Goal: Task Accomplishment & Management: Manage account settings

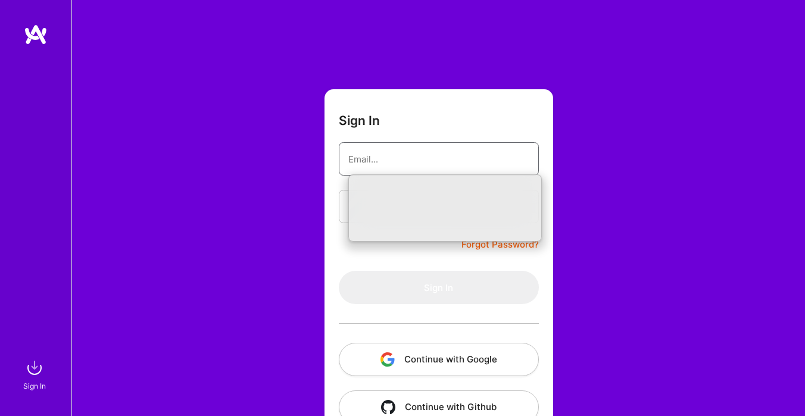
click at [417, 157] on input "email" at bounding box center [438, 159] width 181 height 30
type input "[EMAIL_ADDRESS][DOMAIN_NAME]"
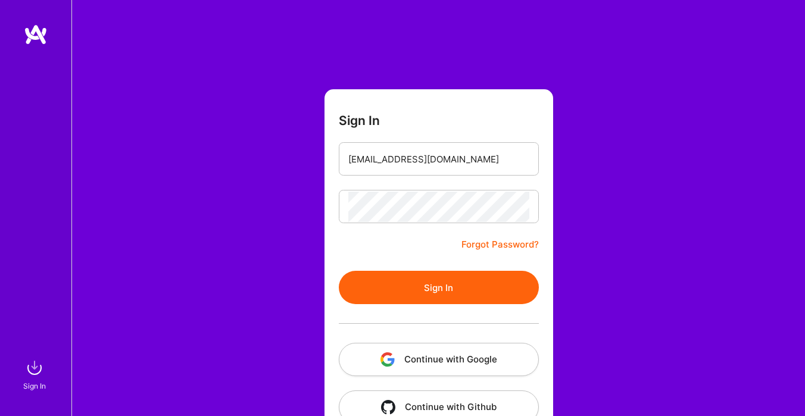
click at [398, 288] on button "Sign In" at bounding box center [439, 287] width 200 height 33
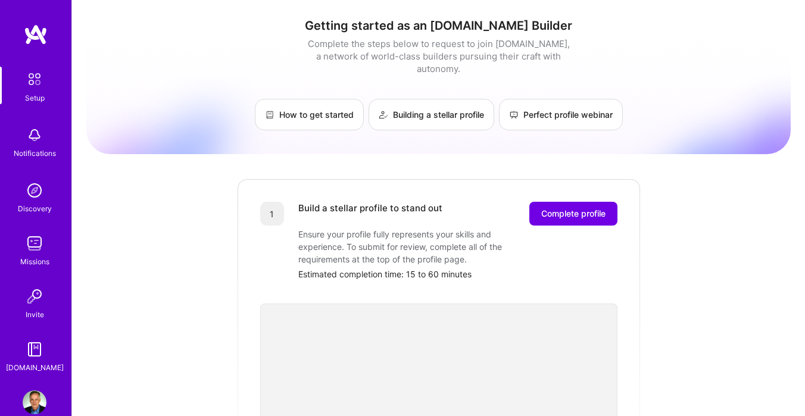
click at [35, 39] on img at bounding box center [36, 34] width 24 height 21
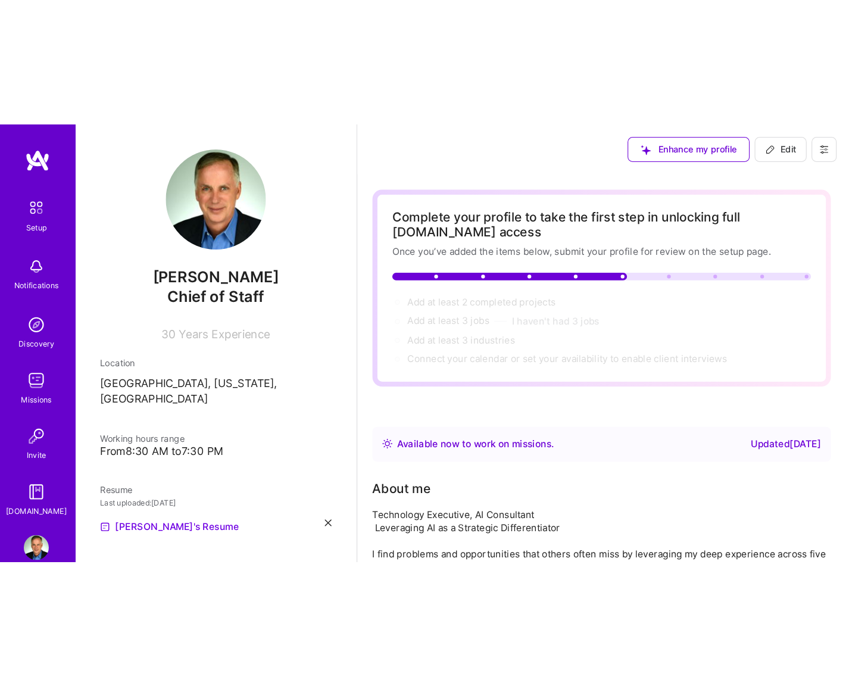
scroll to position [6, 0]
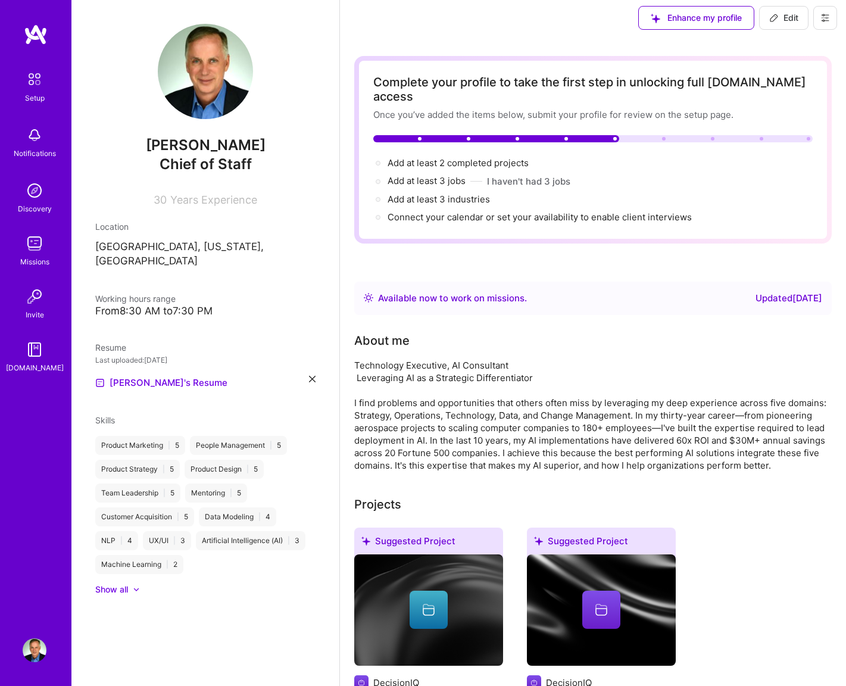
click at [438, 359] on div "Technology Executive, AI Consultant Leveraging AI as a Strategic Differentiator…" at bounding box center [592, 415] width 477 height 113
click at [416, 359] on div "Technology Executive, AI Consultant Leveraging AI as a Strategic Differentiator…" at bounding box center [592, 415] width 477 height 113
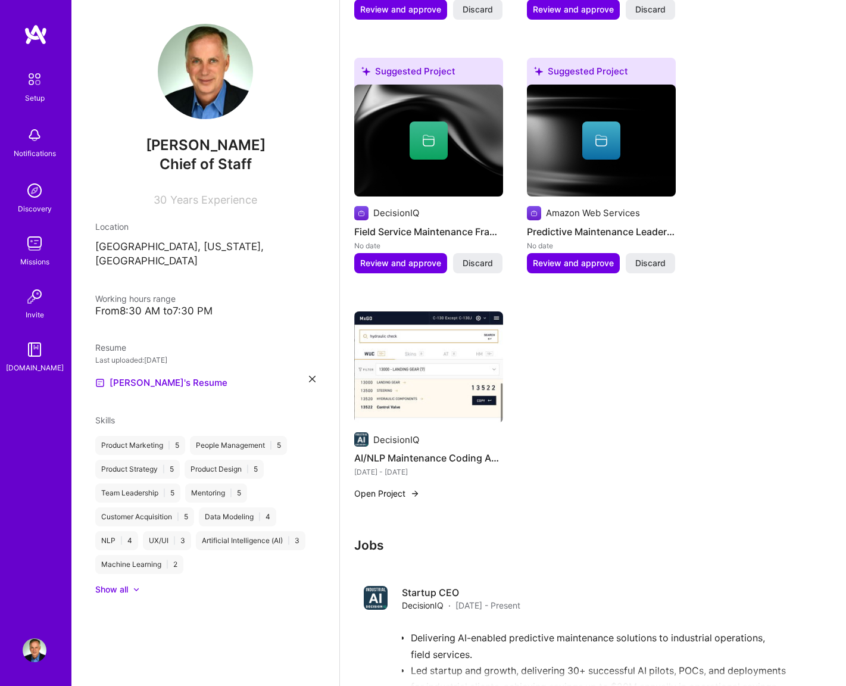
scroll to position [809, 0]
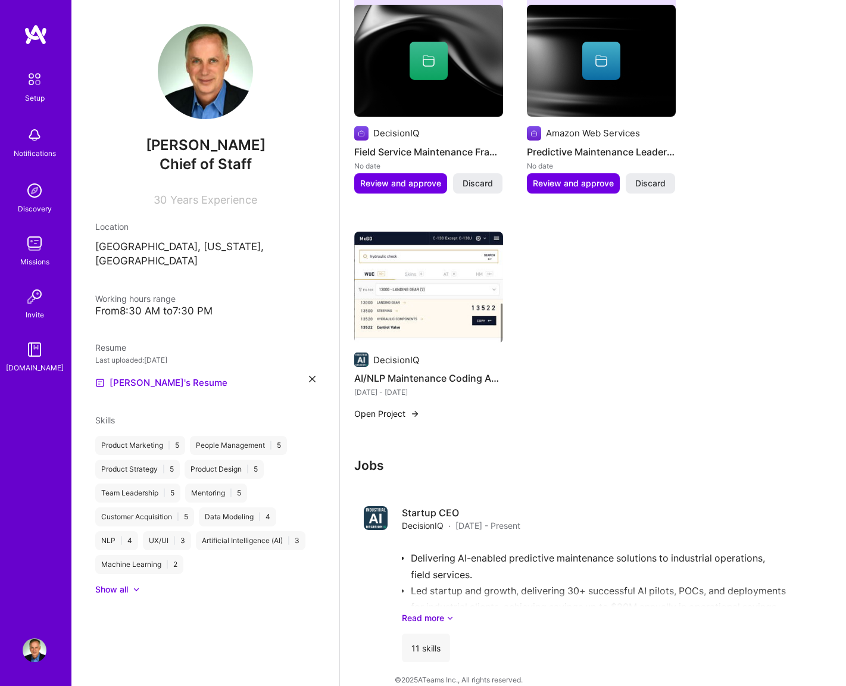
click at [32, 348] on img at bounding box center [35, 350] width 24 height 24
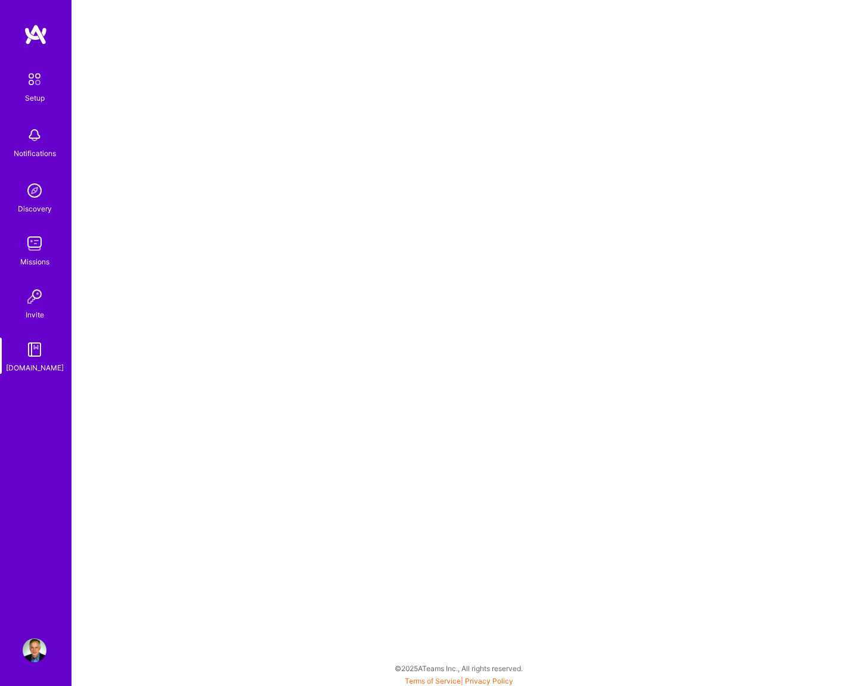
scroll to position [3, 0]
click at [41, 351] on img at bounding box center [35, 350] width 24 height 24
click at [35, 78] on img at bounding box center [34, 79] width 25 height 25
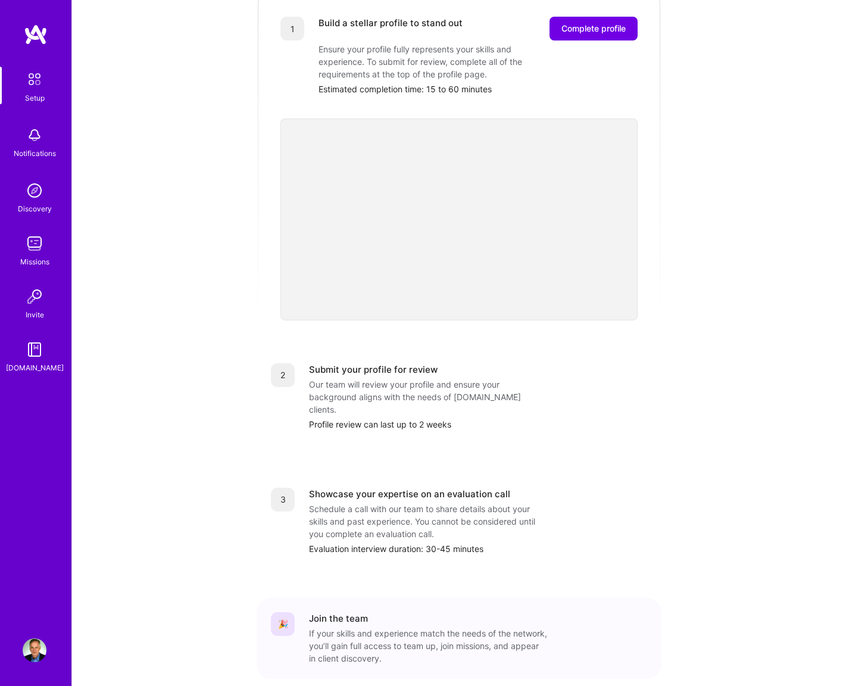
scroll to position [219, 0]
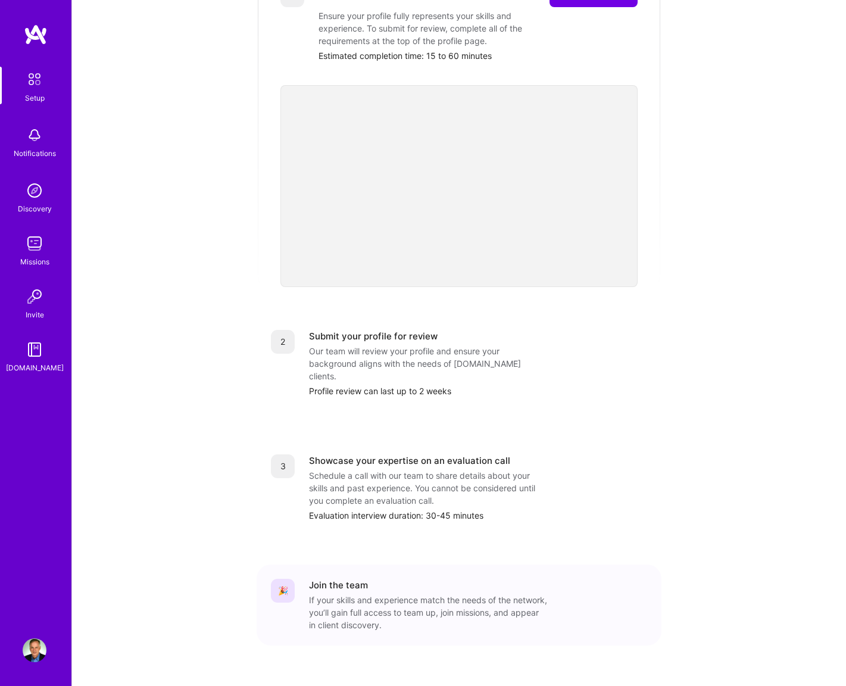
click at [36, 80] on img at bounding box center [34, 79] width 25 height 25
click at [34, 79] on img at bounding box center [34, 79] width 25 height 25
click at [35, 83] on img at bounding box center [34, 79] width 25 height 25
click at [31, 132] on img at bounding box center [35, 135] width 24 height 24
click at [665, 91] on div "Setup Notifications Discovery Missions Invite A.Guide Profile Close Show all no…" at bounding box center [423, 243] width 846 height 925
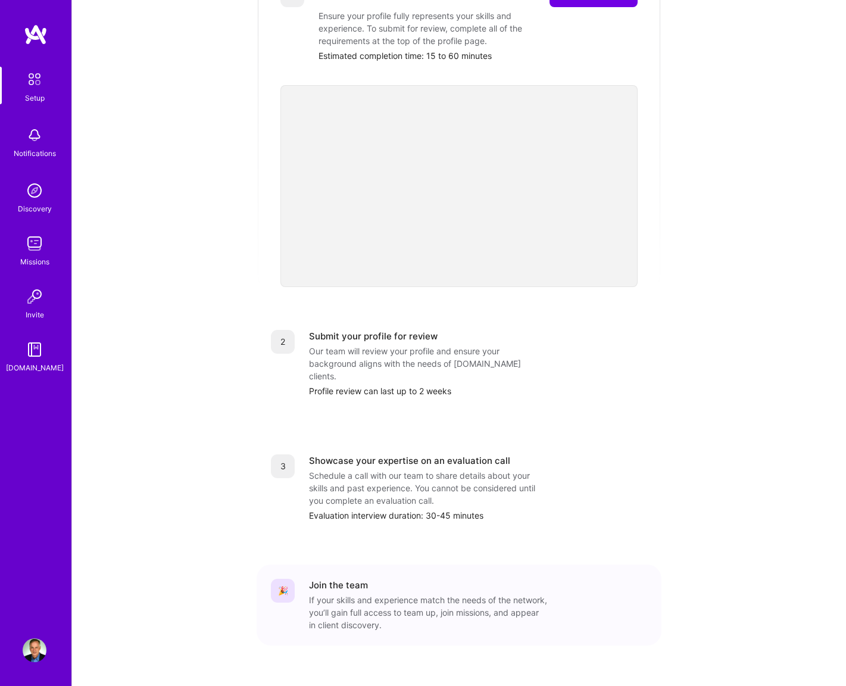
scroll to position [0, 0]
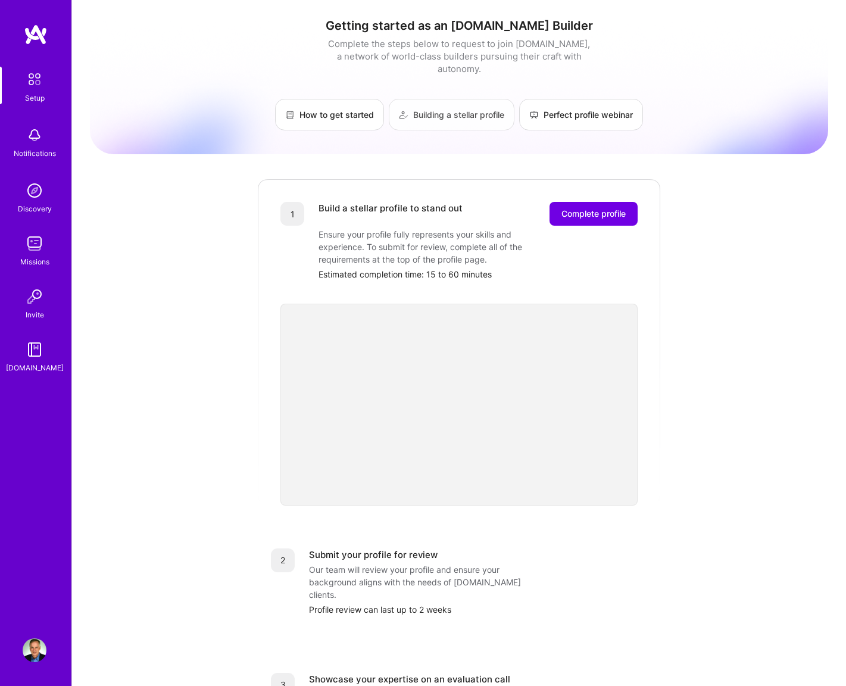
click at [461, 104] on link "Building a stellar profile" at bounding box center [452, 115] width 126 height 32
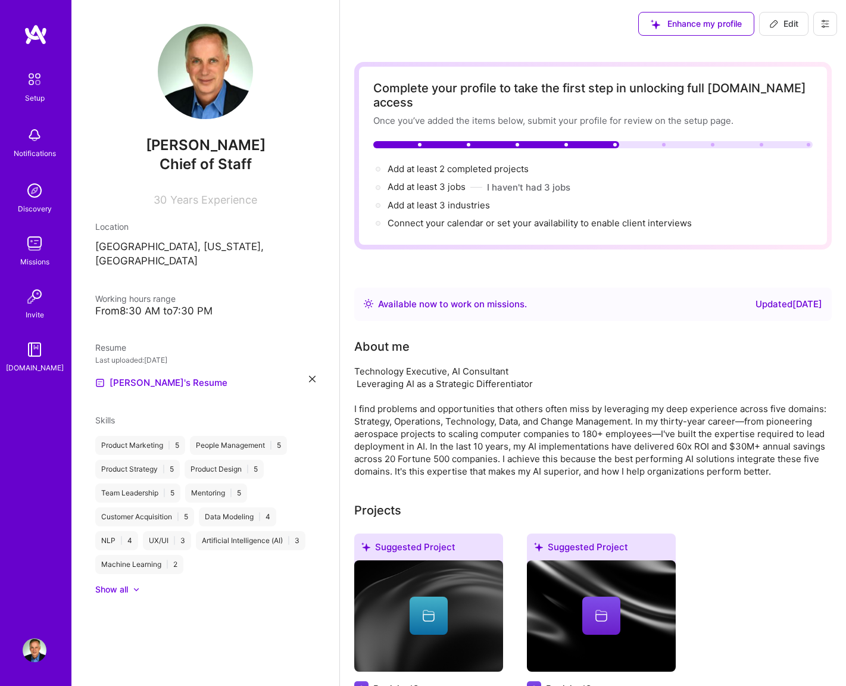
click at [776, 20] on icon at bounding box center [775, 24] width 10 height 10
select select "US"
select select "Right Now"
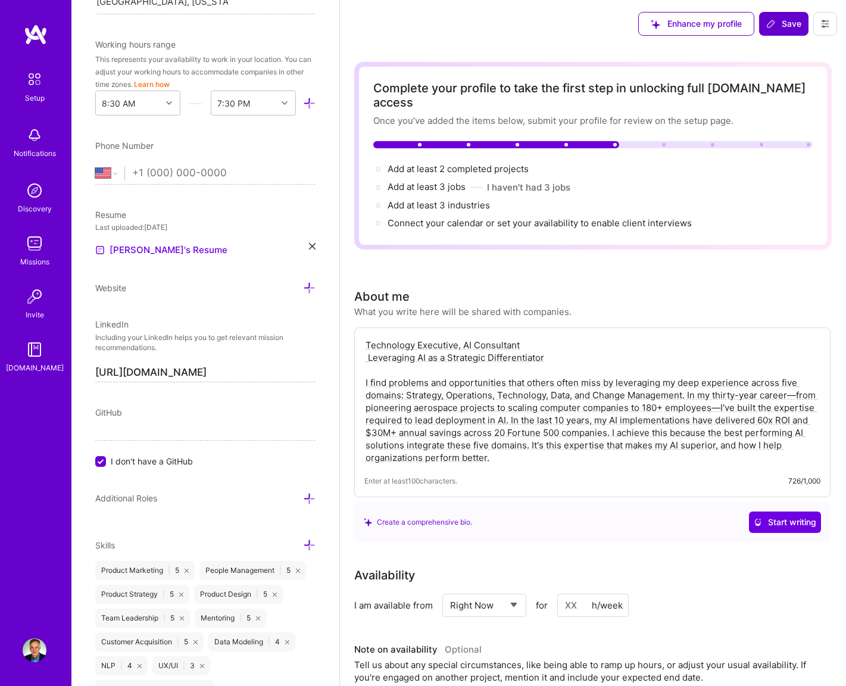
scroll to position [323, 0]
click at [229, 167] on input "tel" at bounding box center [223, 174] width 183 height 35
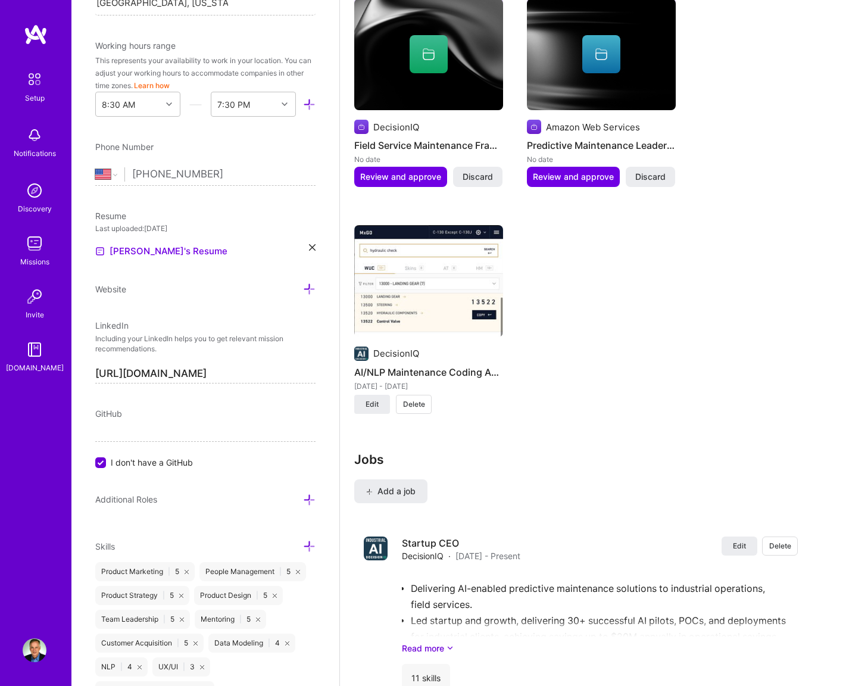
scroll to position [1349, 0]
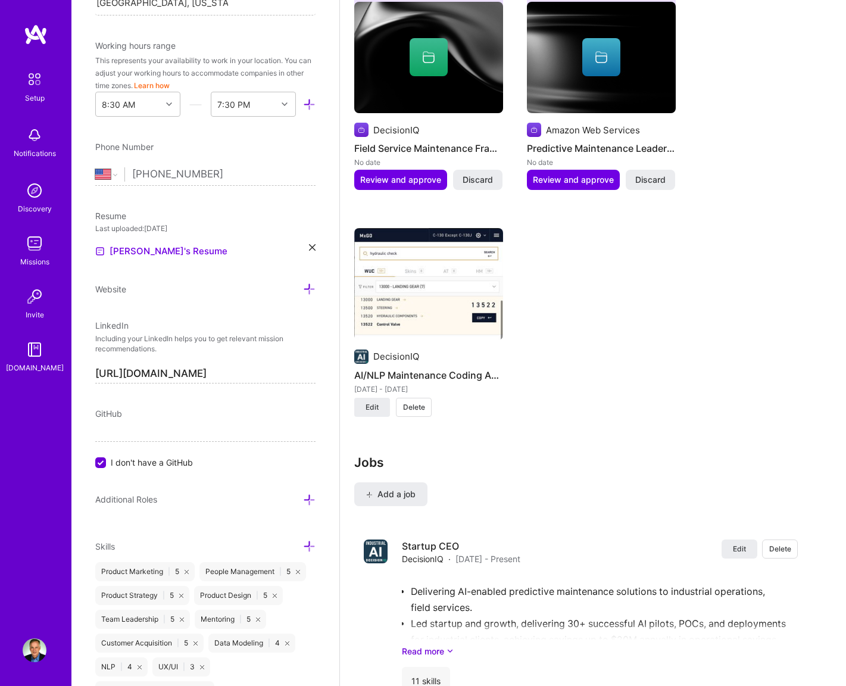
type input "(770) 630-5931"
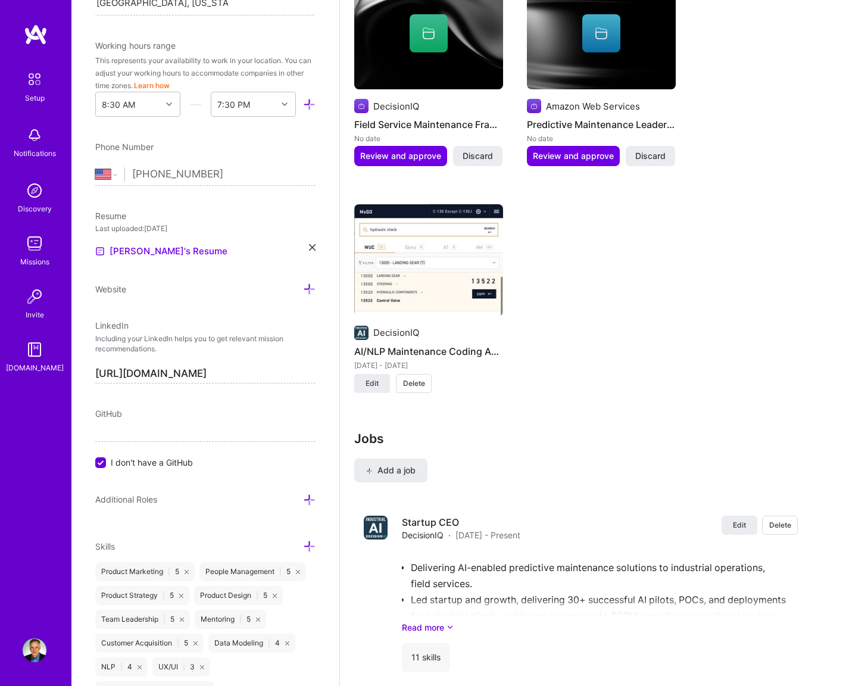
scroll to position [1377, 0]
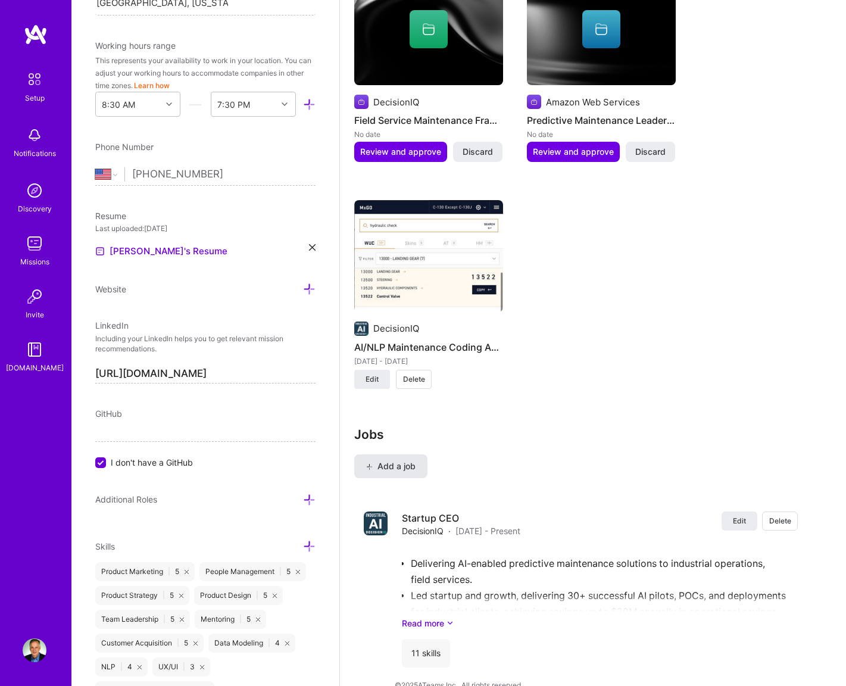
click at [413, 460] on span "Add a job" at bounding box center [390, 466] width 49 height 12
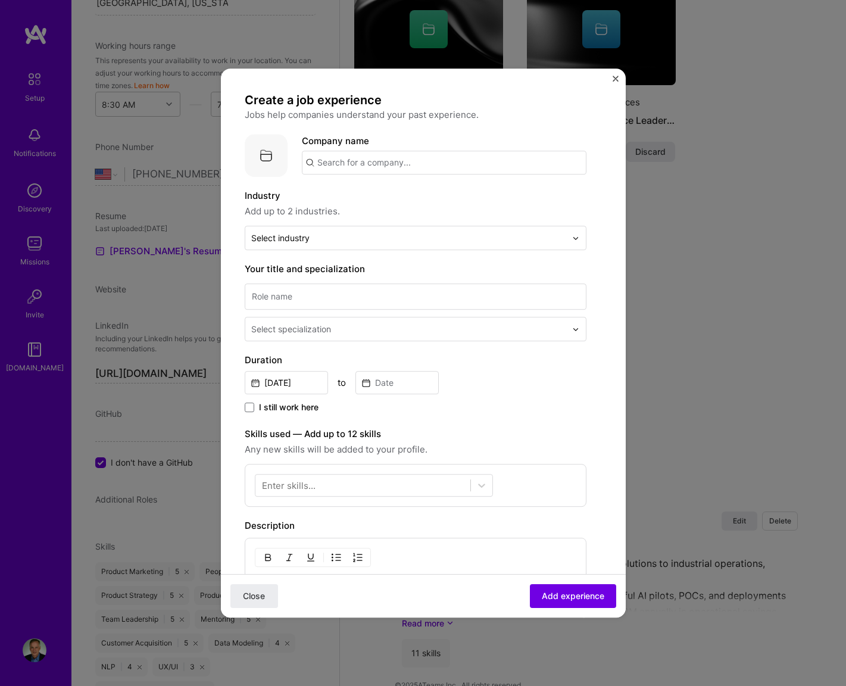
click at [374, 164] on input "text" at bounding box center [444, 163] width 285 height 24
type input "Aging Aircraft"
click button "Close" at bounding box center [255, 596] width 48 height 24
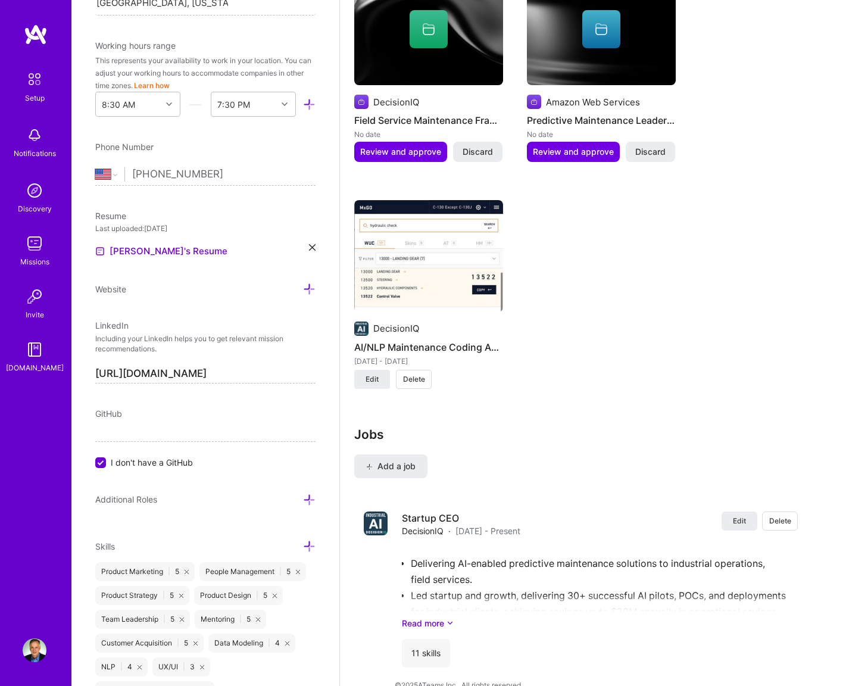
scroll to position [1377, 0]
click at [400, 461] on span "Add a job" at bounding box center [390, 467] width 49 height 12
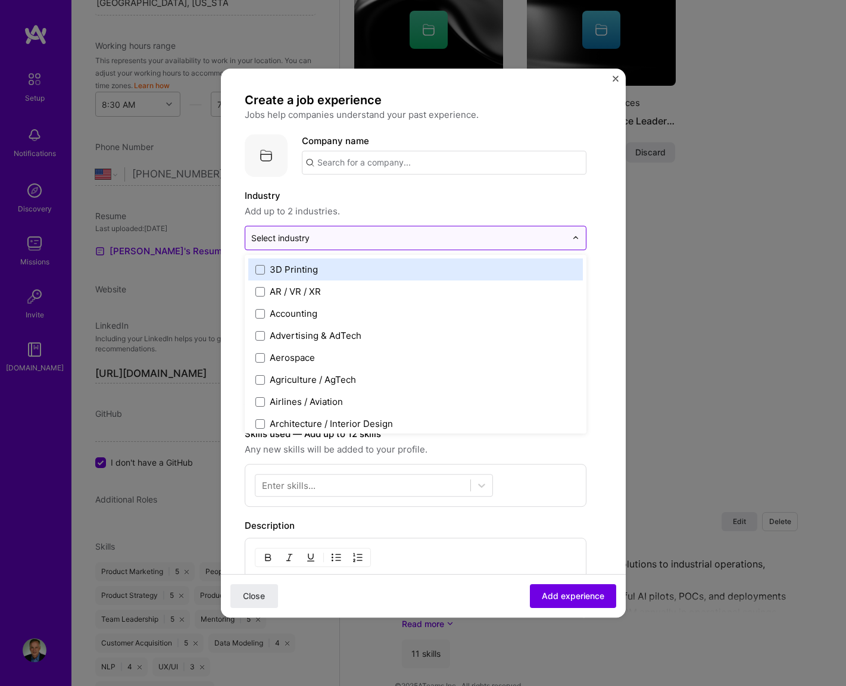
click at [329, 244] on input "text" at bounding box center [408, 238] width 315 height 13
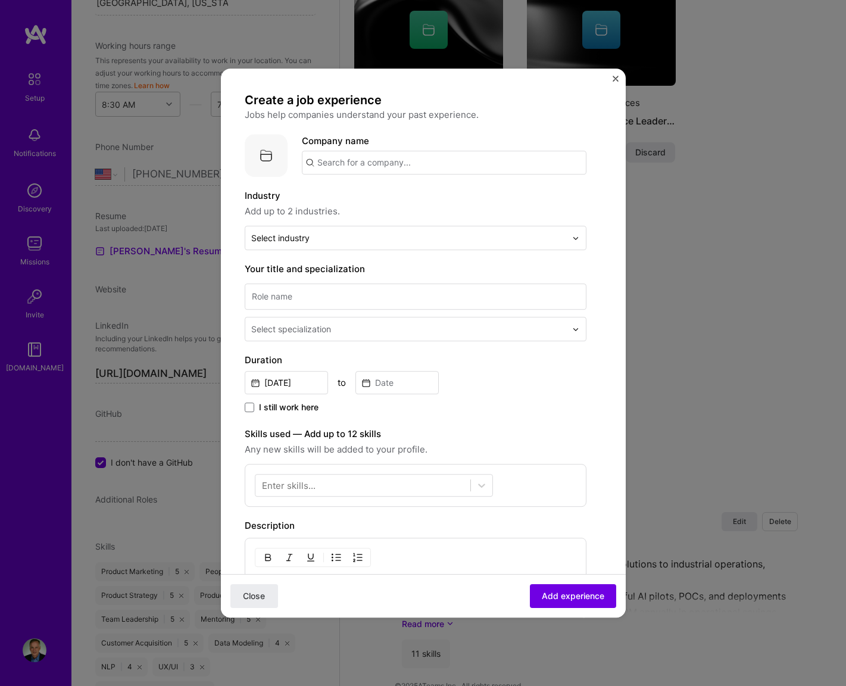
click at [343, 164] on input "text" at bounding box center [444, 163] width 285 height 24
type input "Aging Aircraft"
click at [390, 198] on div "Aging Aircraft" at bounding box center [404, 195] width 70 height 21
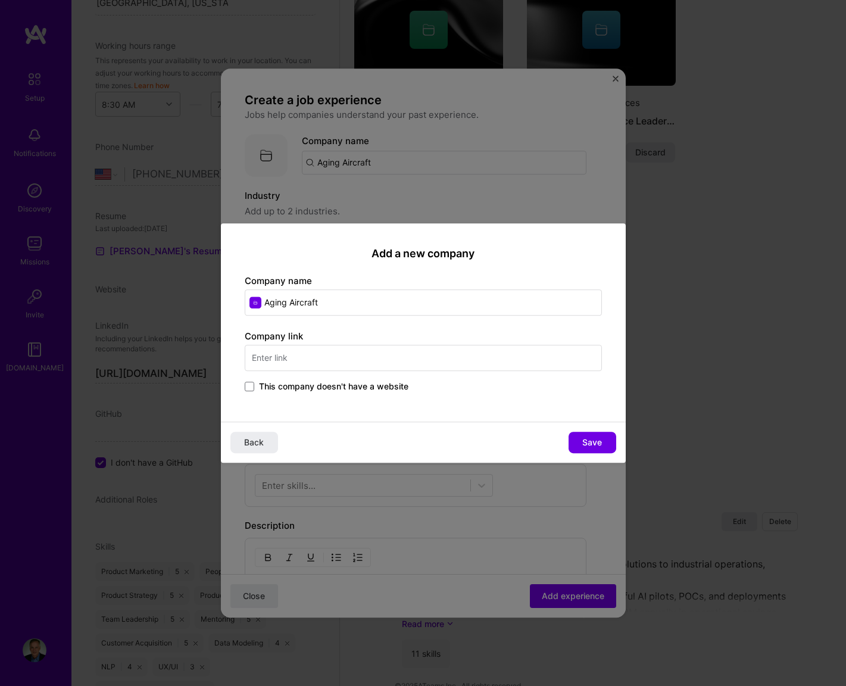
click at [323, 359] on input "text" at bounding box center [423, 358] width 357 height 26
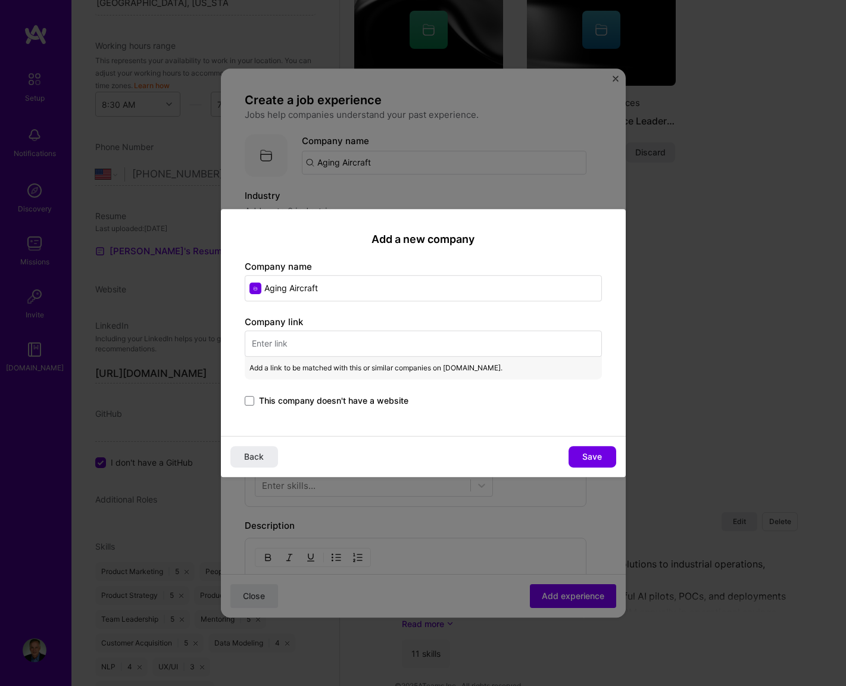
click at [295, 320] on label "Company link" at bounding box center [274, 321] width 58 height 11
click at [294, 340] on input "text" at bounding box center [423, 344] width 357 height 26
paste input "http://www.agingaircraft.aero"
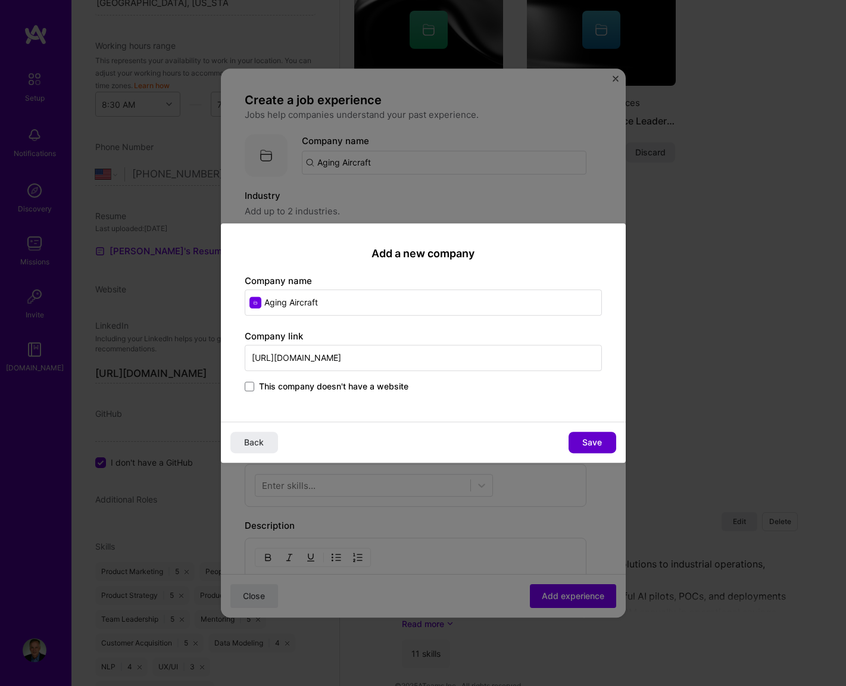
type input "http://www.agingaircraft.aero"
click at [583, 437] on span "Save" at bounding box center [593, 443] width 20 height 12
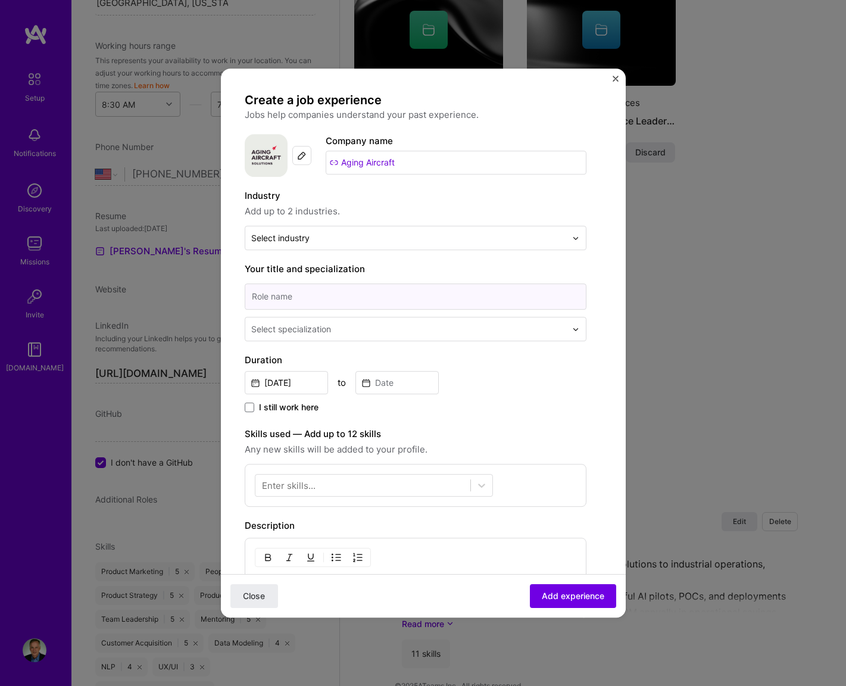
click at [397, 301] on input at bounding box center [416, 297] width 342 height 26
type input "Fractional CTO/AI"
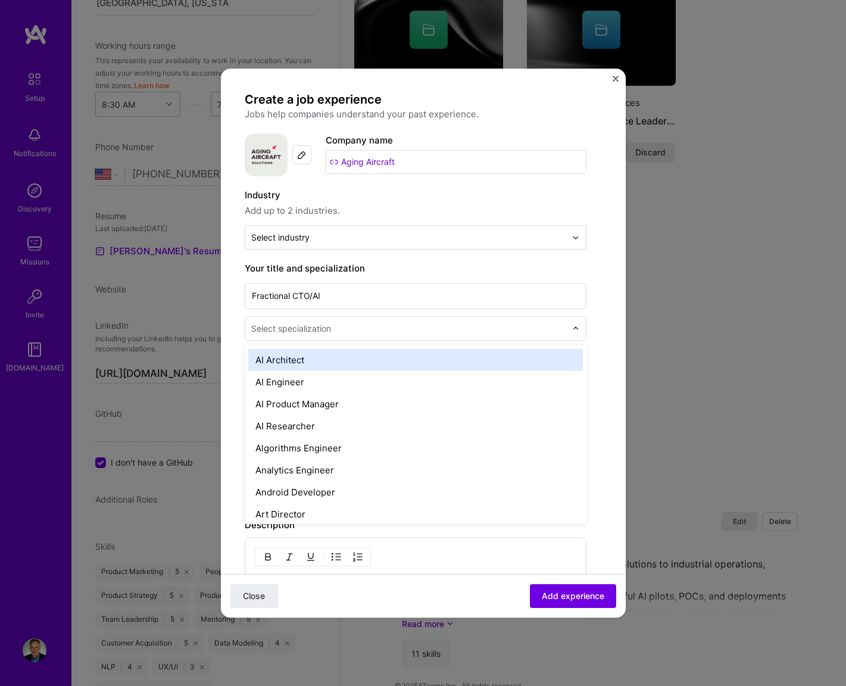
click at [516, 332] on input "text" at bounding box center [410, 328] width 318 height 13
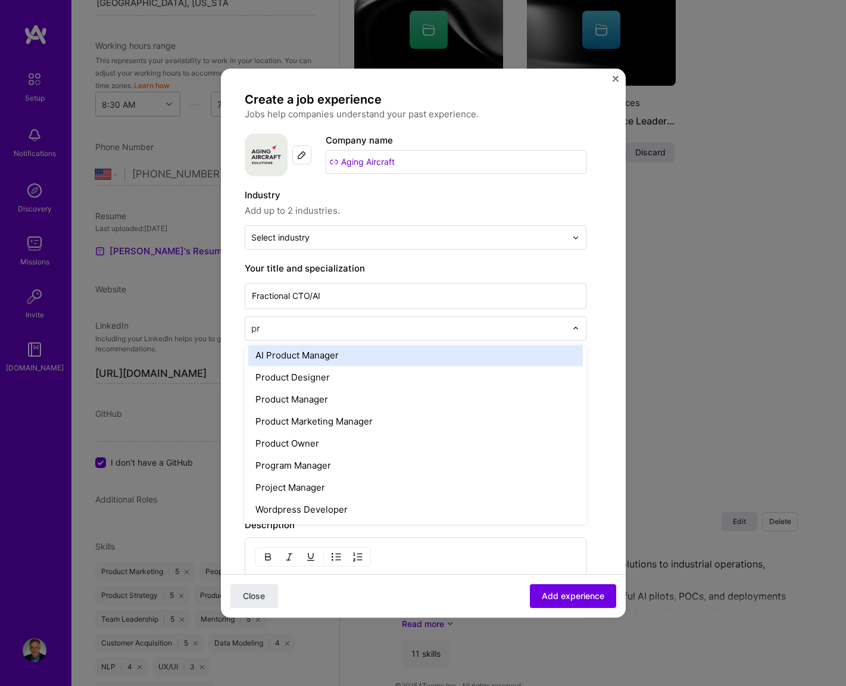
scroll to position [0, 0]
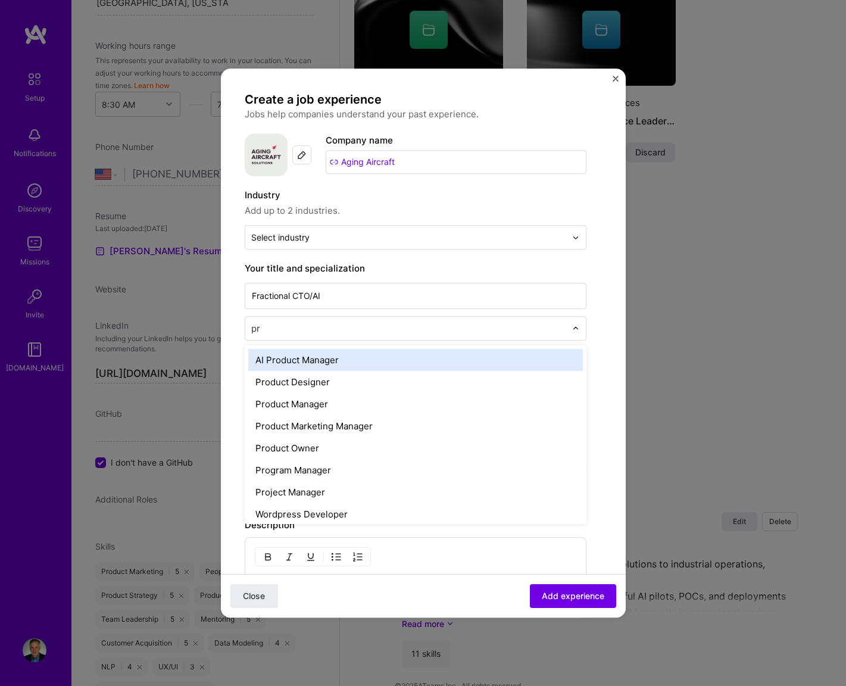
type input "pro"
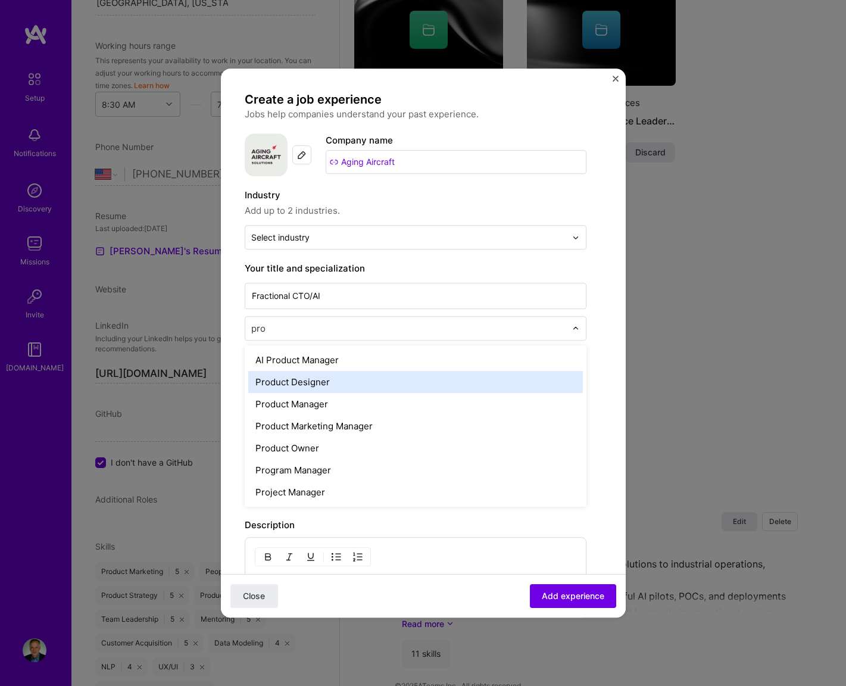
click at [337, 386] on div "Product Designer" at bounding box center [415, 382] width 335 height 22
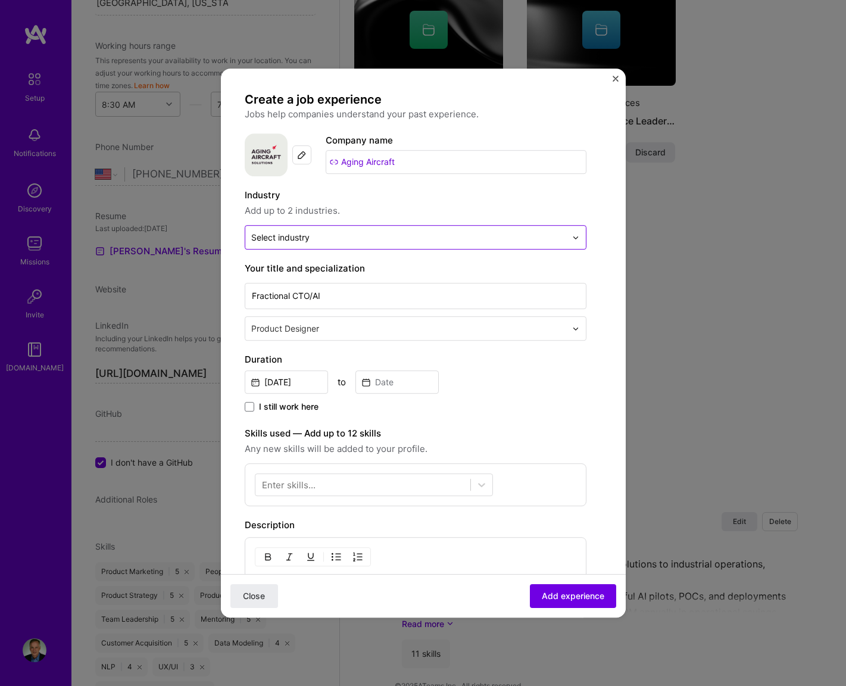
click at [308, 235] on div "Select industry 0" at bounding box center [280, 237] width 58 height 13
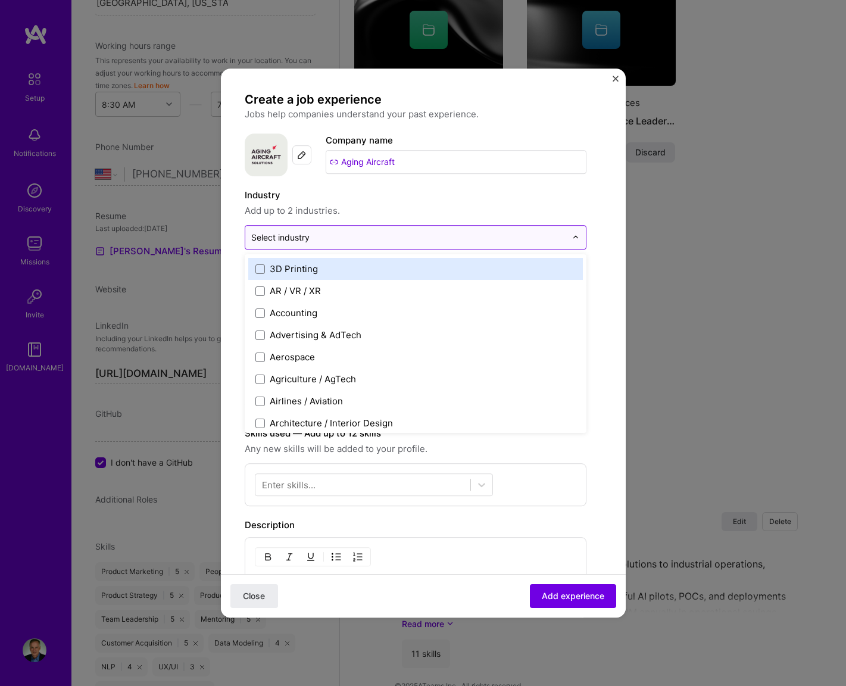
click at [308, 235] on div "Select industry 0" at bounding box center [280, 237] width 58 height 13
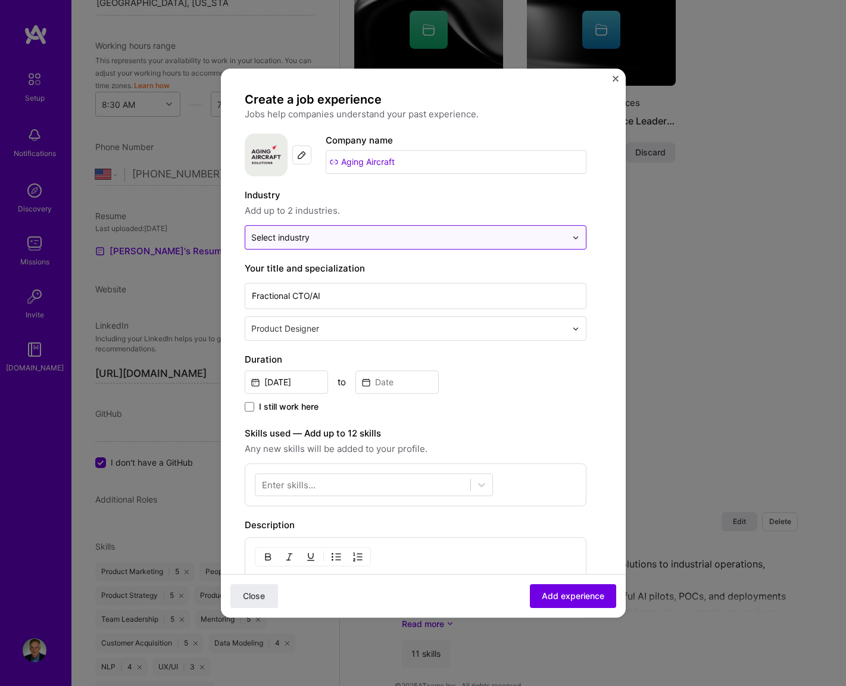
click at [308, 235] on div "Select industry 0" at bounding box center [280, 237] width 58 height 13
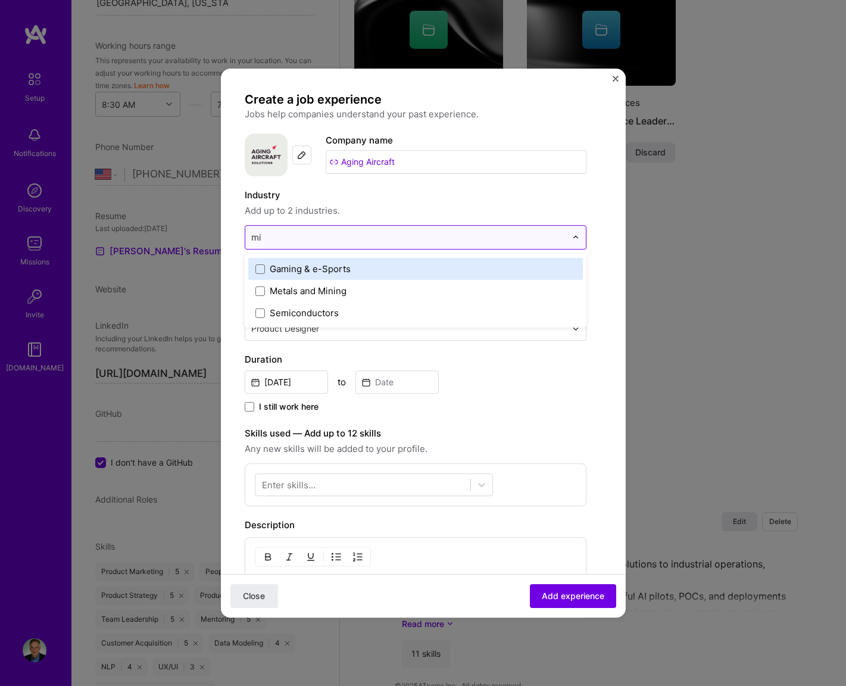
type input "m"
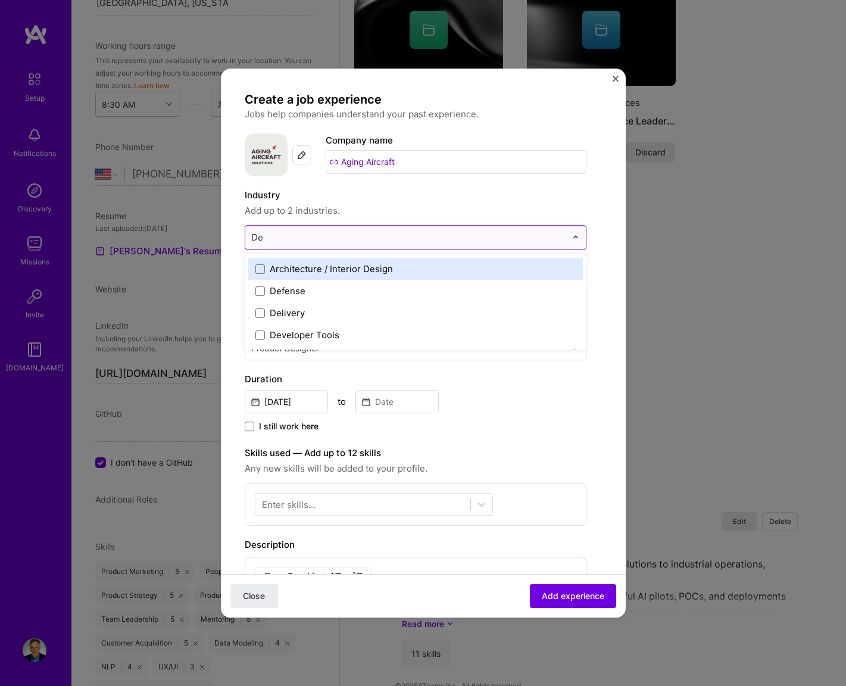
type input "Def"
click at [263, 264] on span at bounding box center [261, 269] width 10 height 10
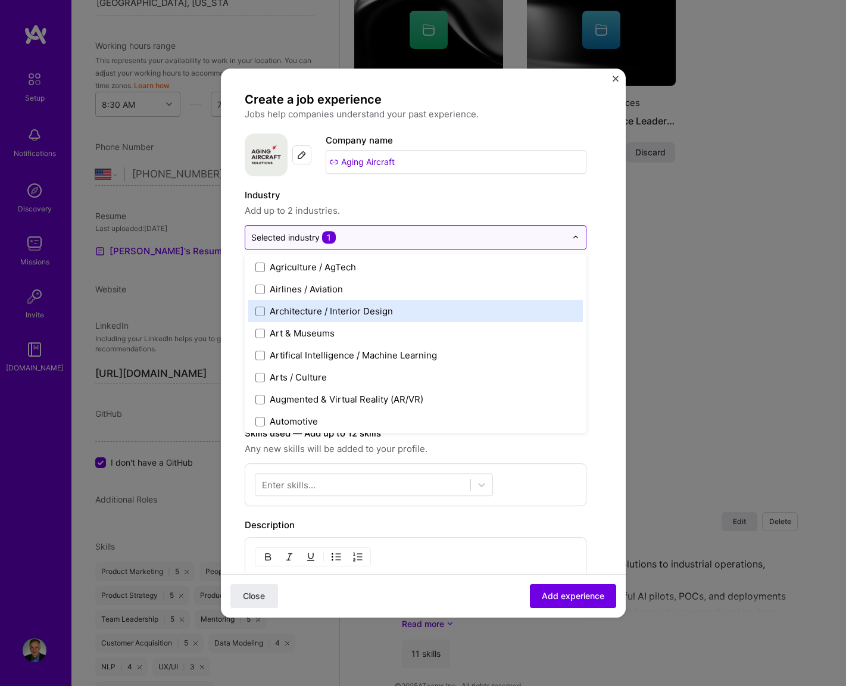
scroll to position [113, 0]
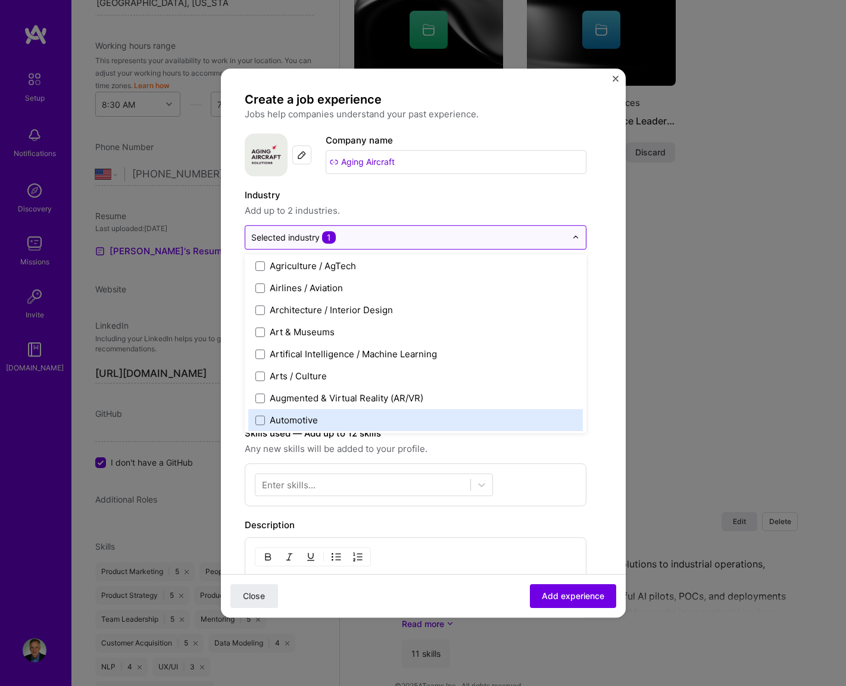
click at [246, 418] on div "3D Printing AR / VR / XR Accounting Advertising & AdTech Aerospace Agriculture …" at bounding box center [416, 343] width 342 height 179
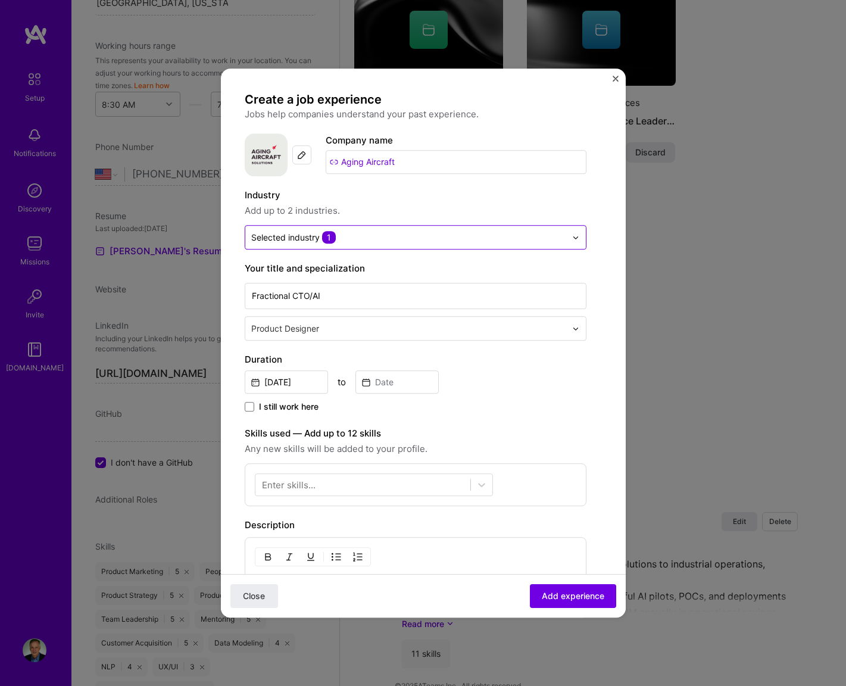
click at [600, 289] on div "Create a job experience Jobs help companies understand your past experience. Co…" at bounding box center [423, 450] width 357 height 717
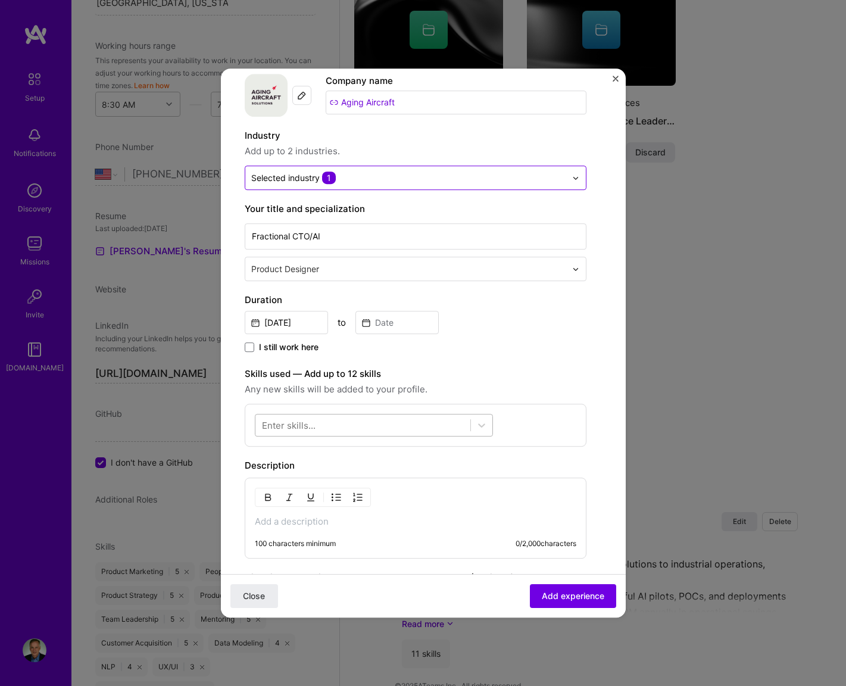
scroll to position [61, 0]
click at [415, 423] on div at bounding box center [363, 425] width 215 height 20
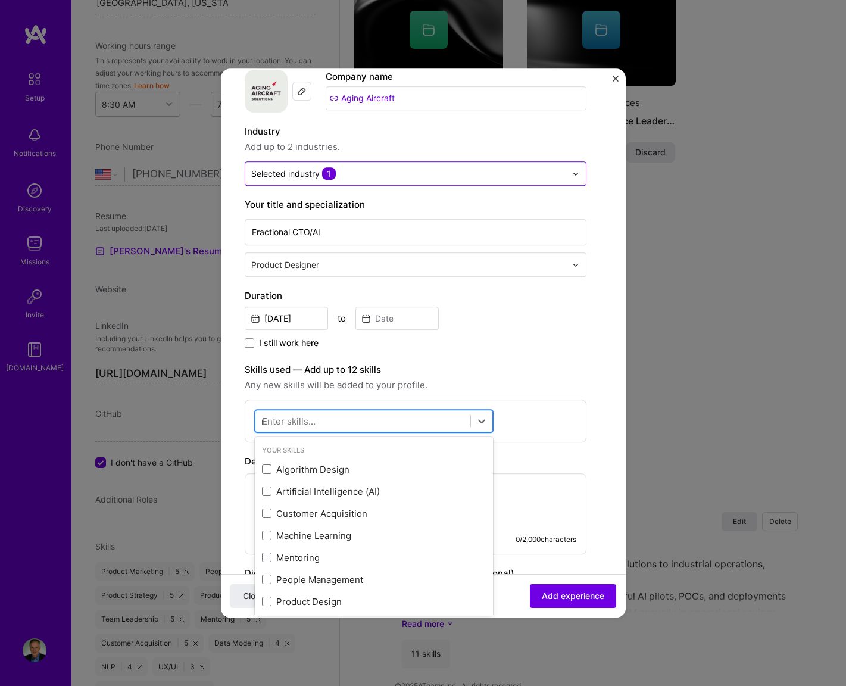
scroll to position [66, 0]
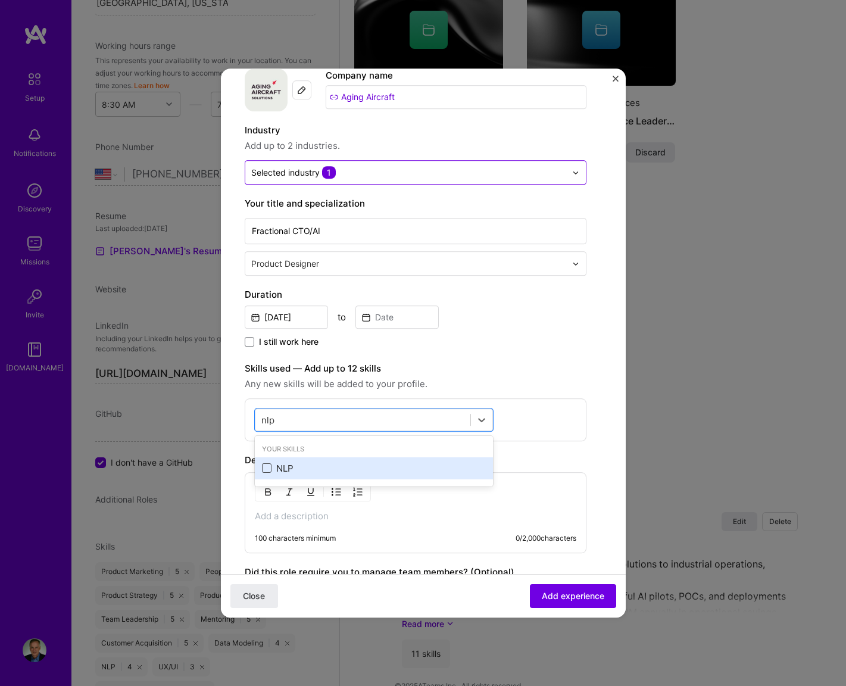
click at [269, 469] on span at bounding box center [267, 469] width 10 height 10
click at [0, 0] on input "checkbox" at bounding box center [0, 0] width 0 height 0
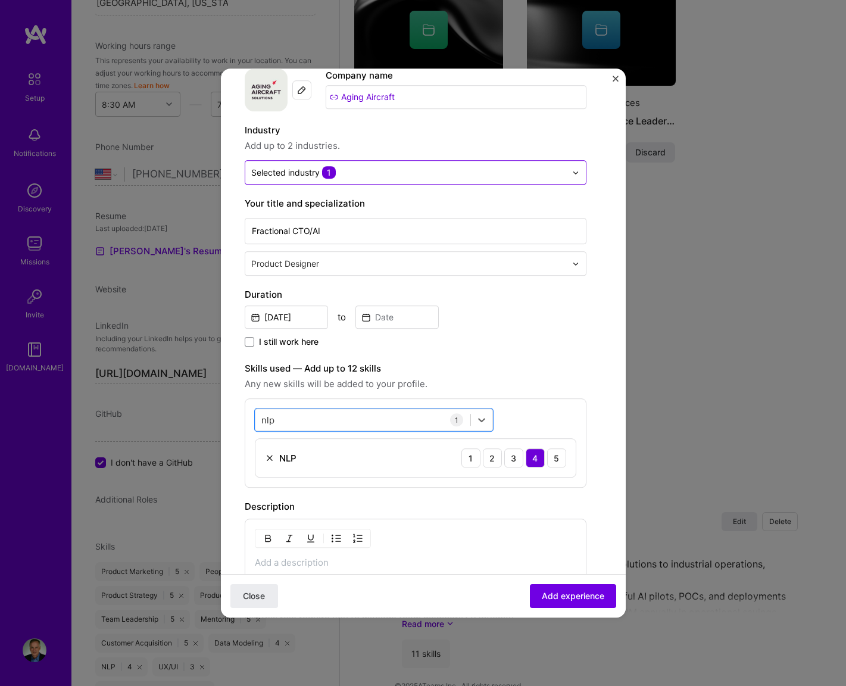
drag, startPoint x: 321, startPoint y: 416, endPoint x: 248, endPoint y: 416, distance: 72.7
click at [247, 416] on div "option NLP, selected. Select is focused ,type to refine list, press Down to ope…" at bounding box center [416, 443] width 342 height 89
drag, startPoint x: 272, startPoint y: 419, endPoint x: 253, endPoint y: 419, distance: 19.7
click at [253, 419] on div "option NLP, selected. option NLP selected, 0 of 2. 1 result available for searc…" at bounding box center [416, 443] width 342 height 89
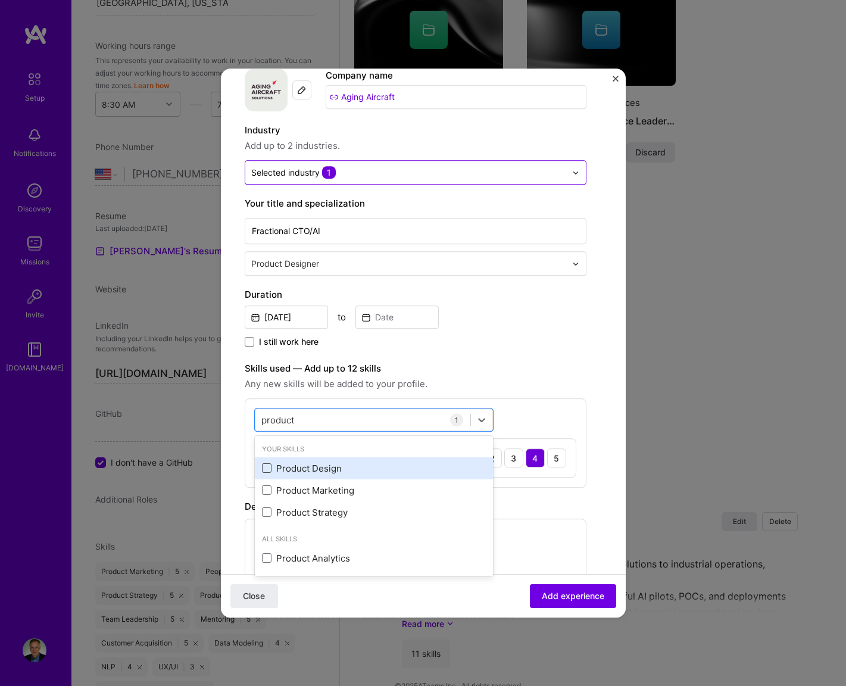
click at [266, 472] on span at bounding box center [267, 469] width 10 height 10
click at [0, 0] on input "checkbox" at bounding box center [0, 0] width 0 height 0
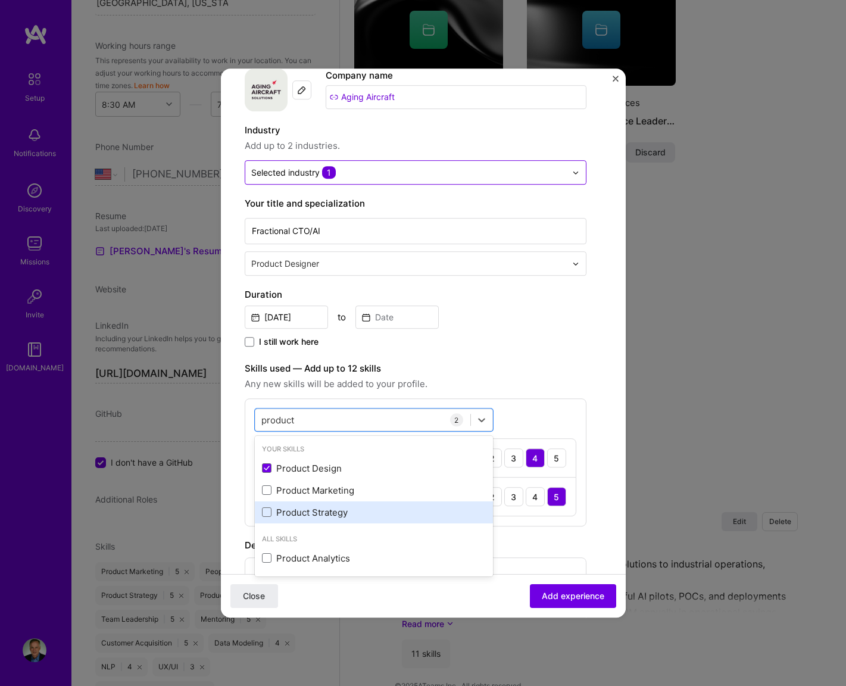
click at [264, 507] on div "Product Strategy" at bounding box center [374, 512] width 224 height 13
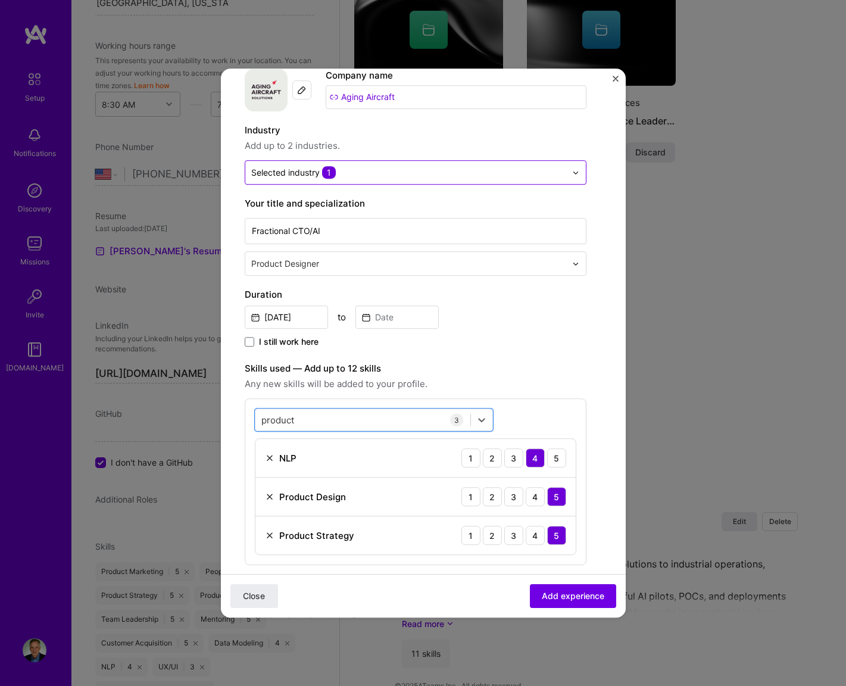
drag, startPoint x: 348, startPoint y: 415, endPoint x: 252, endPoint y: 419, distance: 96.6
click at [252, 419] on div "option Product Strategy, selected. Select is focused ,type to refine list, pres…" at bounding box center [416, 482] width 342 height 167
drag, startPoint x: 296, startPoint y: 420, endPoint x: 251, endPoint y: 418, distance: 45.3
click at [251, 418] on div "option Product Strategy, selected. option Product Design selected, 0 of 2. 4 re…" at bounding box center [416, 482] width 342 height 167
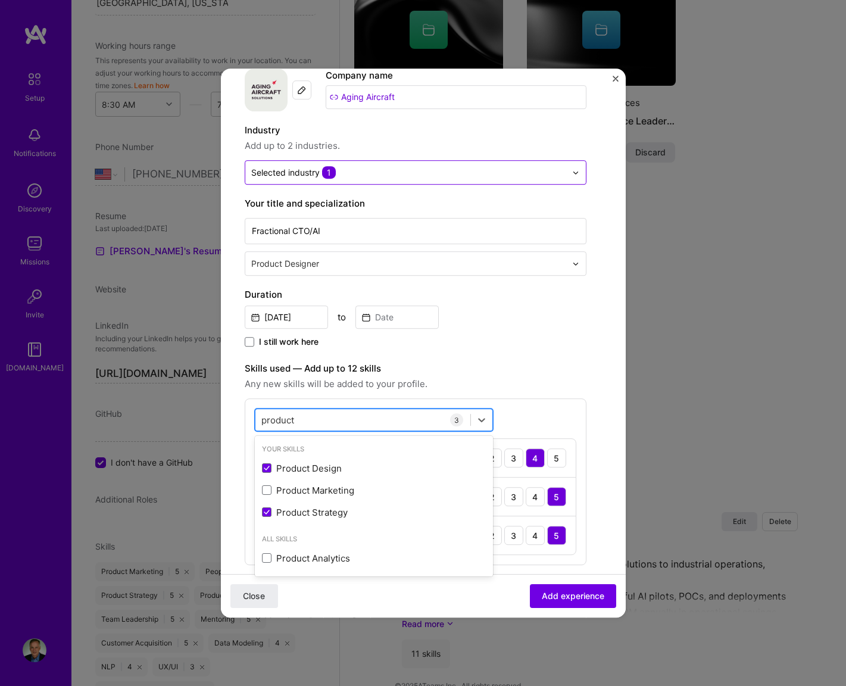
click at [264, 418] on input "product" at bounding box center [279, 420] width 34 height 13
type input "c"
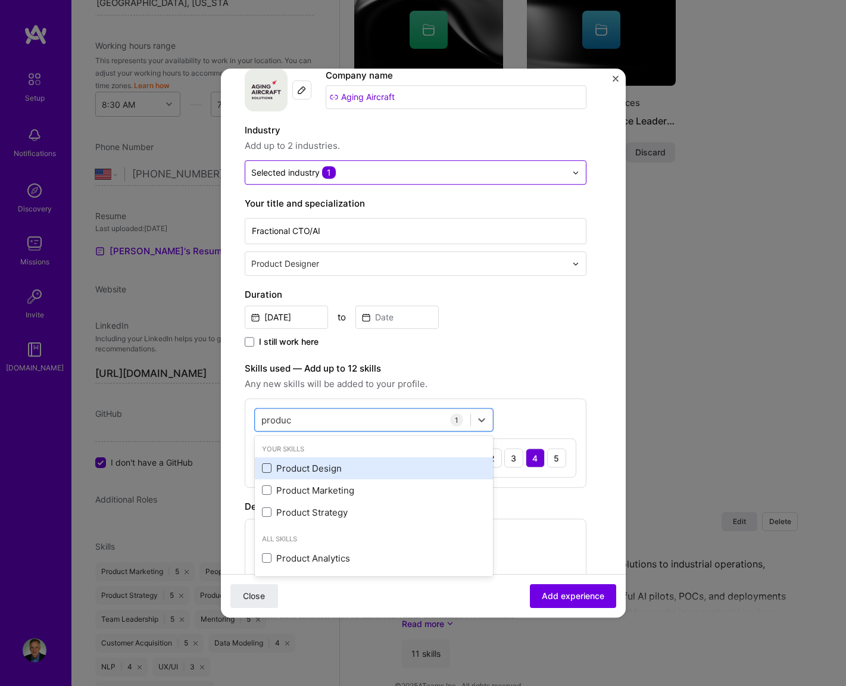
scroll to position [65, 0]
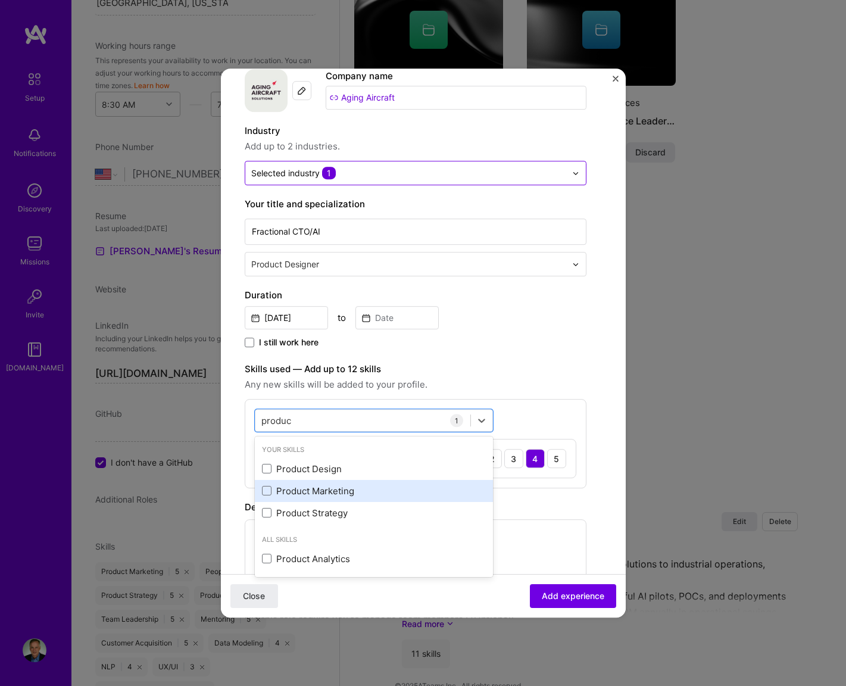
click at [265, 485] on div "Product Marketing" at bounding box center [374, 491] width 224 height 13
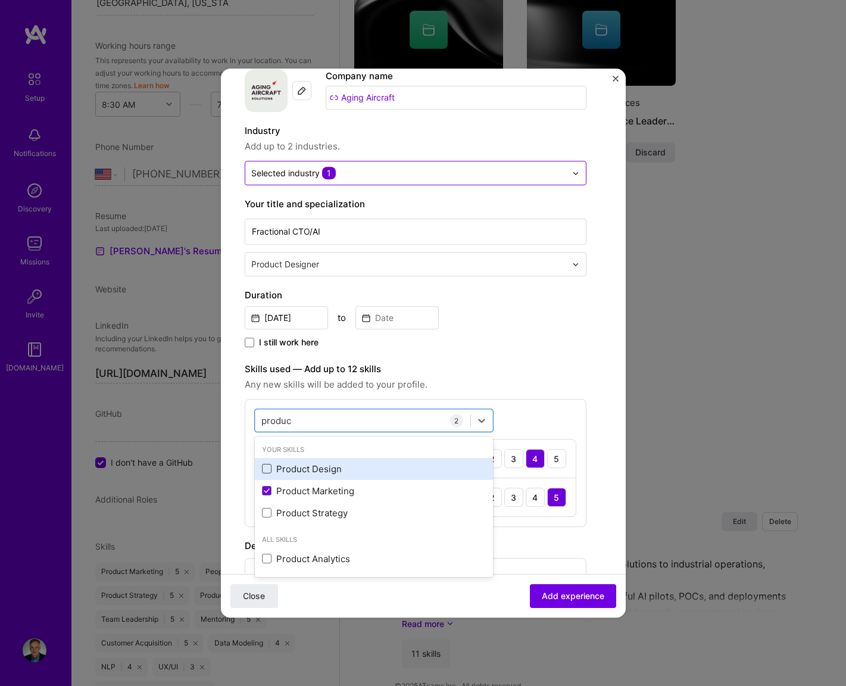
click at [264, 469] on span at bounding box center [267, 470] width 10 height 10
click at [0, 0] on input "checkbox" at bounding box center [0, 0] width 0 height 0
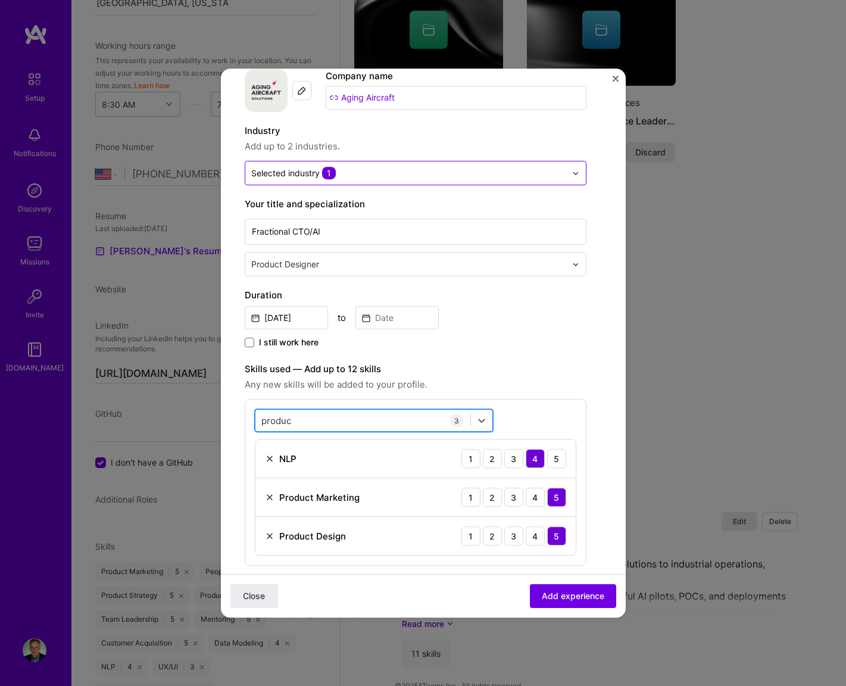
drag, startPoint x: 300, startPoint y: 416, endPoint x: 260, endPoint y: 415, distance: 40.0
click at [260, 415] on div "produc produc" at bounding box center [363, 421] width 215 height 20
drag, startPoint x: 294, startPoint y: 422, endPoint x: 259, endPoint y: 418, distance: 35.4
click at [259, 418] on div "produc produc" at bounding box center [363, 421] width 215 height 20
click at [262, 419] on input "produc" at bounding box center [277, 421] width 31 height 13
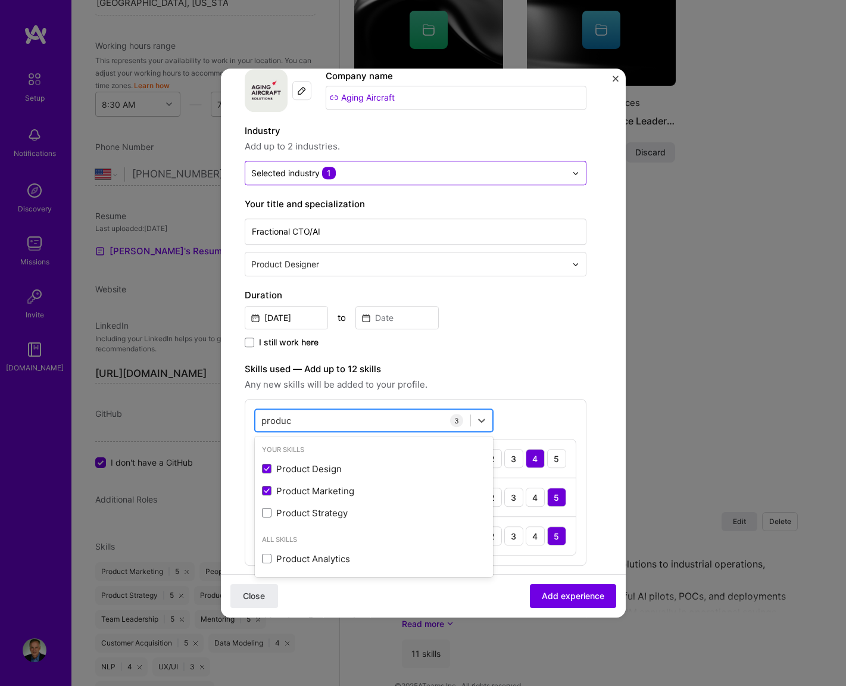
click at [262, 419] on input "produc" at bounding box center [277, 421] width 31 height 13
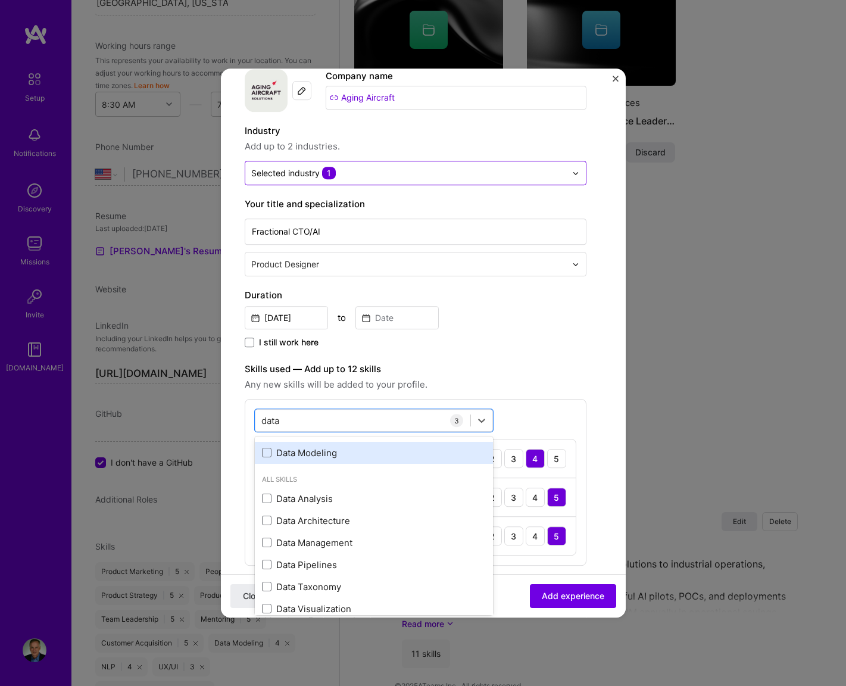
scroll to position [15, 0]
click at [263, 453] on span at bounding box center [267, 454] width 10 height 10
click at [0, 0] on input "checkbox" at bounding box center [0, 0] width 0 height 0
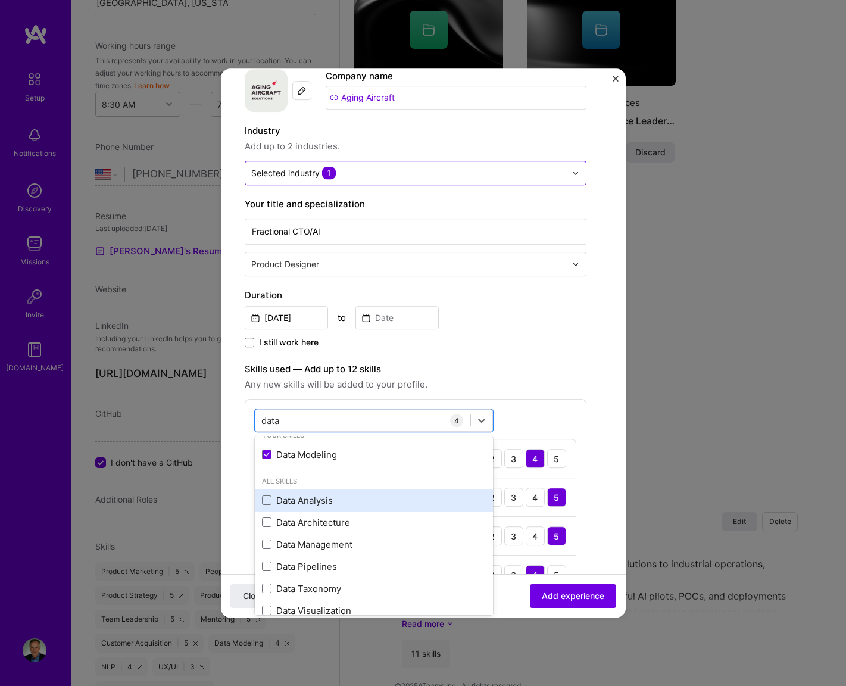
click at [263, 495] on div "Data Analysis" at bounding box center [374, 500] width 224 height 13
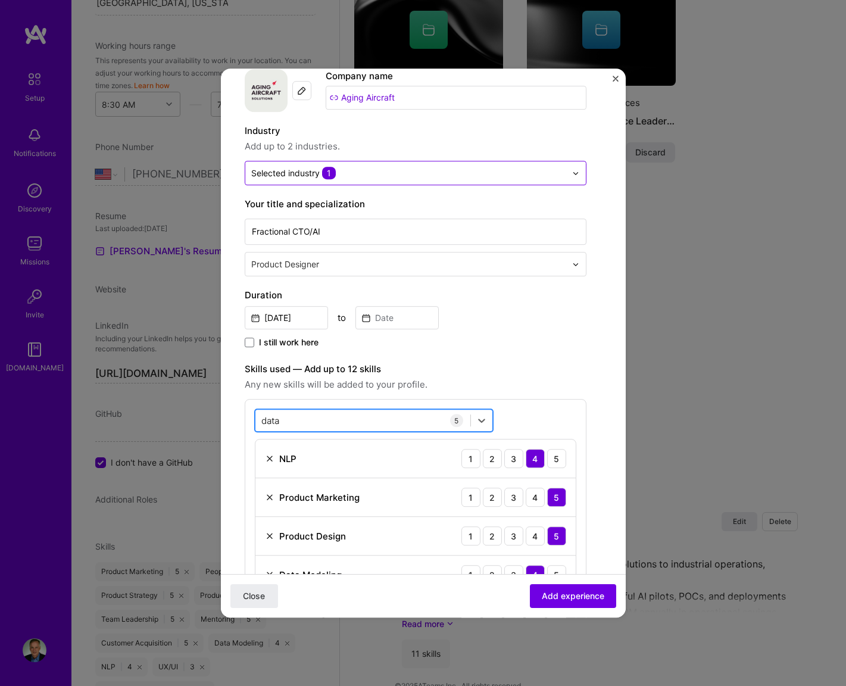
click at [325, 417] on div "data data" at bounding box center [363, 421] width 215 height 20
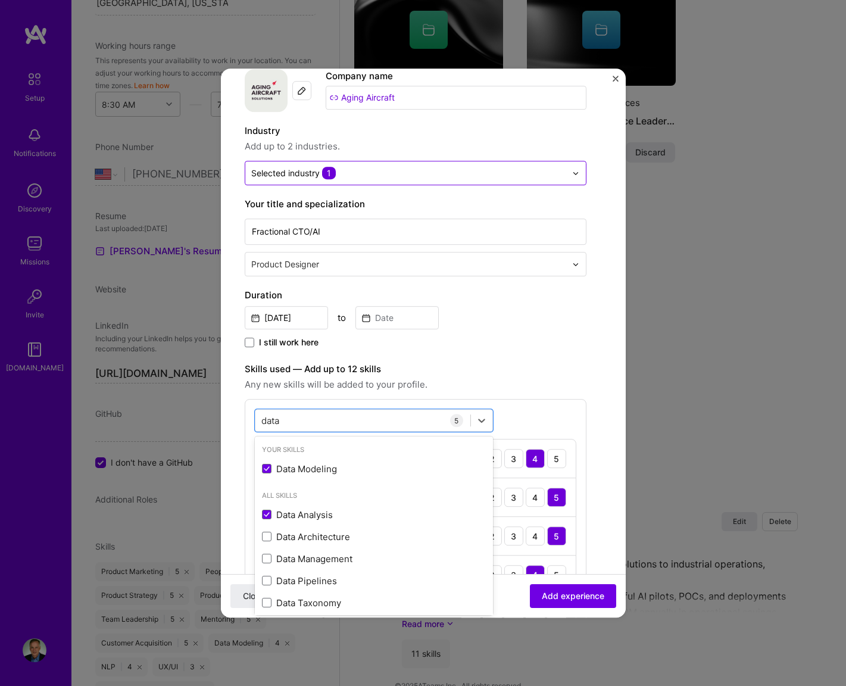
drag, startPoint x: 295, startPoint y: 419, endPoint x: 245, endPoint y: 406, distance: 51.7
click at [245, 406] on div "option Data Analysis, selected. option Data Modeling selected, 0 of 2. 9 result…" at bounding box center [416, 521] width 342 height 244
drag, startPoint x: 266, startPoint y: 416, endPoint x: 253, endPoint y: 416, distance: 12.5
click at [253, 416] on div "option Data Analysis, selected. option Data Modeling selected, 0 of 2. 9 result…" at bounding box center [416, 521] width 342 height 244
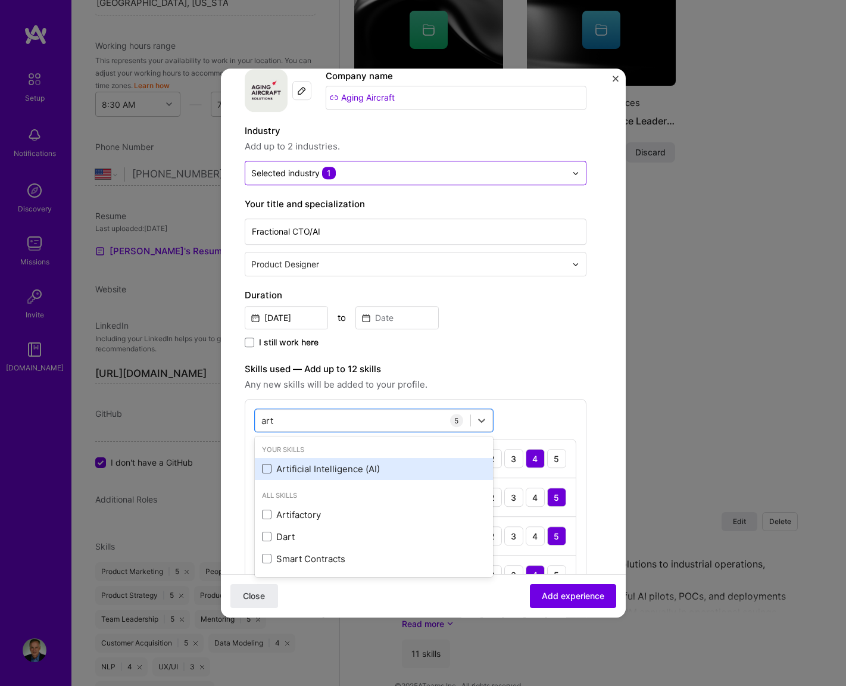
type input "art"
click at [288, 421] on div "art art" at bounding box center [363, 421] width 215 height 20
click at [269, 468] on span at bounding box center [267, 470] width 10 height 10
click at [0, 0] on input "checkbox" at bounding box center [0, 0] width 0 height 0
click at [511, 416] on div "option Artificial Intelligence (AI), selected. option Artificial Intelligence (…" at bounding box center [416, 540] width 342 height 283
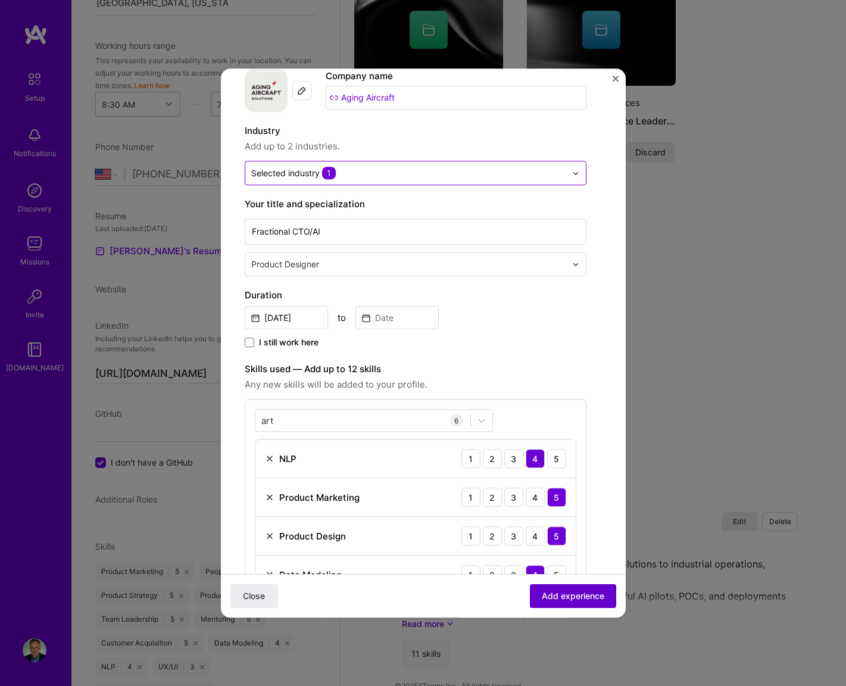
click at [543, 593] on span "Add experience" at bounding box center [573, 596] width 63 height 12
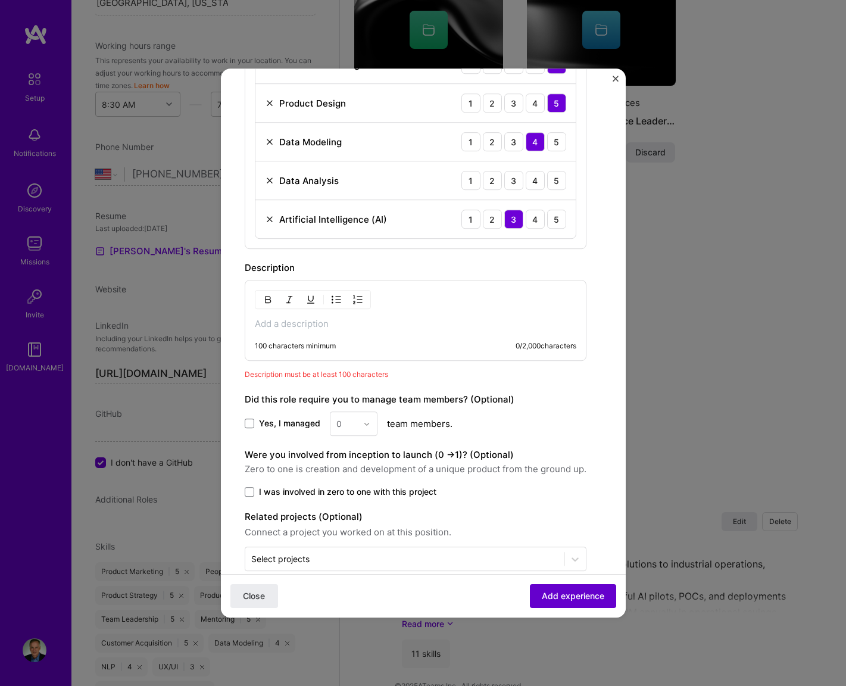
scroll to position [499, 0]
click at [369, 313] on div "100 characters minimum 0 / 2,000 characters" at bounding box center [416, 319] width 342 height 81
click at [341, 322] on p at bounding box center [416, 323] width 322 height 12
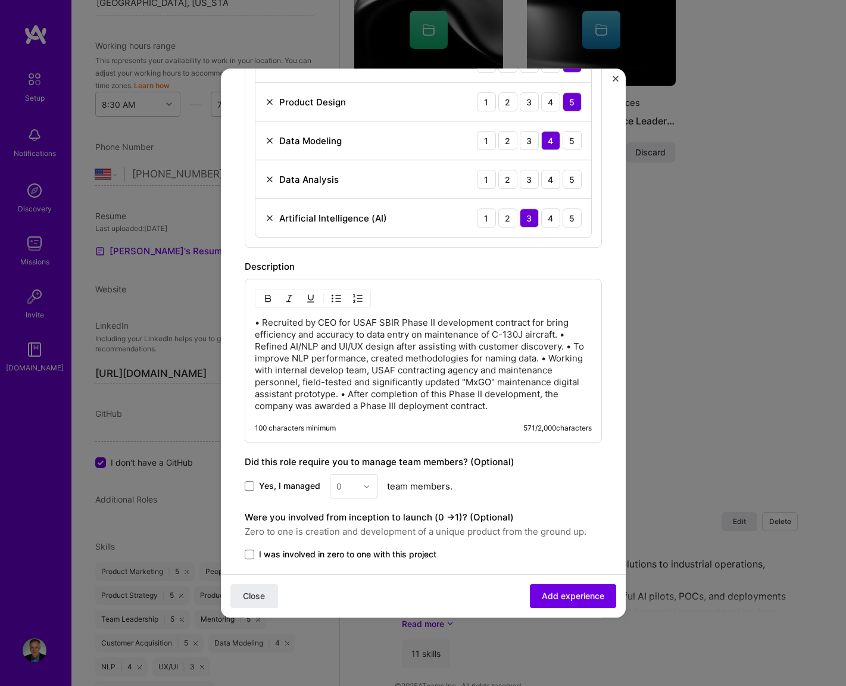
click at [565, 337] on p "• Recruited by CEO for USAF SBIR Phase II development contract for bring effici…" at bounding box center [423, 364] width 337 height 95
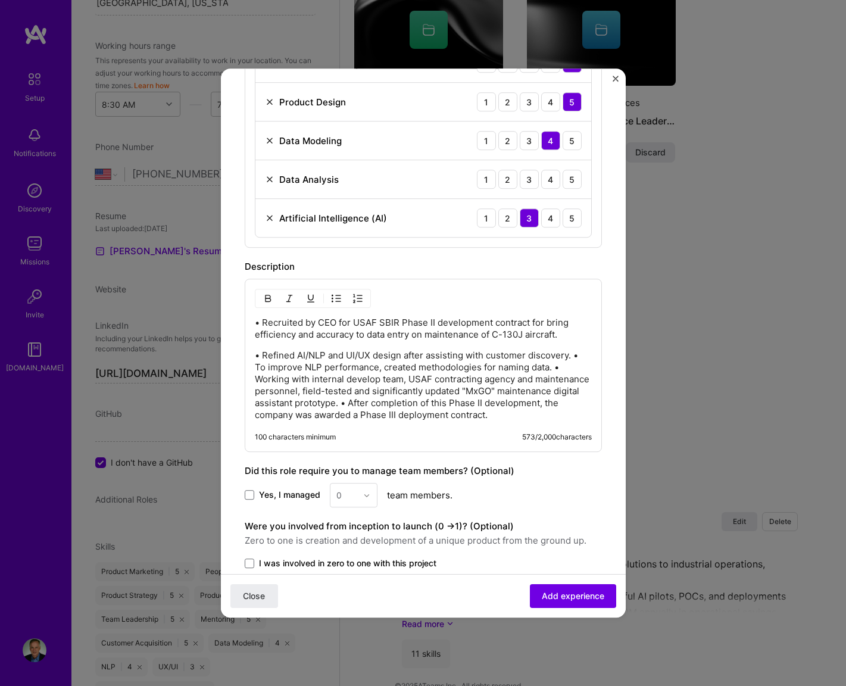
click at [575, 357] on p "• Refined AI/NLP and UI/UX design after assisting with customer discovery. • To…" at bounding box center [423, 385] width 337 height 71
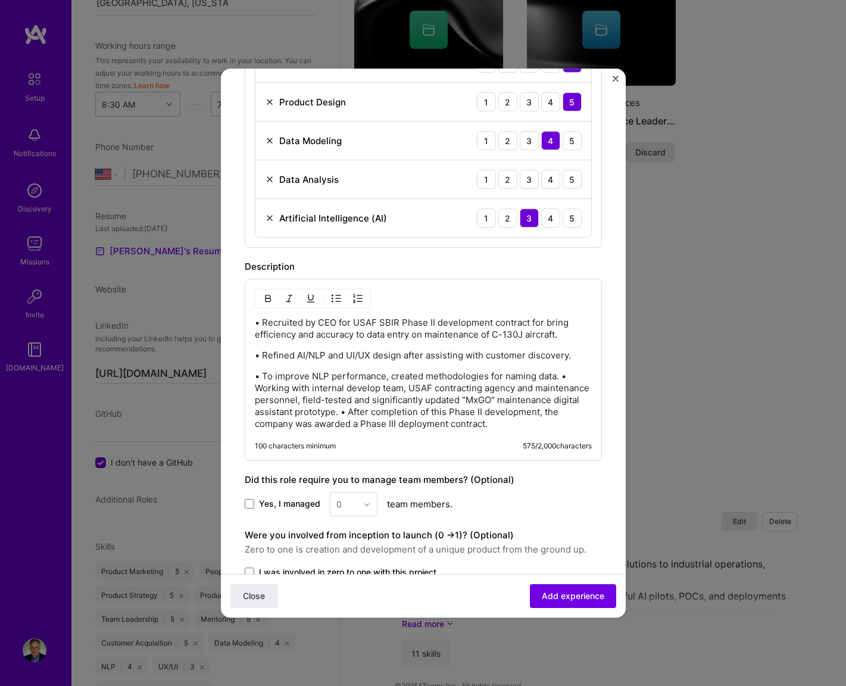
click at [563, 379] on p "• To improve NLP performance, created methodologies for naming data. • Working …" at bounding box center [423, 401] width 337 height 60
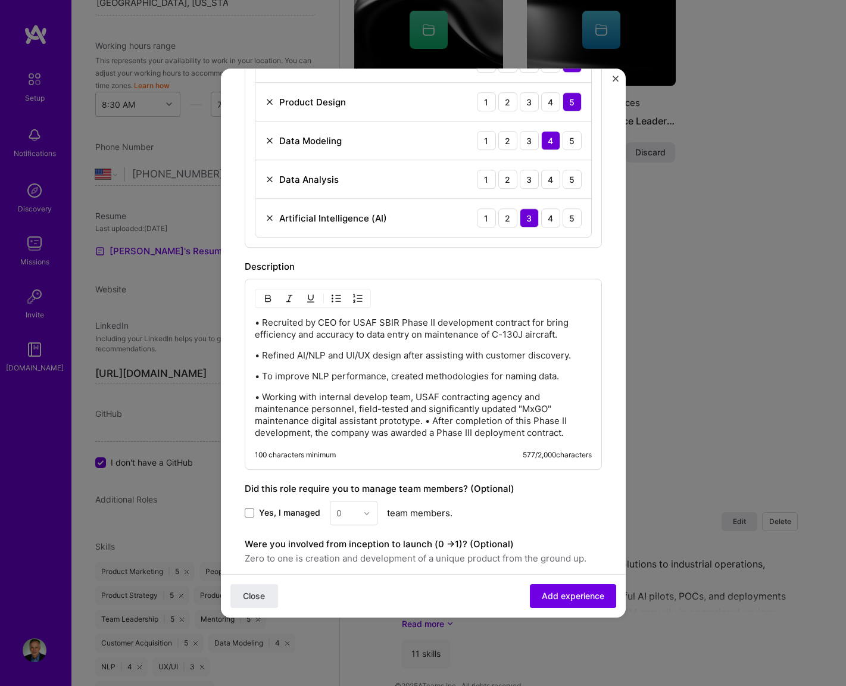
click at [426, 421] on p "• Working with internal develop team, USAF contracting agency and maintenance p…" at bounding box center [423, 415] width 337 height 48
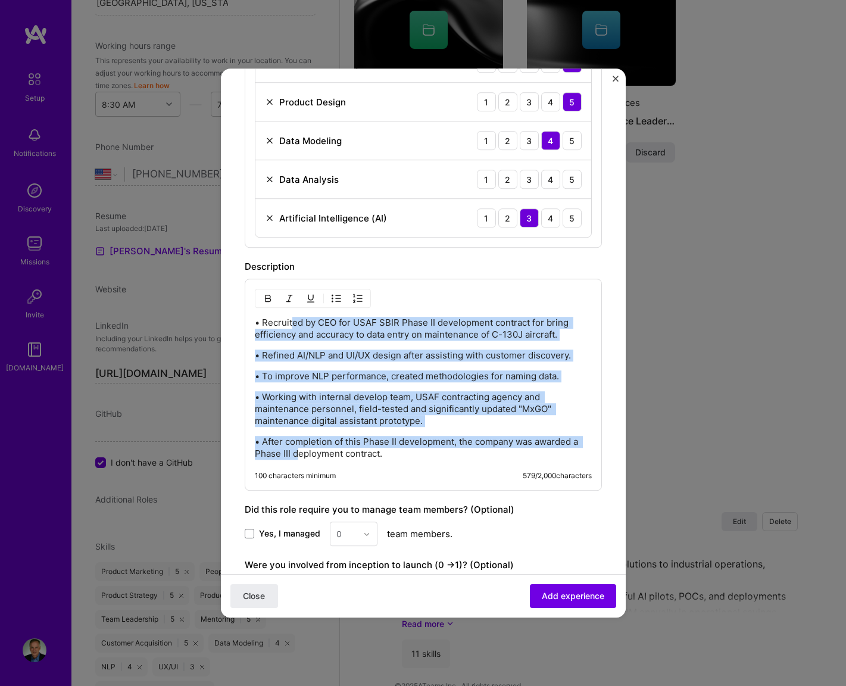
drag, startPoint x: 292, startPoint y: 326, endPoint x: 303, endPoint y: 431, distance: 105.3
click at [298, 449] on div "• Recruited by CEO for USAF SBIR Phase II development contract for bring effici…" at bounding box center [423, 388] width 337 height 143
click at [339, 300] on img "button" at bounding box center [337, 299] width 10 height 10
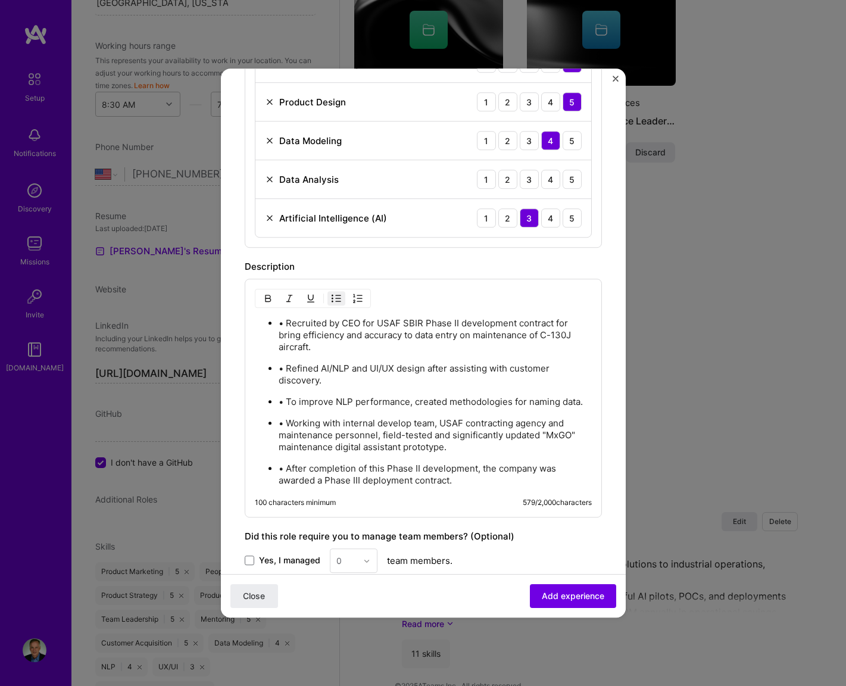
click at [286, 324] on p "• Recruited by CEO for USAF SBIR Phase II development contract for bring effici…" at bounding box center [435, 336] width 313 height 36
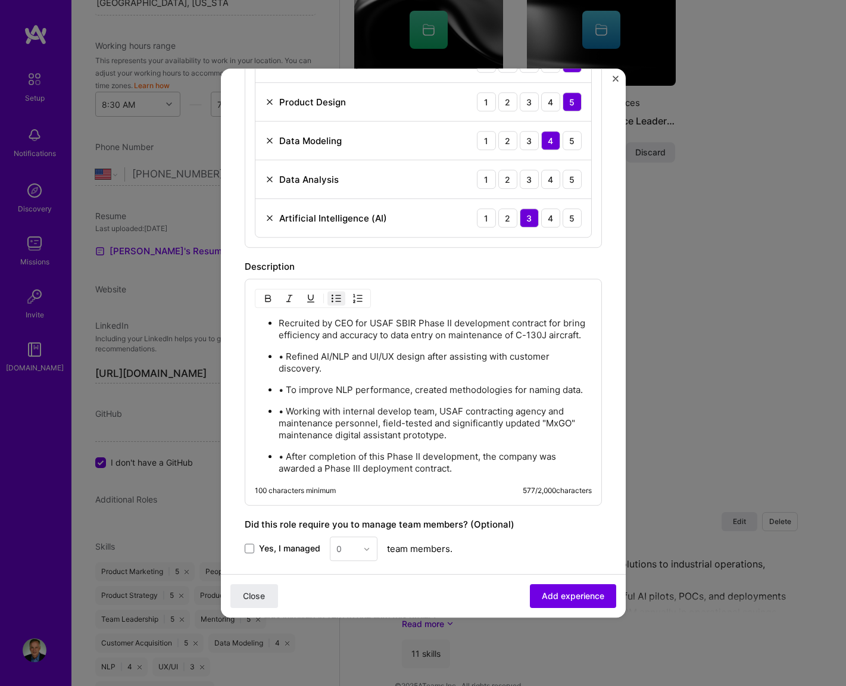
click at [288, 354] on p "• Refined AI/NLP and UI/UX design after assisting with customer discovery." at bounding box center [435, 363] width 313 height 24
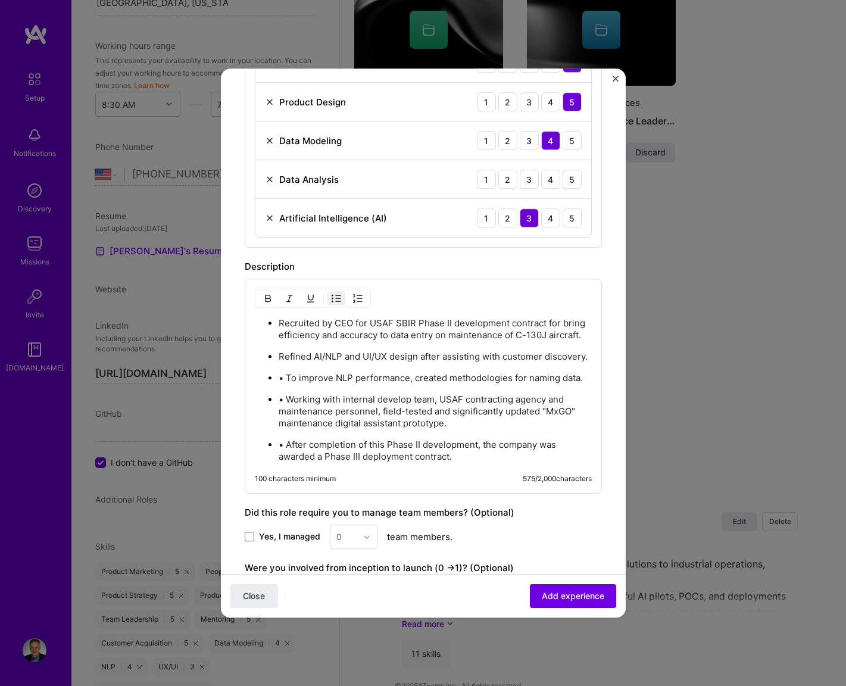
click at [288, 378] on p "• To improve NLP performance, created methodologies for naming data." at bounding box center [435, 378] width 313 height 12
drag, startPoint x: 521, startPoint y: 375, endPoint x: 531, endPoint y: 374, distance: 10.1
click at [539, 374] on p "To improve NLP performance, created methodologies for naming data." at bounding box center [435, 378] width 313 height 12
click at [520, 376] on p "To improve NLP performance, created methodologies for naming data." at bounding box center [435, 378] width 313 height 12
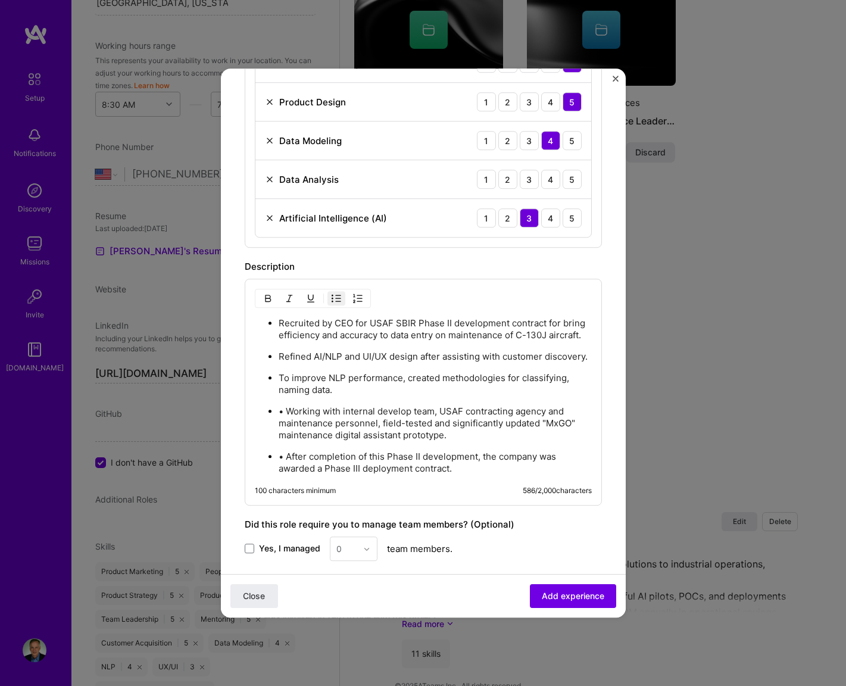
click at [288, 409] on p "• Working with internal develop team, USAF contracting agency and maintenance p…" at bounding box center [435, 424] width 313 height 36
click at [295, 393] on p "To improve NLP performance, created methodologies for classifying, naming data." at bounding box center [435, 384] width 313 height 24
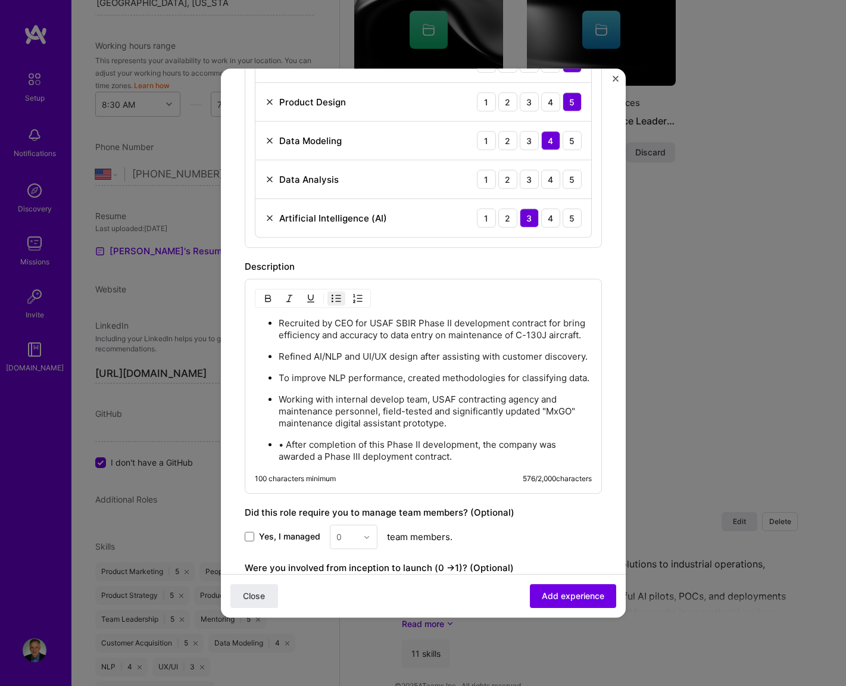
click at [522, 378] on p "To improve NLP performance, created methodologies for classifying data." at bounding box center [435, 378] width 313 height 12
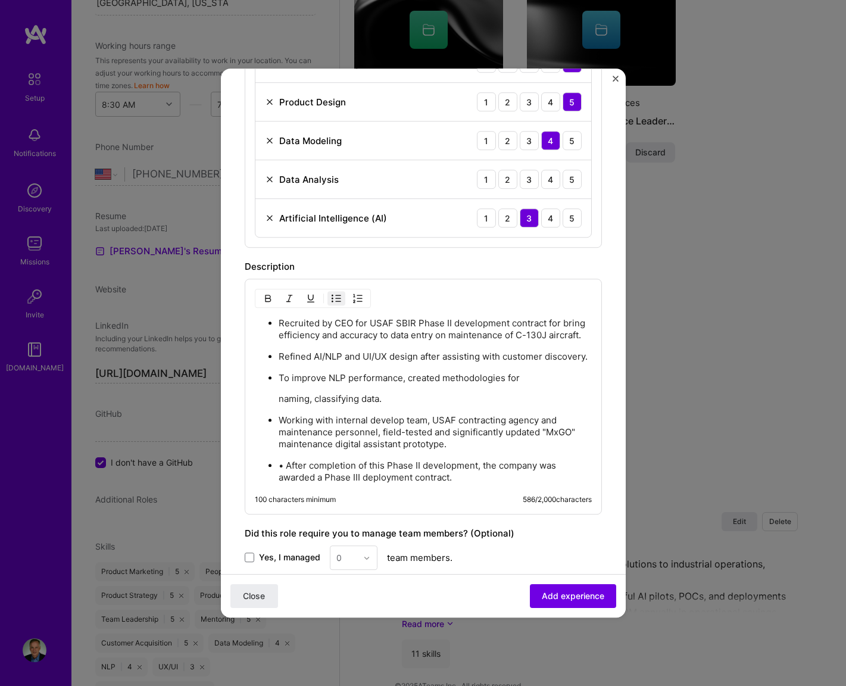
click at [279, 397] on ul "Recruited by CEO for USAF SBIR Phase II development contract for bring efficien…" at bounding box center [423, 400] width 337 height 167
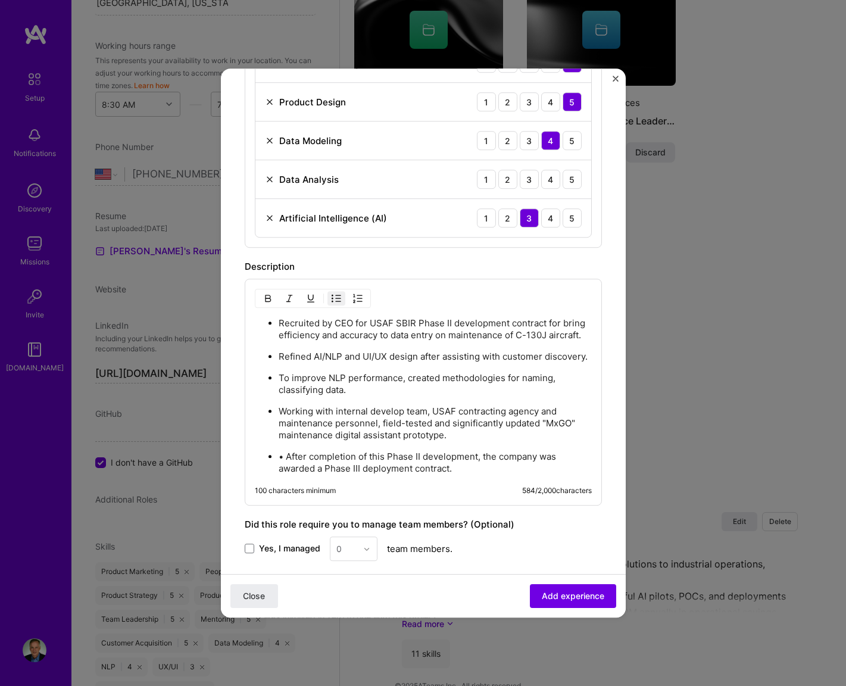
click at [288, 453] on p "• After completion of this Phase II development, the company was awarded a Phas…" at bounding box center [435, 463] width 313 height 24
click at [449, 466] on p "After completion of this Phase II development, the company was awarded a Phase …" at bounding box center [435, 463] width 313 height 24
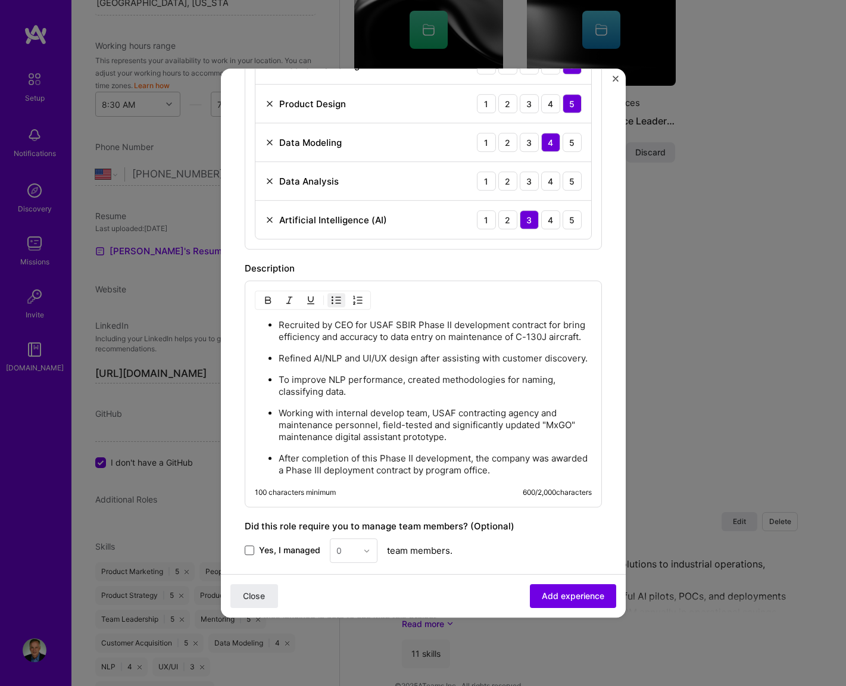
click at [252, 546] on span at bounding box center [250, 551] width 10 height 10
click at [0, 0] on input "Yes, I managed" at bounding box center [0, 0] width 0 height 0
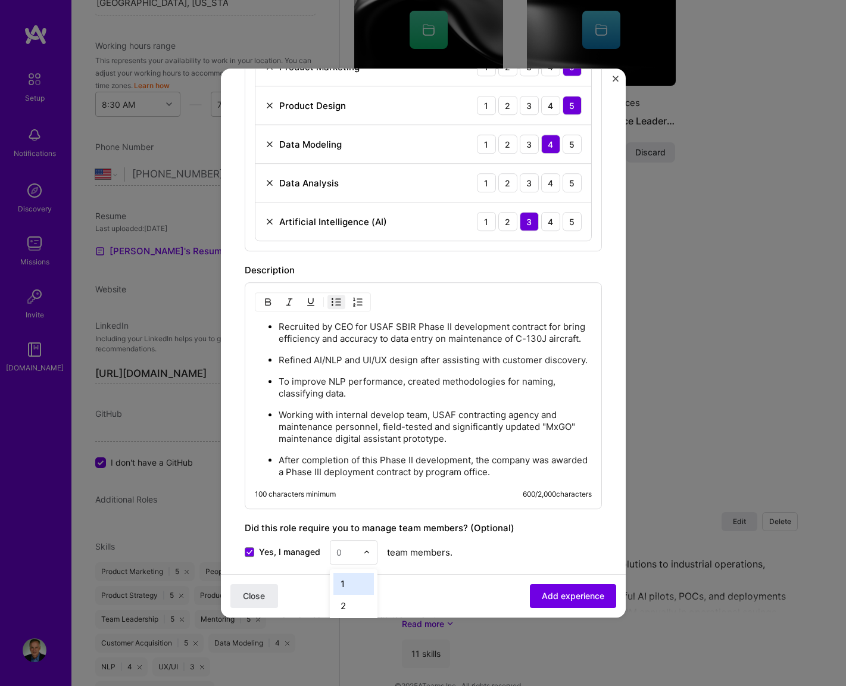
scroll to position [1383, 0]
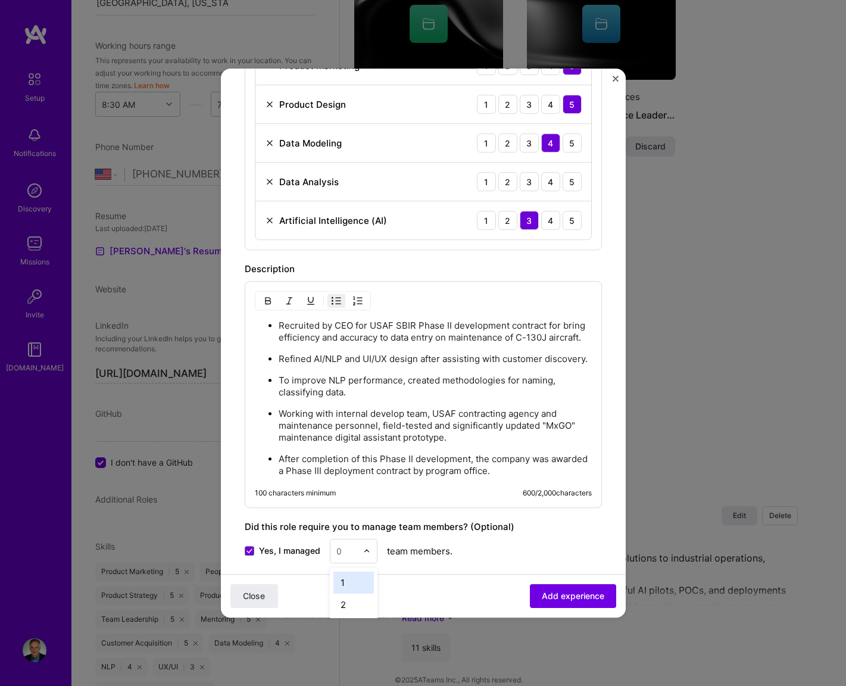
click at [363, 548] on img at bounding box center [366, 551] width 7 height 7
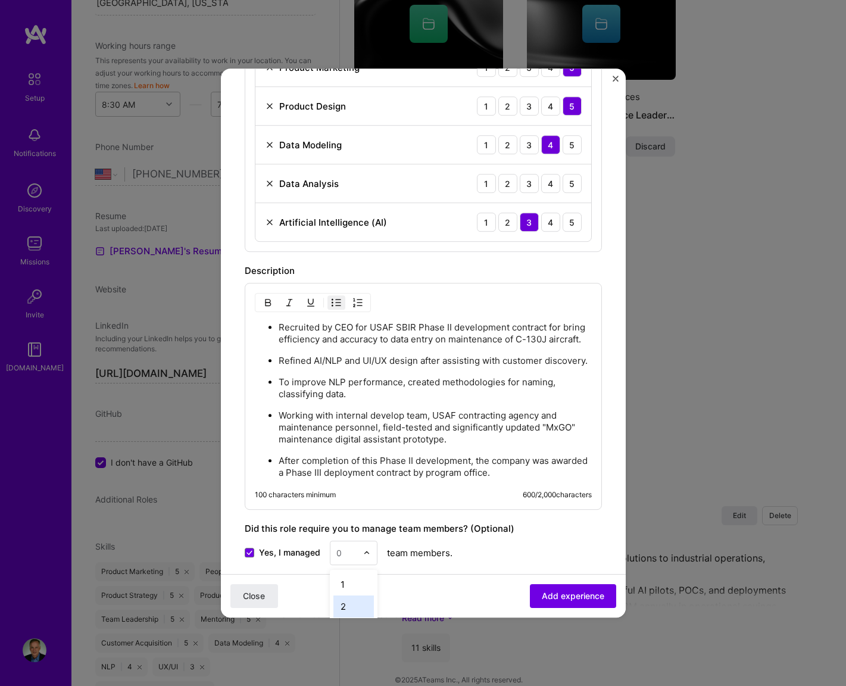
scroll to position [497, 0]
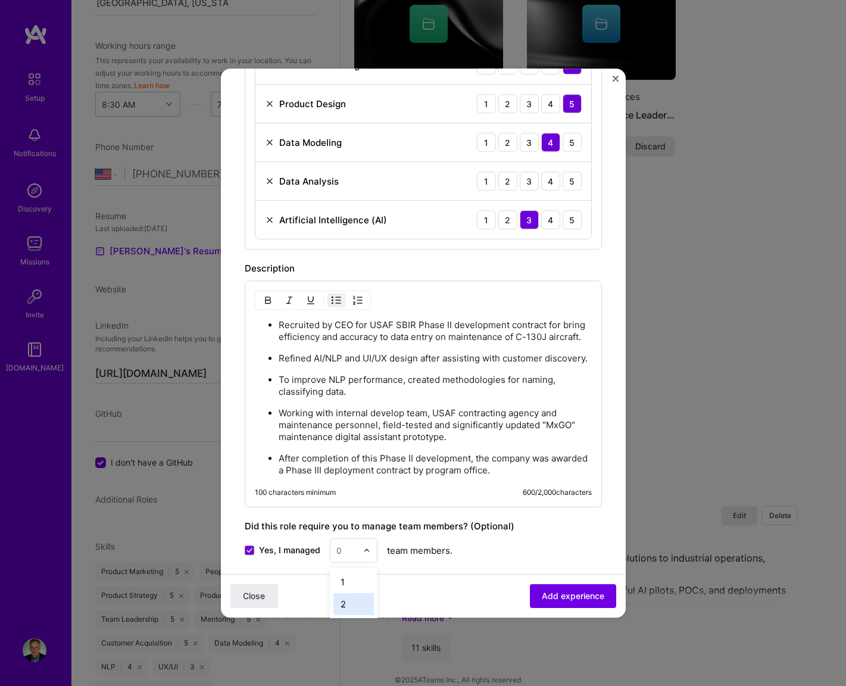
click at [344, 600] on div "2" at bounding box center [354, 604] width 41 height 22
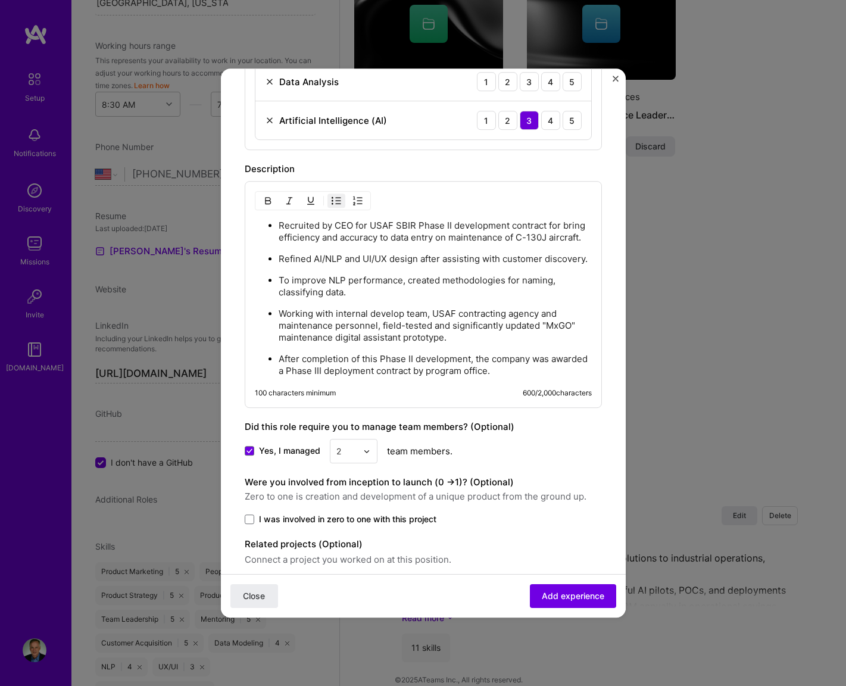
scroll to position [612, 0]
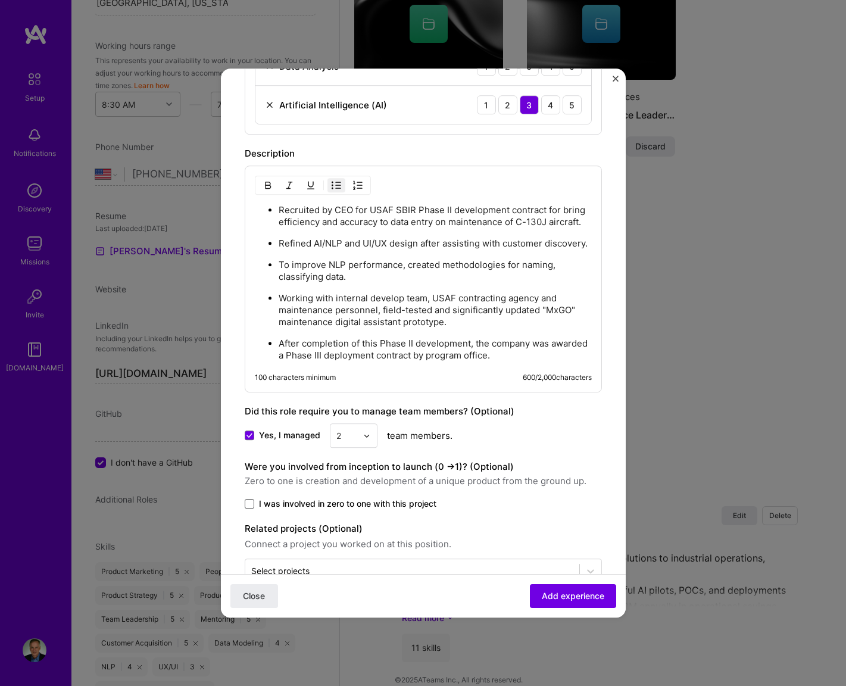
click at [248, 499] on span at bounding box center [250, 504] width 10 height 10
click at [0, 0] on input "I was involved in zero to one with this project" at bounding box center [0, 0] width 0 height 0
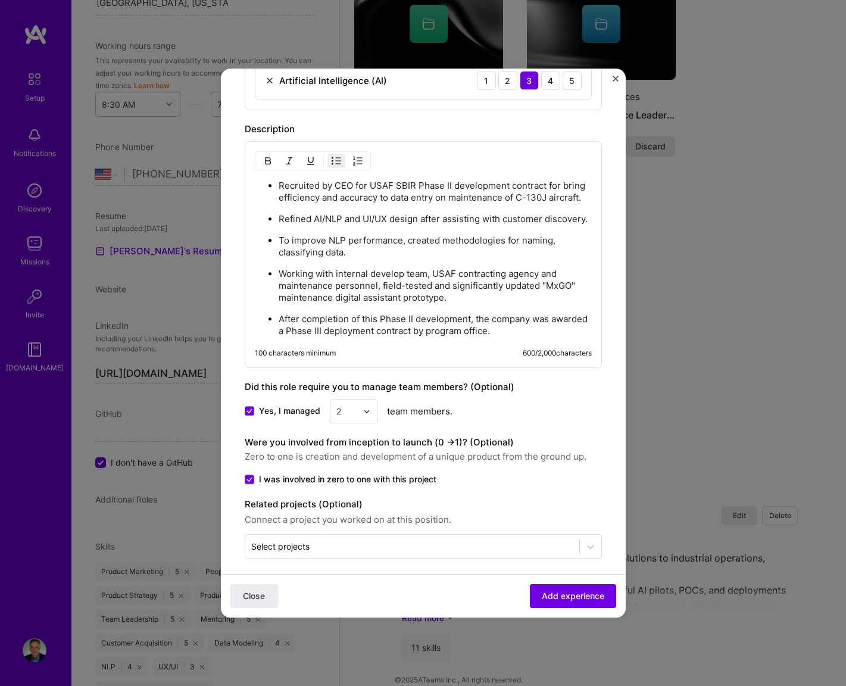
scroll to position [644, 0]
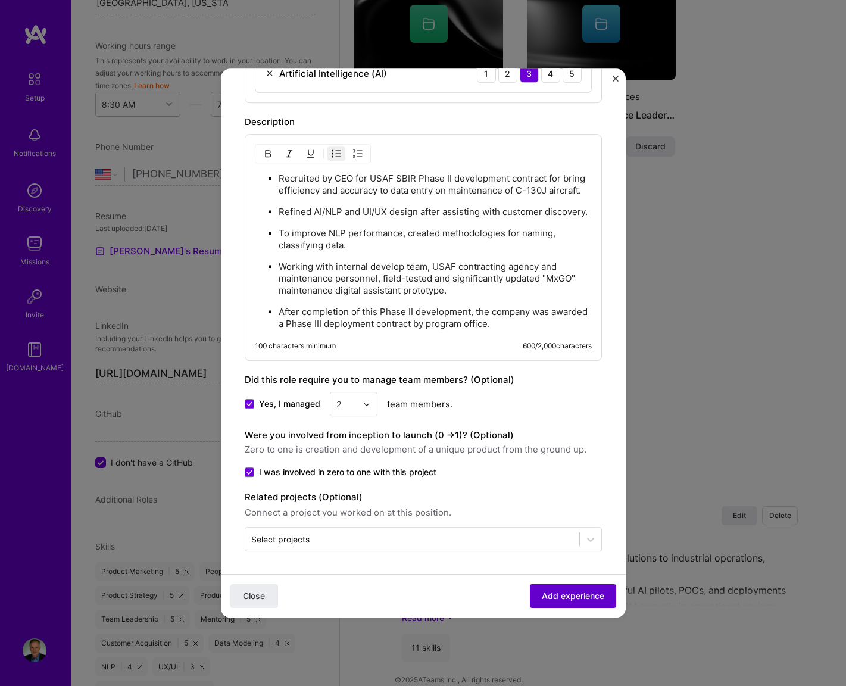
click at [549, 596] on span "Add experience" at bounding box center [573, 596] width 63 height 12
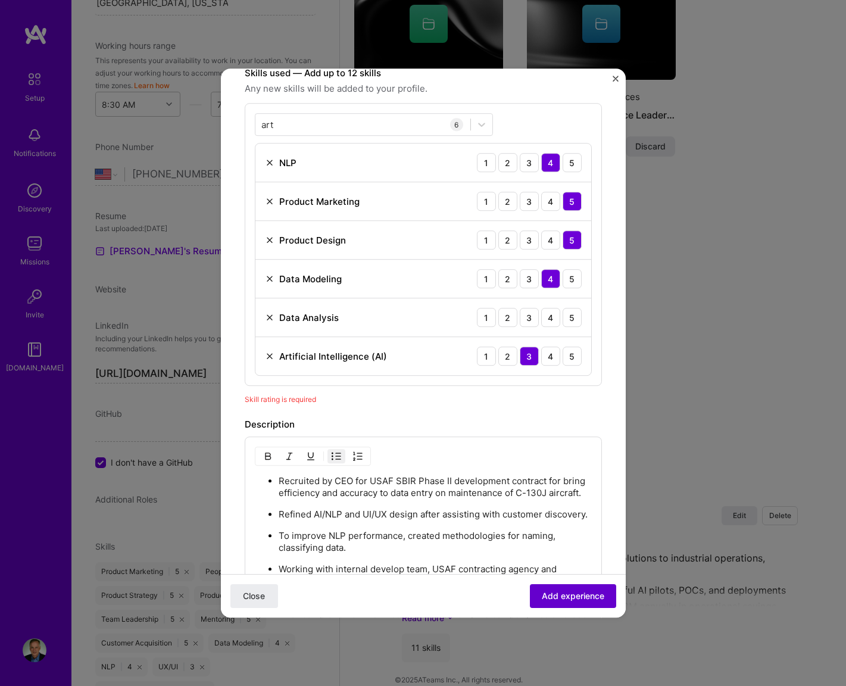
scroll to position [359, 0]
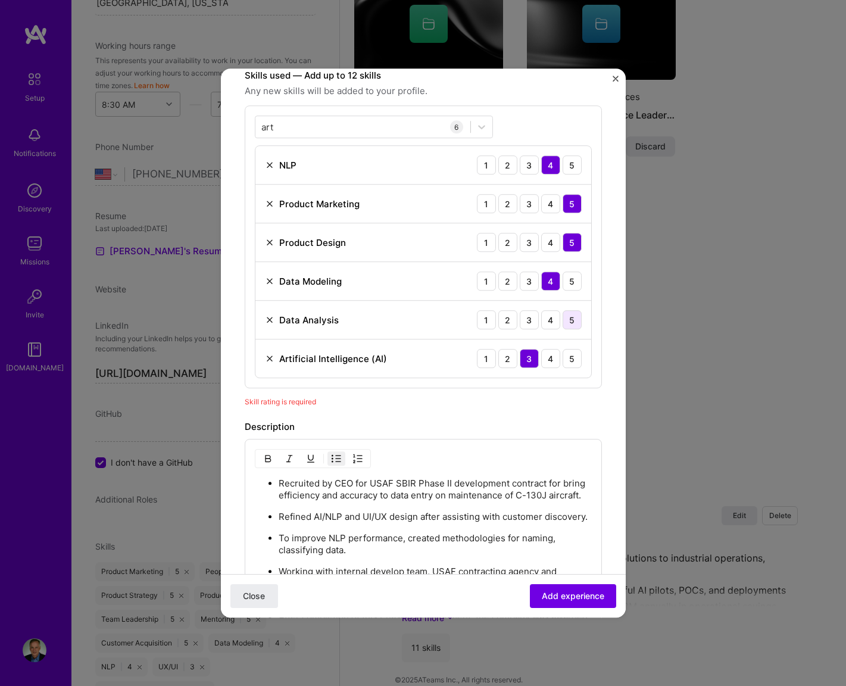
click at [571, 315] on div "5" at bounding box center [572, 319] width 19 height 19
click at [509, 164] on div "2" at bounding box center [508, 164] width 19 height 19
click at [545, 352] on div "4" at bounding box center [550, 358] width 19 height 19
click at [568, 593] on span "Add experience" at bounding box center [573, 596] width 63 height 12
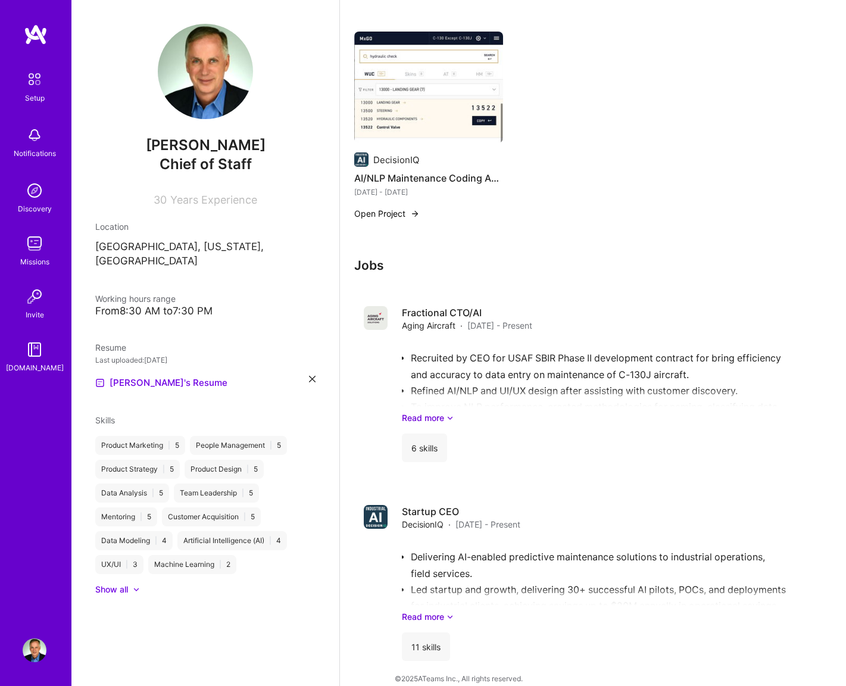
scroll to position [1008, 0]
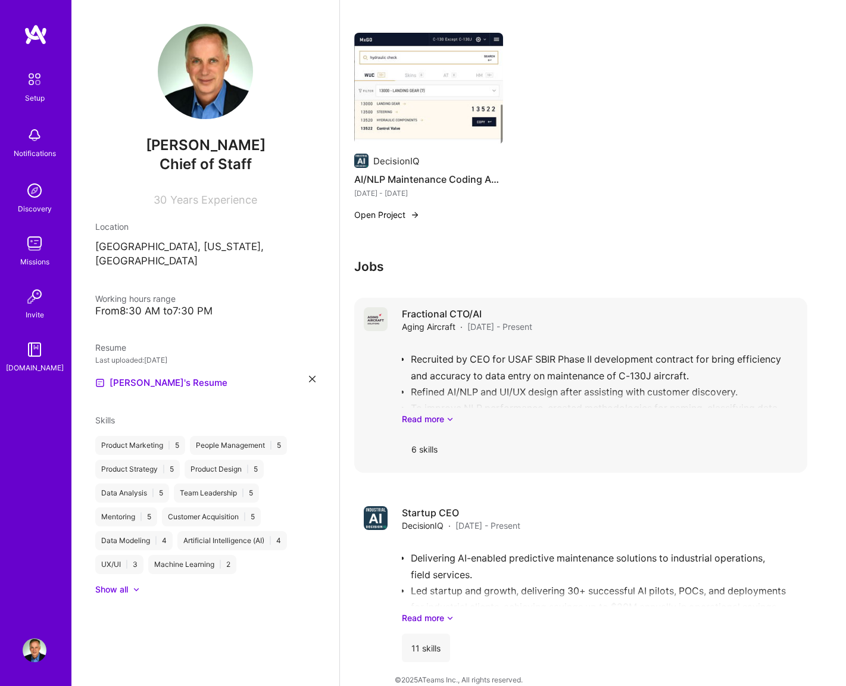
click at [484, 307] on h4 "Fractional CTO/AI" at bounding box center [467, 313] width 130 height 13
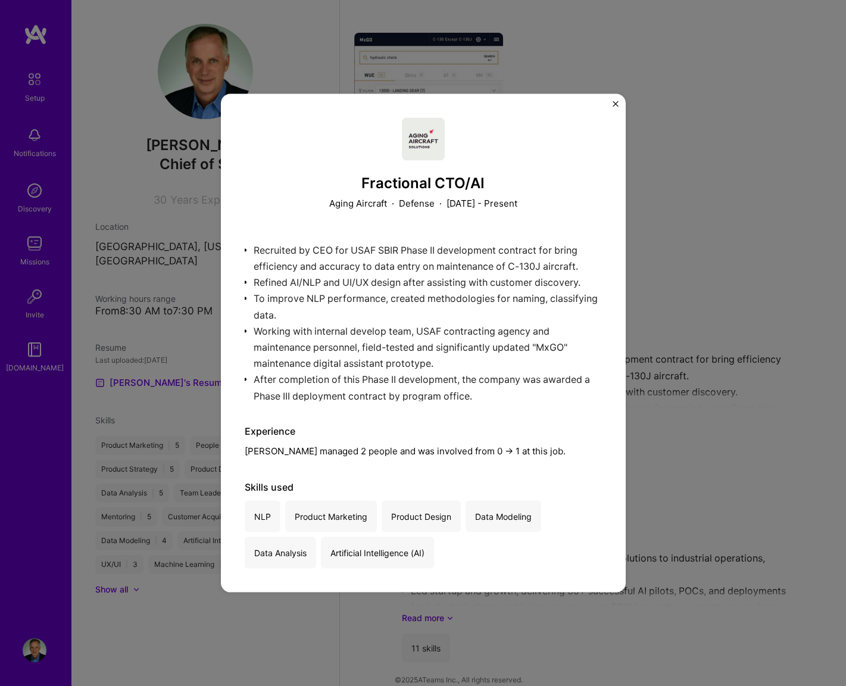
click at [614, 104] on img "Close" at bounding box center [616, 104] width 6 height 6
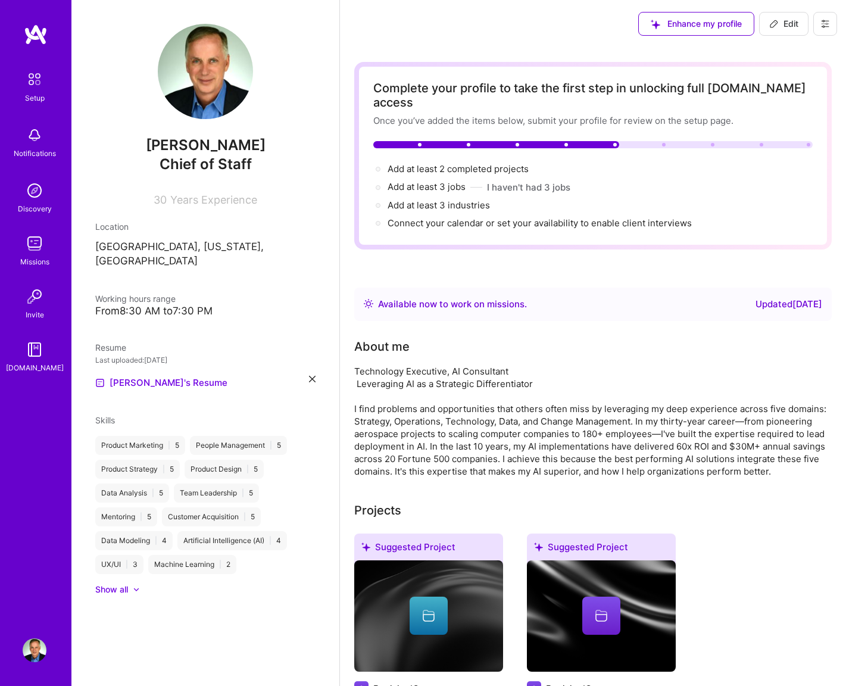
click at [785, 23] on span "Edit" at bounding box center [784, 24] width 29 height 12
select select "US"
select select "Right Now"
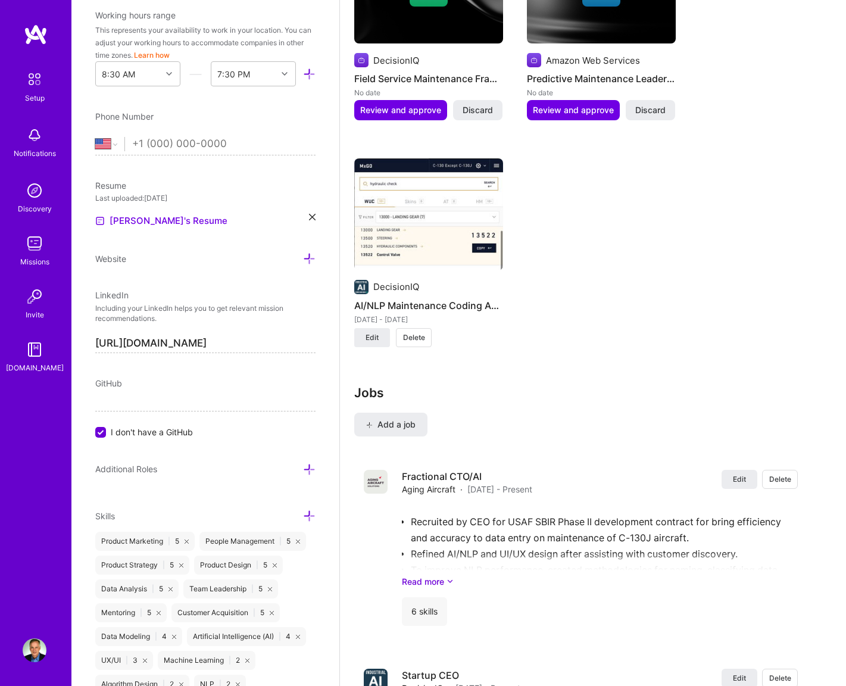
scroll to position [1452, 0]
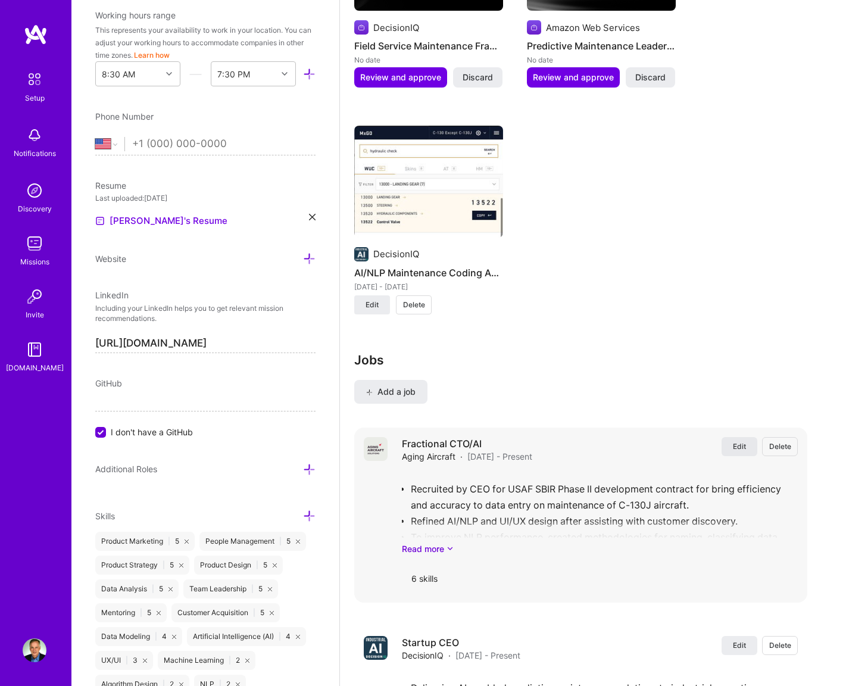
click at [729, 437] on button "Edit" at bounding box center [740, 446] width 36 height 19
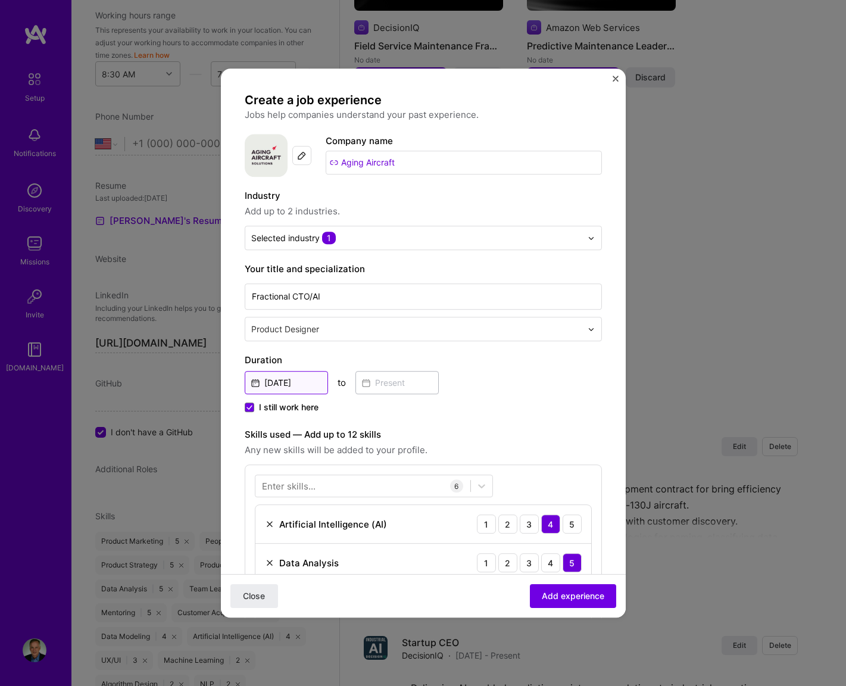
click at [307, 383] on input "Aug, 2025" at bounding box center [286, 382] width 83 height 23
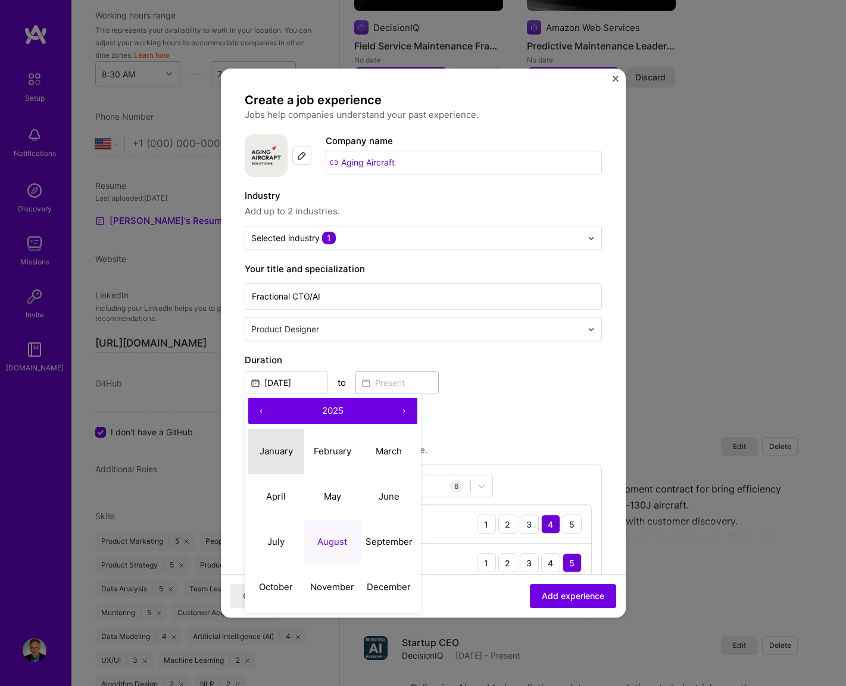
click at [283, 450] on abbr "January" at bounding box center [276, 451] width 33 height 11
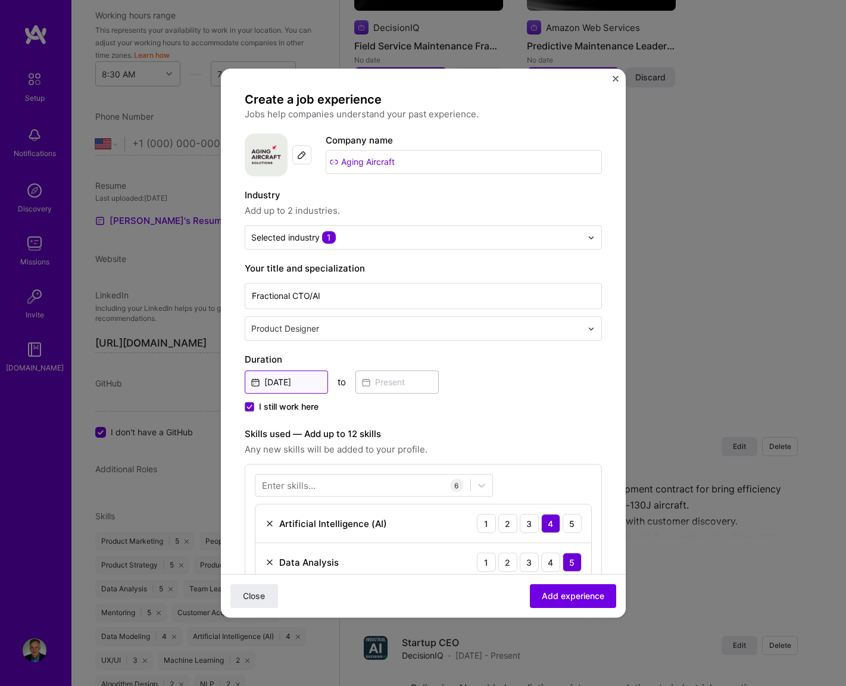
click at [294, 384] on input "Jan, 2025" at bounding box center [286, 382] width 83 height 23
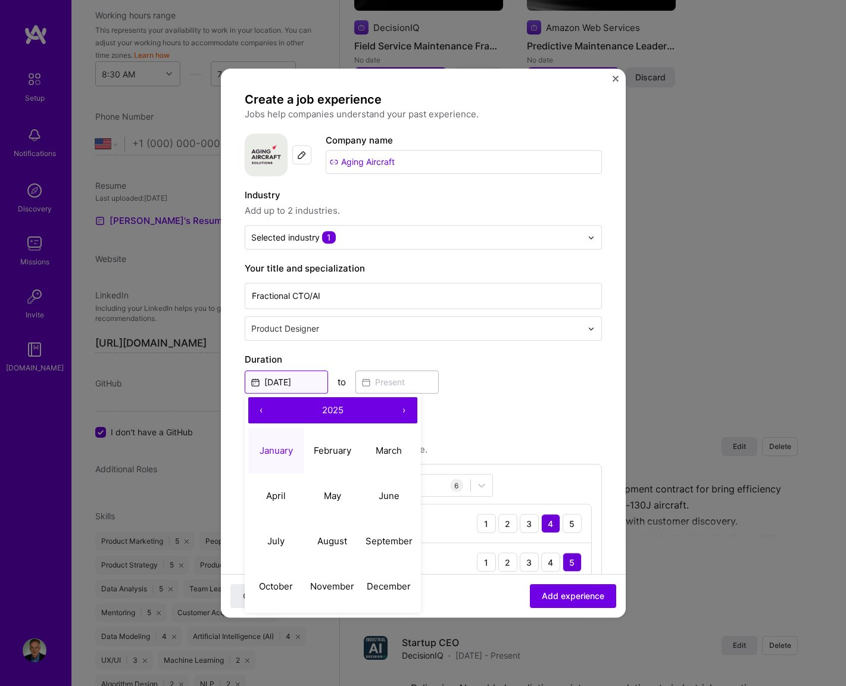
scroll to position [1, 0]
click at [259, 408] on button "‹" at bounding box center [261, 410] width 26 height 26
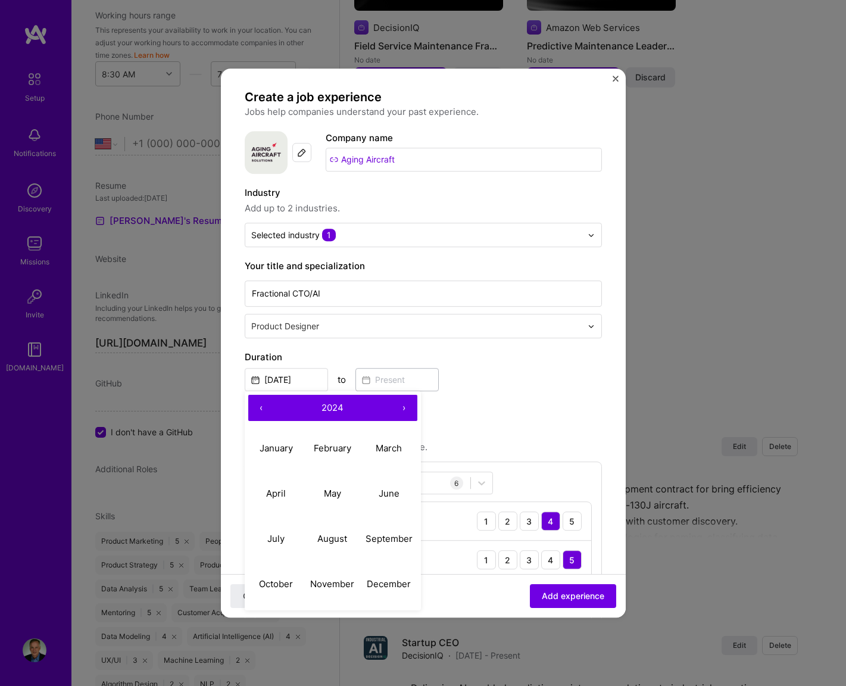
click at [259, 408] on button "‹" at bounding box center [261, 408] width 26 height 26
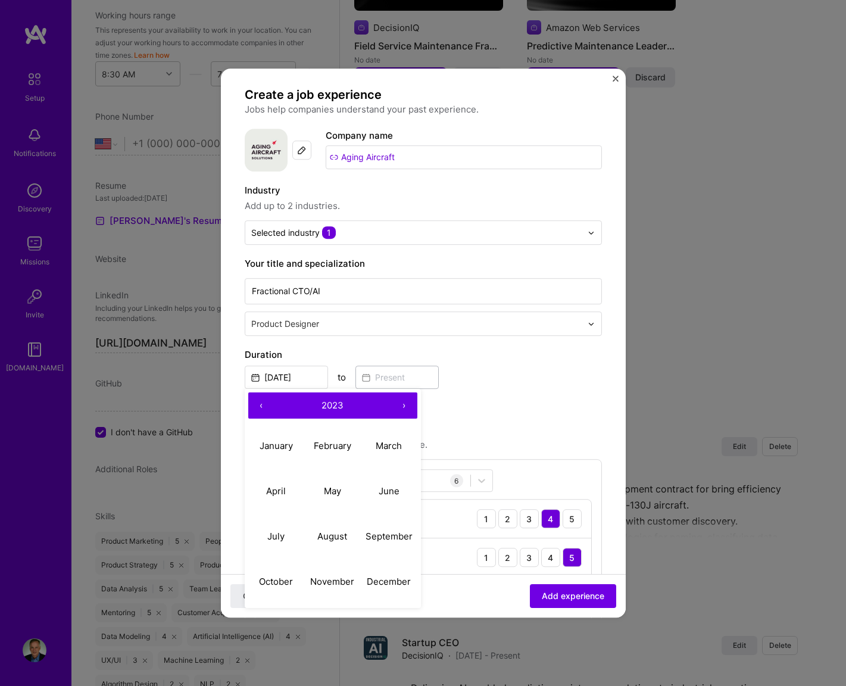
click at [259, 408] on button "‹" at bounding box center [261, 406] width 26 height 26
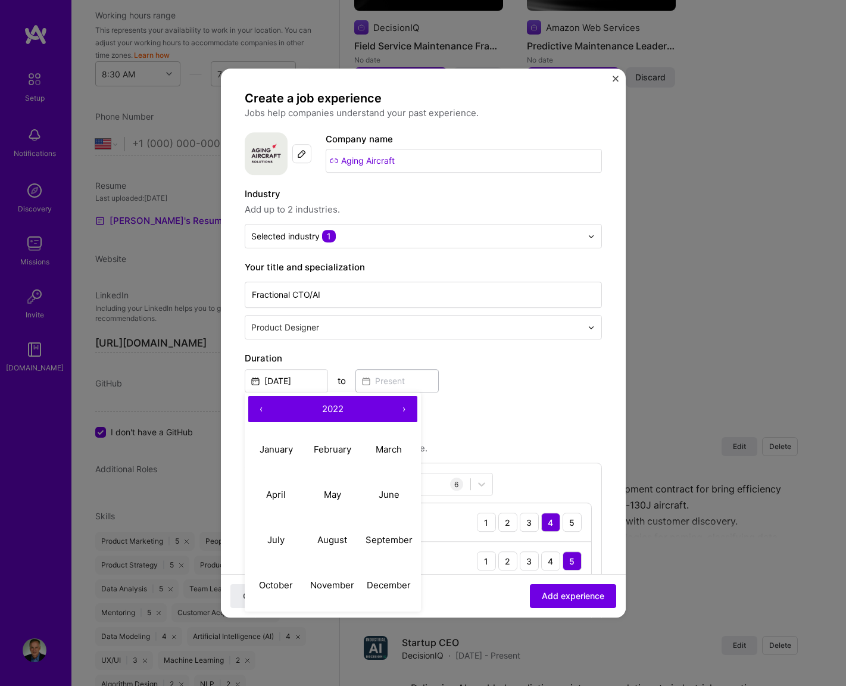
click at [261, 409] on button "‹" at bounding box center [261, 409] width 26 height 26
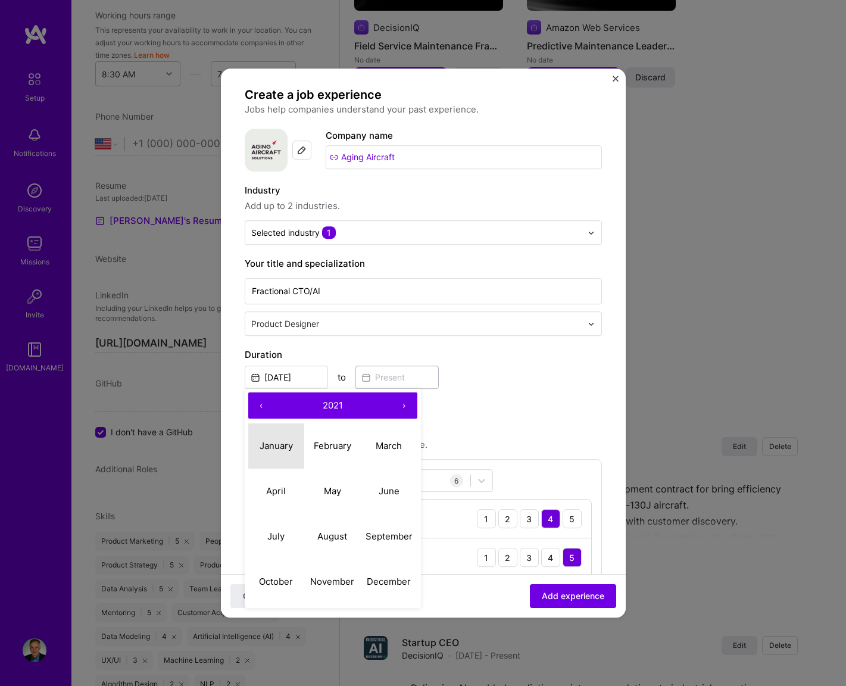
click at [268, 444] on abbr "January" at bounding box center [276, 445] width 33 height 11
type input "Jan, 2021"
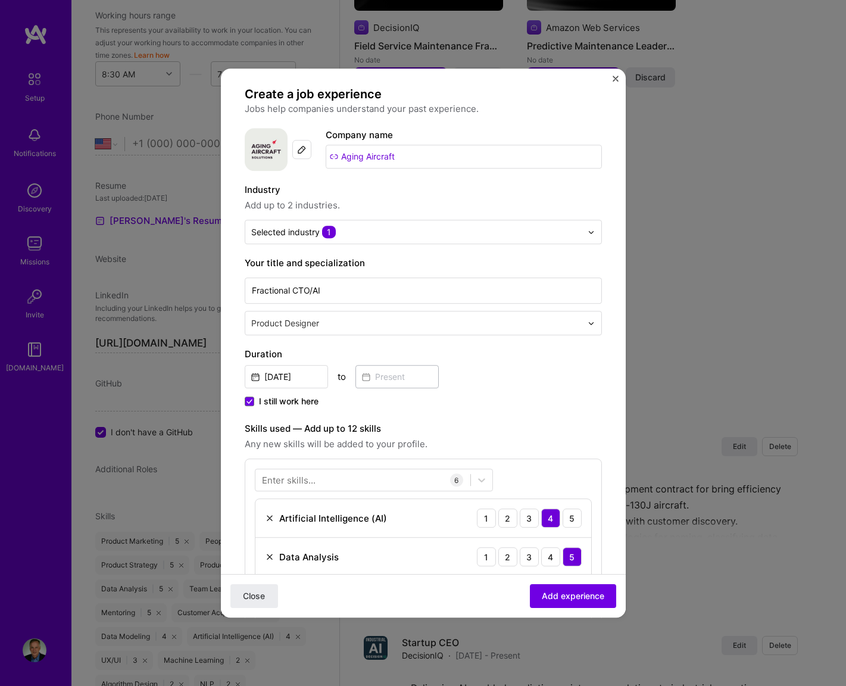
click at [301, 396] on span "I still work here" at bounding box center [289, 402] width 60 height 12
click at [0, 0] on input "I still work here" at bounding box center [0, 0] width 0 height 0
click at [384, 381] on input at bounding box center [397, 376] width 83 height 23
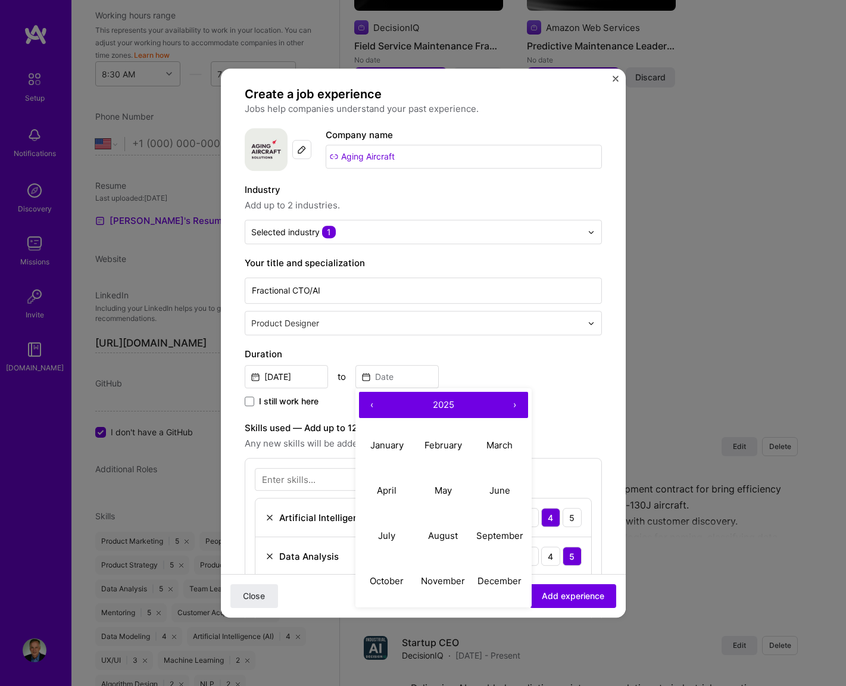
scroll to position [5, 0]
click at [374, 406] on button "‹" at bounding box center [372, 406] width 26 height 26
click at [491, 576] on button "December" at bounding box center [500, 581] width 57 height 45
type input "Dec, 2023"
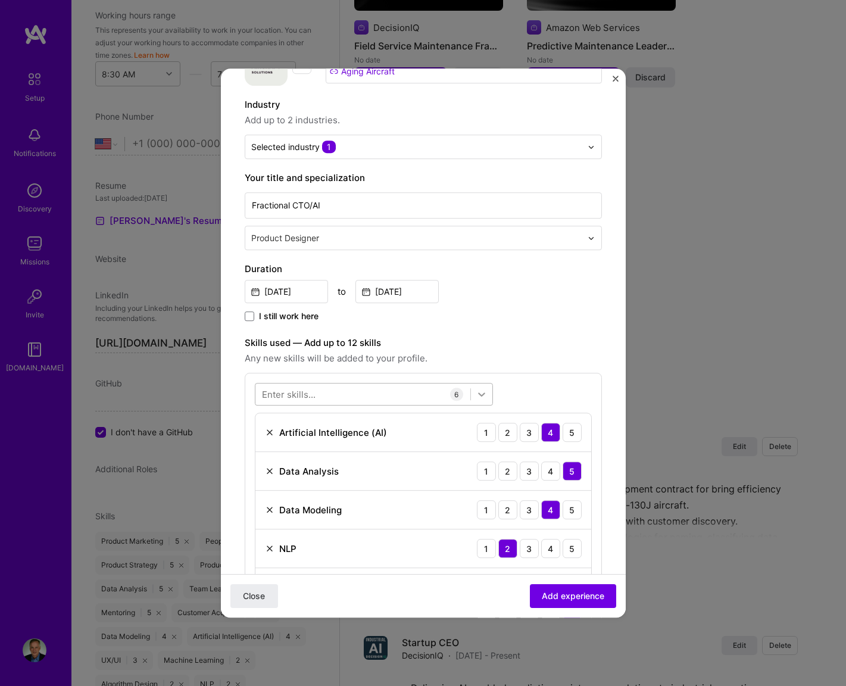
scroll to position [92, 0]
click at [556, 590] on button "Add experience" at bounding box center [573, 596] width 86 height 24
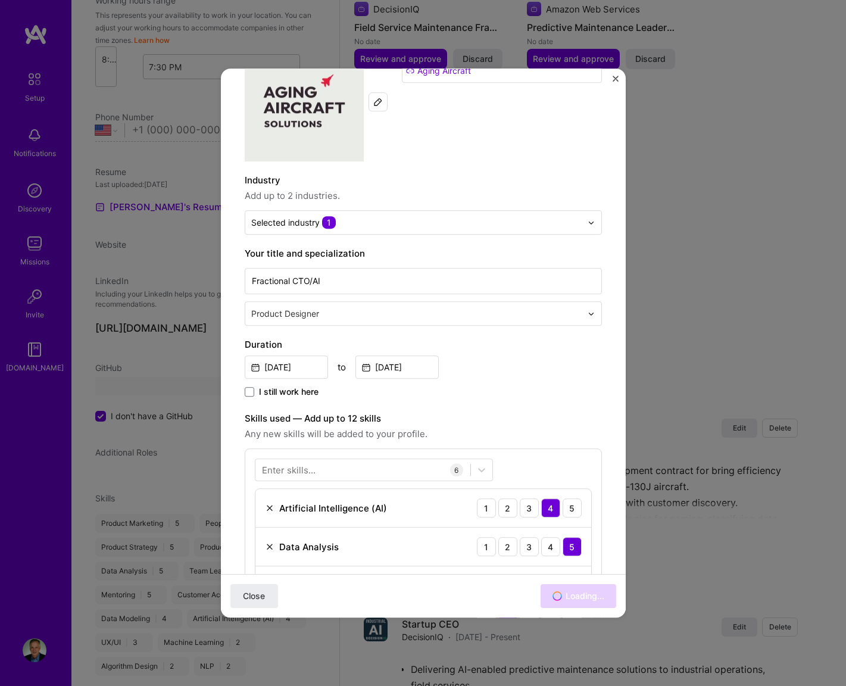
select select "US"
select select "Right Now"
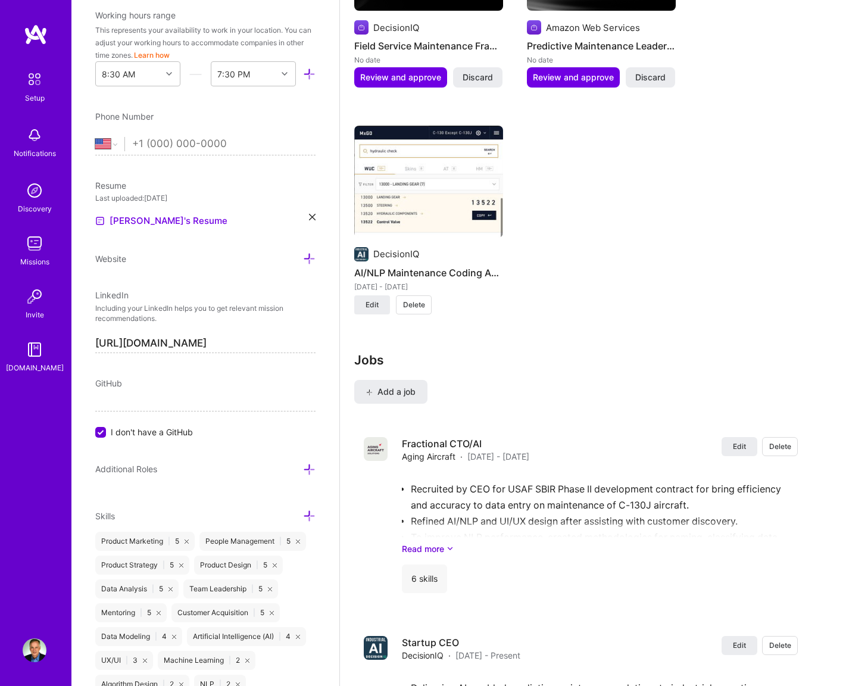
scroll to position [0, 0]
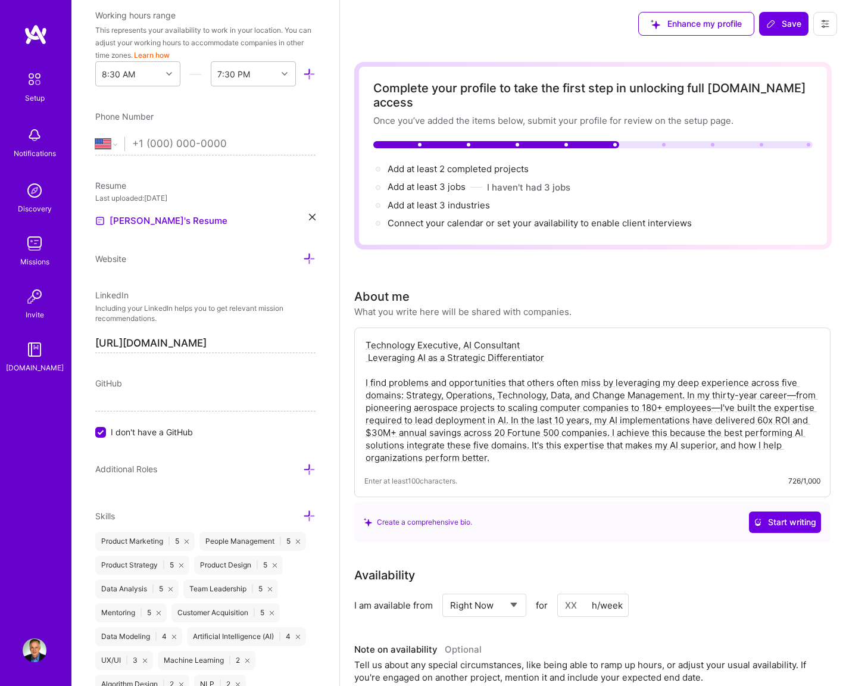
click at [427, 338] on textarea "Technology Executive, AI Consultant Leveraging AI as a Strategic Differentiator…" at bounding box center [593, 401] width 456 height 127
drag, startPoint x: 521, startPoint y: 329, endPoint x: 359, endPoint y: 329, distance: 162.0
click at [359, 329] on div "Technology Sherpa, AI Consultant Leveraging AI as a Strategic Differentiator I …" at bounding box center [592, 413] width 477 height 170
paste textarea "| Leveraging AI as a Strategic Differentiator | AI Consulting & Implementation …"
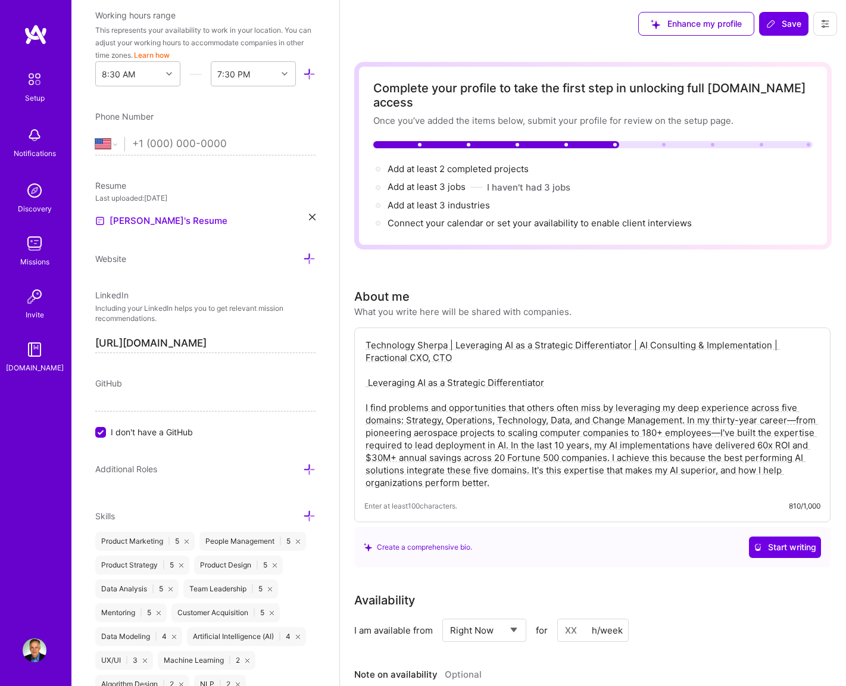
click at [643, 338] on textarea "Technology Sherpa | Leveraging AI as a Strategic Differentiator | AI Consulting…" at bounding box center [593, 414] width 456 height 152
click at [642, 338] on textarea "Technology Sherpa | Leveraging AI as a Strategic Differentiator | AI Consulting…" at bounding box center [593, 414] width 456 height 152
drag, startPoint x: 632, startPoint y: 329, endPoint x: 642, endPoint y: 329, distance: 10.1
click at [642, 338] on textarea "Technology Sherpa | Leveraging AI as a Strategic Differentiator | AI Consulting…" at bounding box center [593, 414] width 456 height 152
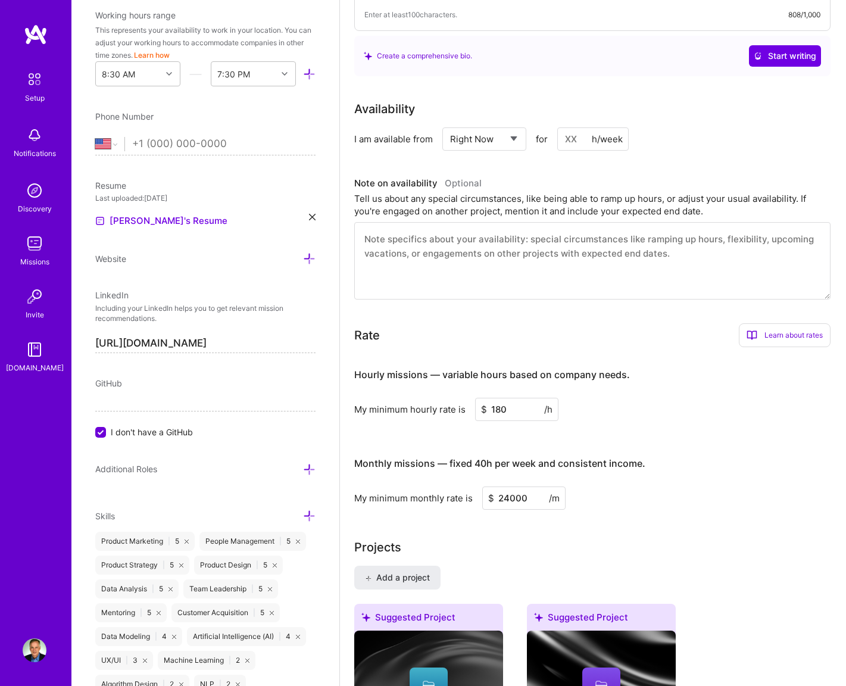
scroll to position [492, 0]
type textarea "Technology Sherpa | Leveraging AI as a Strategic Differentiator AI Consulting &…"
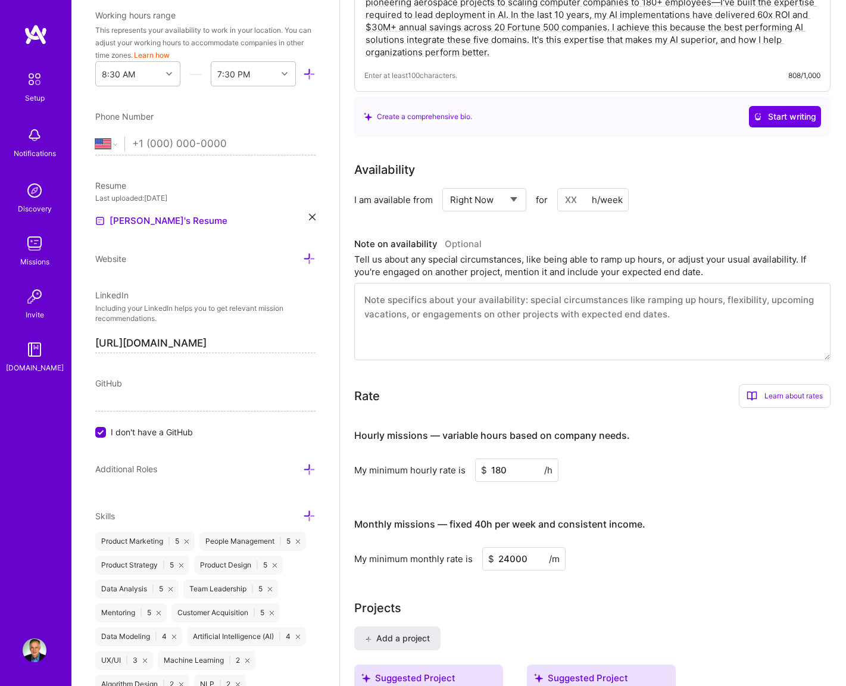
scroll to position [431, 0]
drag, startPoint x: 560, startPoint y: 184, endPoint x: 577, endPoint y: 185, distance: 16.7
click at [577, 188] on input at bounding box center [593, 199] width 71 height 23
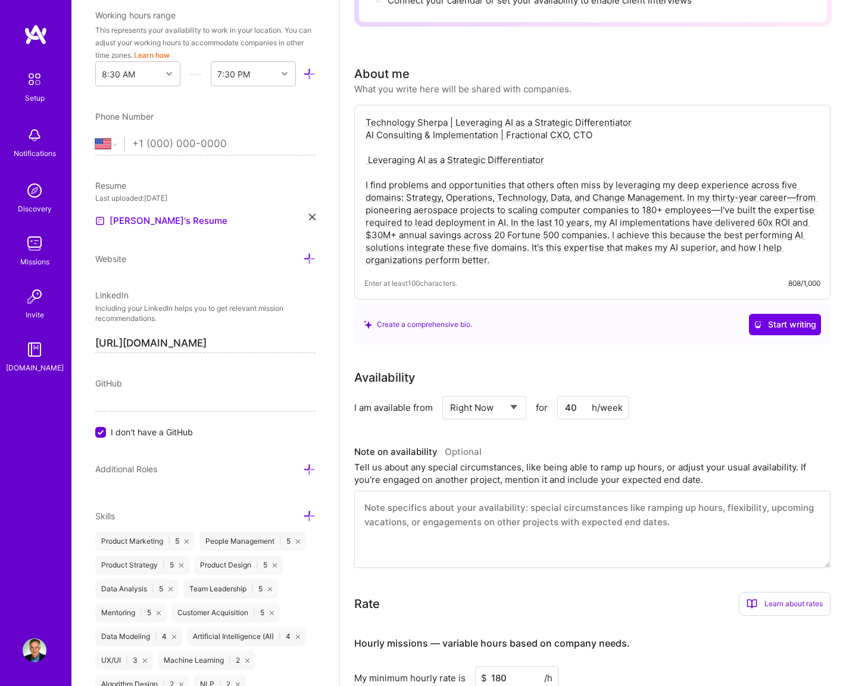
scroll to position [224, 0]
drag, startPoint x: 565, startPoint y: 388, endPoint x: 562, endPoint y: 375, distance: 12.9
click at [578, 395] on input "40" at bounding box center [593, 406] width 71 height 23
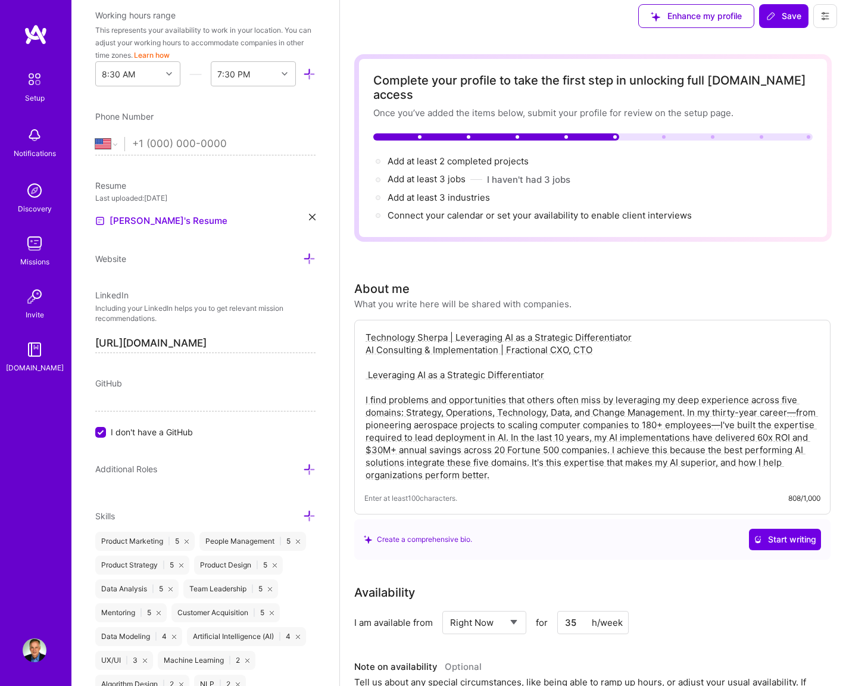
scroll to position [0, 0]
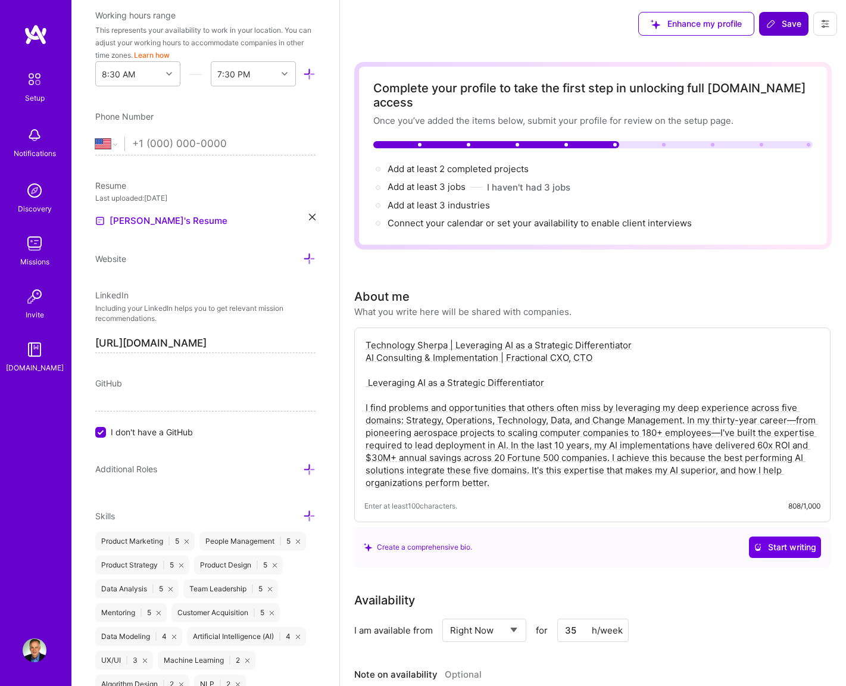
type input "35"
click at [772, 21] on icon at bounding box center [772, 24] width 10 height 10
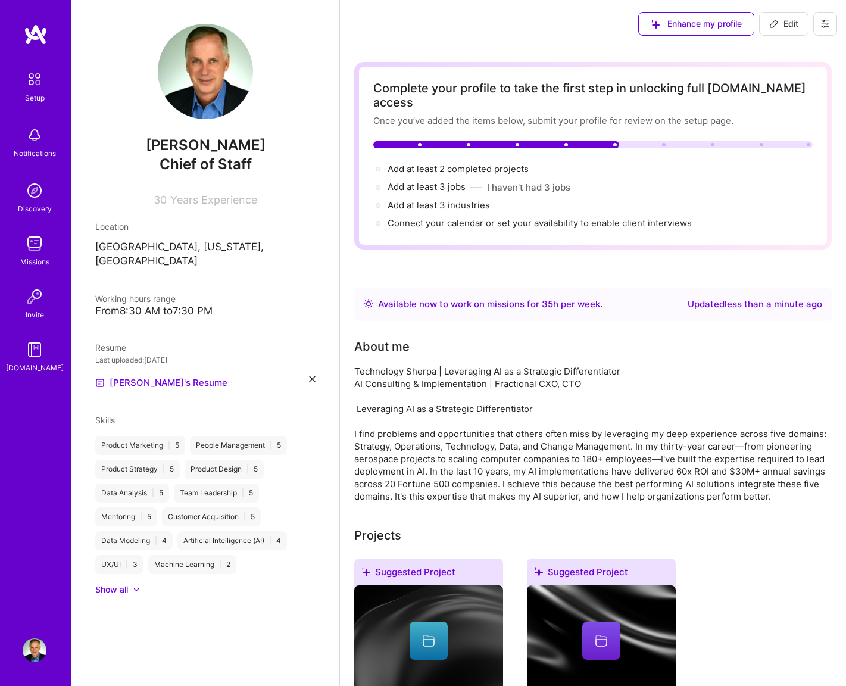
click at [773, 22] on icon at bounding box center [775, 24] width 10 height 10
select select "US"
select select "Right Now"
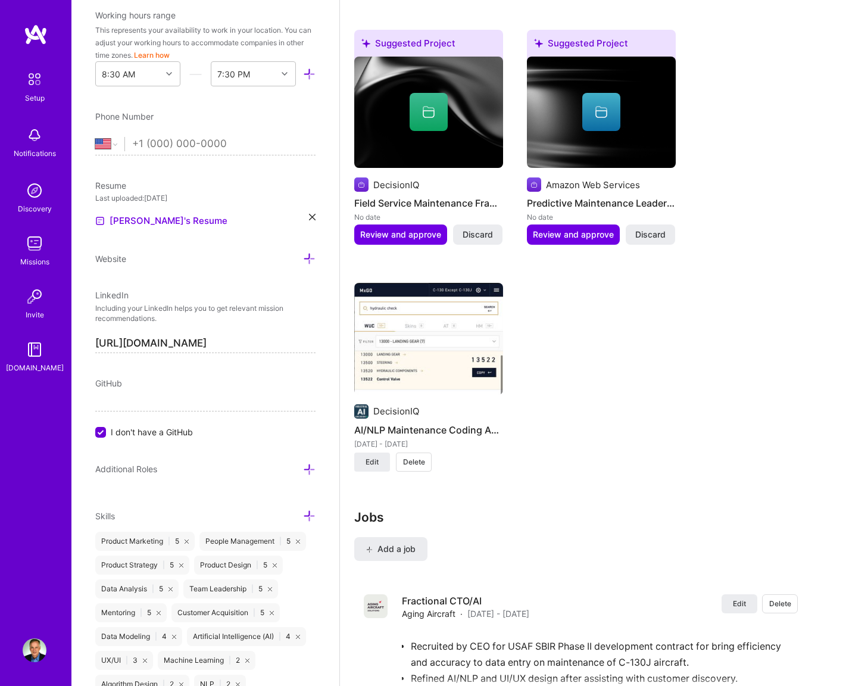
scroll to position [1323, 0]
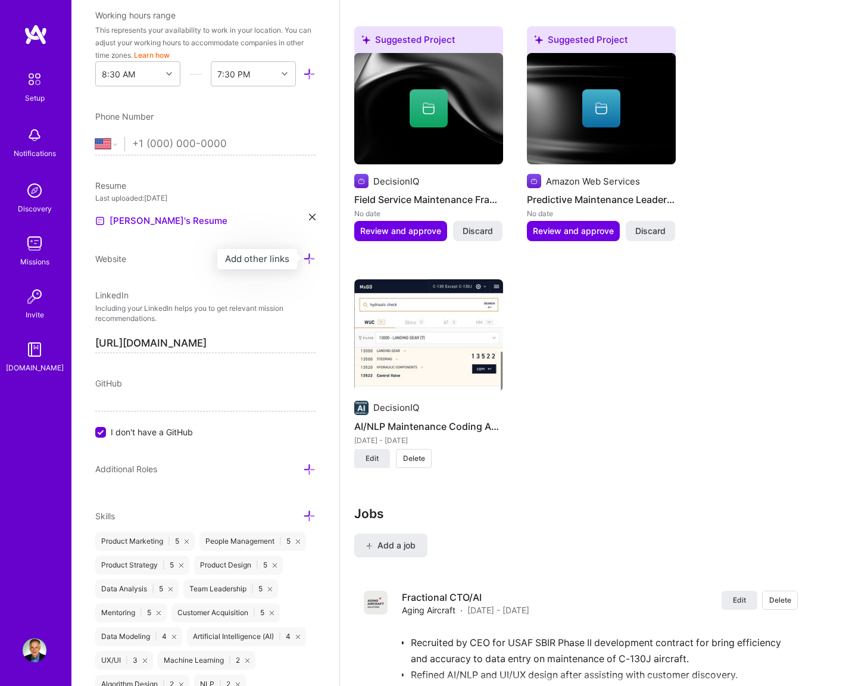
click at [310, 258] on icon at bounding box center [309, 259] width 13 height 13
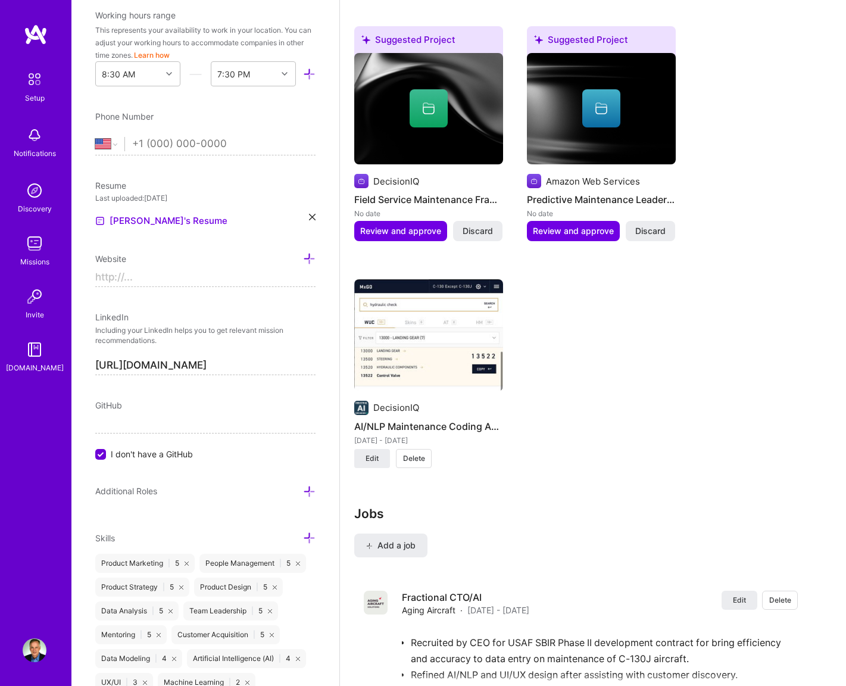
click at [202, 269] on input at bounding box center [205, 277] width 220 height 19
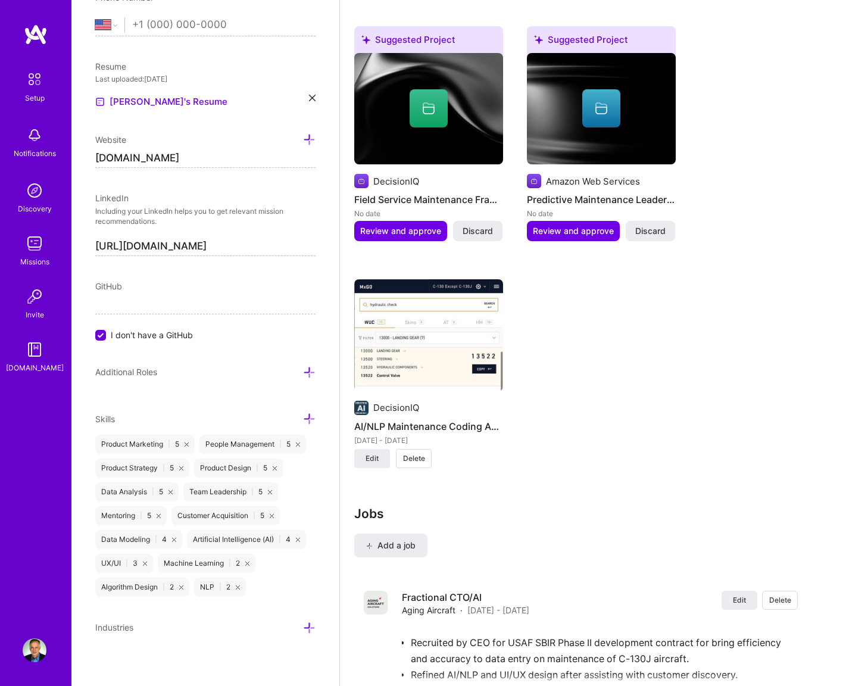
scroll to position [472, 0]
type input "https://decisioniq.com"
click at [312, 628] on icon at bounding box center [309, 627] width 13 height 13
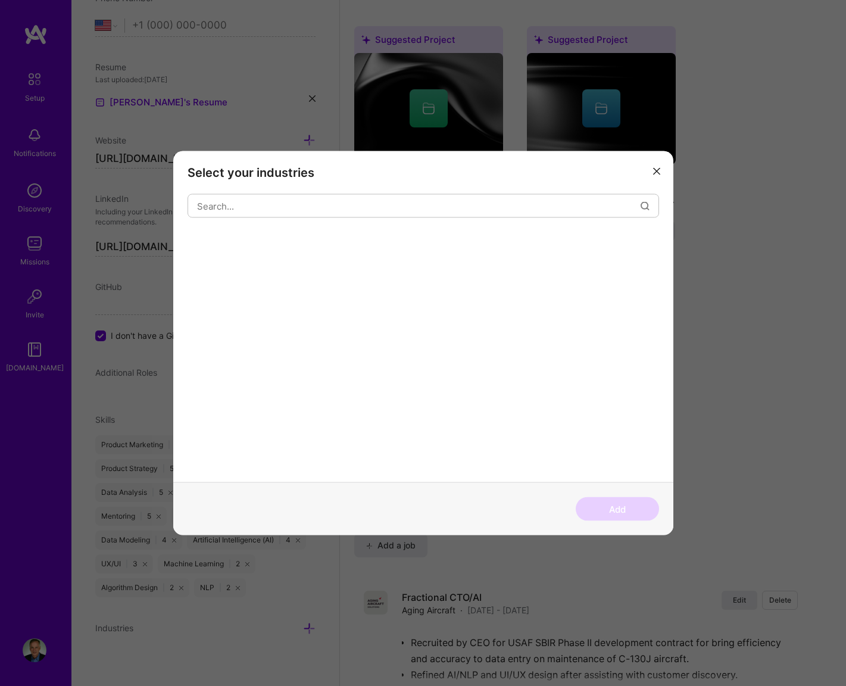
scroll to position [472, 0]
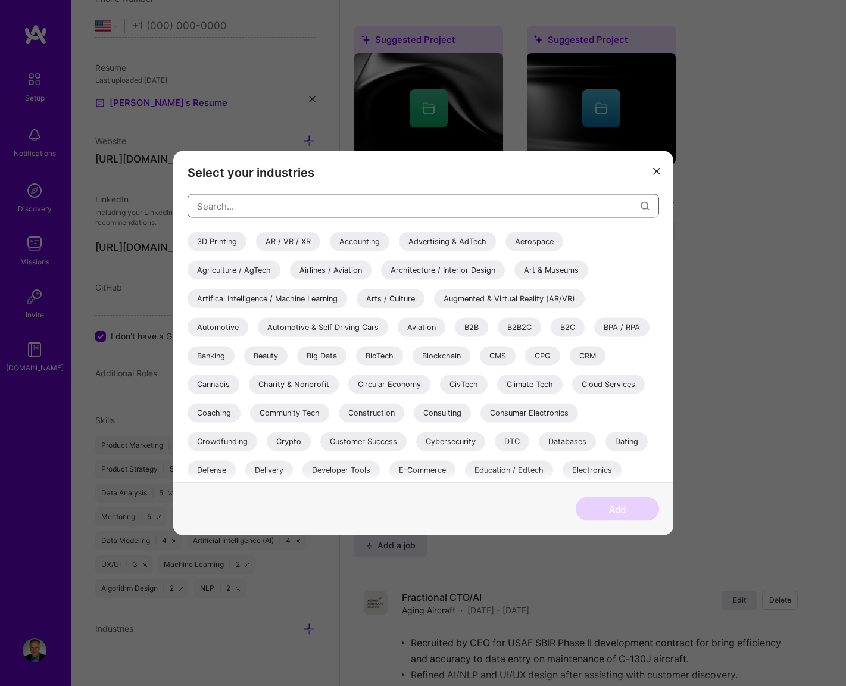
click at [254, 207] on input "modal" at bounding box center [419, 206] width 444 height 30
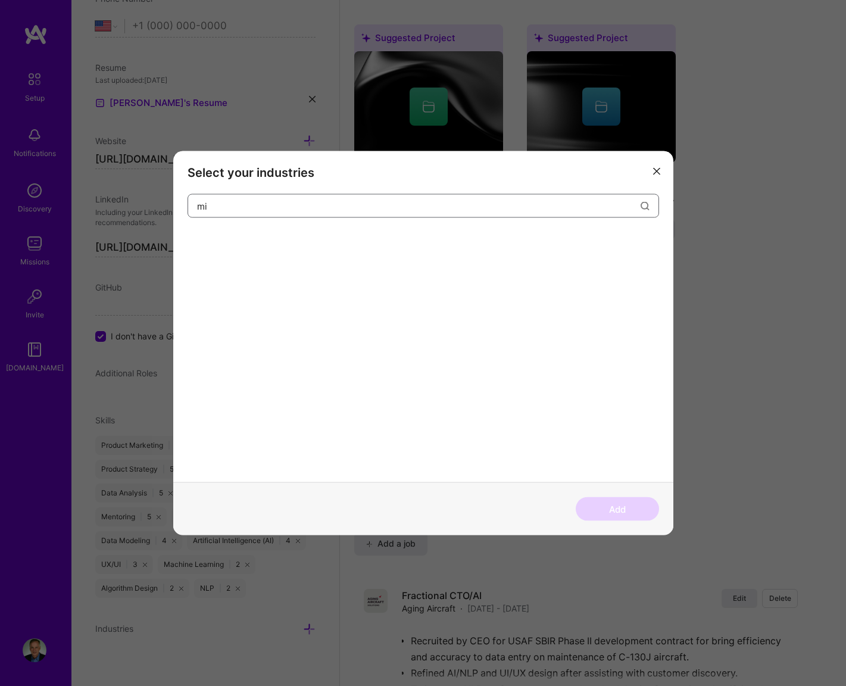
type input "m"
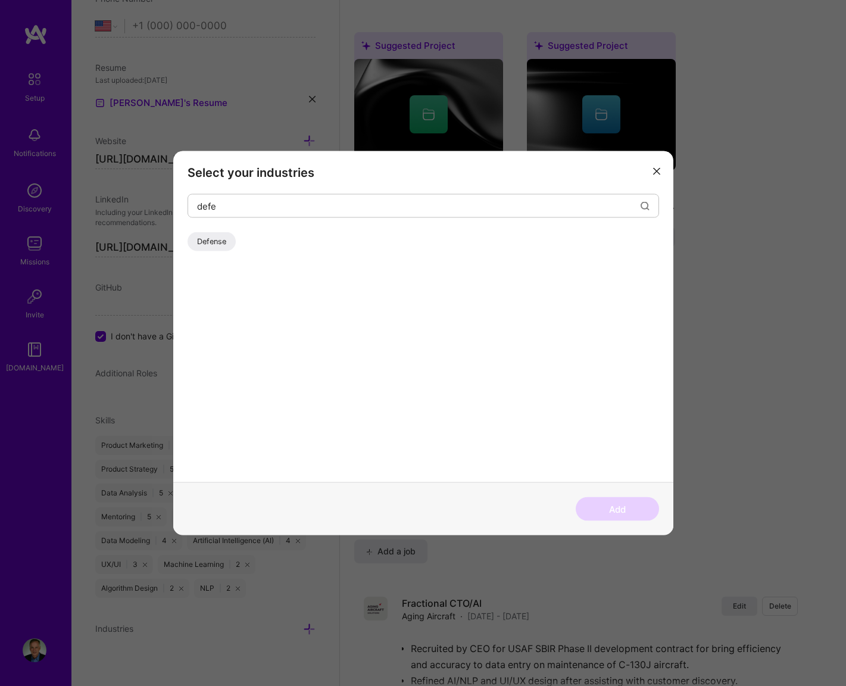
click at [213, 244] on div "Defense" at bounding box center [212, 241] width 48 height 19
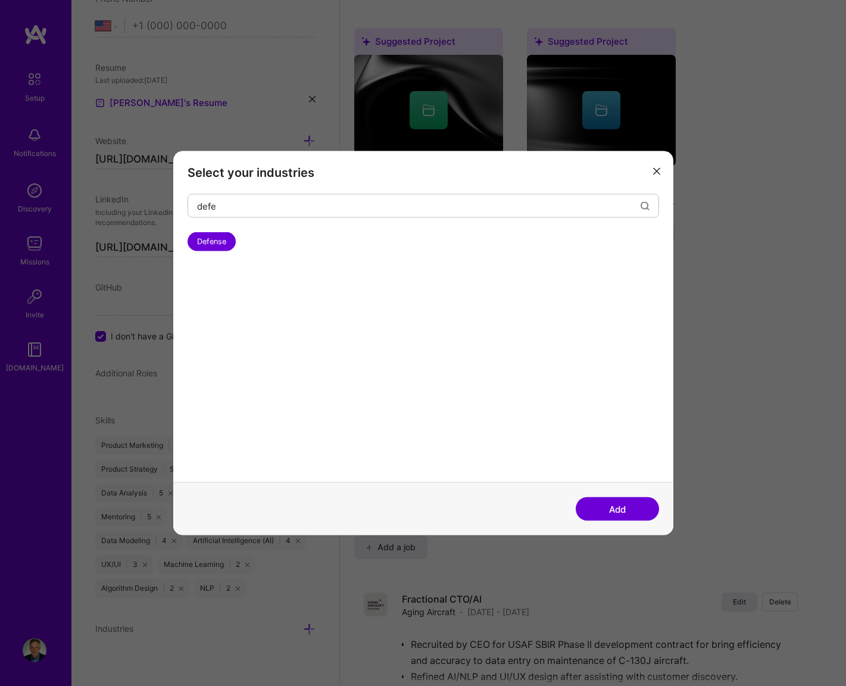
click at [214, 242] on div "Defense" at bounding box center [212, 241] width 48 height 19
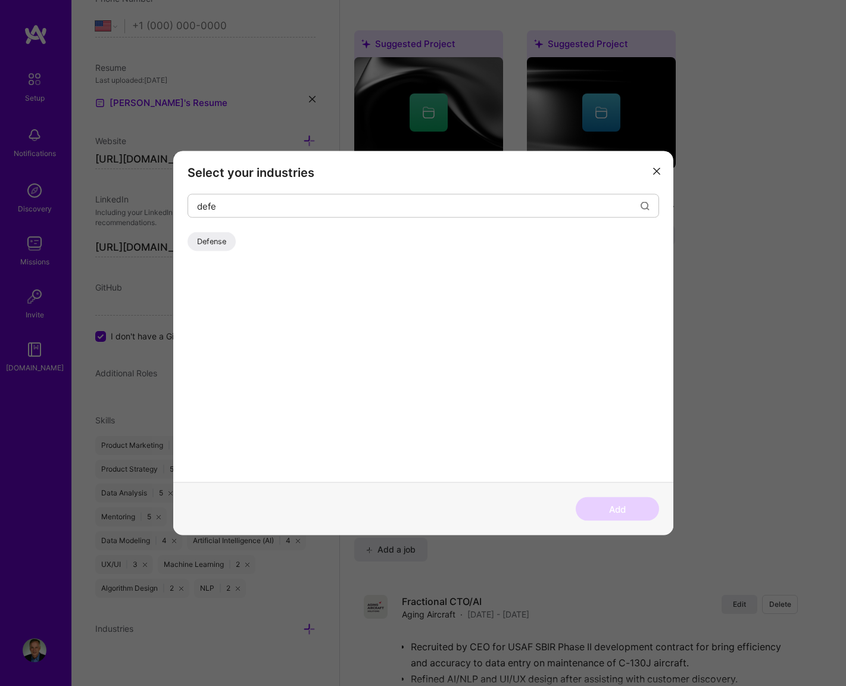
click at [217, 239] on div "Defense" at bounding box center [212, 241] width 48 height 19
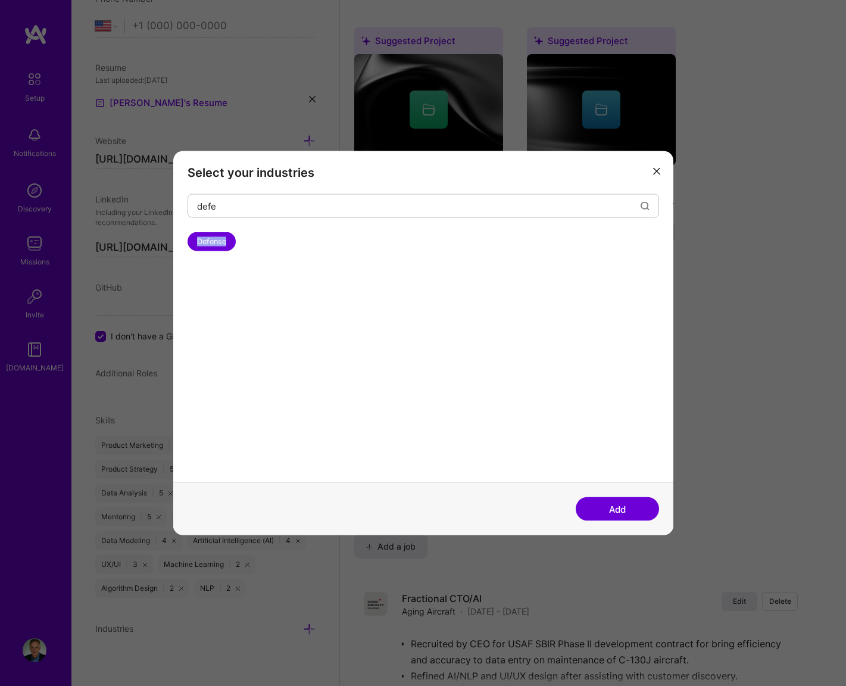
click at [217, 239] on div "Defense" at bounding box center [212, 241] width 48 height 19
click at [231, 208] on input "defe" at bounding box center [419, 206] width 444 height 30
drag, startPoint x: 216, startPoint y: 235, endPoint x: 234, endPoint y: 202, distance: 37.3
click at [234, 201] on div "defe Defense" at bounding box center [424, 338] width 472 height 288
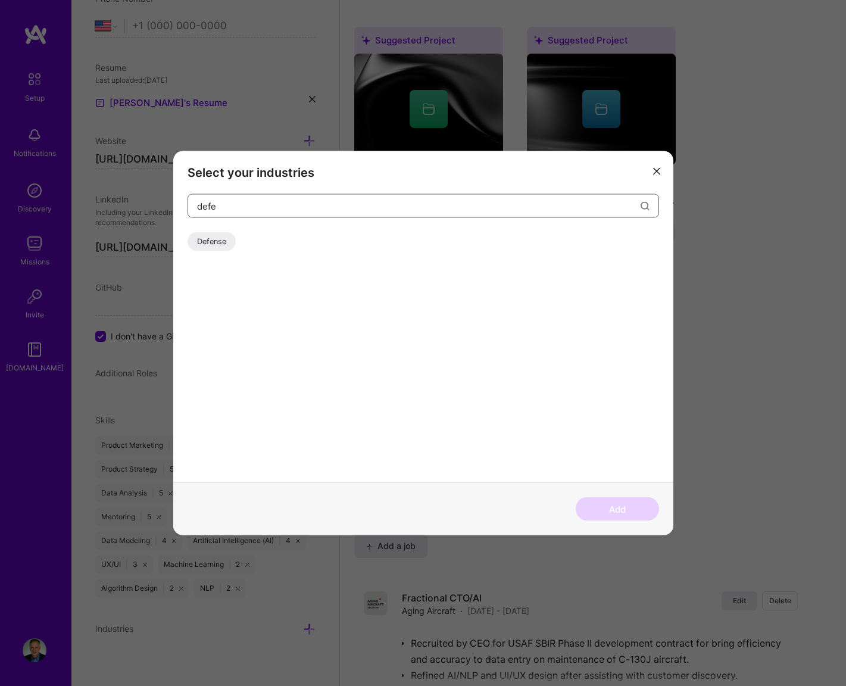
click at [231, 206] on input "defe" at bounding box center [419, 206] width 444 height 30
drag, startPoint x: 204, startPoint y: 208, endPoint x: 197, endPoint y: 208, distance: 7.1
click at [197, 208] on input "defense" at bounding box center [419, 206] width 444 height 30
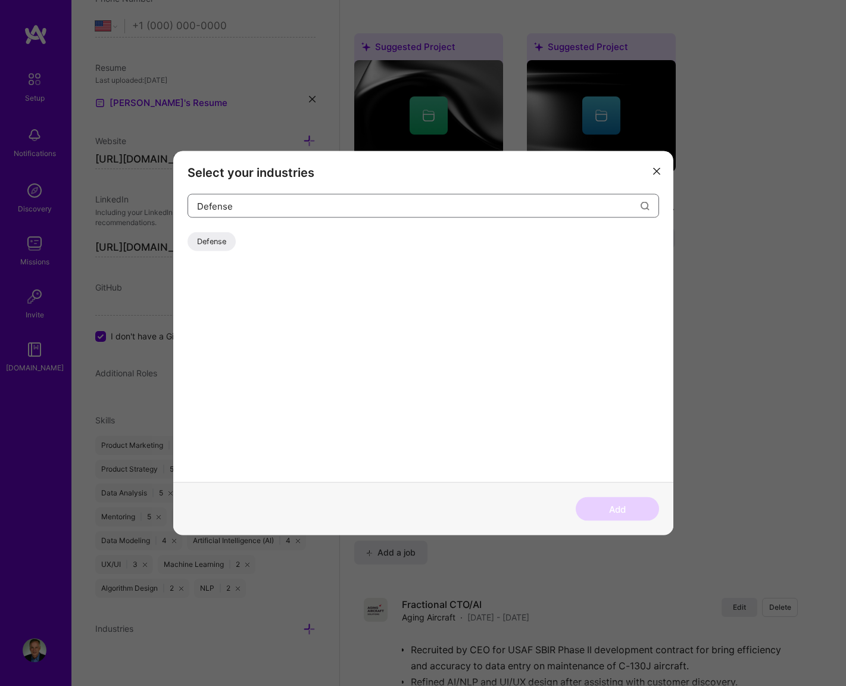
type input "Defense"
click at [210, 238] on div "Defense" at bounding box center [212, 241] width 48 height 19
click at [612, 509] on button "Add" at bounding box center [617, 509] width 83 height 24
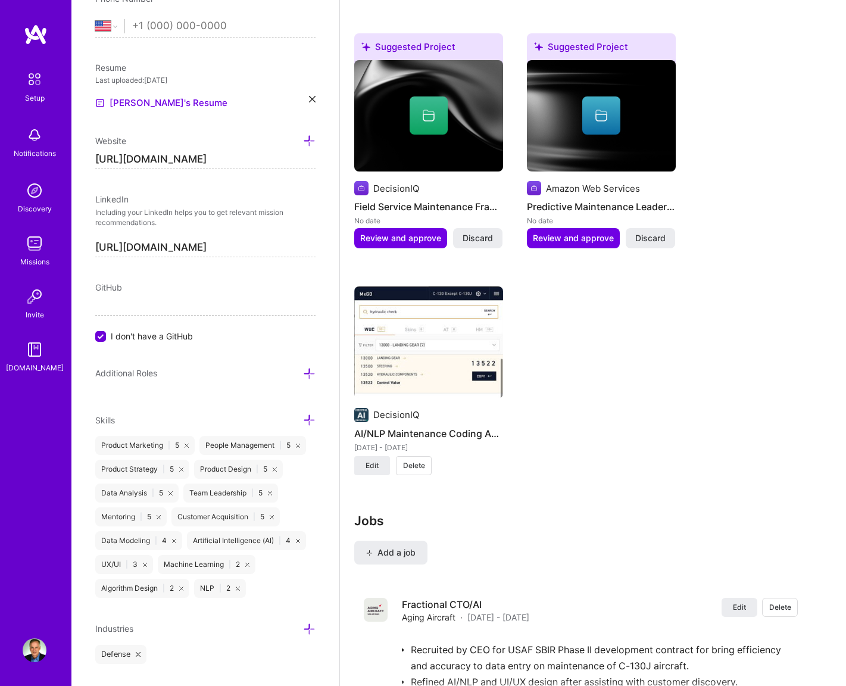
click at [308, 627] on icon at bounding box center [309, 629] width 13 height 13
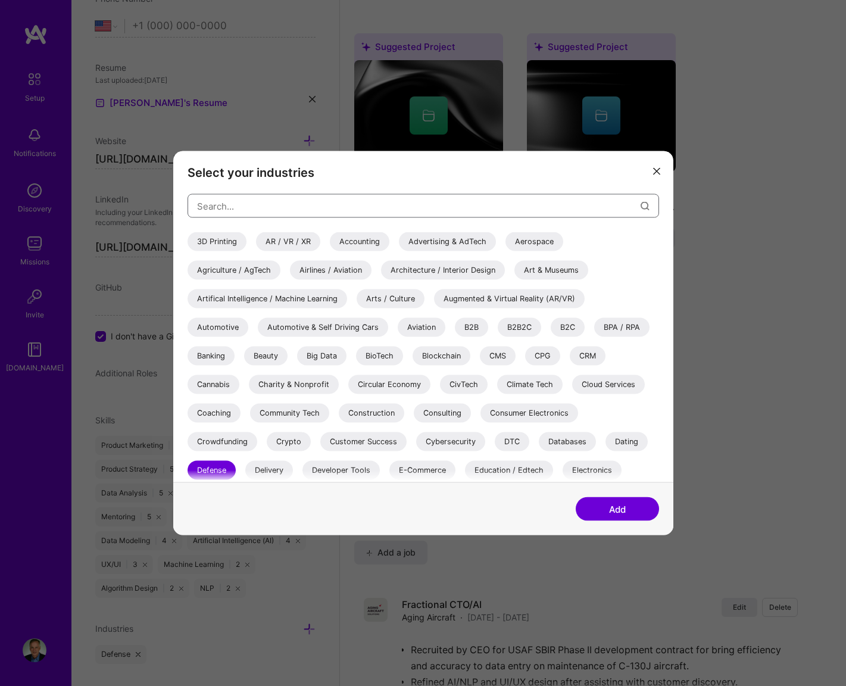
click at [244, 206] on input "modal" at bounding box center [419, 206] width 444 height 30
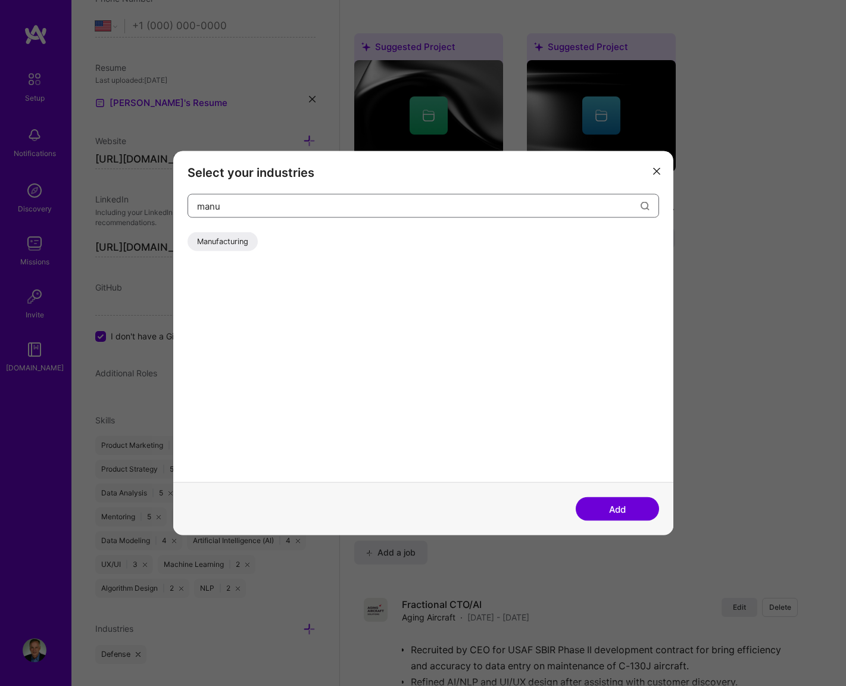
scroll to position [1312, 0]
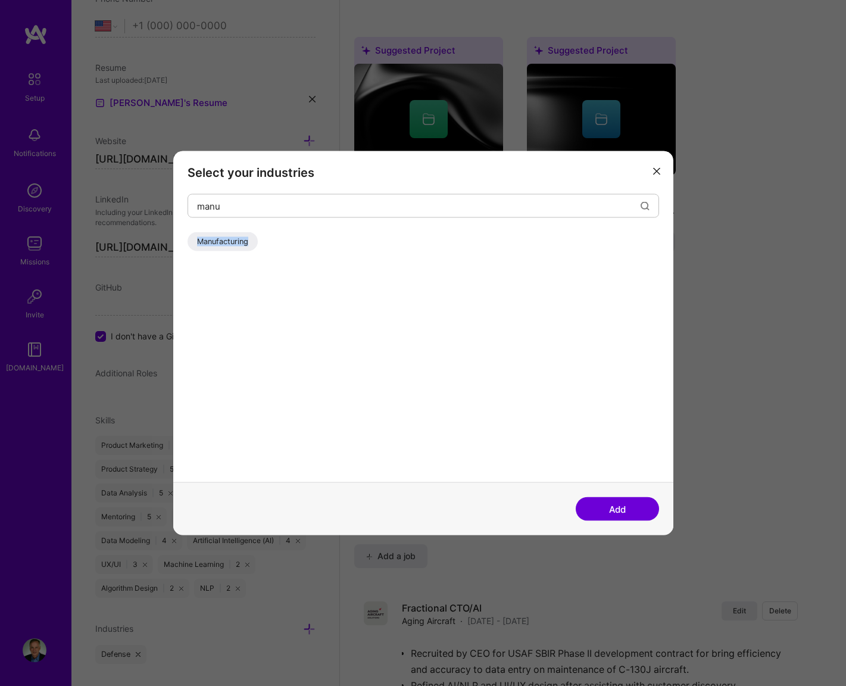
click at [208, 241] on div "Manufacturing" at bounding box center [223, 241] width 70 height 19
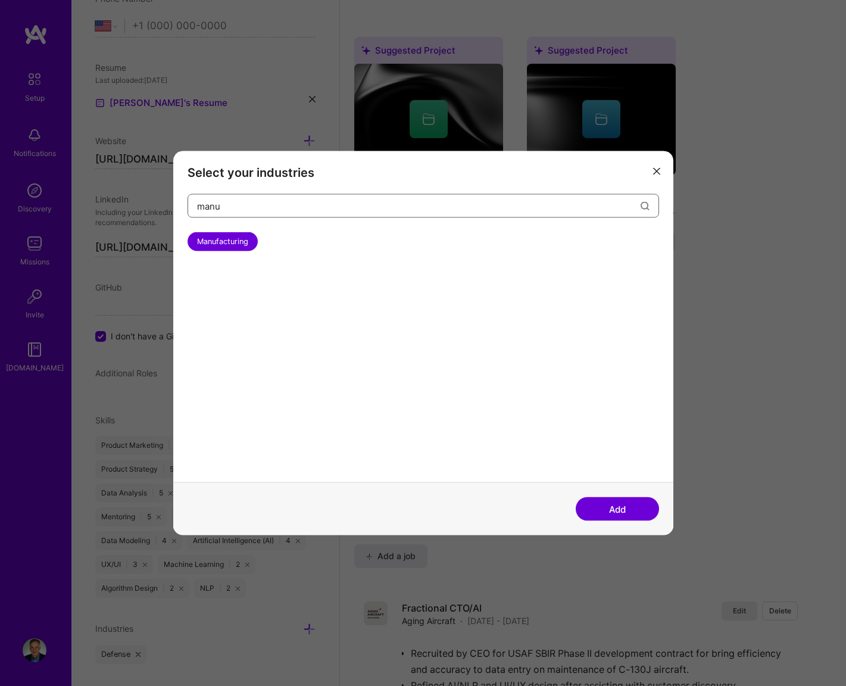
click at [222, 210] on input "manu" at bounding box center [419, 206] width 444 height 30
type input "manufacturing"
click at [203, 241] on div "Manufacturing" at bounding box center [223, 241] width 70 height 19
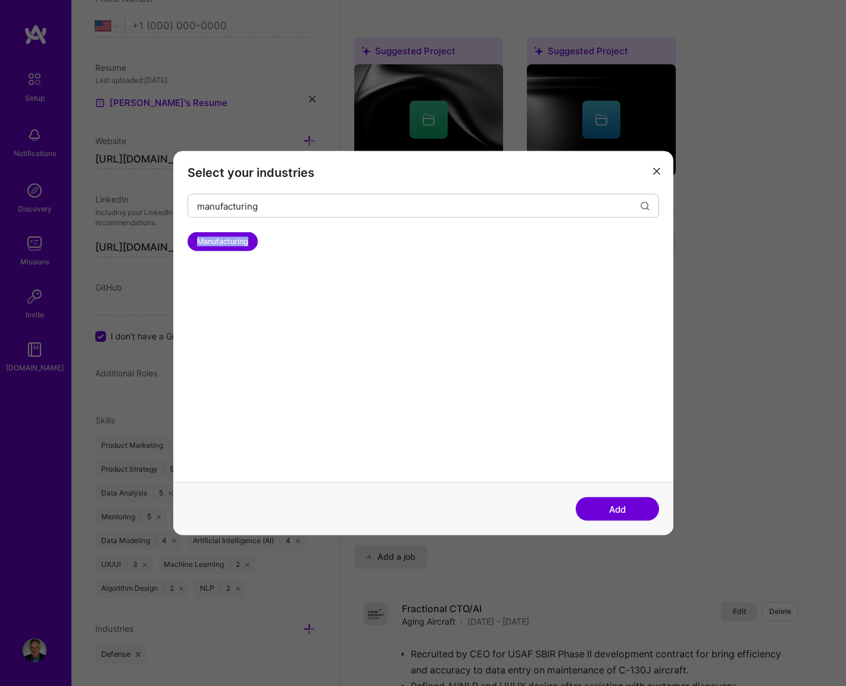
click at [203, 241] on div "Manufacturing" at bounding box center [223, 241] width 70 height 19
click at [607, 511] on button "Add" at bounding box center [617, 509] width 83 height 24
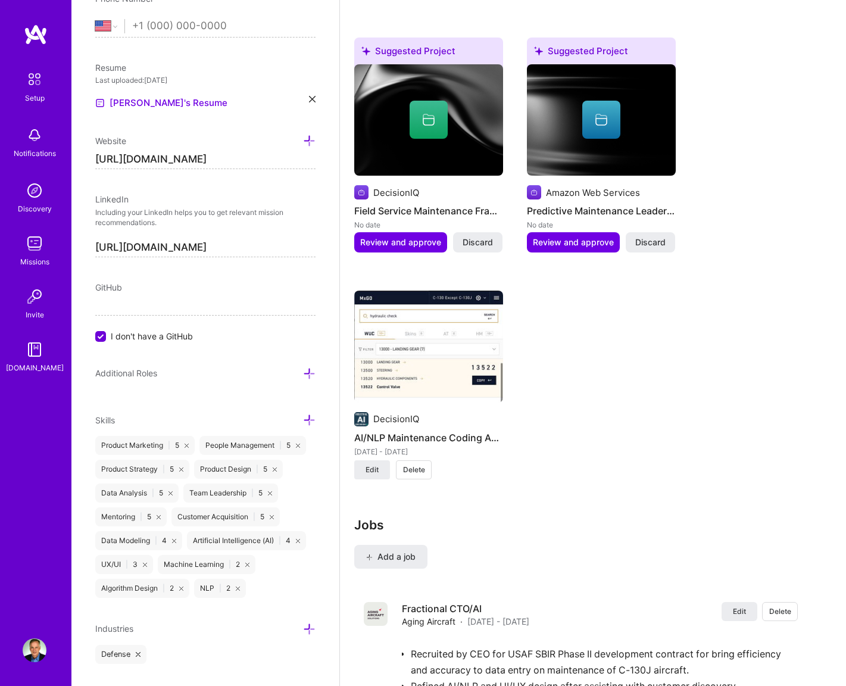
click at [313, 626] on icon at bounding box center [309, 629] width 13 height 13
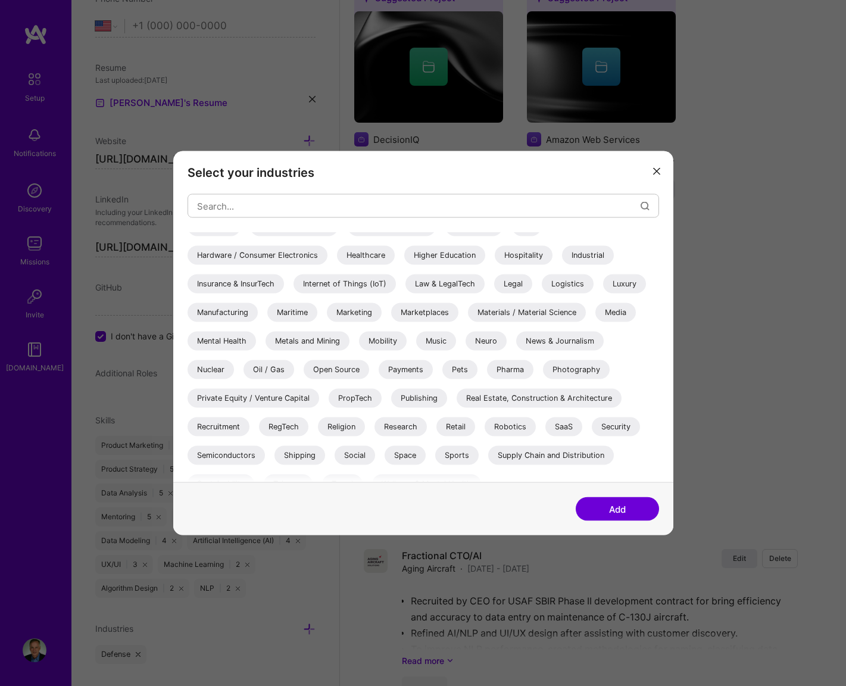
scroll to position [333, 0]
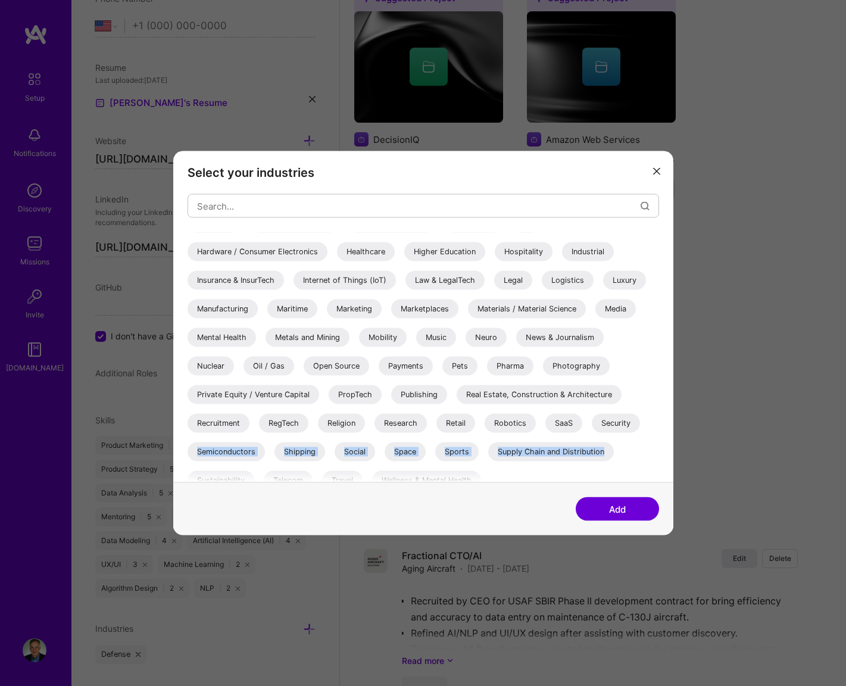
drag, startPoint x: 655, startPoint y: 337, endPoint x: 645, endPoint y: 470, distance: 133.2
click at [650, 472] on div "3D Printing AR / VR / XR Accounting Advertising & AdTech Aerospace Agriculture …" at bounding box center [424, 197] width 472 height 596
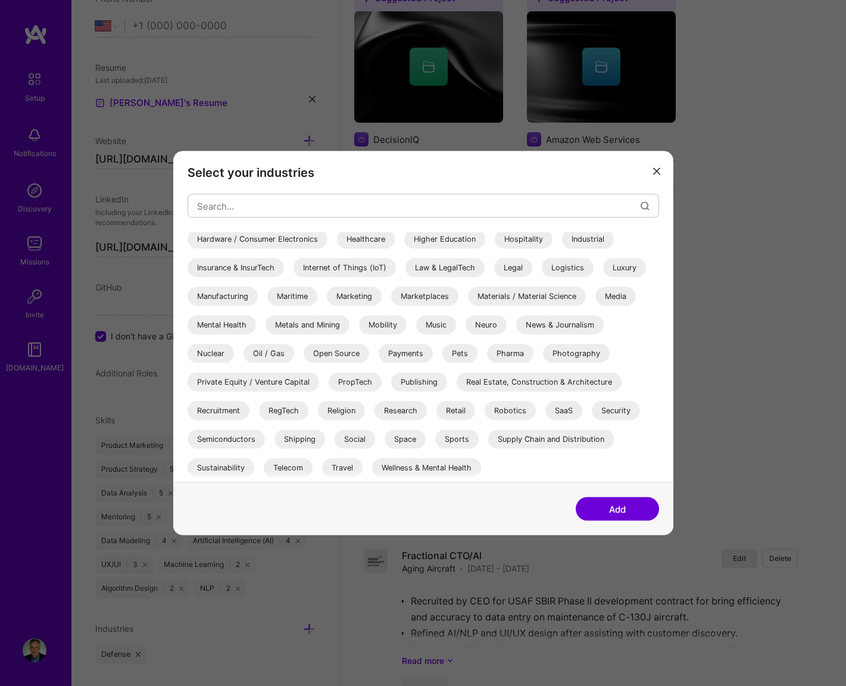
click at [348, 265] on div "Internet of Things (IoT)" at bounding box center [345, 268] width 102 height 19
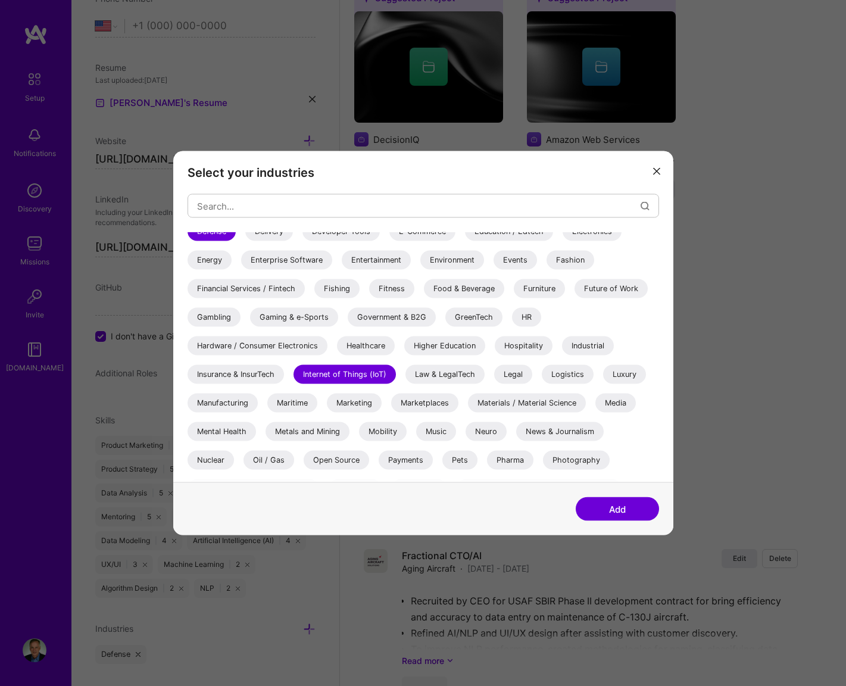
scroll to position [239, 0]
click at [247, 401] on div "Manufacturing" at bounding box center [223, 402] width 70 height 19
click at [292, 406] on div "Maritime" at bounding box center [292, 402] width 50 height 19
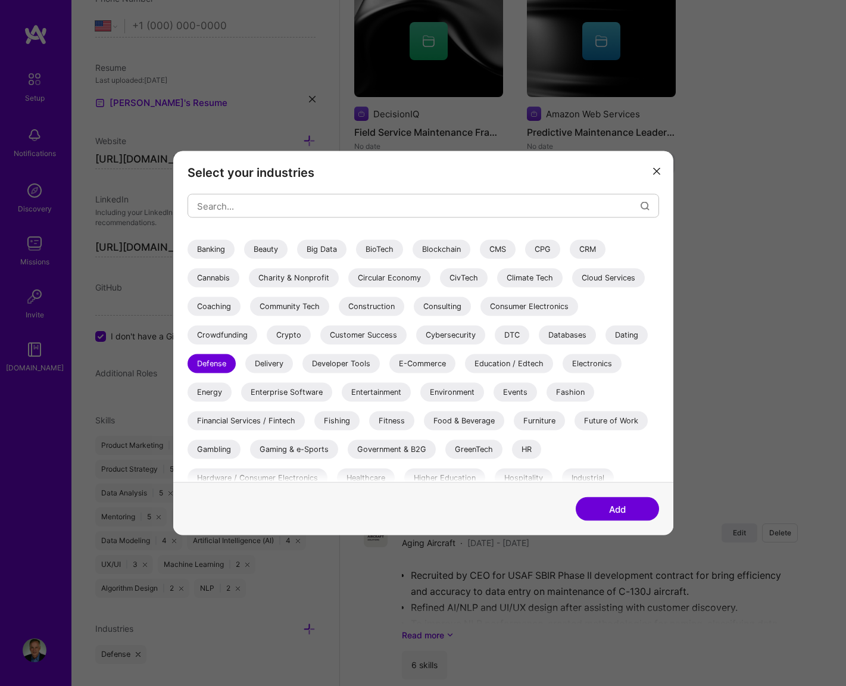
scroll to position [105, 0]
click at [615, 500] on button "Add" at bounding box center [617, 509] width 83 height 24
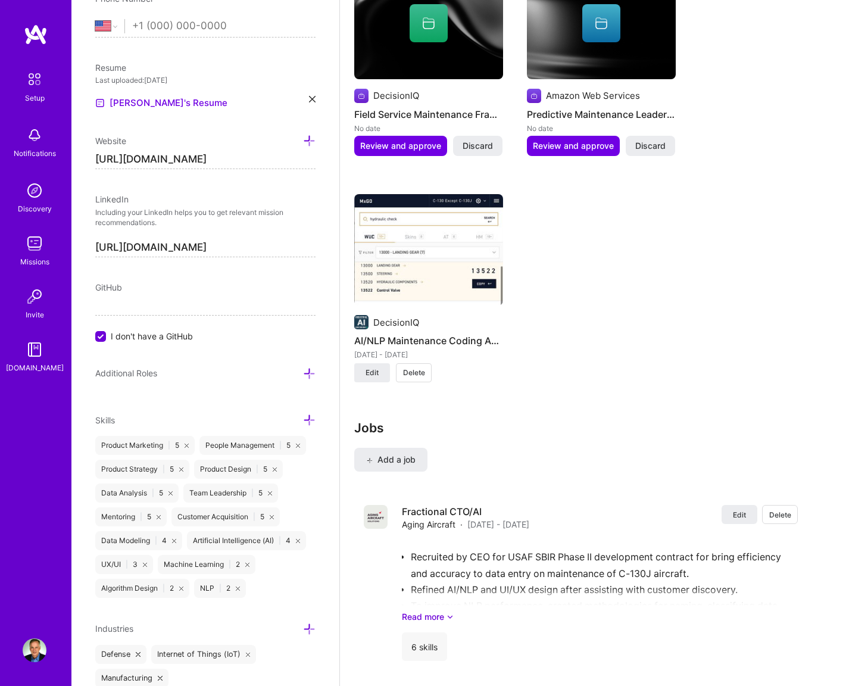
click at [307, 368] on icon at bounding box center [309, 374] width 13 height 13
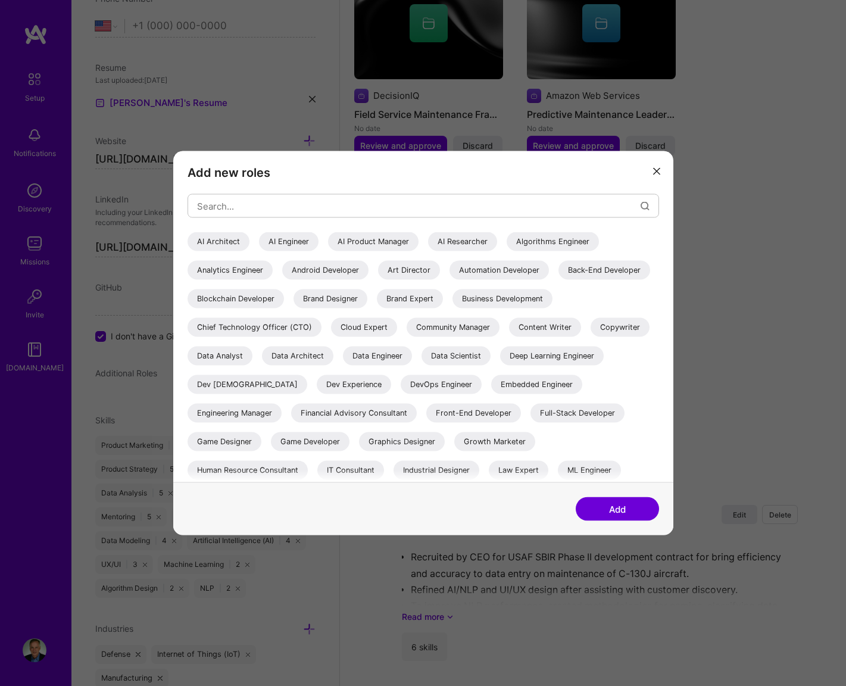
click at [322, 325] on div "Chief Technology Officer (CTO)" at bounding box center [255, 327] width 134 height 19
click at [377, 239] on div "AI Product Manager" at bounding box center [373, 241] width 91 height 19
click at [227, 236] on div "AI Architect" at bounding box center [219, 241] width 62 height 19
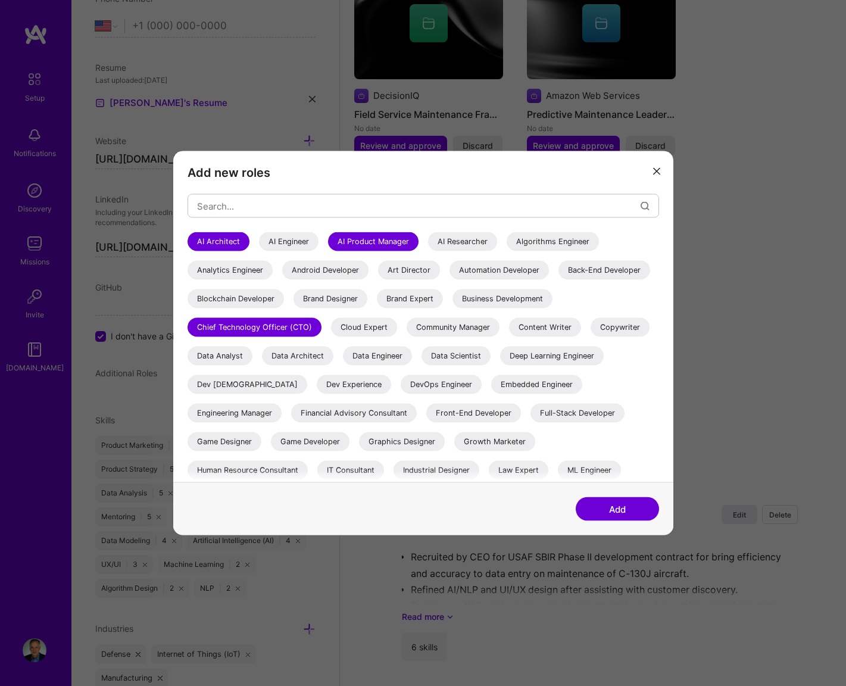
click at [334, 352] on div "Data Architect" at bounding box center [297, 356] width 71 height 19
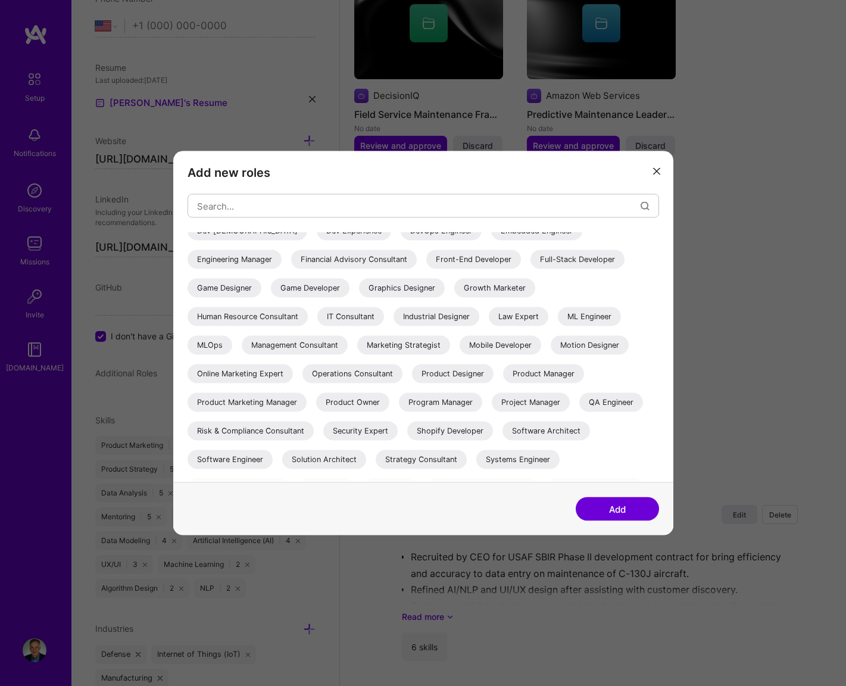
scroll to position [160, 0]
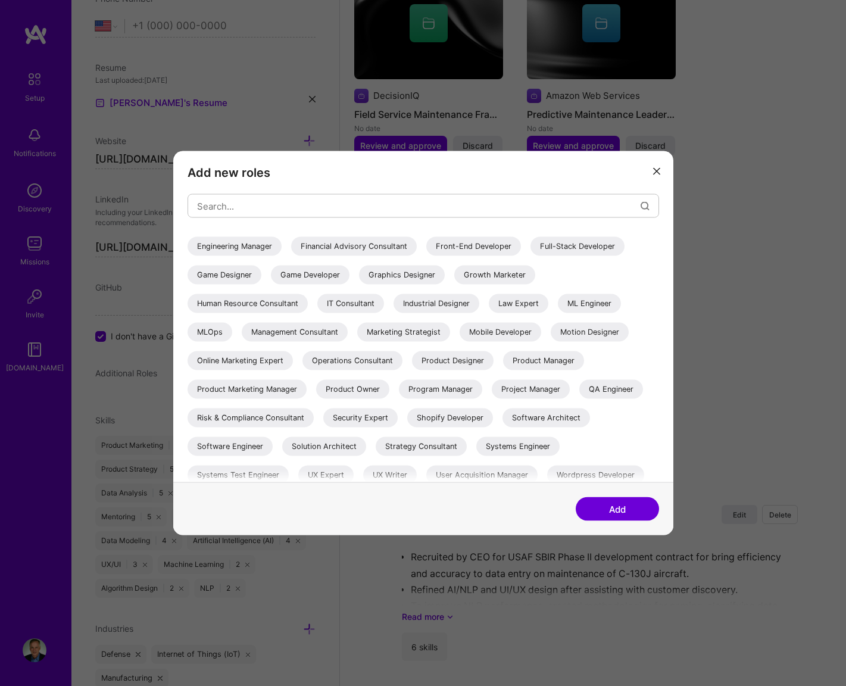
click at [449, 362] on div "Product Designer" at bounding box center [453, 360] width 82 height 19
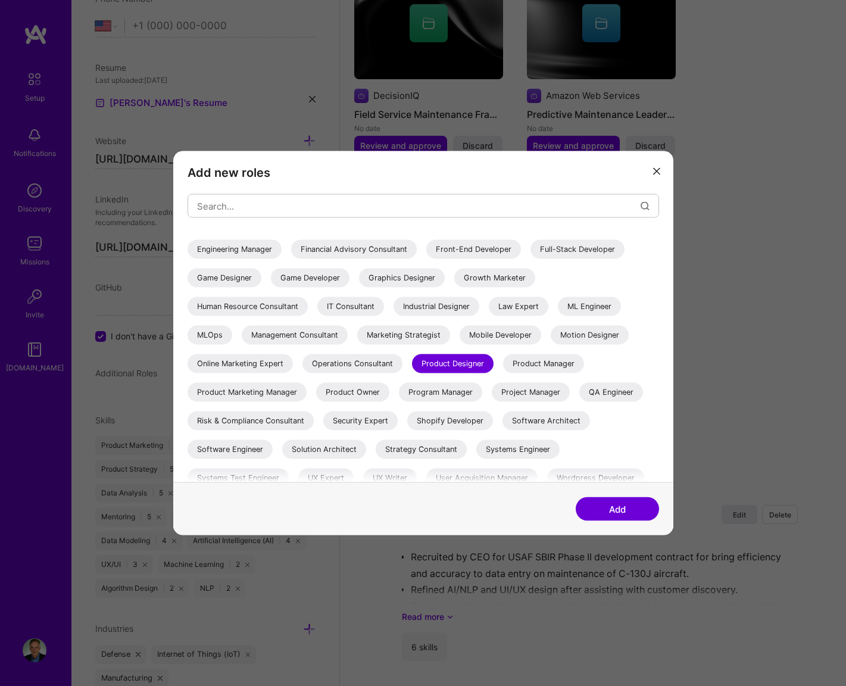
click at [522, 362] on div "Product Manager" at bounding box center [543, 363] width 81 height 19
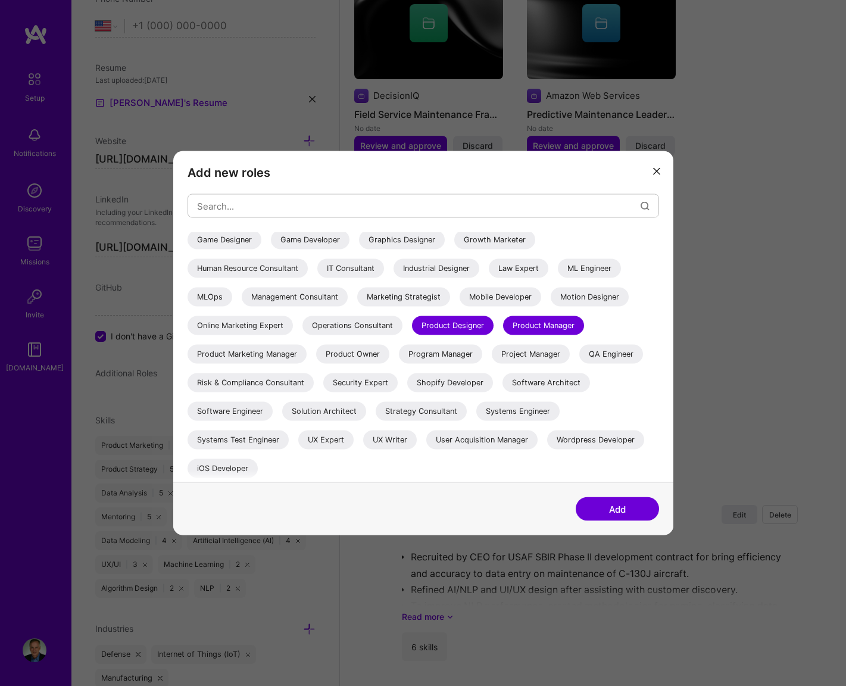
scroll to position [203, 0]
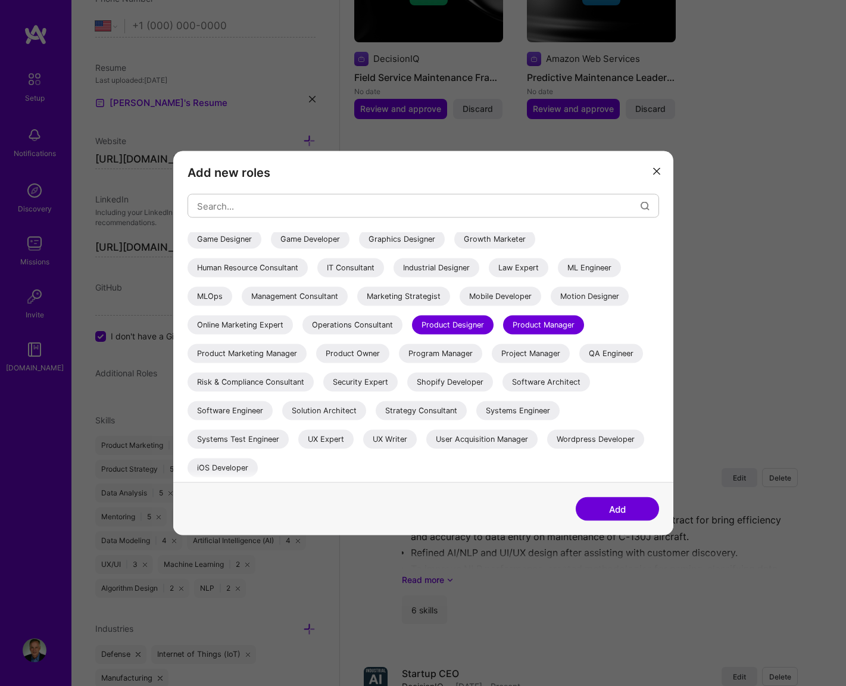
click at [424, 412] on div "Strategy Consultant" at bounding box center [421, 411] width 91 height 19
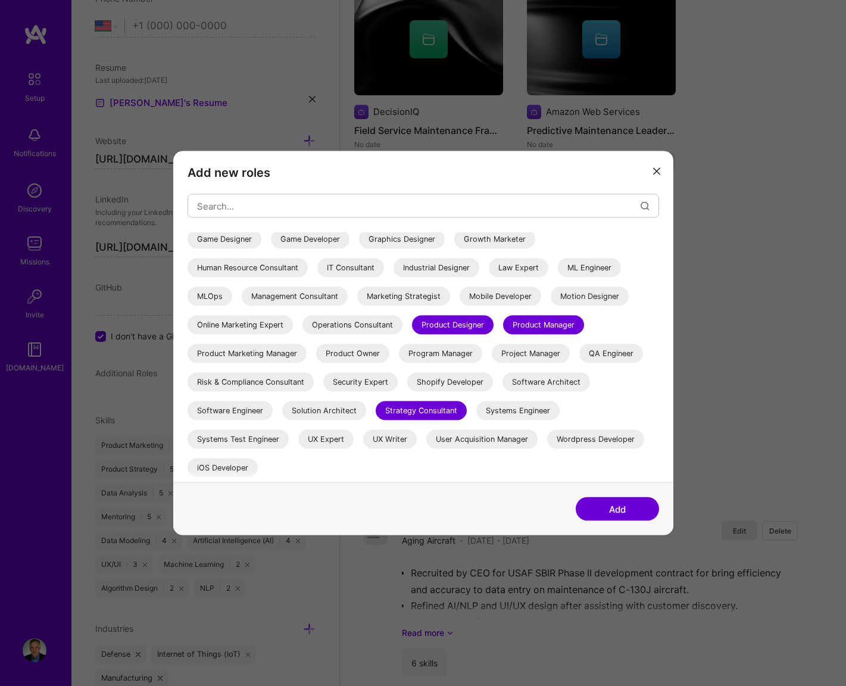
scroll to position [1377, 0]
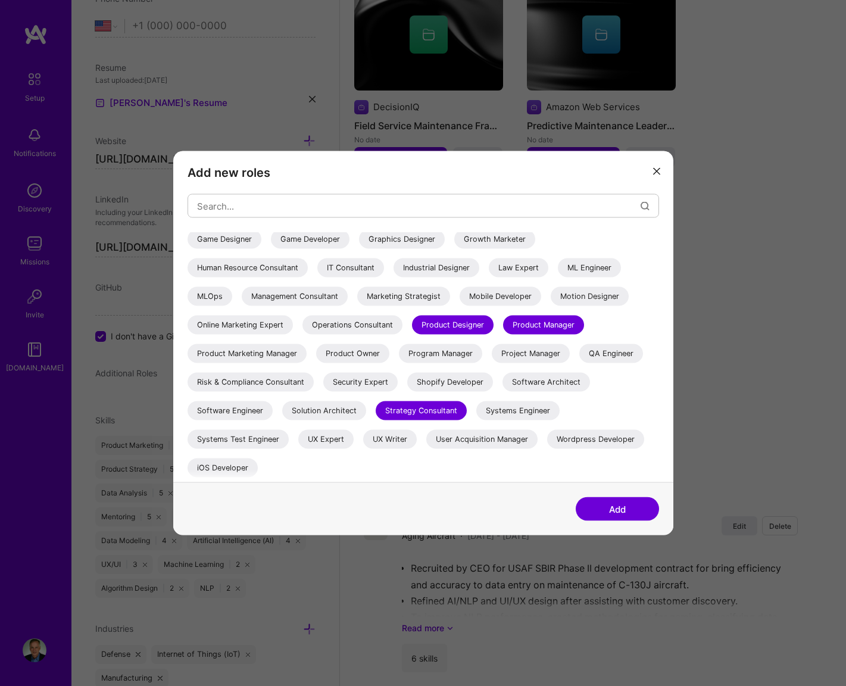
click at [340, 435] on div "UX Expert" at bounding box center [325, 439] width 55 height 19
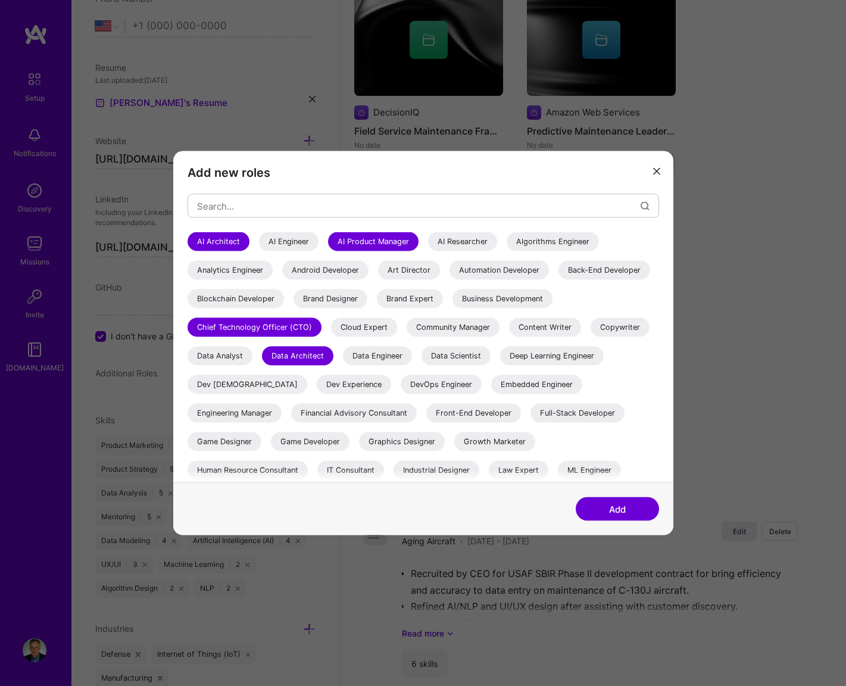
scroll to position [1373, 0]
click at [603, 500] on button "Add" at bounding box center [617, 509] width 83 height 24
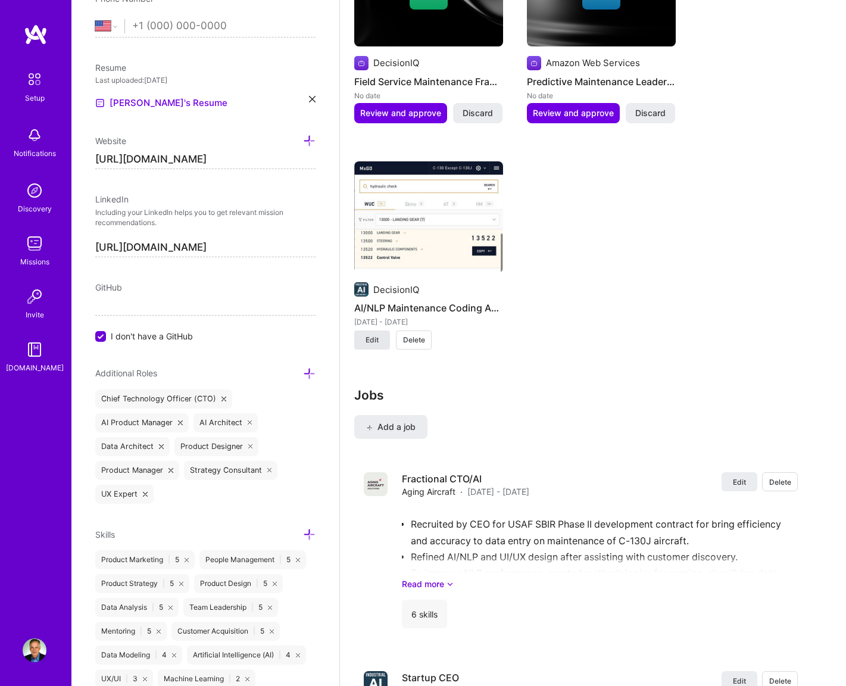
scroll to position [1426, 0]
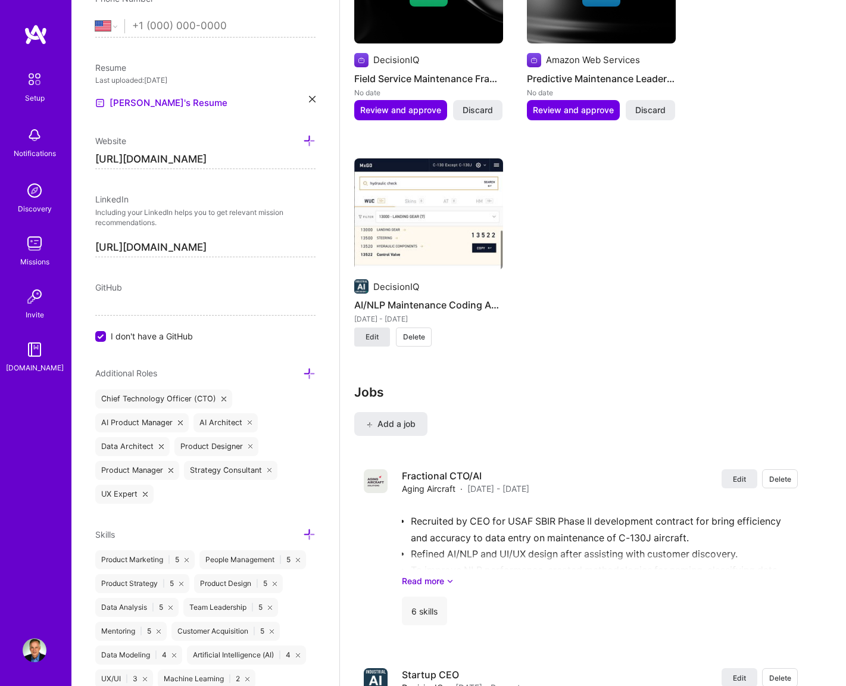
click at [379, 328] on button "Edit" at bounding box center [372, 337] width 36 height 19
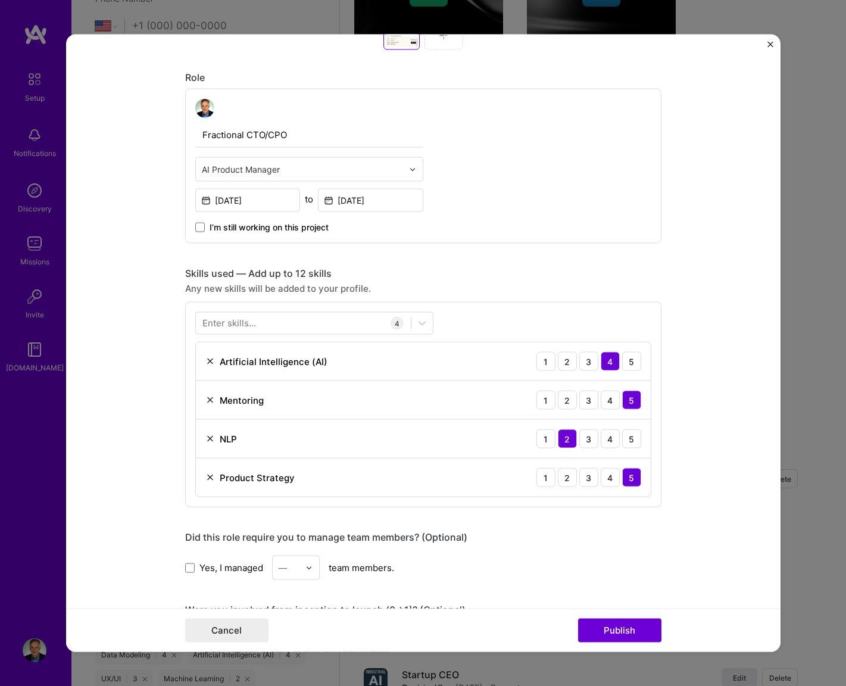
scroll to position [599, 0]
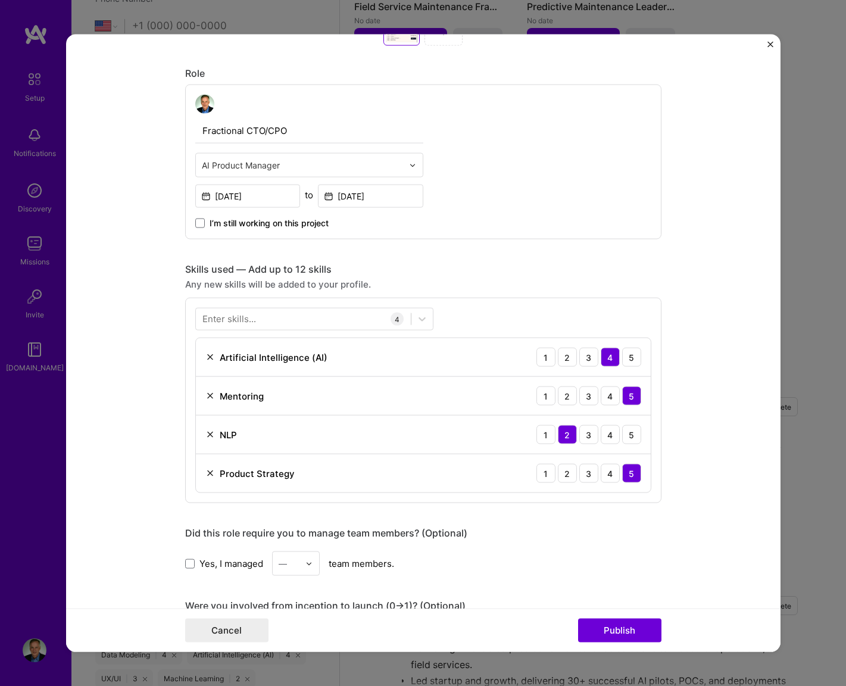
click at [311, 566] on img at bounding box center [309, 563] width 7 height 7
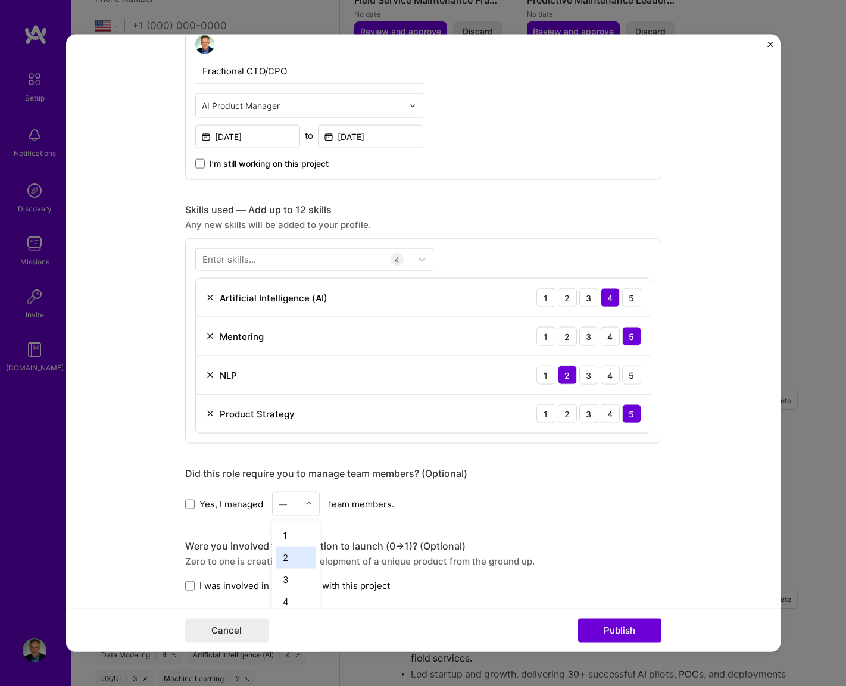
scroll to position [659, 0]
click at [311, 565] on div "2" at bounding box center [296, 557] width 41 height 22
click at [191, 583] on span at bounding box center [190, 585] width 10 height 10
click at [0, 0] on input "I was involved in zero to one with this project" at bounding box center [0, 0] width 0 height 0
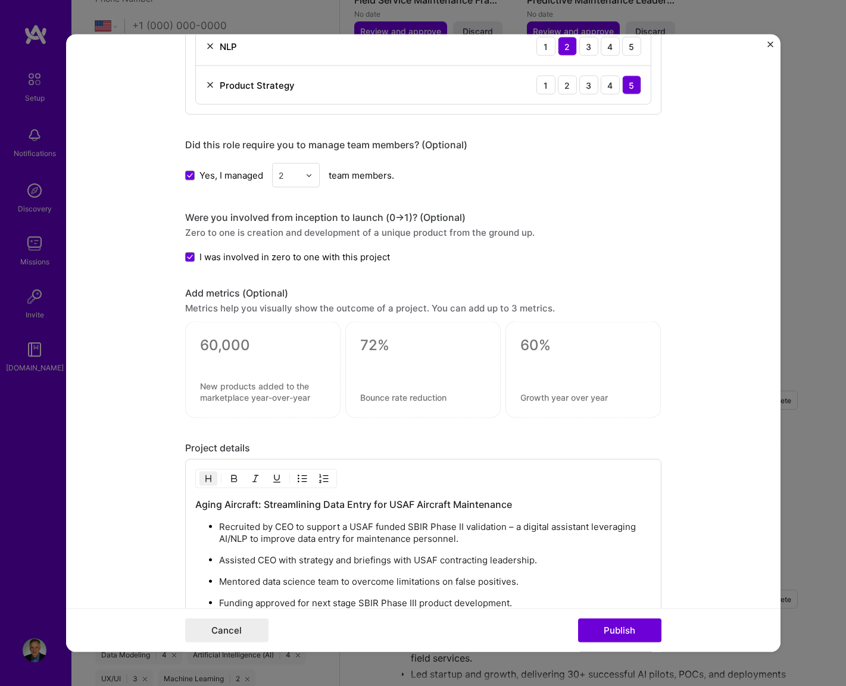
scroll to position [986, 0]
click at [419, 506] on h3 "Aging Aircraft: Streamlining Data Entry for USAF Aircraft Maintenance" at bounding box center [423, 505] width 456 height 13
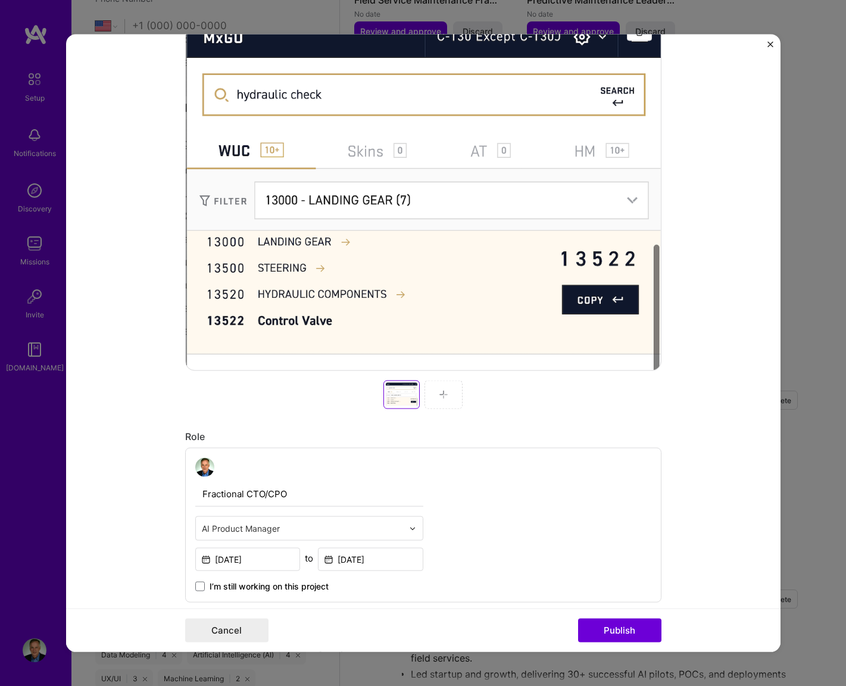
scroll to position [229, 0]
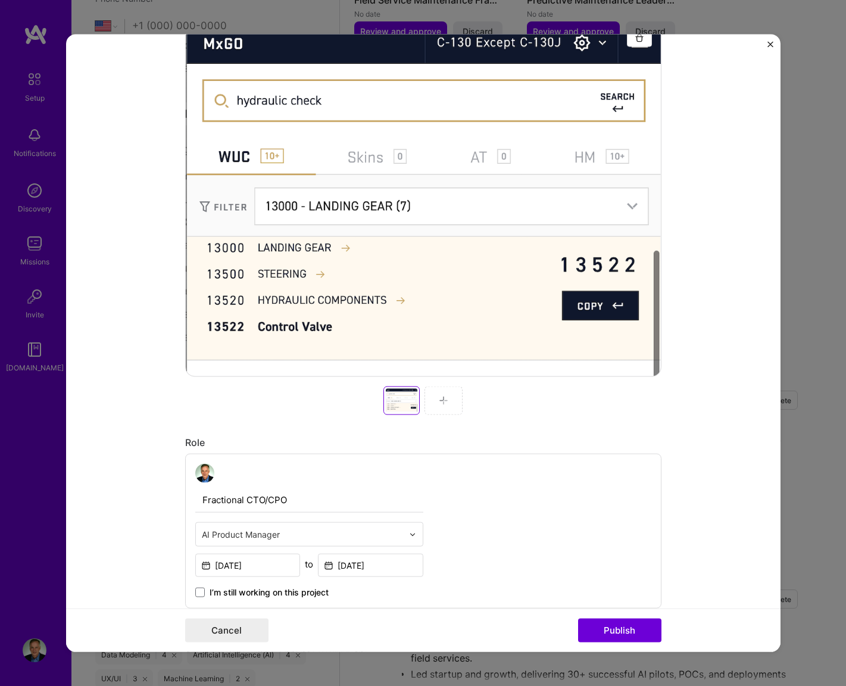
click at [435, 397] on div at bounding box center [444, 401] width 38 height 29
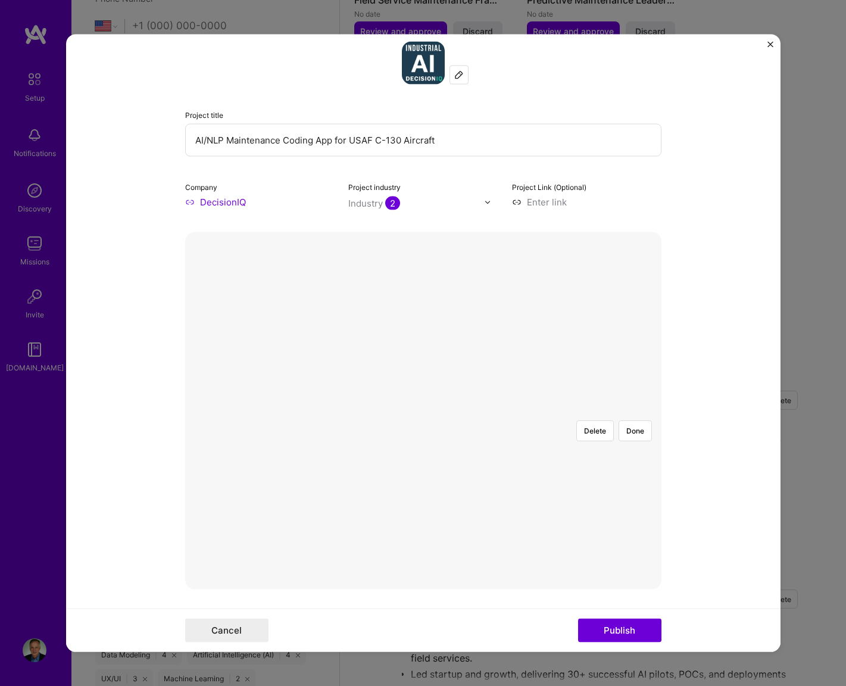
scroll to position [17, 0]
click at [587, 420] on button "Delete" at bounding box center [596, 430] width 38 height 21
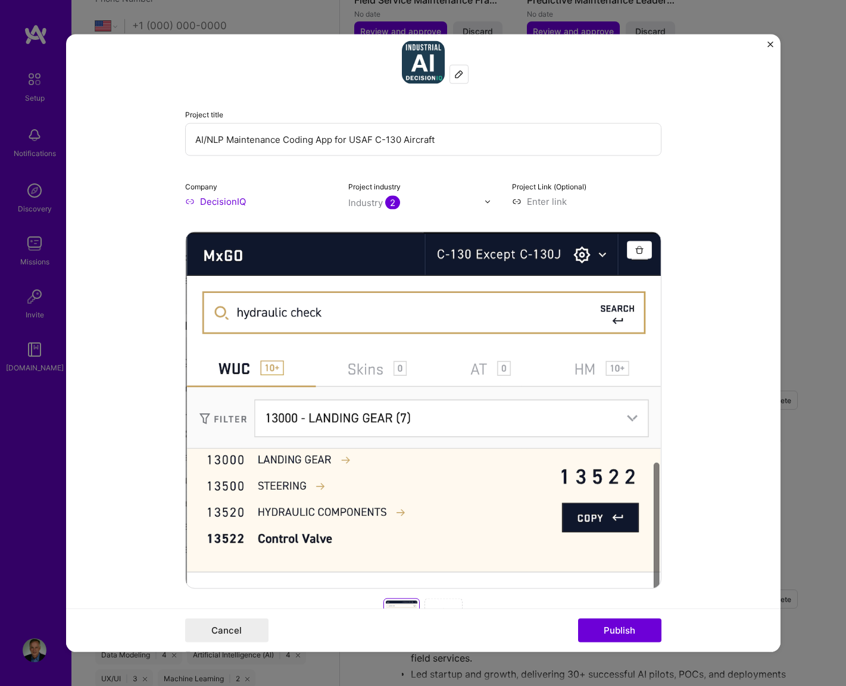
click at [236, 201] on input "DecisionIQ" at bounding box center [260, 201] width 150 height 13
click at [189, 203] on input "DecisionIQ" at bounding box center [260, 201] width 150 height 13
drag, startPoint x: 201, startPoint y: 203, endPoint x: 250, endPoint y: 206, distance: 48.9
click at [250, 206] on input "DecisionIQ" at bounding box center [260, 201] width 150 height 13
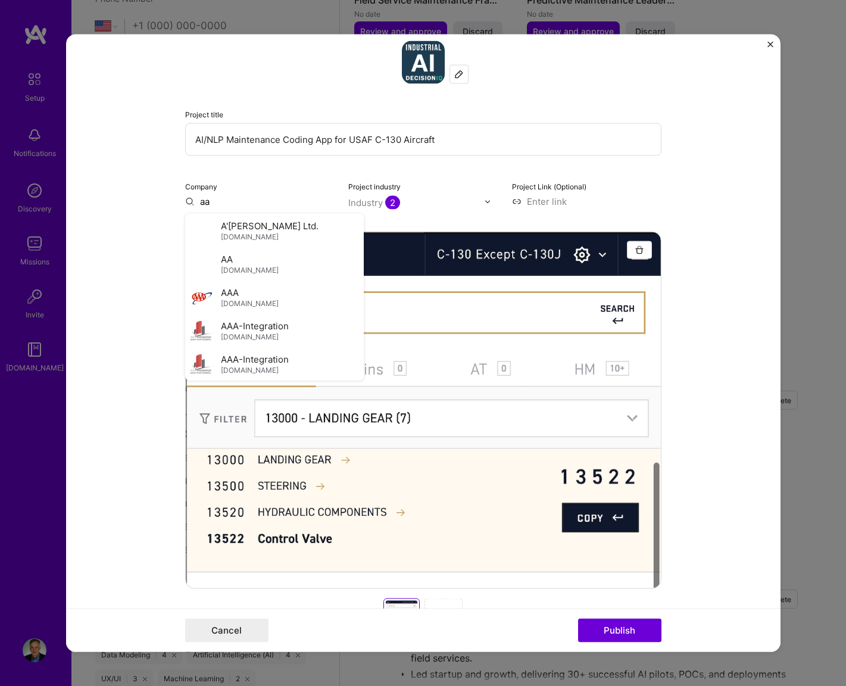
type input "a"
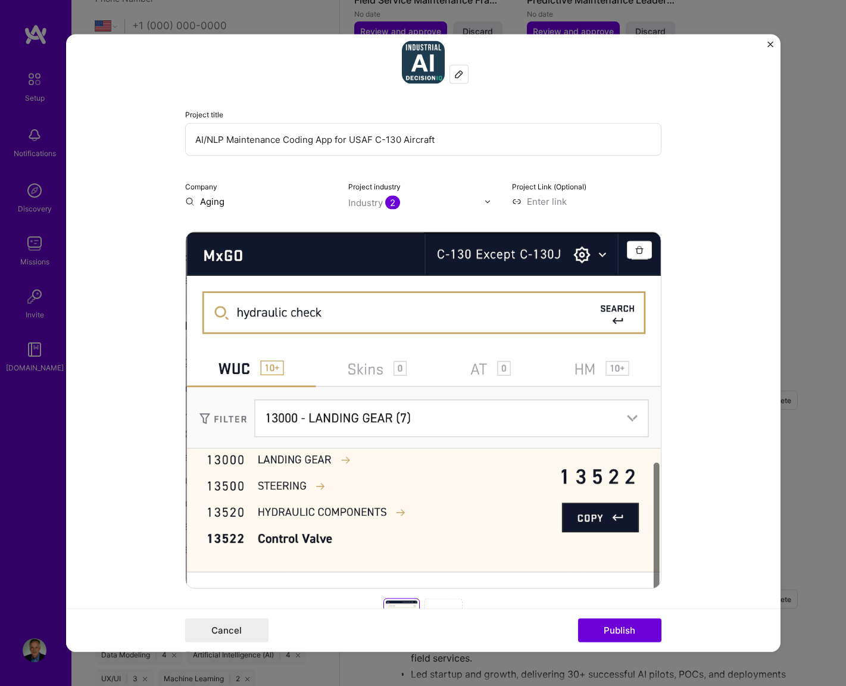
click at [225, 204] on input "Aging" at bounding box center [260, 201] width 150 height 13
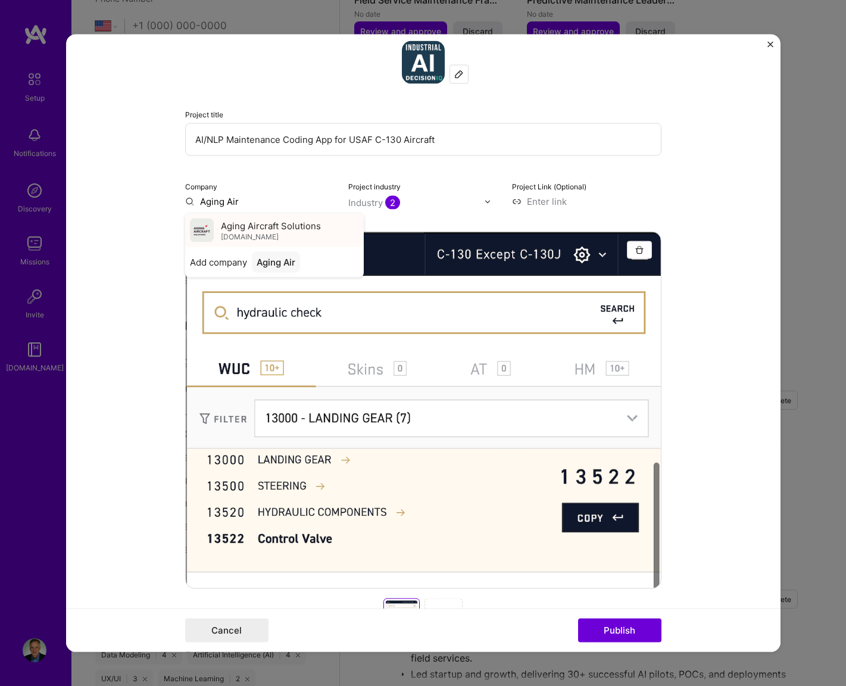
click at [222, 223] on span "Aging Aircraft Solutions" at bounding box center [271, 225] width 100 height 13
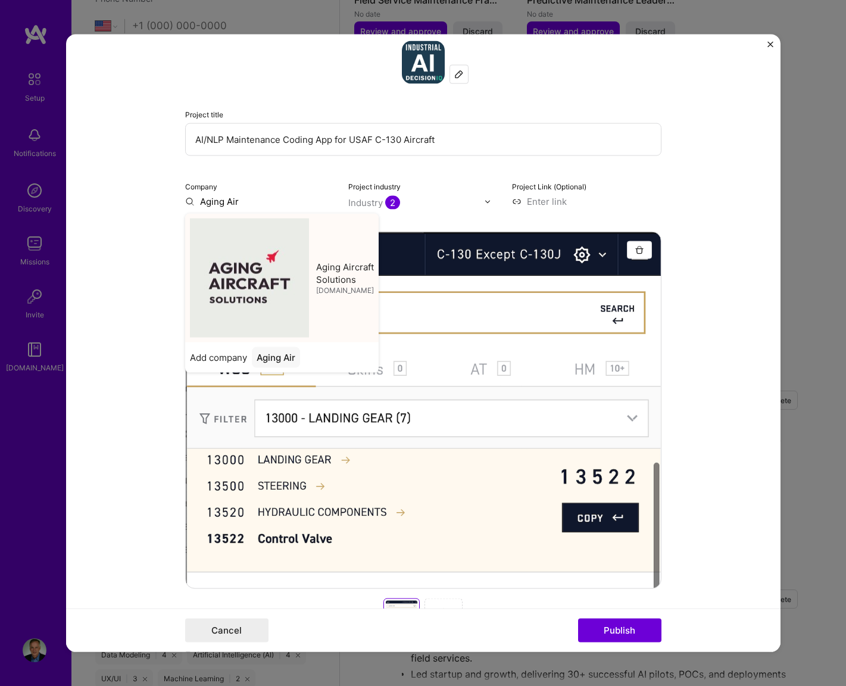
type input "Aging Aircraft Solutions"
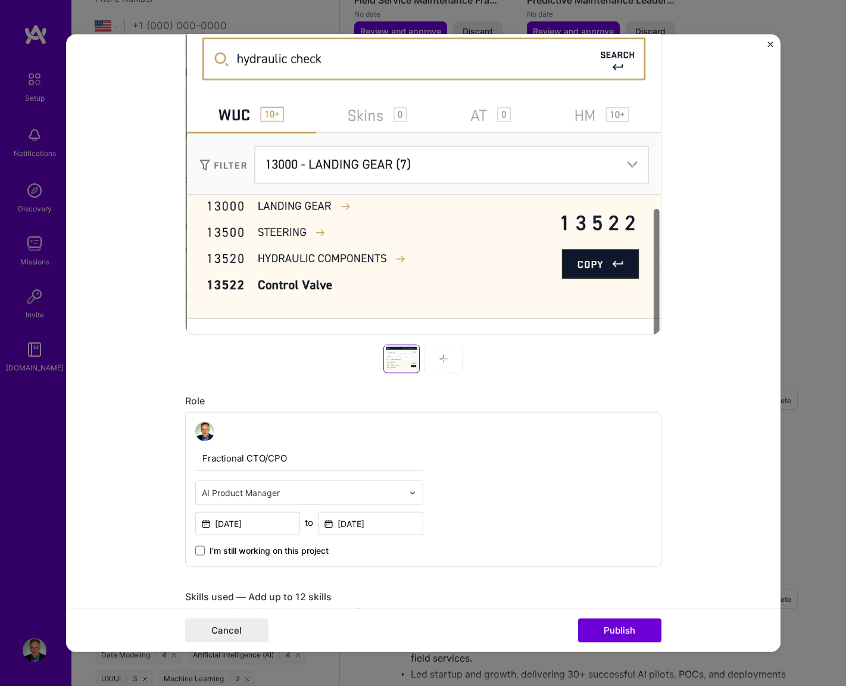
scroll to position [272, 0]
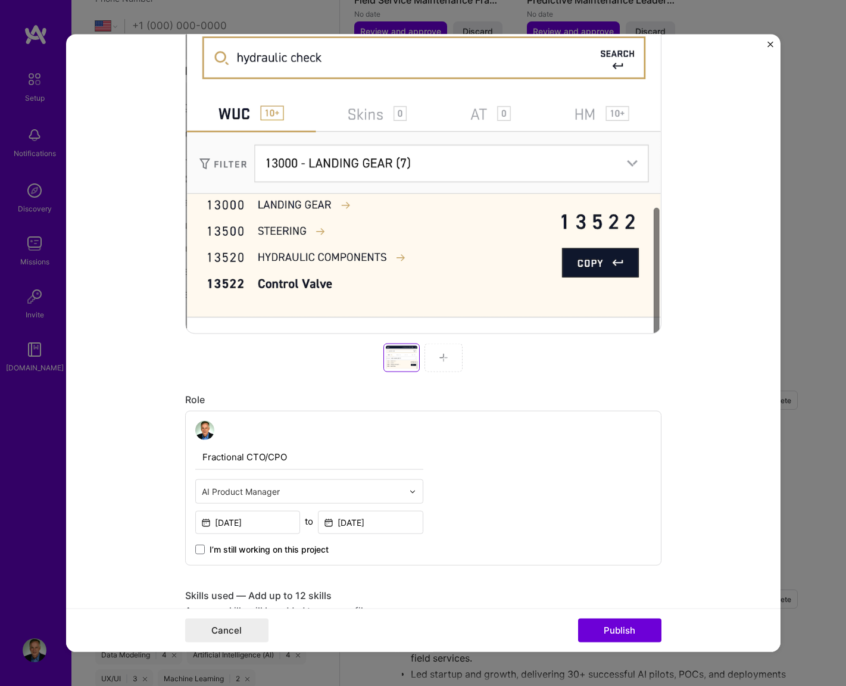
click at [269, 459] on input "Fractional CTO/CPO" at bounding box center [309, 457] width 228 height 25
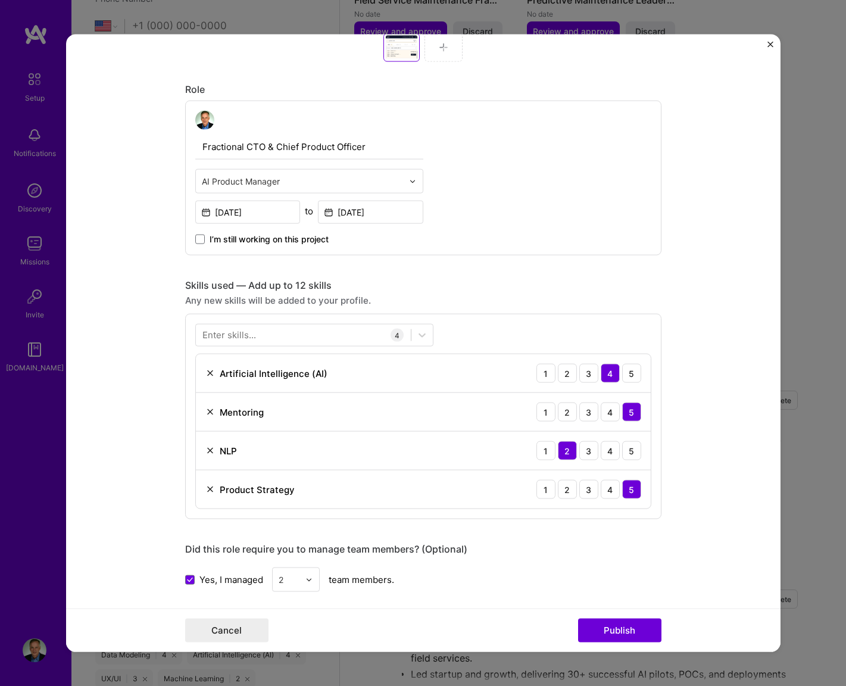
scroll to position [581, 0]
type input "Fractional CTO & Chief Product Officer"
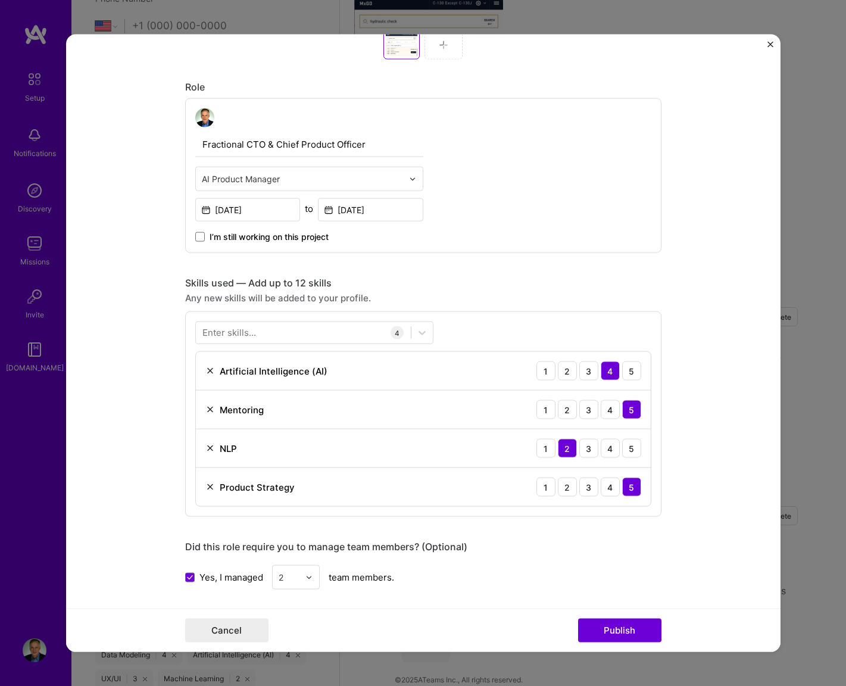
click at [307, 580] on img at bounding box center [309, 577] width 7 height 7
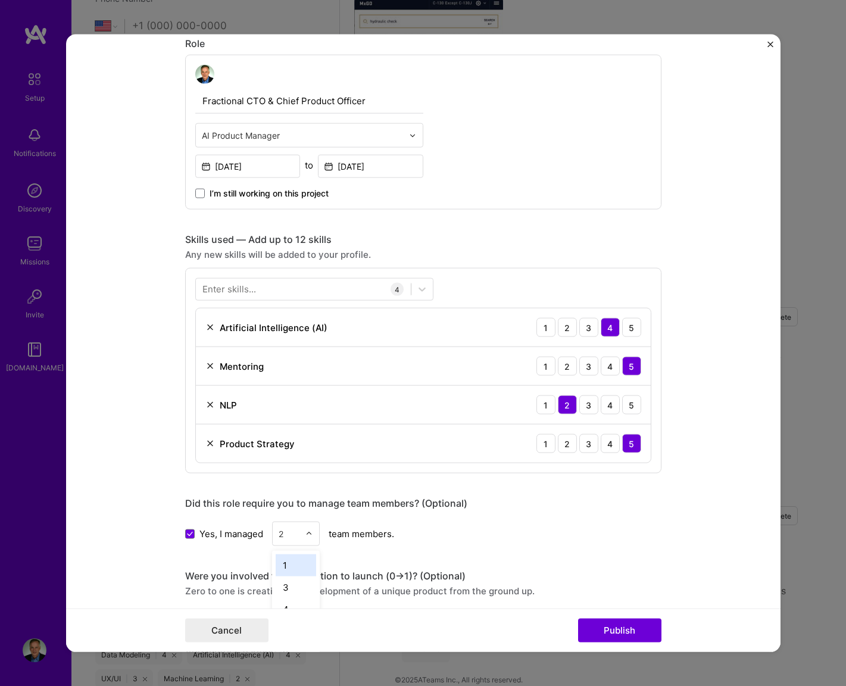
scroll to position [649, 0]
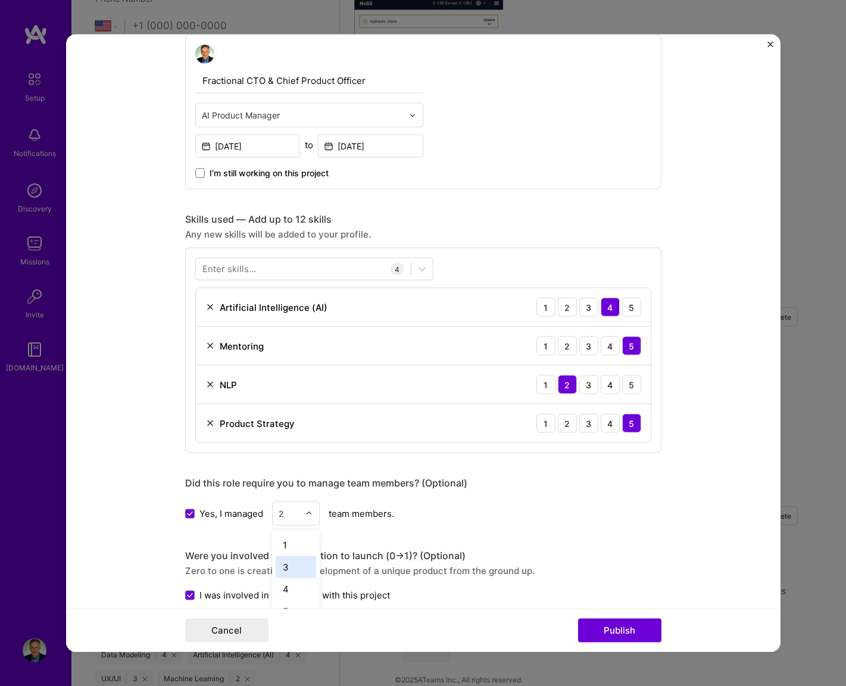
click at [307, 565] on div "3" at bounding box center [296, 567] width 41 height 22
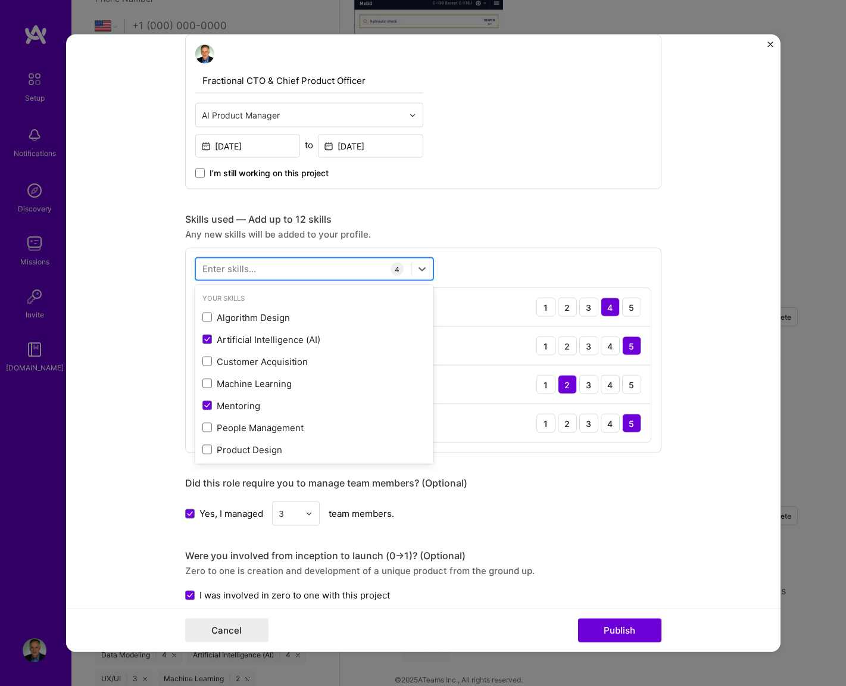
click at [267, 273] on div at bounding box center [303, 269] width 215 height 20
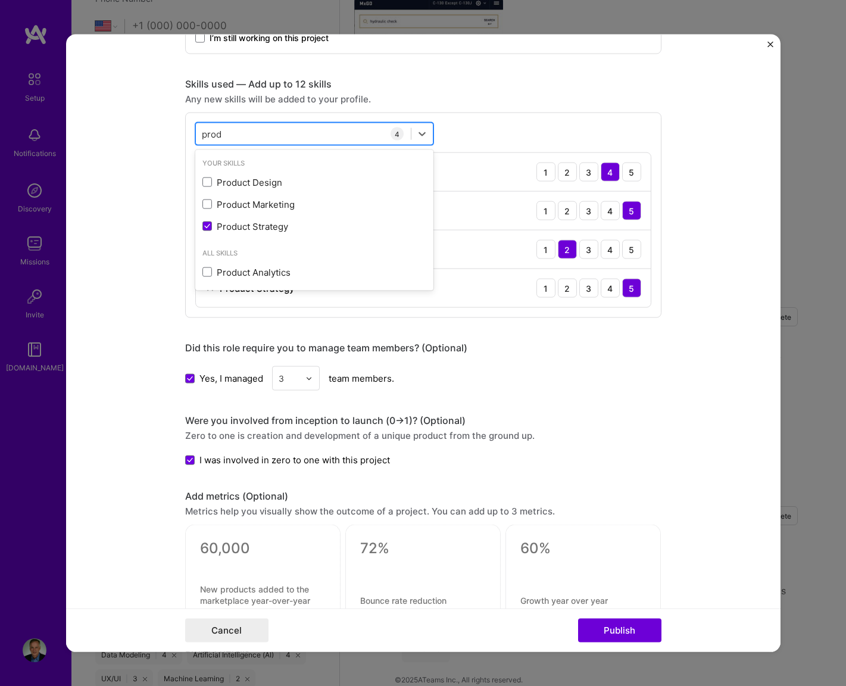
scroll to position [786, 0]
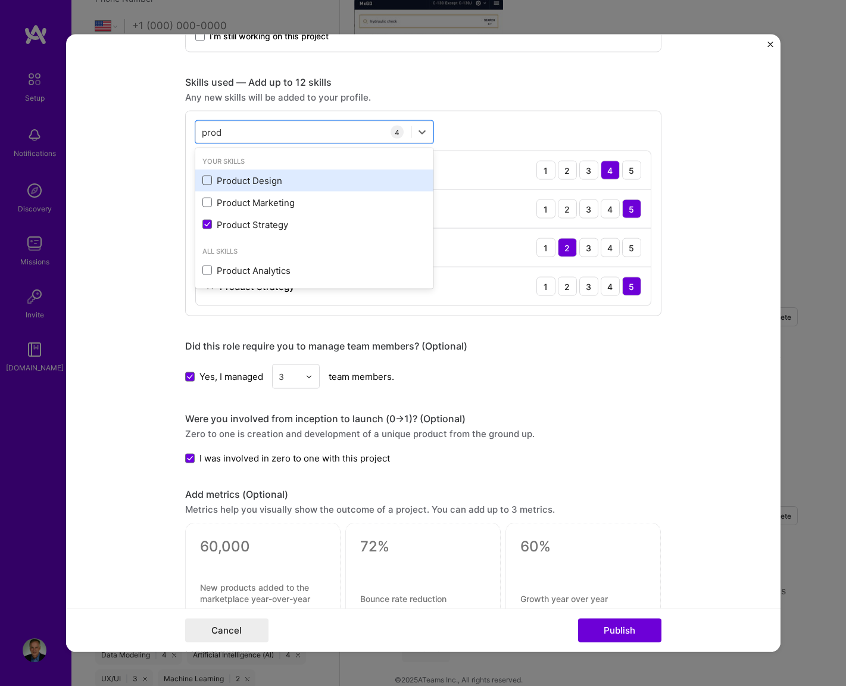
click at [204, 181] on span at bounding box center [208, 181] width 10 height 10
click at [0, 0] on input "checkbox" at bounding box center [0, 0] width 0 height 0
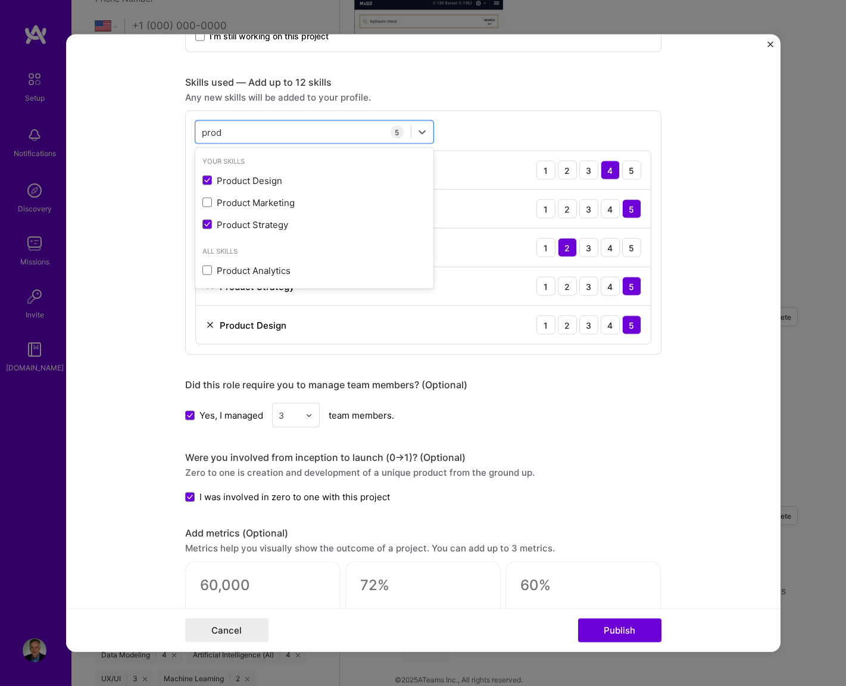
type input "prod"
click at [493, 375] on div "Project title AI/NLP Maintenance Coding App for USAF C-130 Aircraft Company Agi…" at bounding box center [423, 139] width 477 height 1733
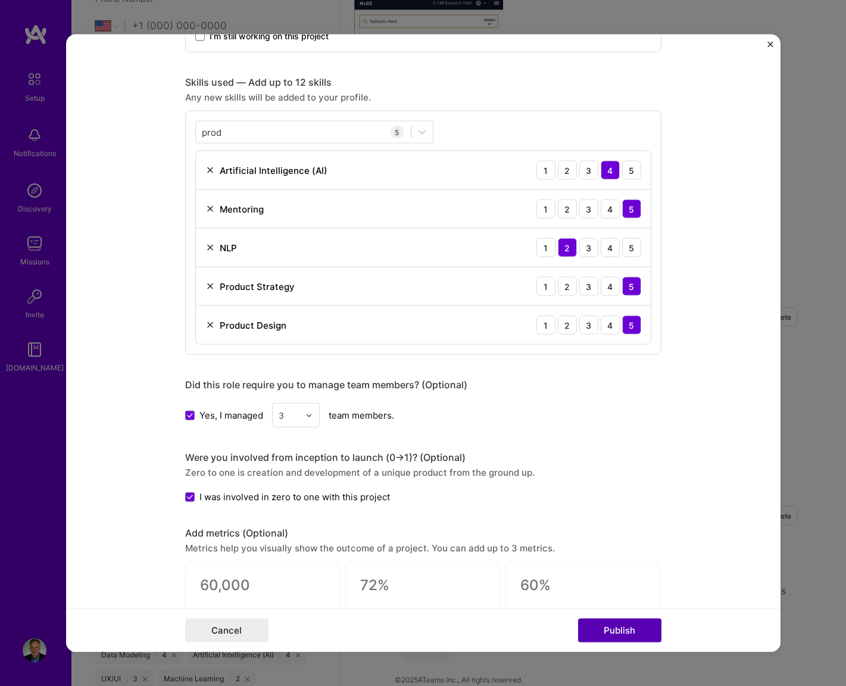
click at [624, 626] on button "Publish" at bounding box center [619, 630] width 83 height 24
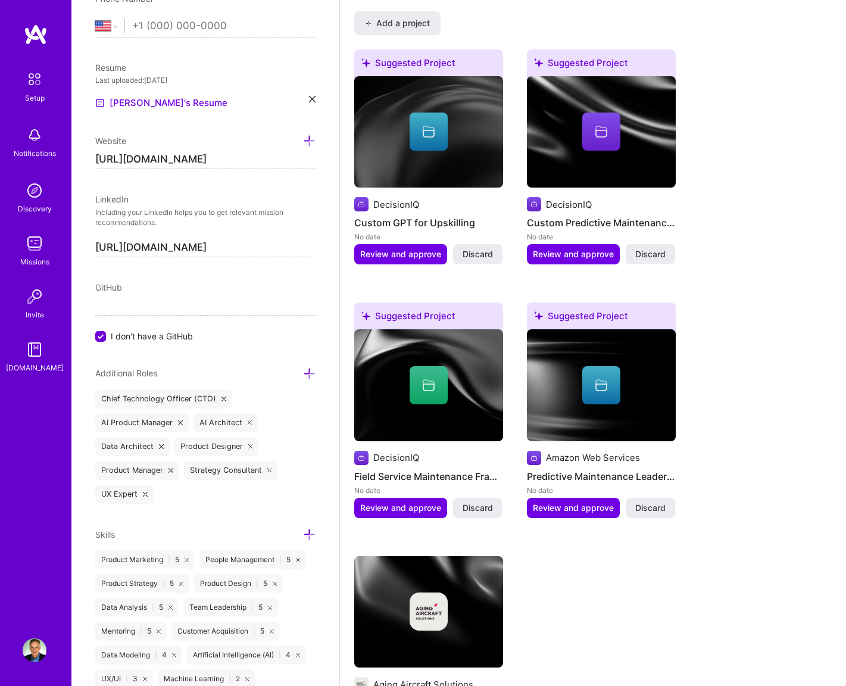
scroll to position [1004, 0]
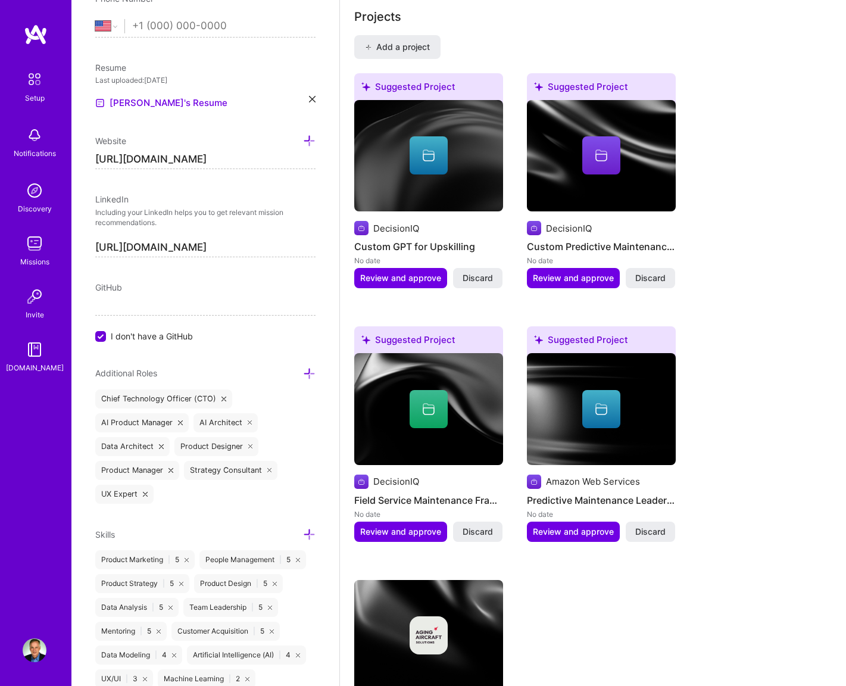
click at [448, 617] on div at bounding box center [428, 636] width 149 height 38
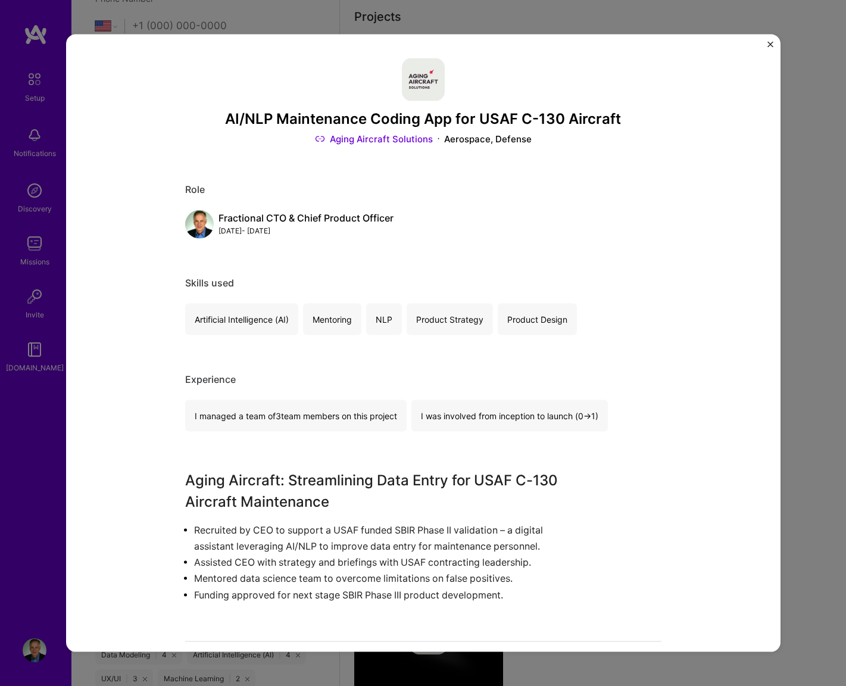
click at [770, 44] on img "Close" at bounding box center [771, 45] width 6 height 6
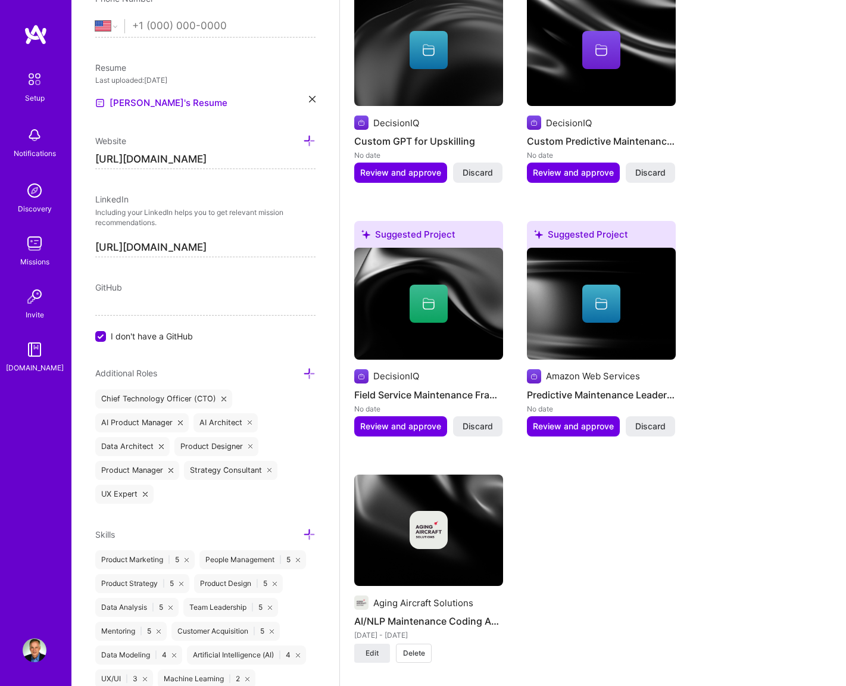
scroll to position [1112, 0]
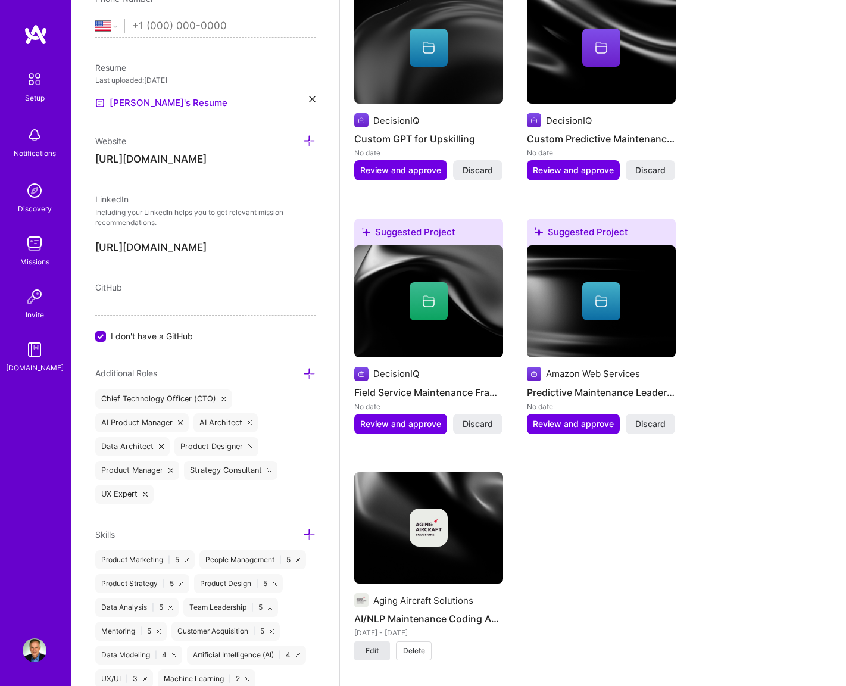
click at [376, 646] on span "Edit" at bounding box center [372, 651] width 13 height 11
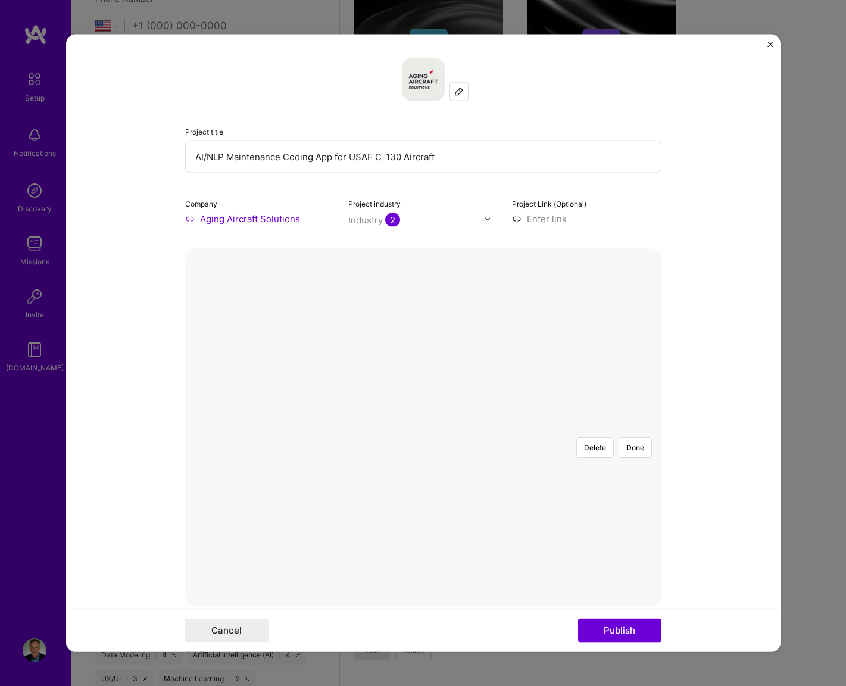
click at [431, 446] on div at bounding box center [558, 546] width 268 height 201
click at [631, 437] on button "Done" at bounding box center [635, 447] width 33 height 21
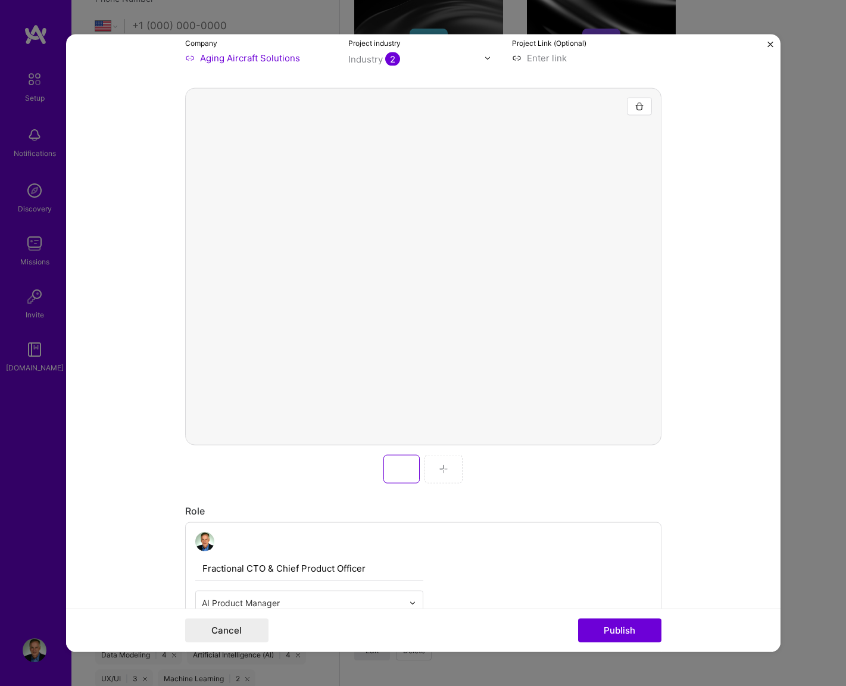
scroll to position [171, 0]
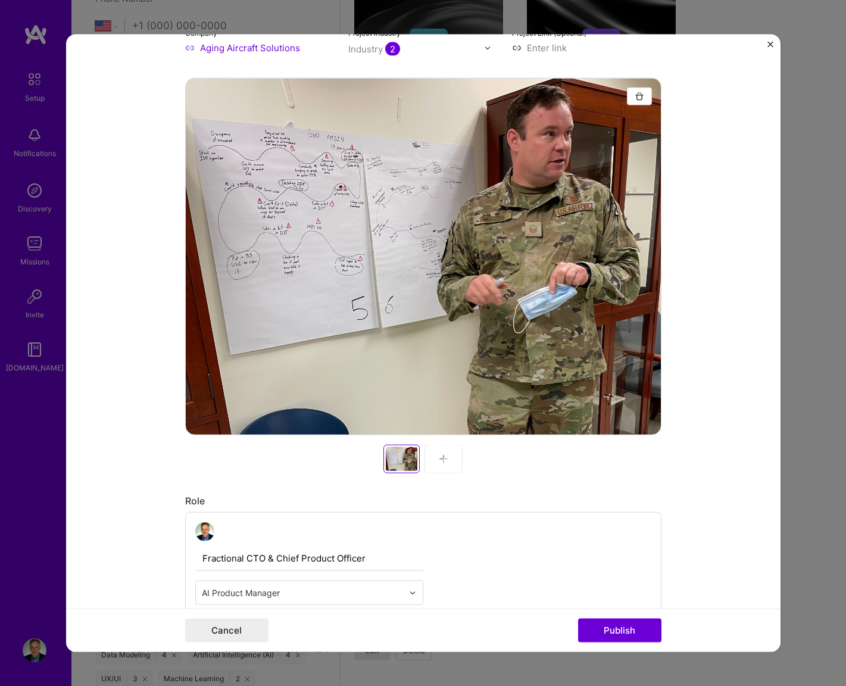
click at [435, 454] on div at bounding box center [444, 459] width 38 height 29
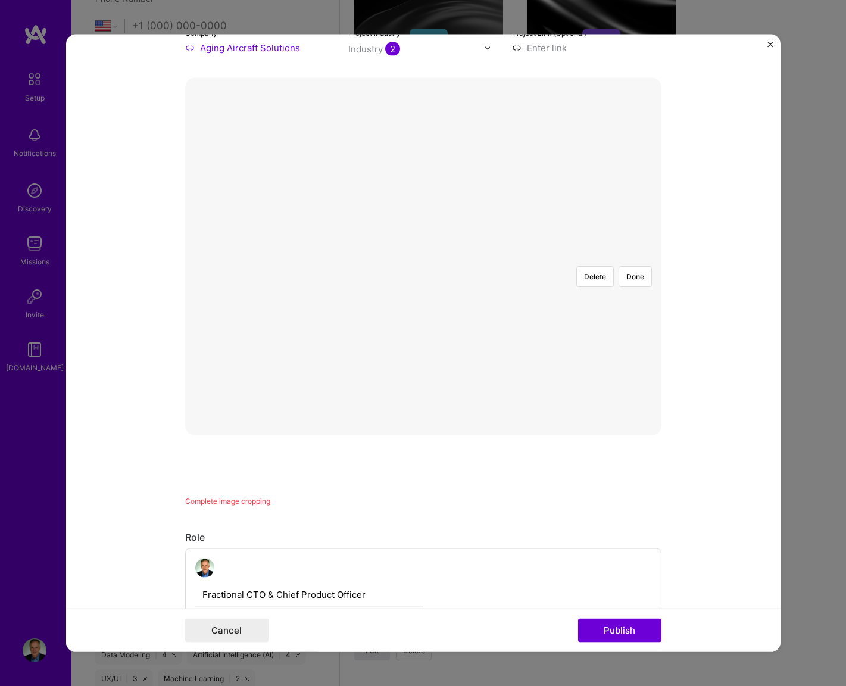
click at [657, 393] on div at bounding box center [660, 434] width 472 height 355
click at [639, 266] on button "Done" at bounding box center [635, 276] width 33 height 21
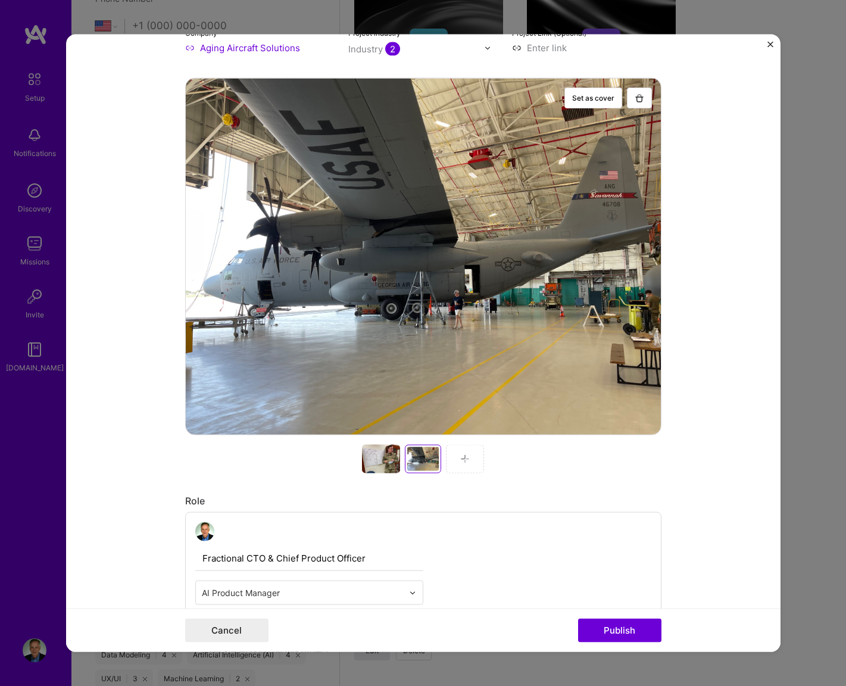
click at [459, 448] on div at bounding box center [465, 459] width 38 height 29
click at [460, 453] on div at bounding box center [465, 459] width 38 height 29
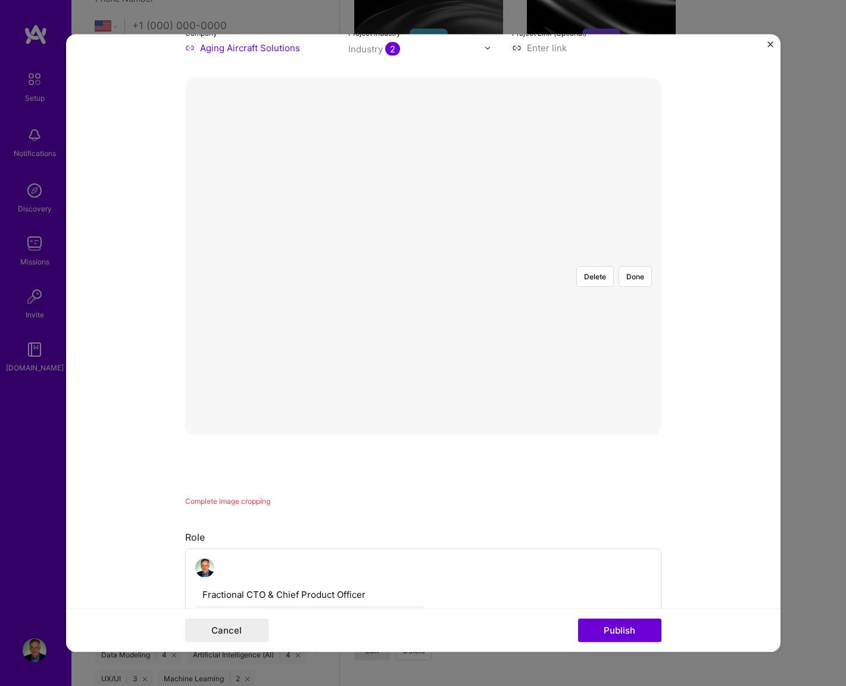
click at [424, 259] on div at bounding box center [547, 349] width 246 height 185
click at [589, 266] on button "Delete" at bounding box center [596, 276] width 38 height 21
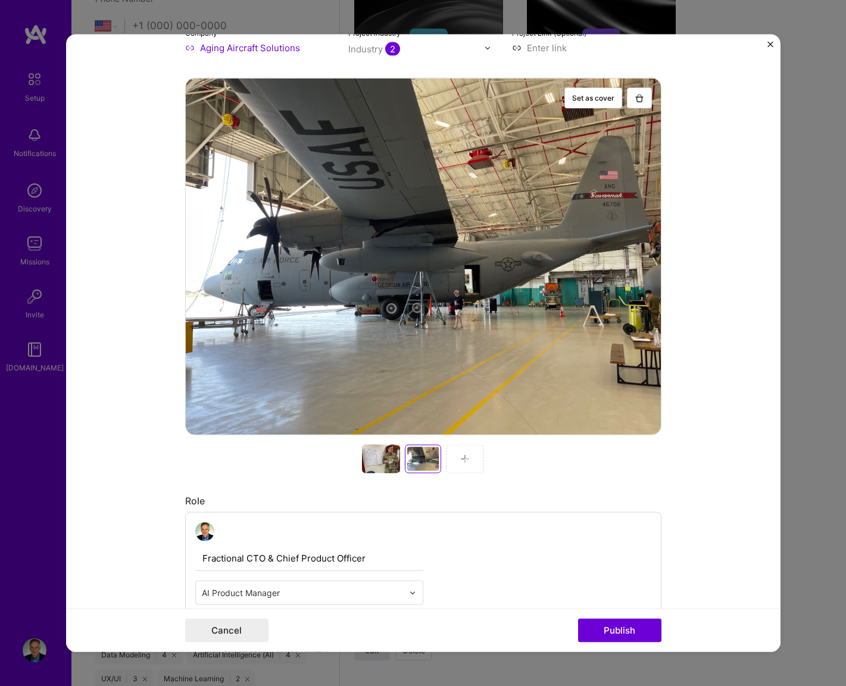
click at [456, 451] on div at bounding box center [465, 459] width 38 height 29
click at [462, 456] on img at bounding box center [465, 460] width 10 height 10
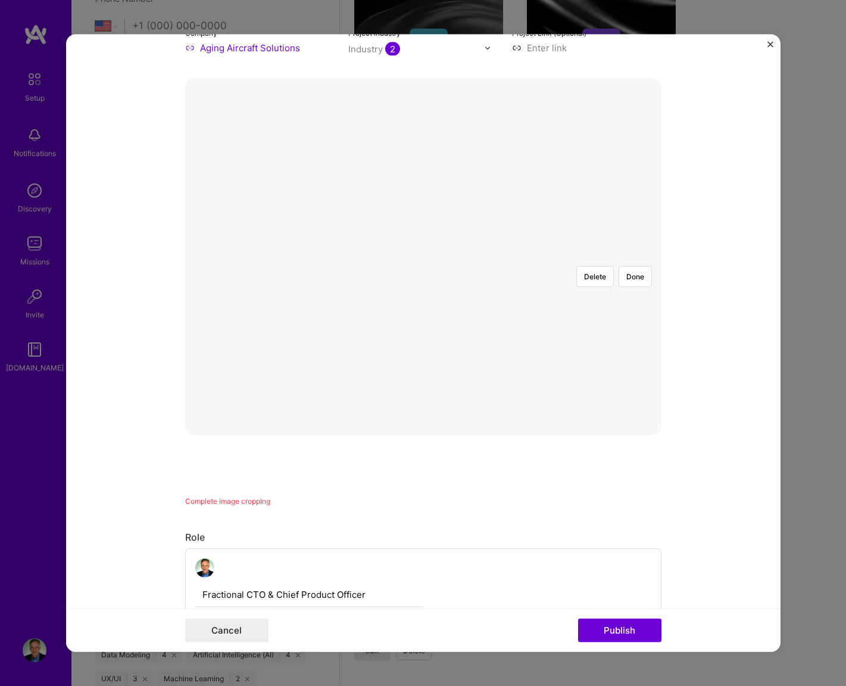
click at [553, 382] on div at bounding box center [619, 403] width 390 height 293
click at [633, 383] on div at bounding box center [700, 403] width 390 height 293
click at [424, 257] on div at bounding box center [424, 257] width 0 height 0
click at [595, 266] on button "Delete" at bounding box center [596, 276] width 38 height 21
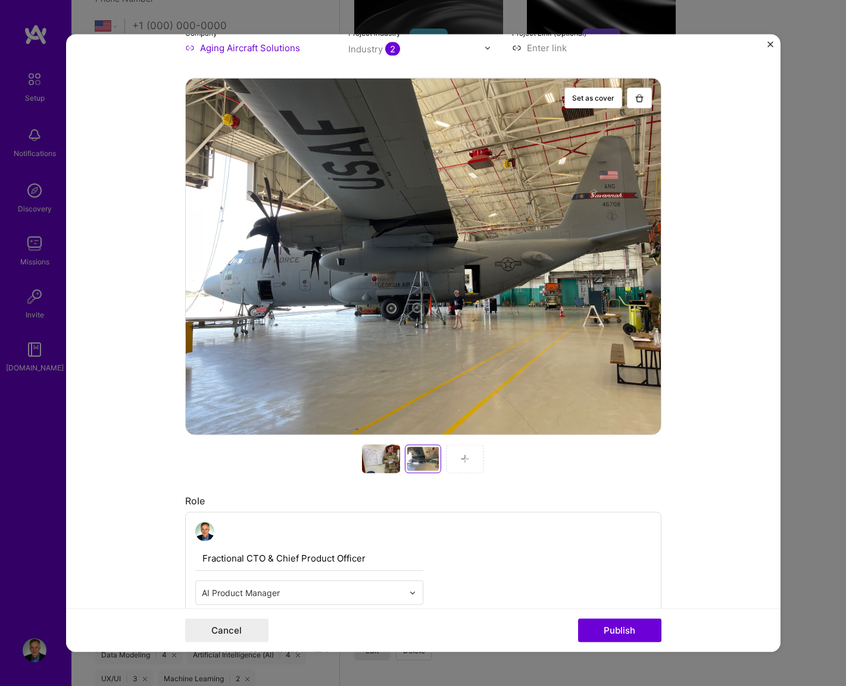
click at [459, 458] on div at bounding box center [465, 459] width 38 height 29
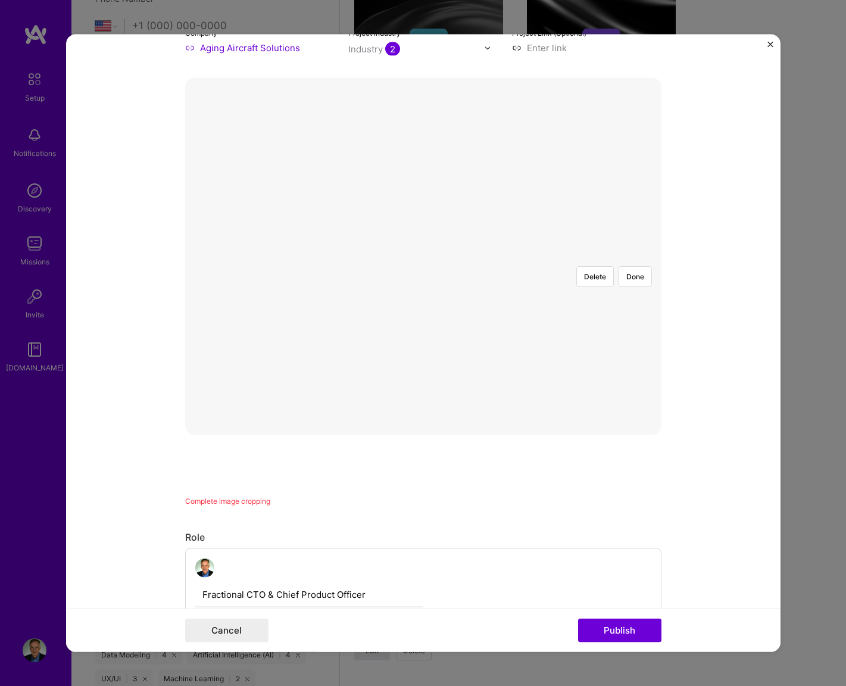
click at [424, 257] on div at bounding box center [630, 412] width 413 height 310
click at [424, 268] on div at bounding box center [630, 412] width 413 height 310
click at [434, 257] on div at bounding box center [640, 412] width 413 height 310
click at [424, 257] on div at bounding box center [424, 257] width 0 height 0
click at [593, 266] on button "Delete" at bounding box center [596, 276] width 38 height 21
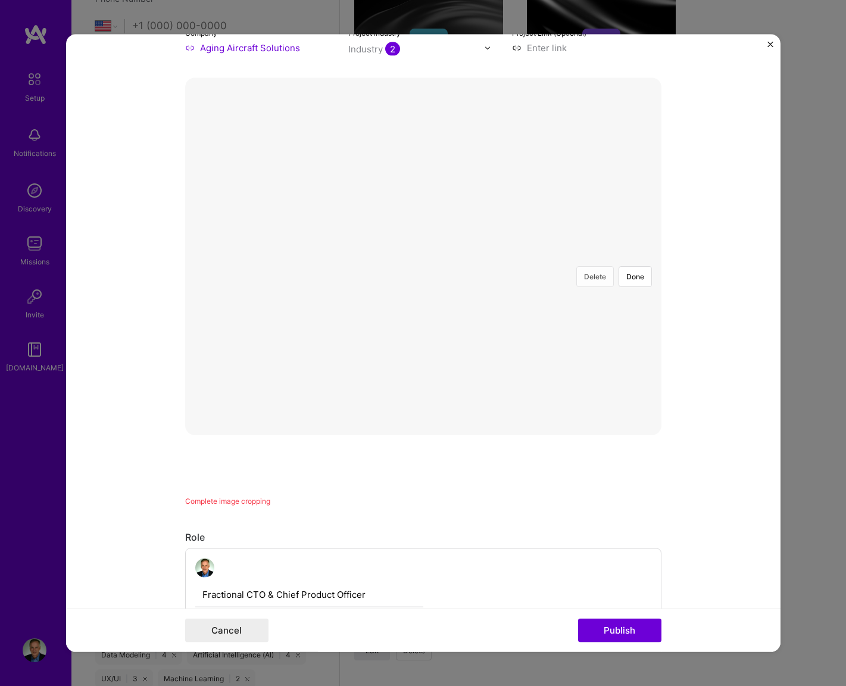
scroll to position [170, 0]
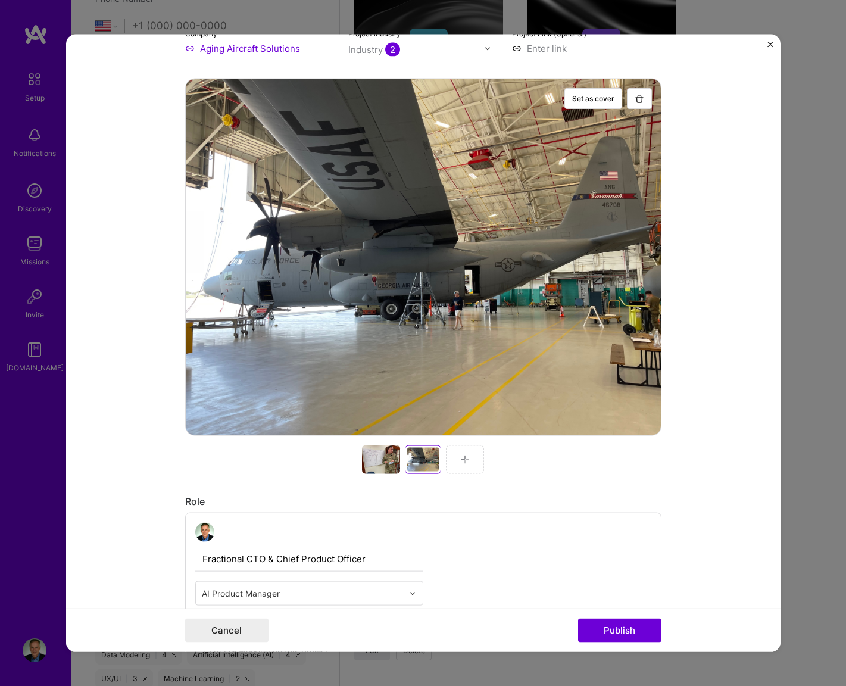
click at [465, 455] on div at bounding box center [465, 460] width 38 height 29
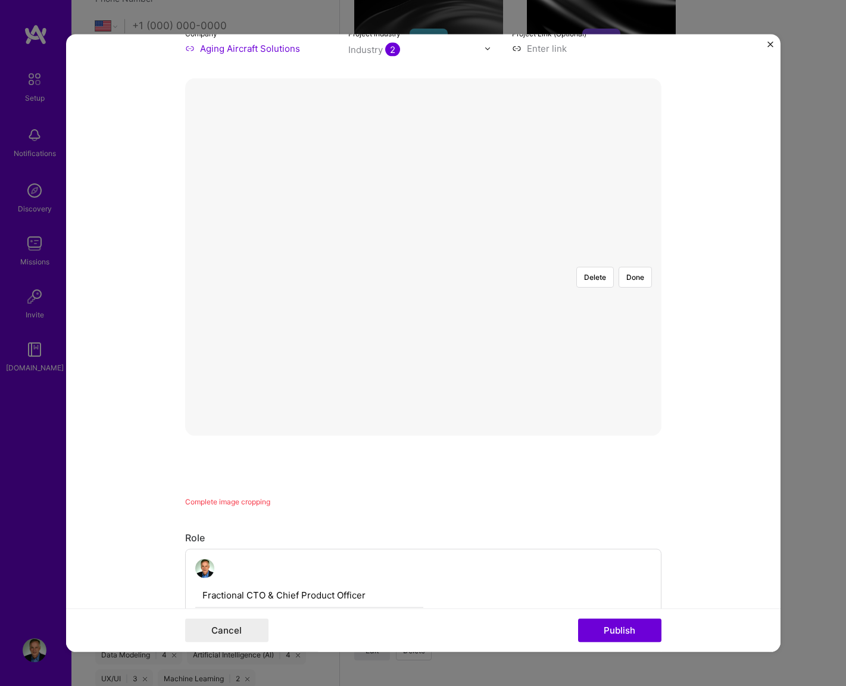
click at [549, 333] on div at bounding box center [657, 432] width 466 height 350
click at [590, 364] on div at bounding box center [657, 432] width 466 height 350
click at [645, 419] on div at bounding box center [662, 432] width 466 height 350
click at [639, 626] on button "Publish" at bounding box center [619, 630] width 83 height 24
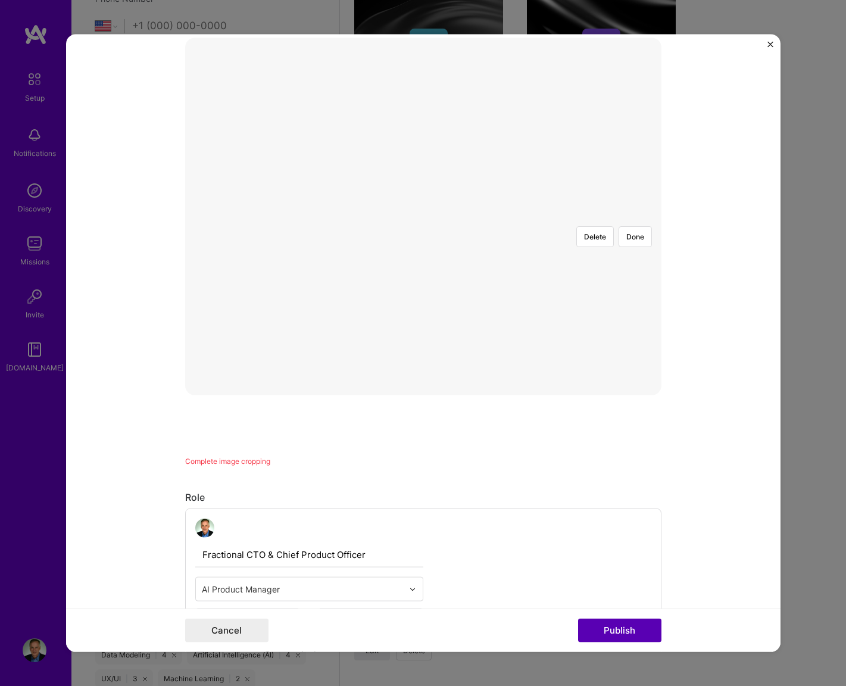
scroll to position [215, 0]
click at [639, 625] on button "Publish" at bounding box center [619, 630] width 83 height 24
click at [633, 222] on button "Done" at bounding box center [635, 232] width 33 height 21
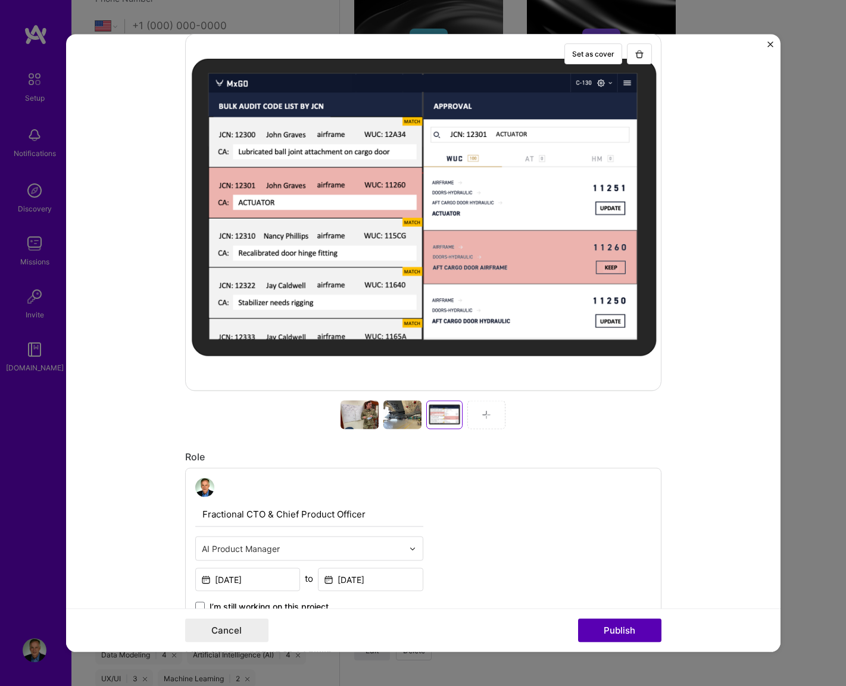
click at [600, 622] on button "Publish" at bounding box center [619, 630] width 83 height 24
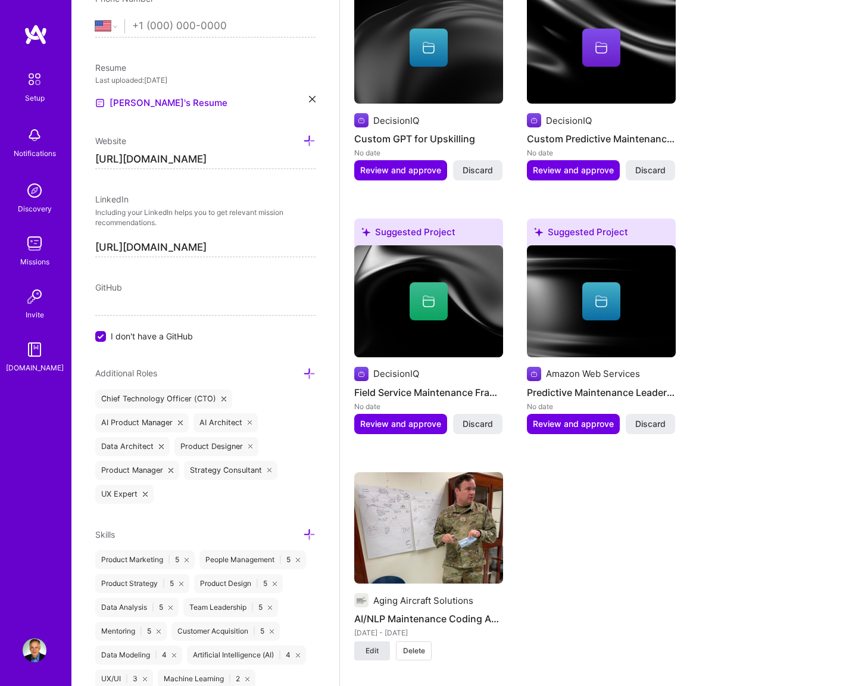
click at [369, 646] on span "Edit" at bounding box center [372, 651] width 13 height 11
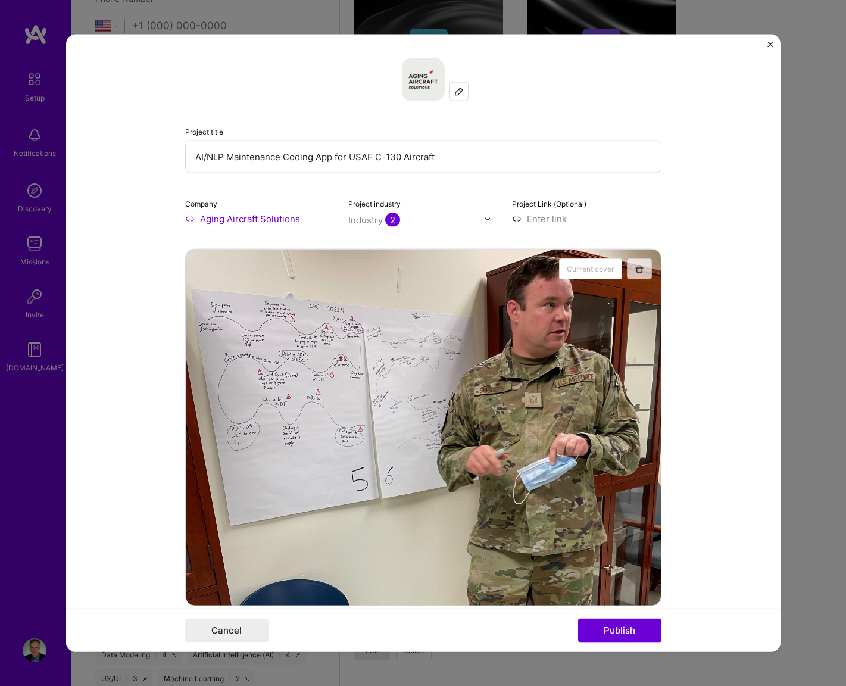
click at [642, 270] on img "button" at bounding box center [640, 269] width 10 height 10
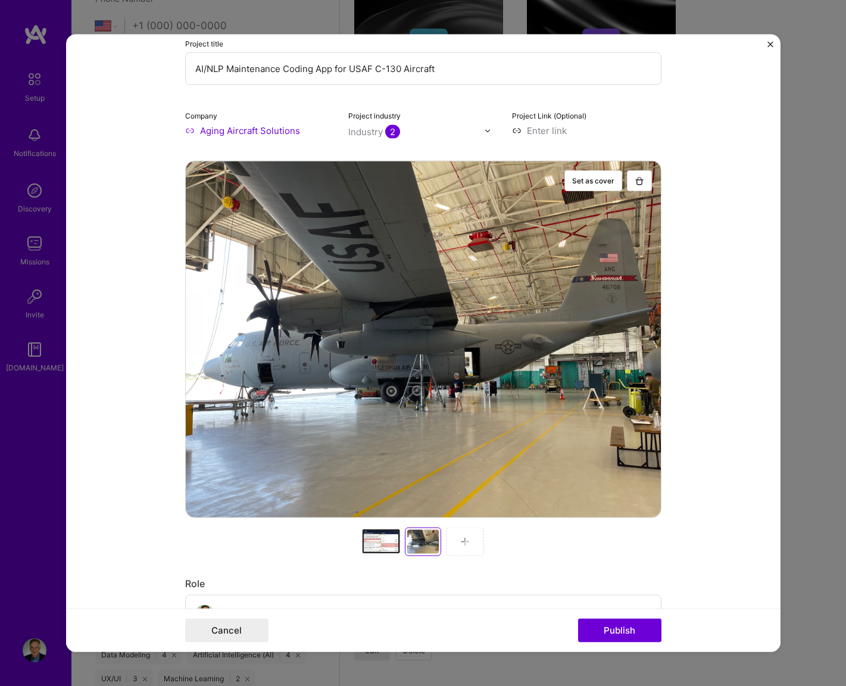
scroll to position [88, 0]
drag, startPoint x: 369, startPoint y: 543, endPoint x: 415, endPoint y: 545, distance: 45.3
click at [459, 541] on div at bounding box center [465, 542] width 38 height 29
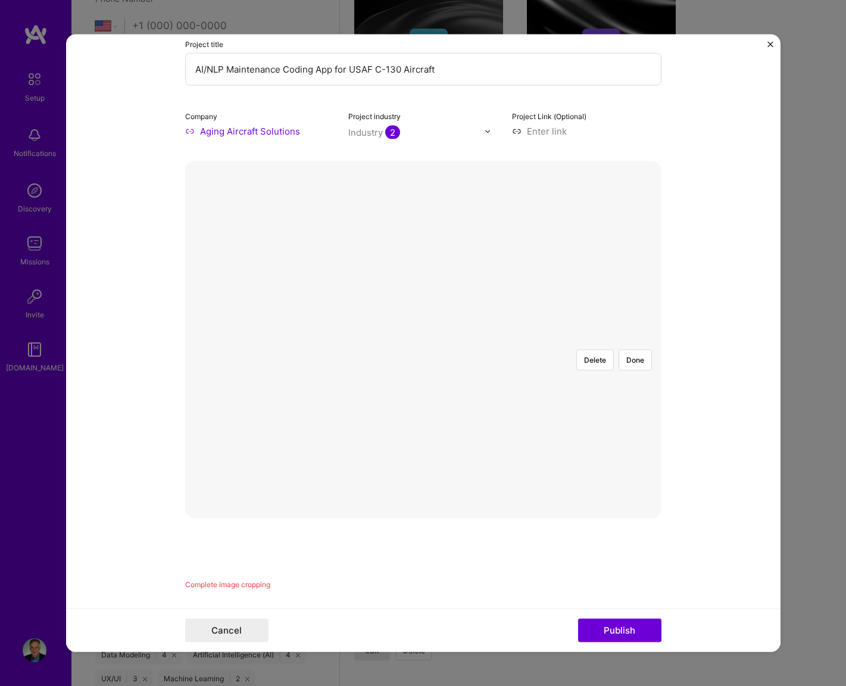
click at [424, 356] on div at bounding box center [558, 456] width 268 height 201
click at [634, 350] on button "Done" at bounding box center [635, 360] width 33 height 21
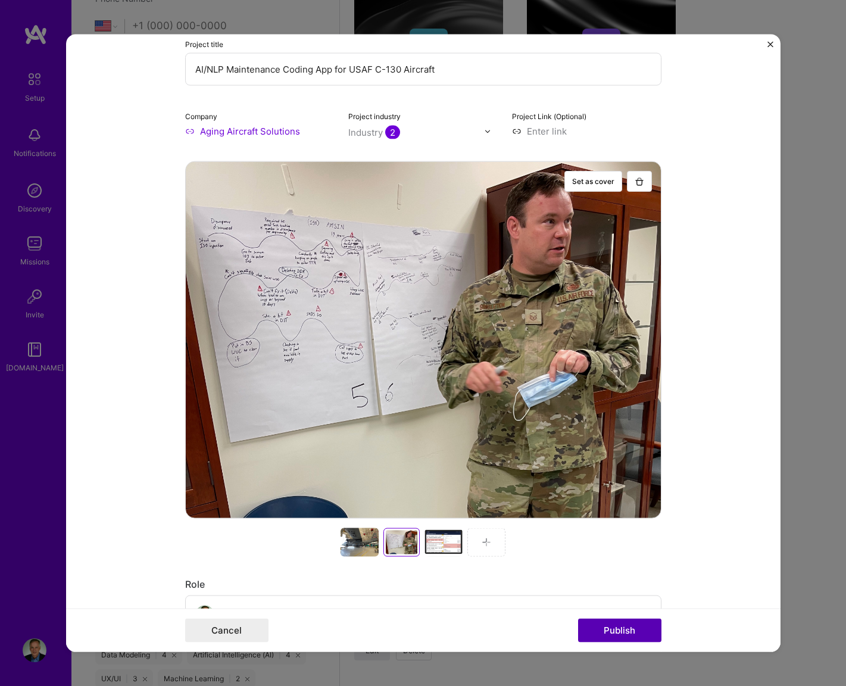
click at [597, 627] on button "Publish" at bounding box center [619, 630] width 83 height 24
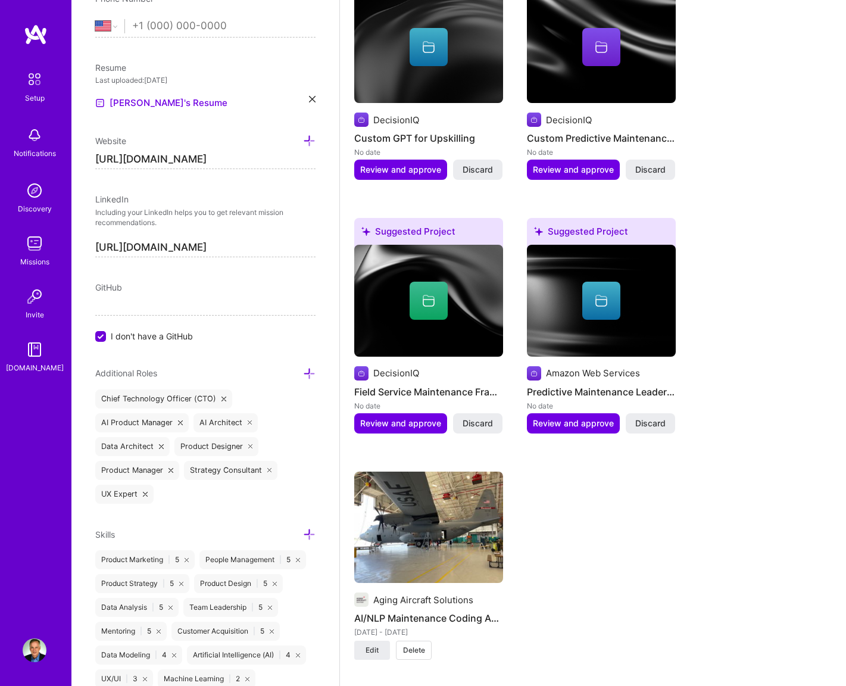
scroll to position [1116, 0]
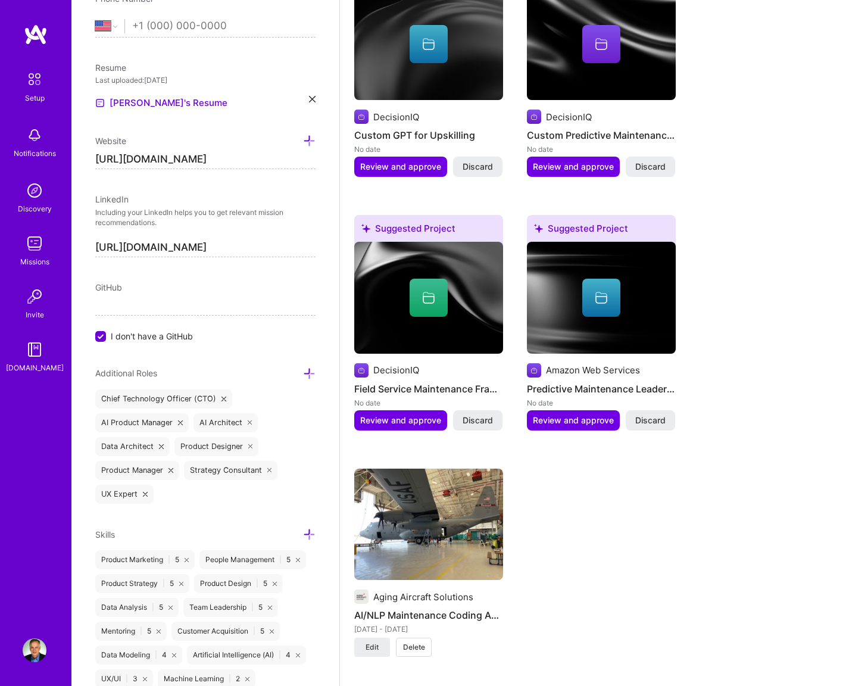
drag, startPoint x: 237, startPoint y: 265, endPoint x: 491, endPoint y: 634, distance: 447.6
click at [491, 634] on div "Edit photo Andrew Lewis Chief of Staff 30 Years Experience Location This is the…" at bounding box center [458, 28] width 775 height 2289
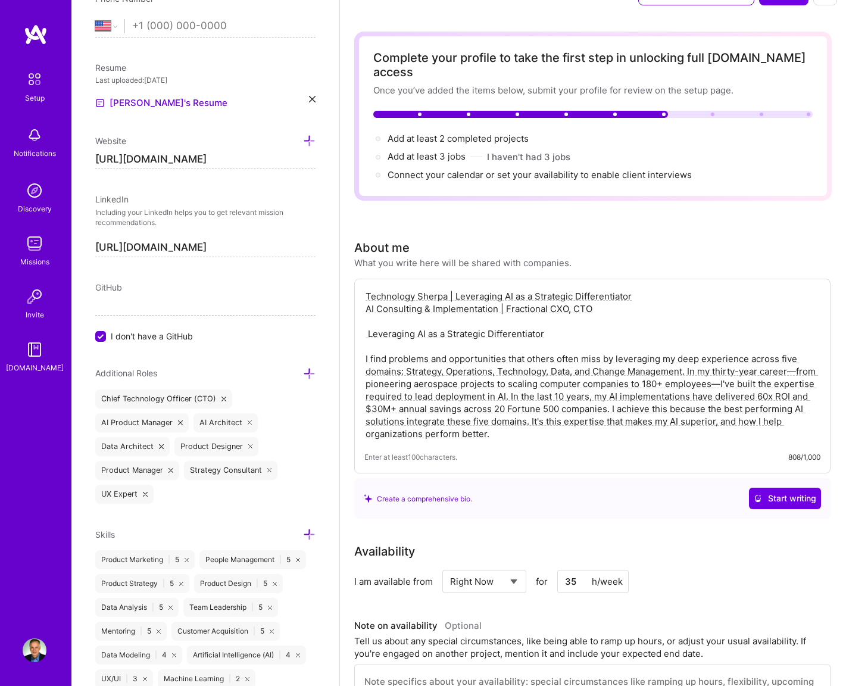
scroll to position [0, 0]
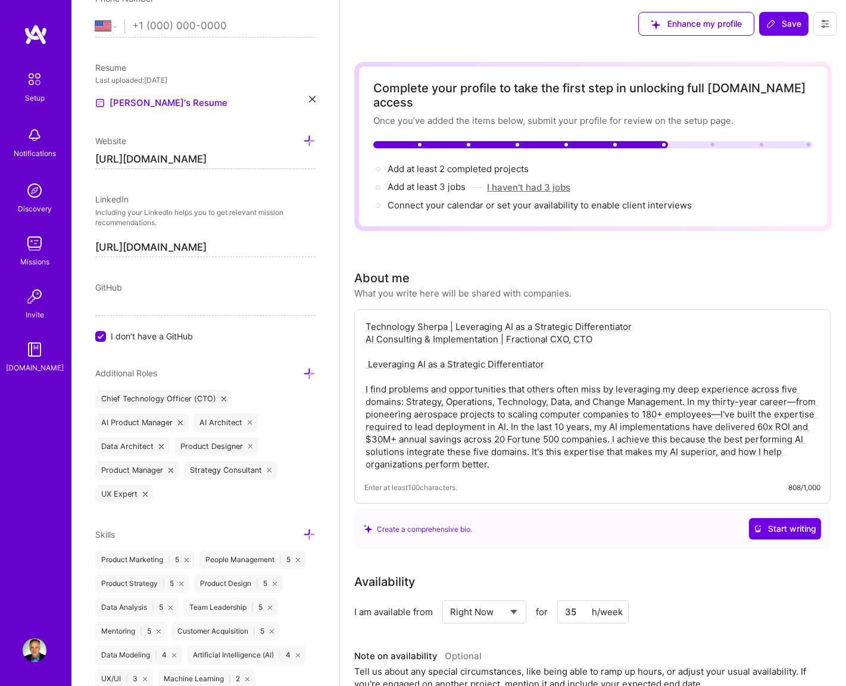
click at [517, 181] on button "I haven't had 3 jobs" at bounding box center [528, 187] width 83 height 13
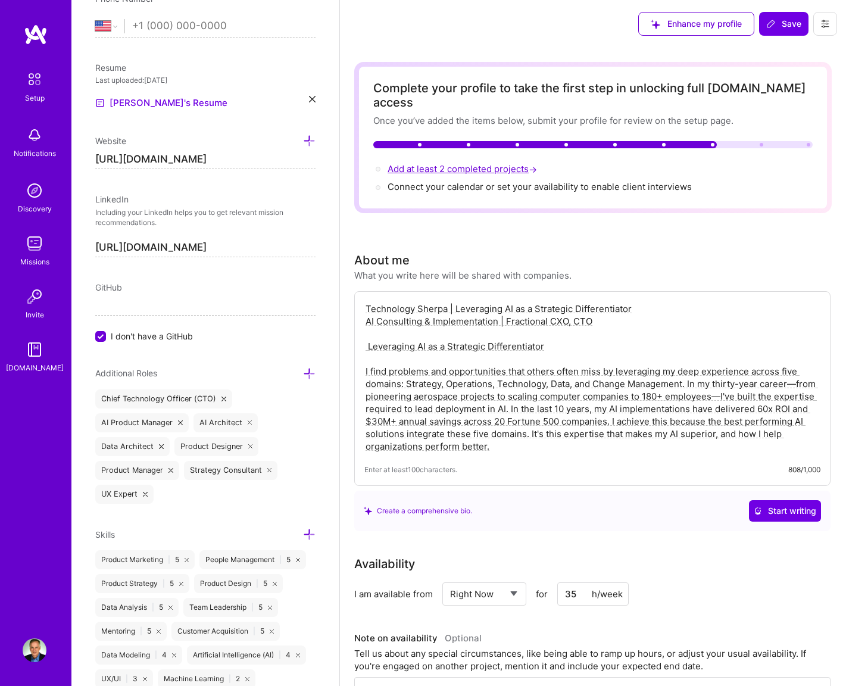
click at [480, 163] on span "Add at least 2 completed projects →" at bounding box center [464, 168] width 152 height 11
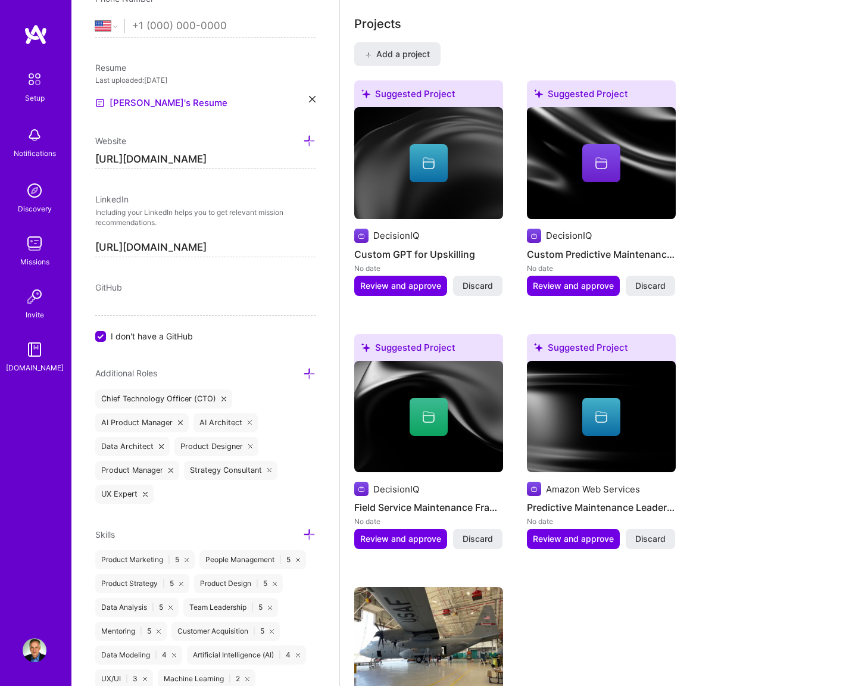
scroll to position [979, 0]
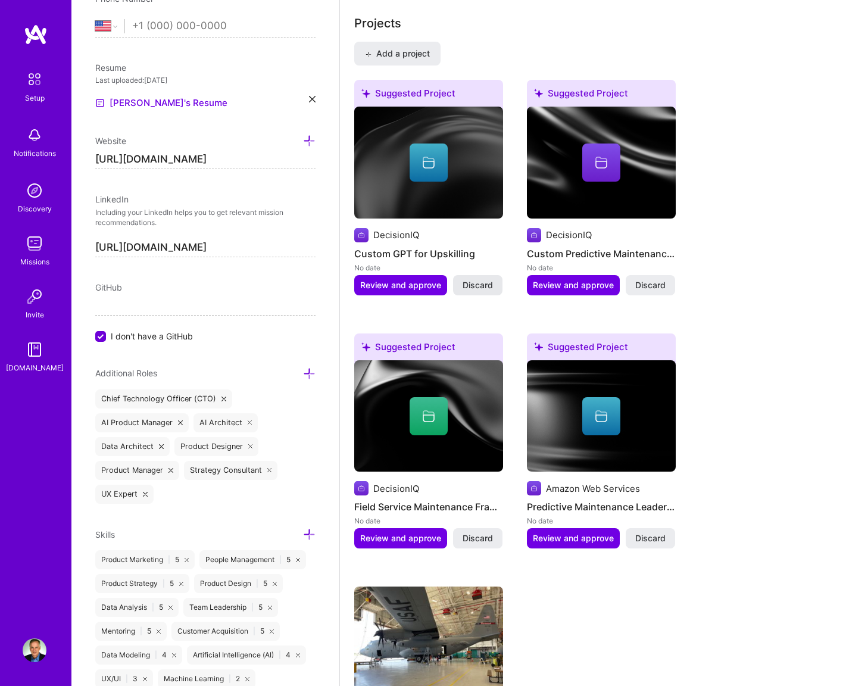
click at [464, 279] on span "Discard" at bounding box center [478, 285] width 30 height 12
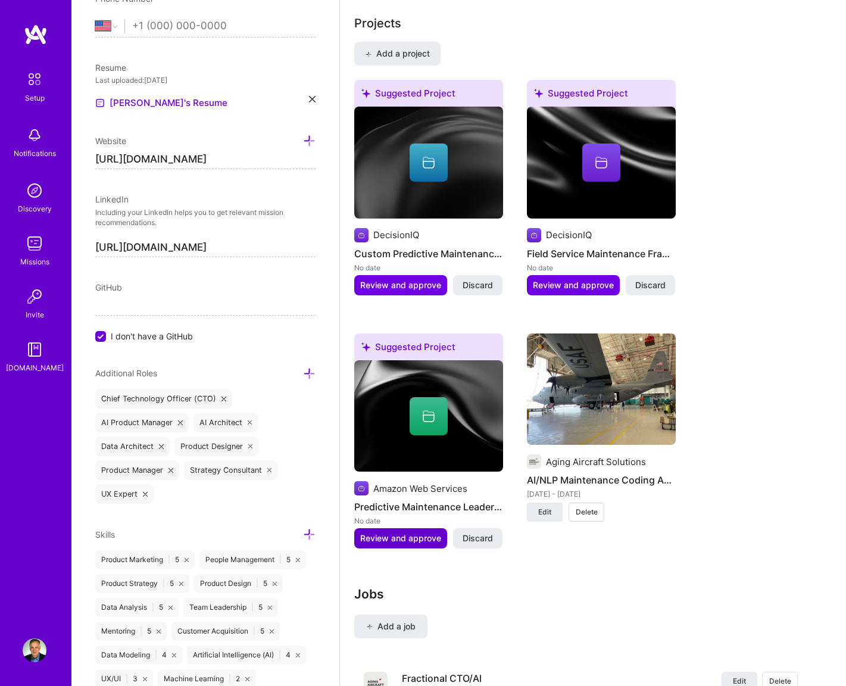
click at [417, 528] on button "Review and approve" at bounding box center [400, 538] width 93 height 20
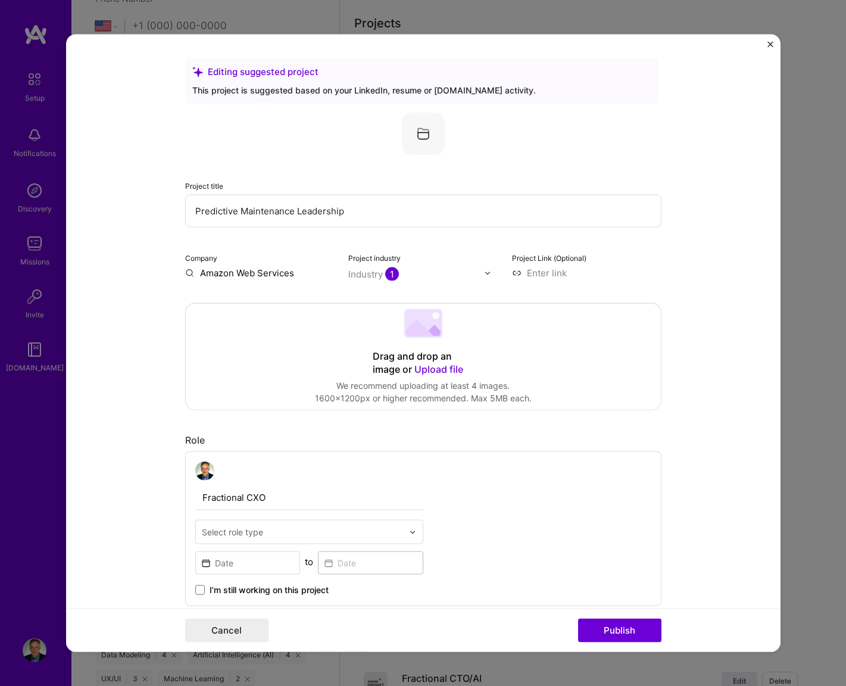
click at [301, 206] on input "Predictive Maintenance Leadership" at bounding box center [423, 211] width 477 height 33
type input "Predictive Maintenance Pilots"
click at [375, 275] on div "Industry 1" at bounding box center [373, 274] width 51 height 13
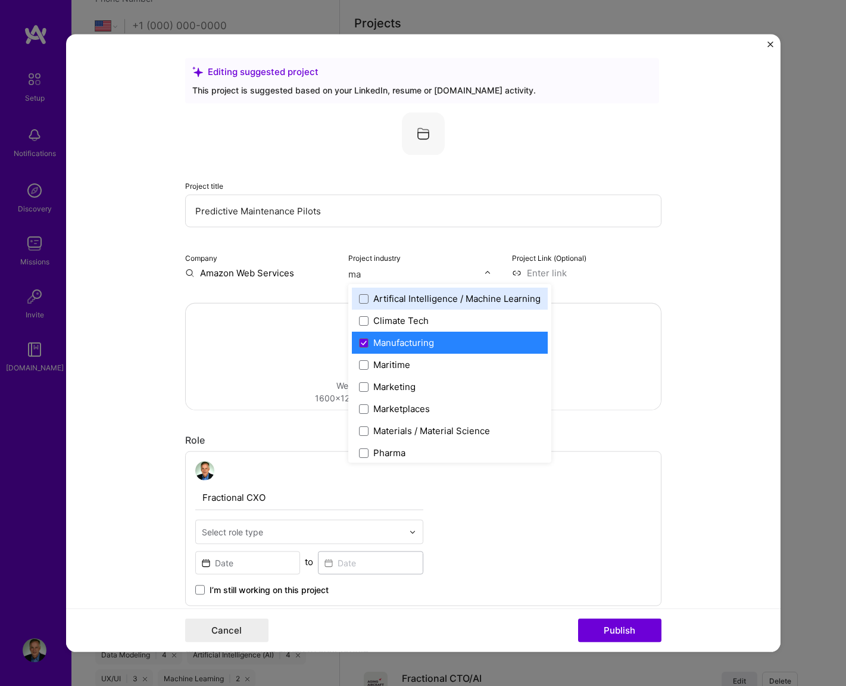
type input "man"
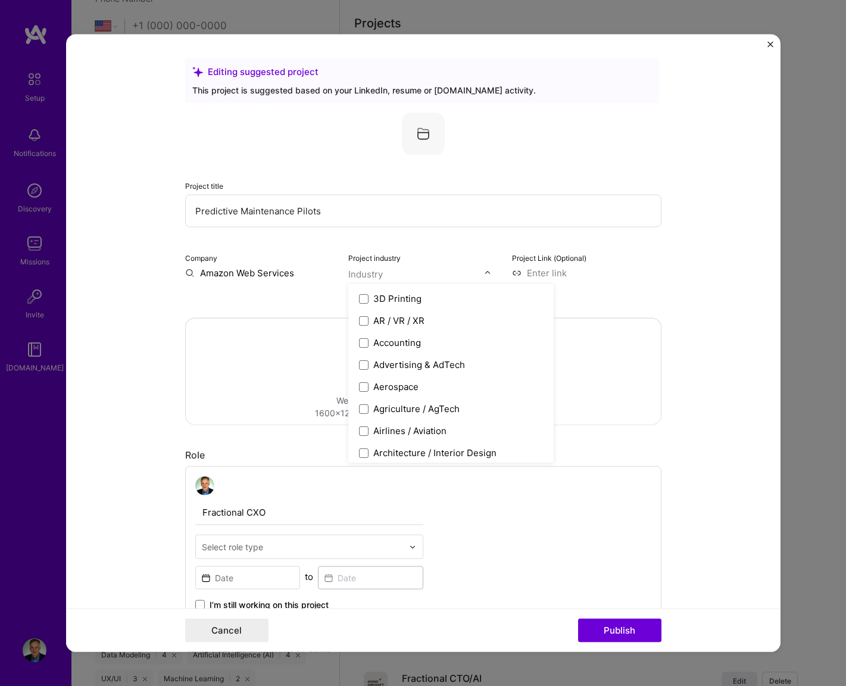
click at [446, 263] on div "Project industry option Manufacturing, deselected. option Manufacturing focused…" at bounding box center [423, 272] width 150 height 43
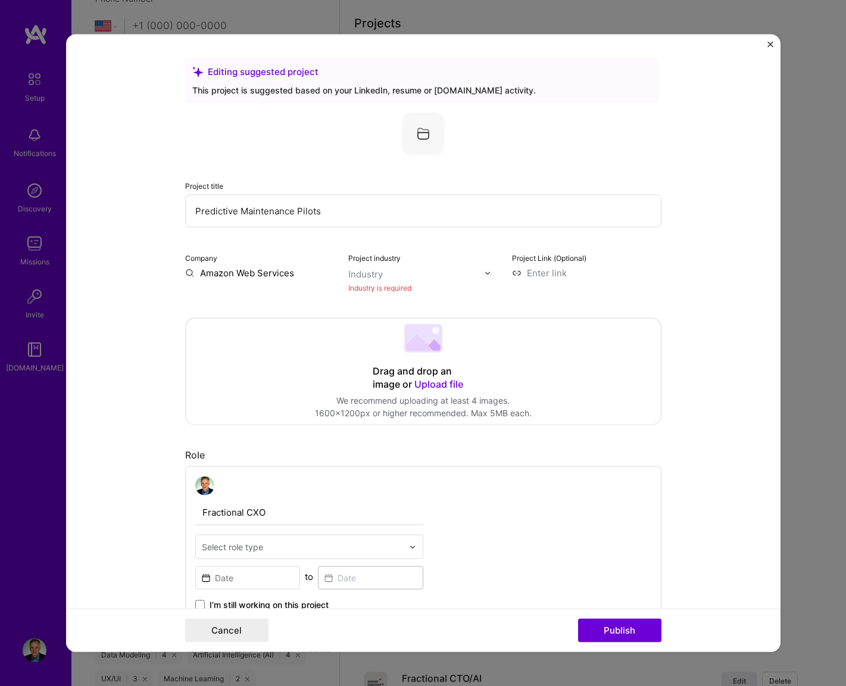
click at [381, 276] on div "Industry" at bounding box center [365, 274] width 35 height 13
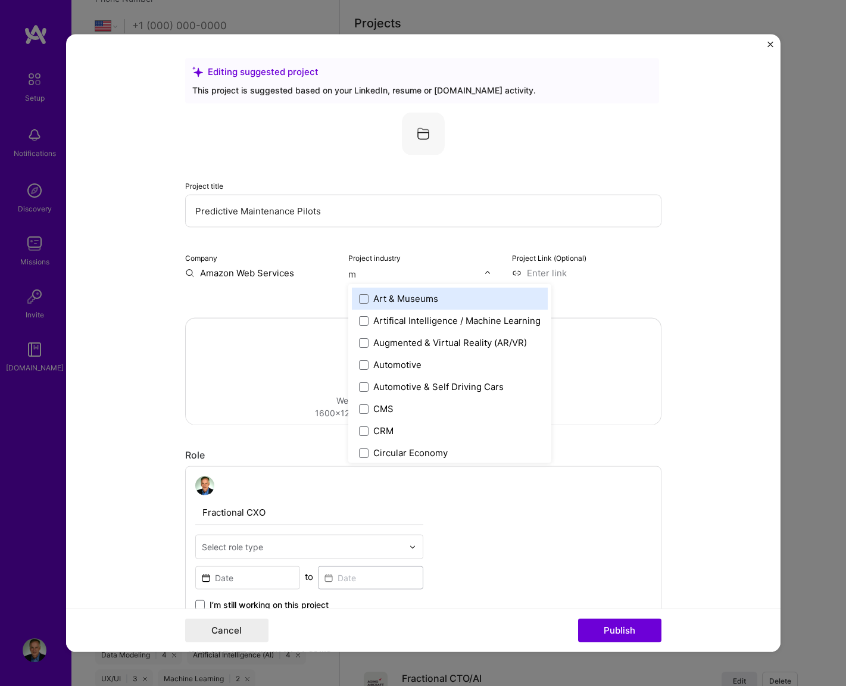
type input "ma"
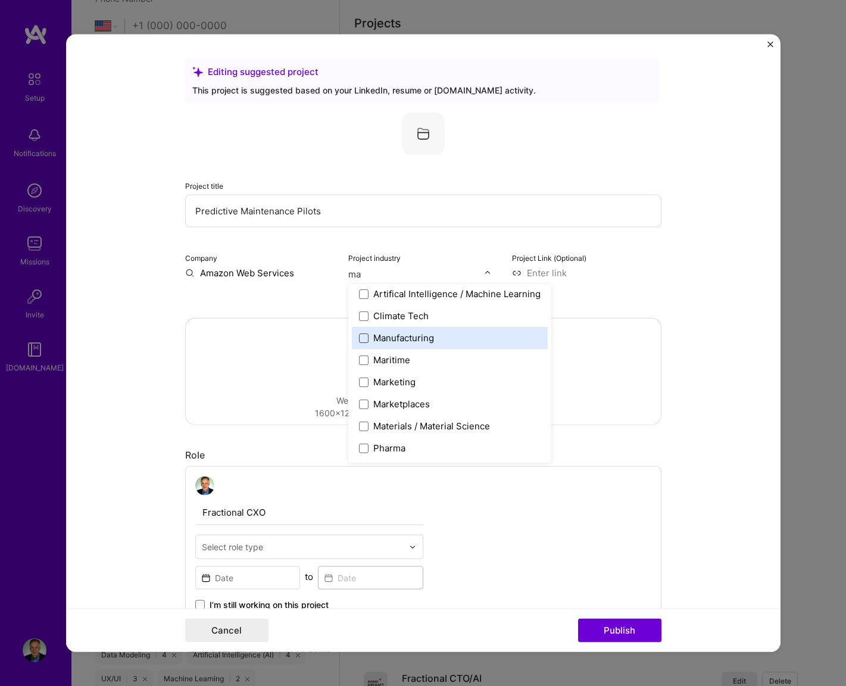
click at [362, 337] on span at bounding box center [364, 338] width 10 height 10
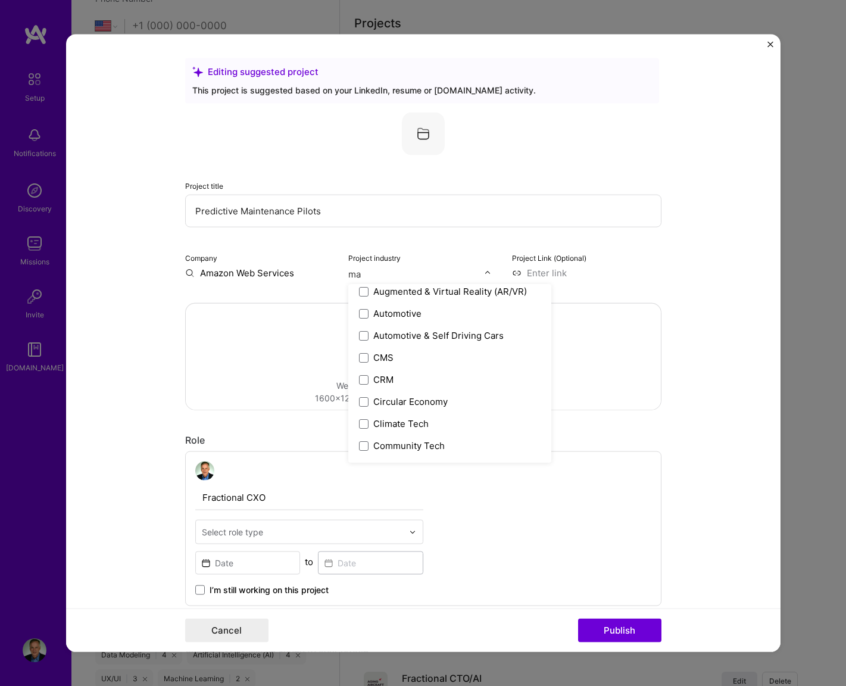
scroll to position [0, 0]
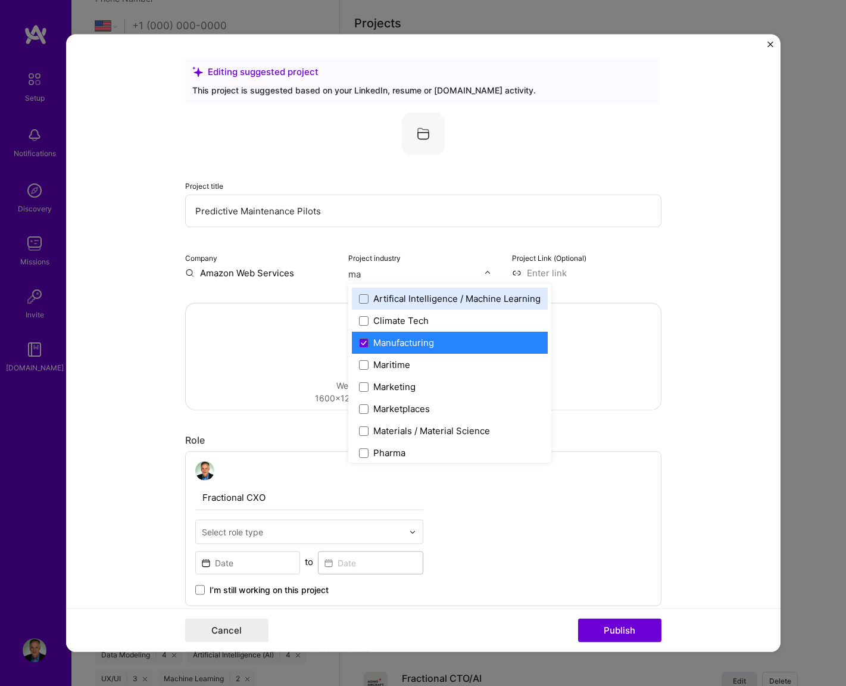
type input "man"
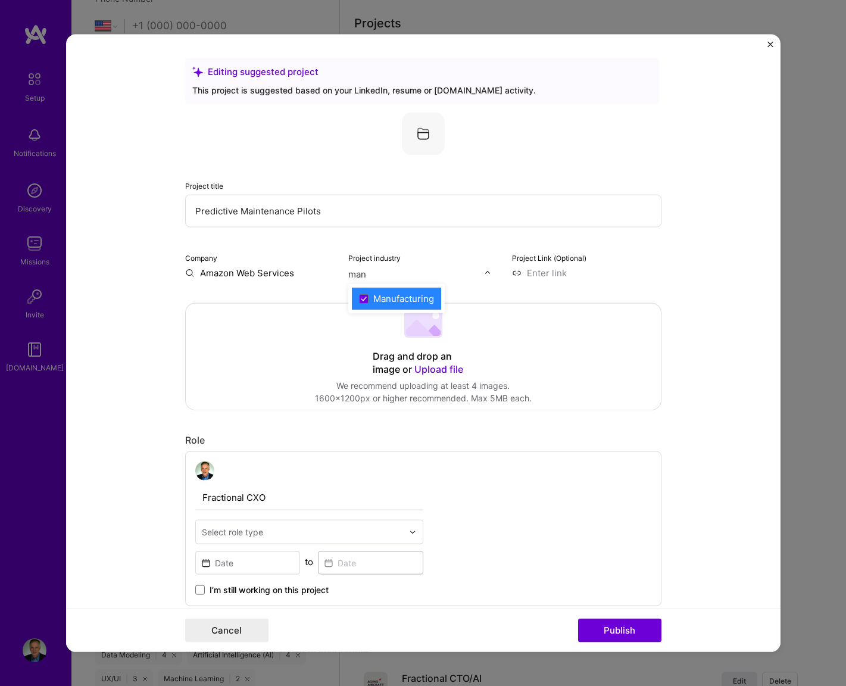
click at [400, 302] on div "Manufacturing" at bounding box center [404, 298] width 61 height 13
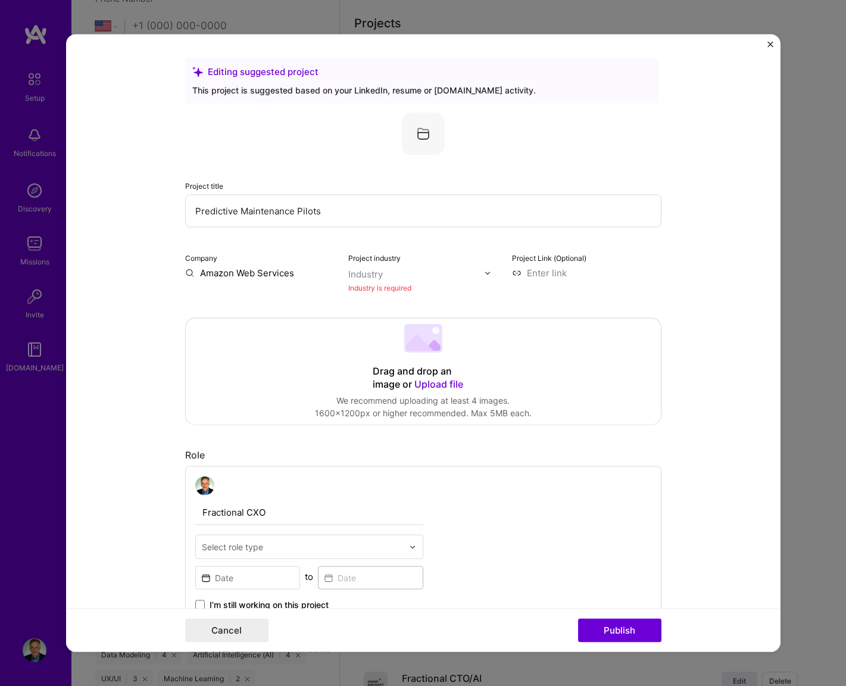
click at [627, 292] on div "Project Link (Optional)" at bounding box center [587, 272] width 150 height 43
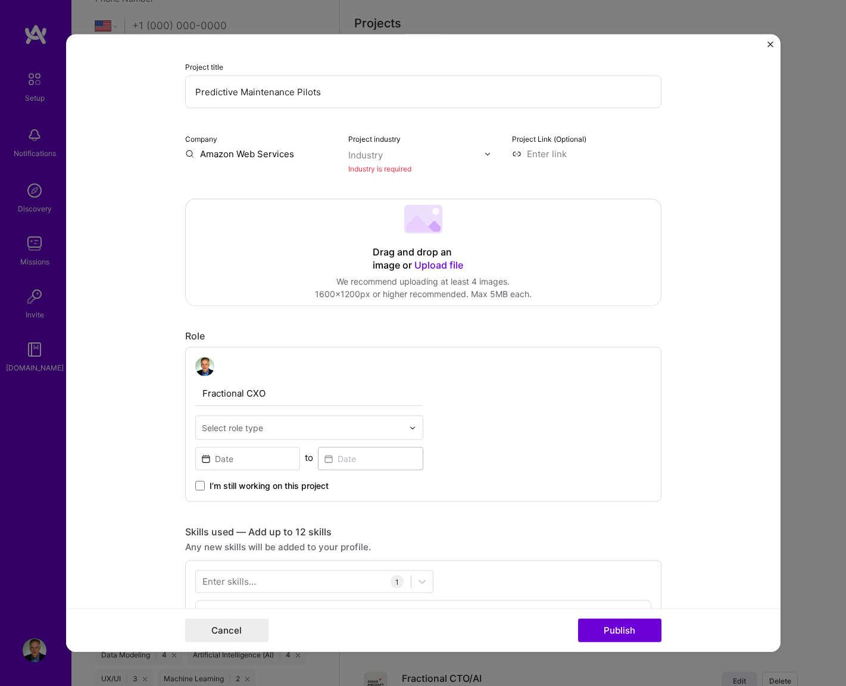
scroll to position [120, 0]
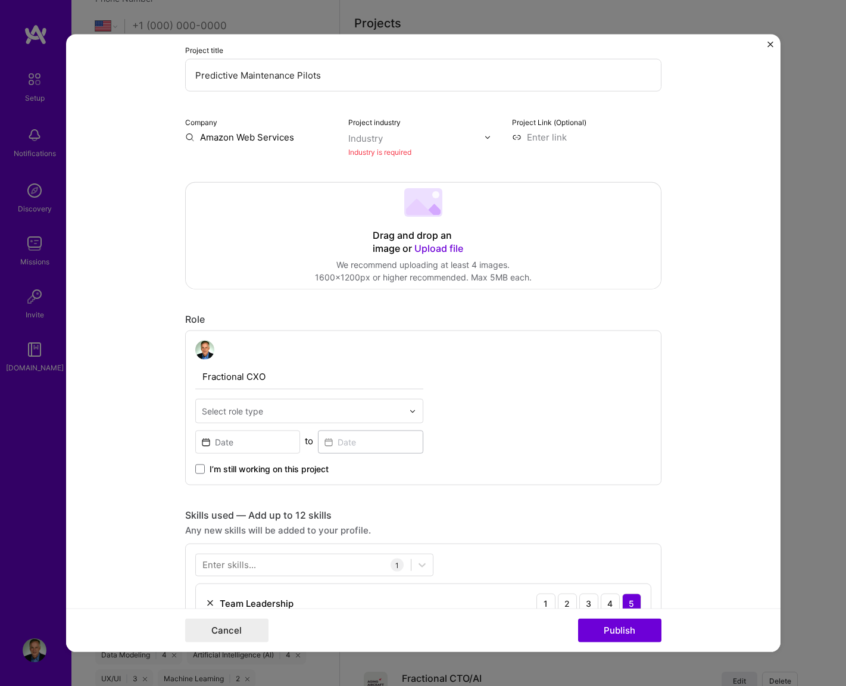
drag, startPoint x: 246, startPoint y: 391, endPoint x: 250, endPoint y: 379, distance: 12.1
click at [250, 379] on input "Fractional CXO" at bounding box center [309, 377] width 228 height 25
click at [264, 379] on input "Fractional CXO" at bounding box center [309, 377] width 228 height 25
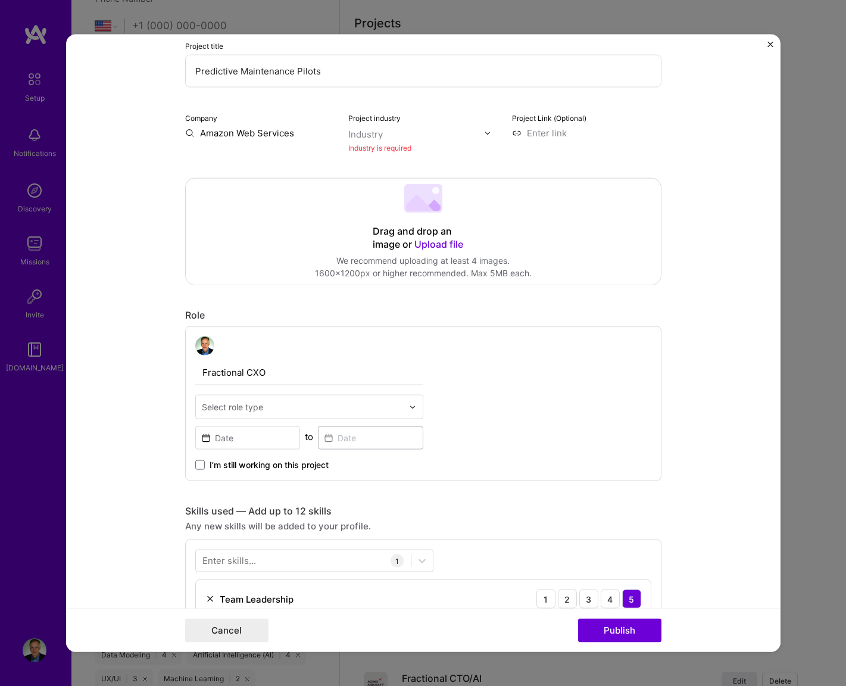
scroll to position [141, 0]
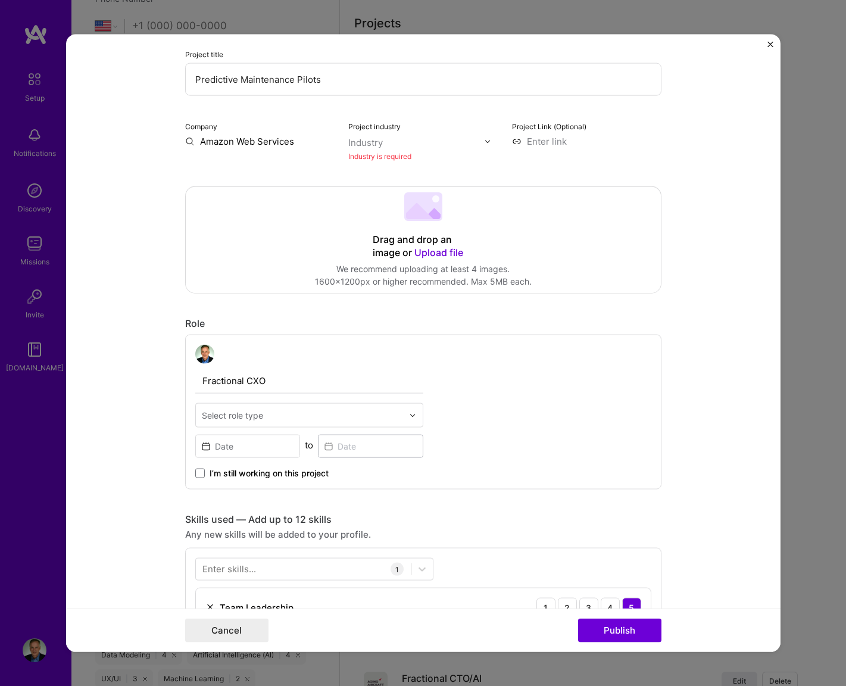
drag, startPoint x: 264, startPoint y: 379, endPoint x: 205, endPoint y: 370, distance: 60.2
click at [202, 369] on input "Fractional CXO" at bounding box center [309, 381] width 228 height 25
type input "A"
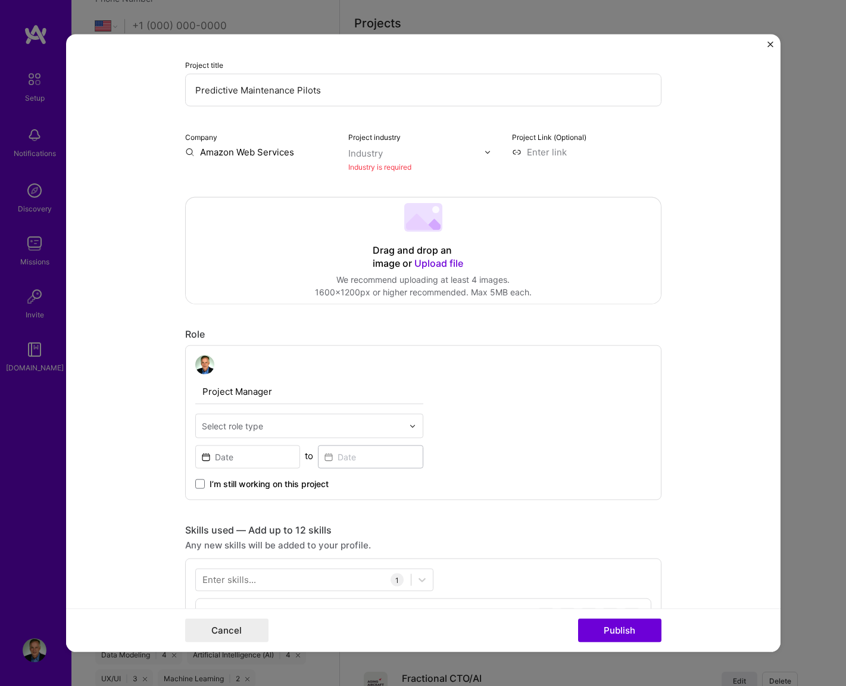
type input "Project Manager"
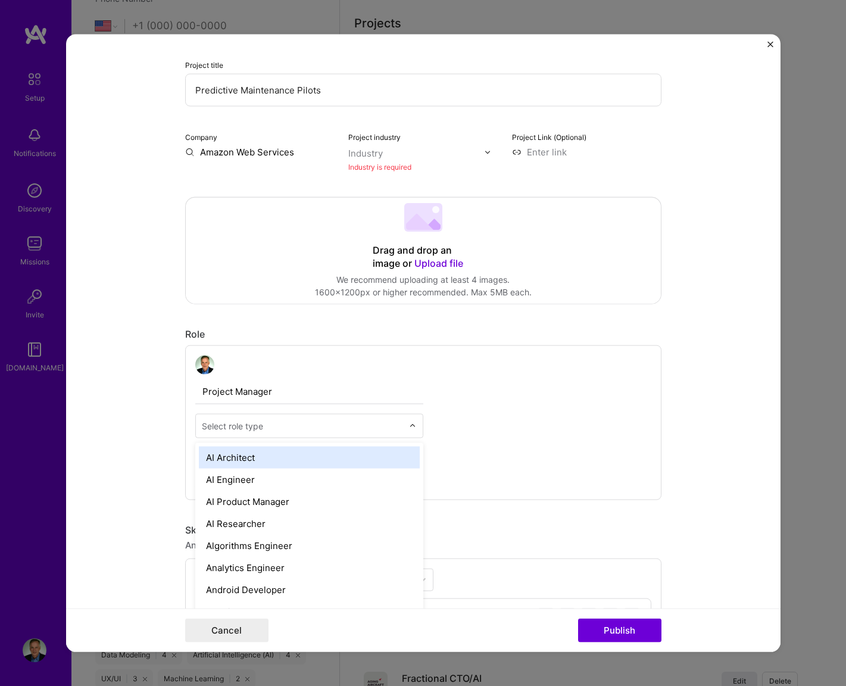
click at [332, 429] on input "text" at bounding box center [302, 426] width 201 height 13
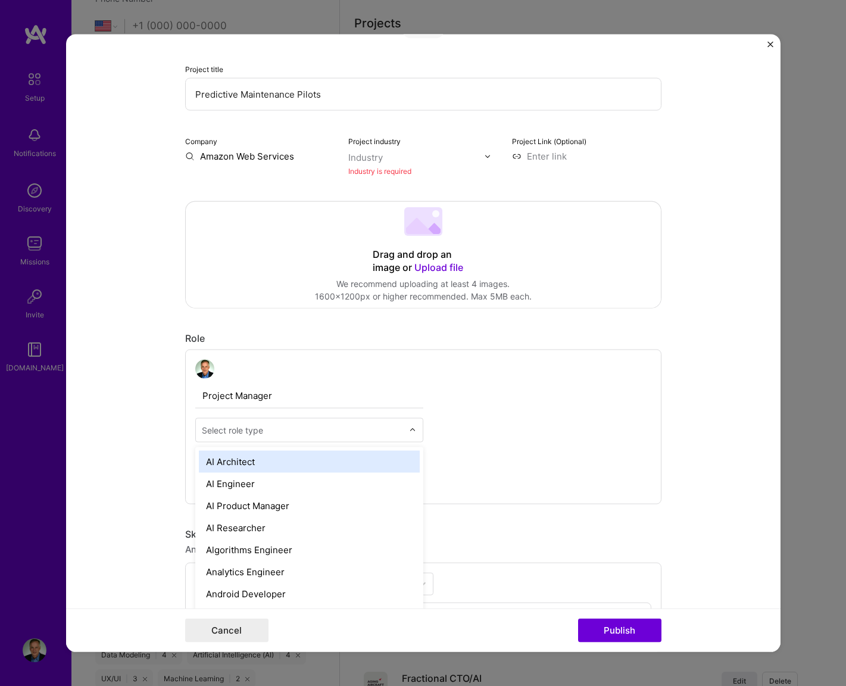
scroll to position [115, 0]
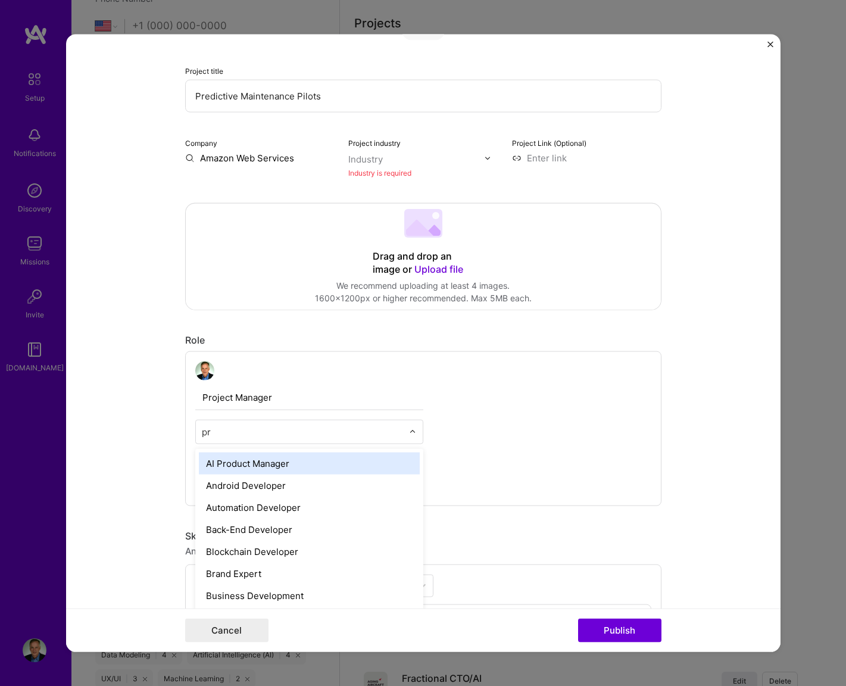
type input "pro"
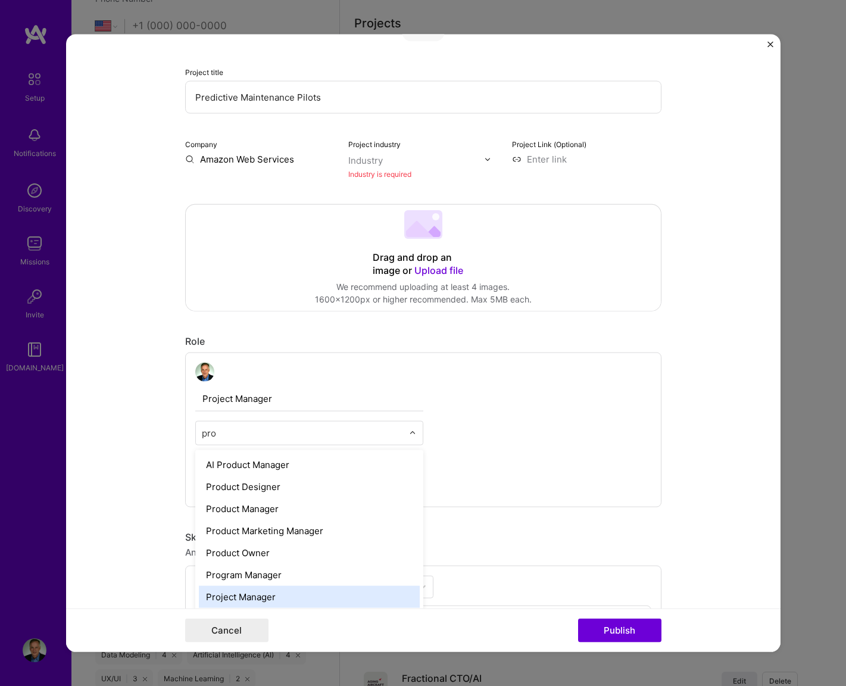
click at [248, 587] on div "Project Manager" at bounding box center [309, 597] width 221 height 22
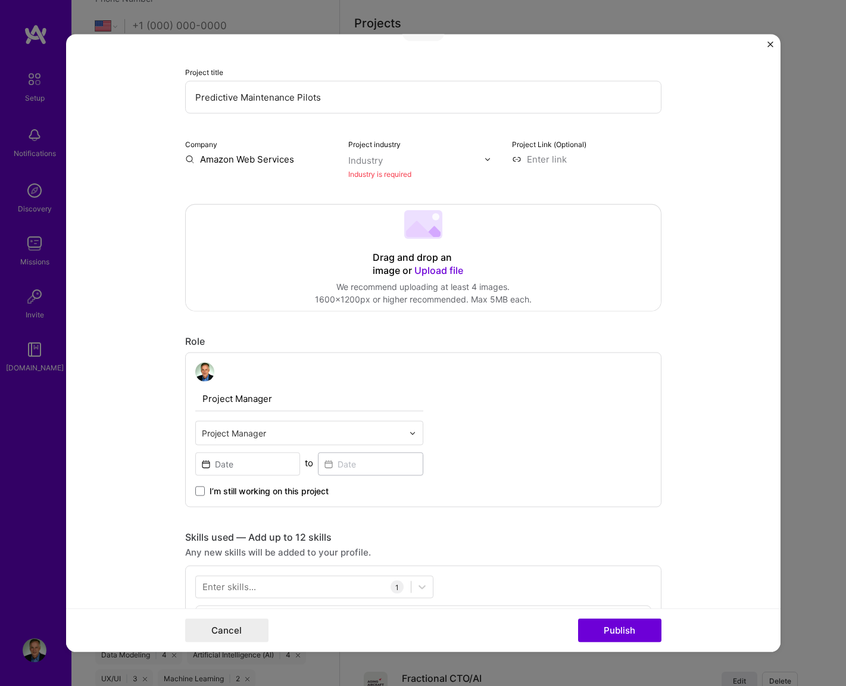
drag, startPoint x: 277, startPoint y: 401, endPoint x: 200, endPoint y: 396, distance: 77.6
click at [198, 396] on input "Project Manager" at bounding box center [309, 399] width 228 height 25
type input "AWS White Glove Pilots"
click at [276, 468] on input at bounding box center [247, 464] width 105 height 23
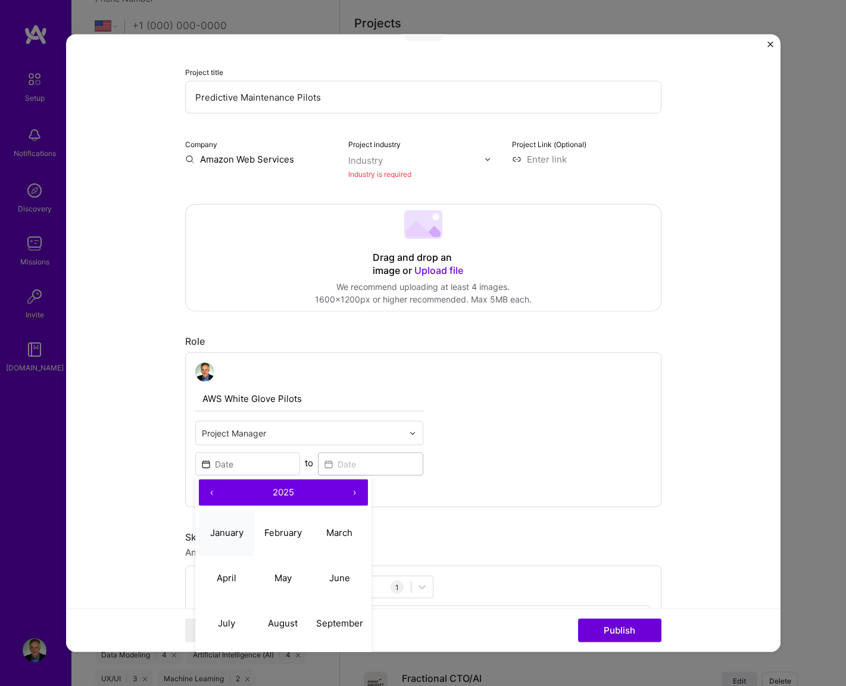
click at [220, 522] on button "January" at bounding box center [227, 532] width 57 height 45
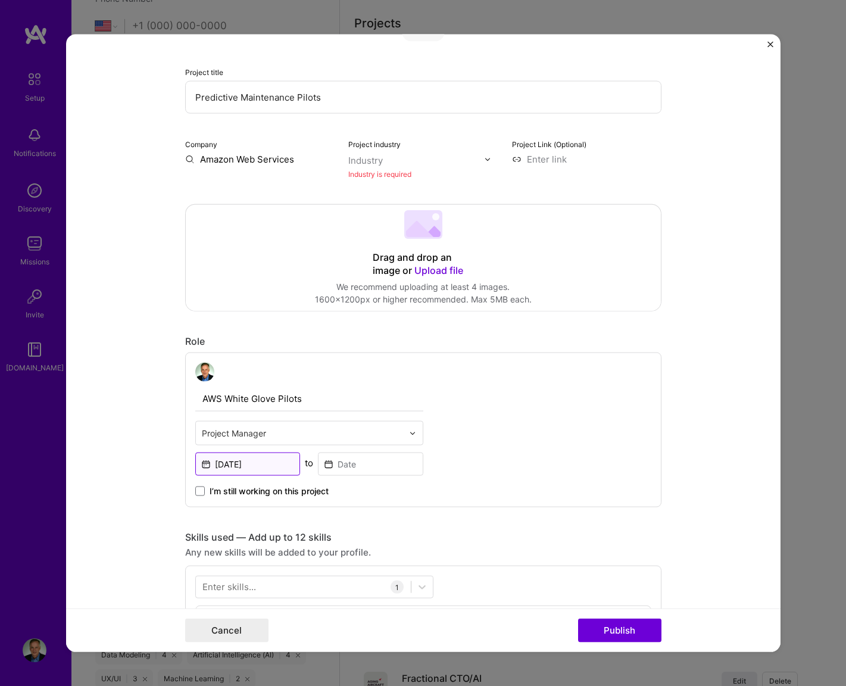
click at [252, 466] on input "Jan, 2025" at bounding box center [247, 464] width 105 height 23
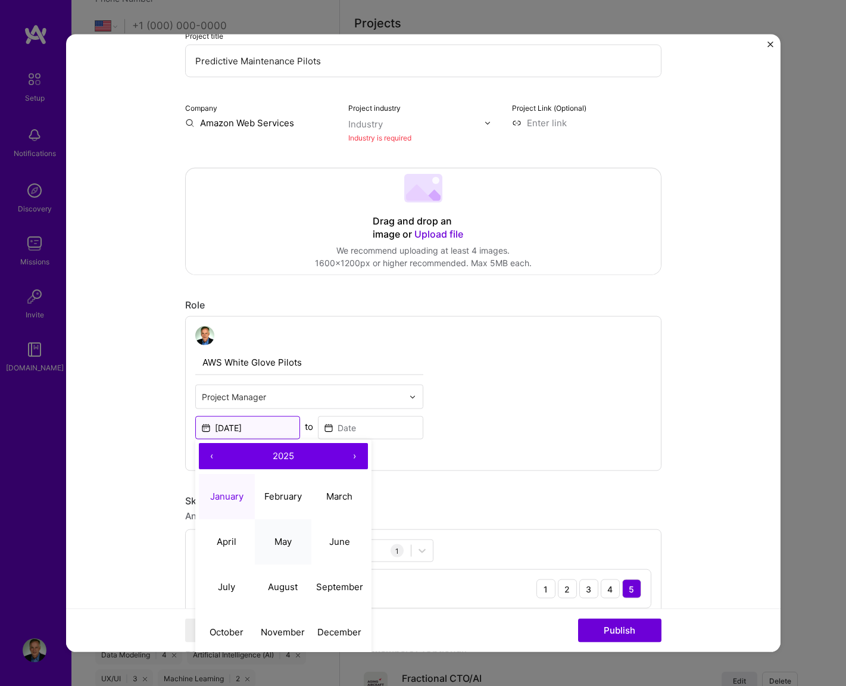
scroll to position [160, 0]
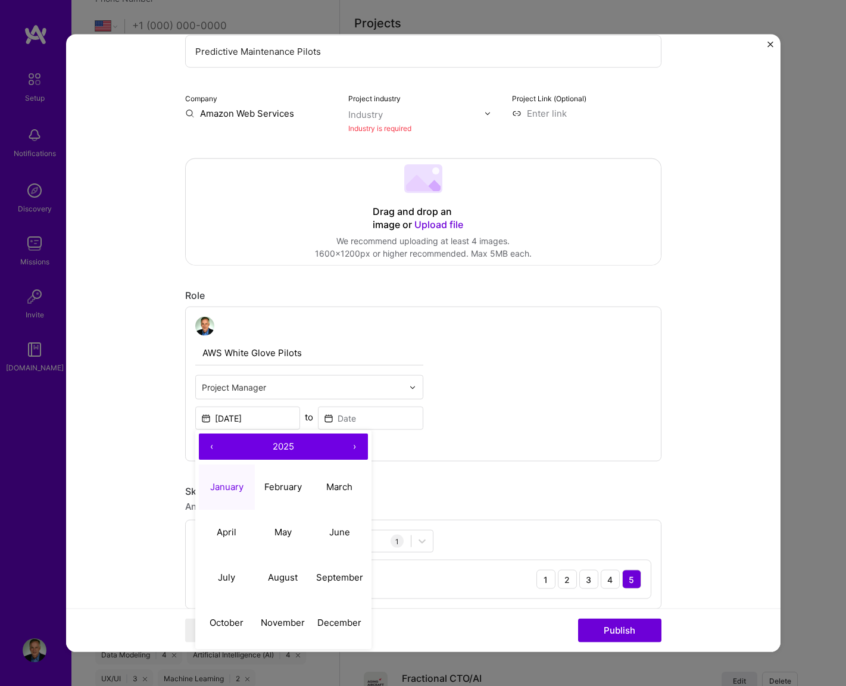
click at [214, 449] on button "‹" at bounding box center [212, 447] width 26 height 26
click at [229, 481] on abbr "January" at bounding box center [226, 486] width 33 height 11
type input "Jan, 2022"
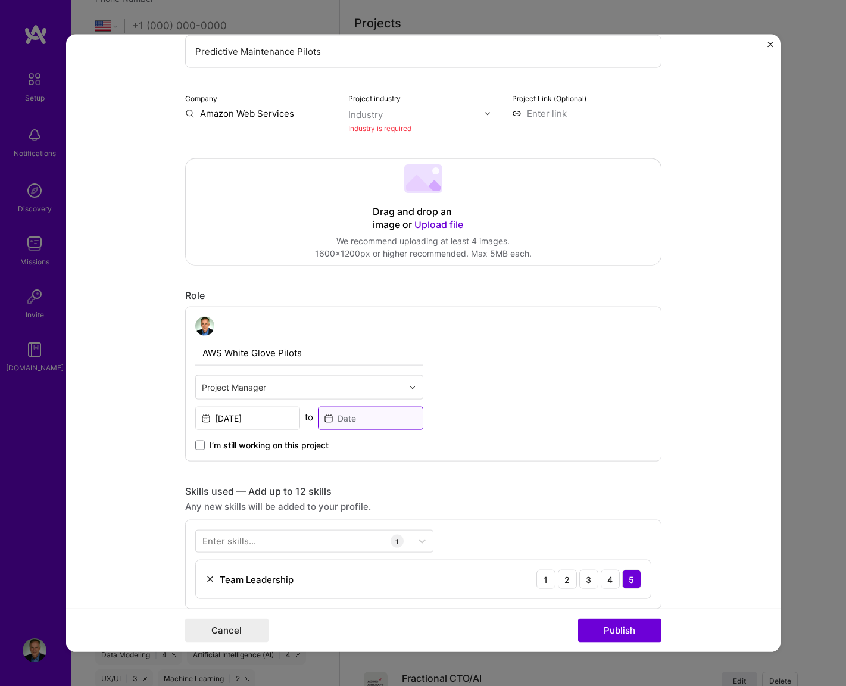
click at [343, 420] on input at bounding box center [370, 418] width 105 height 23
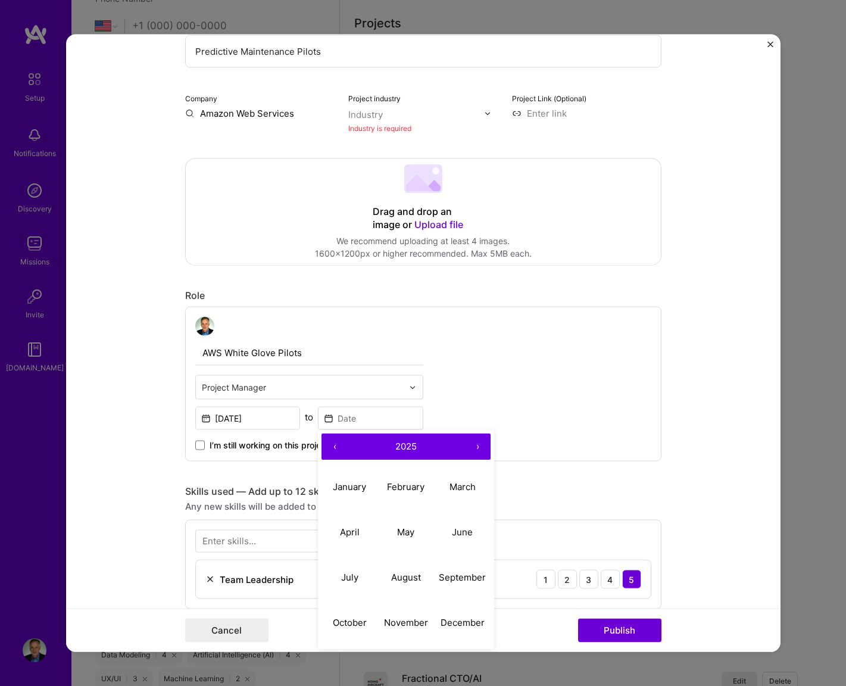
click at [335, 445] on button "‹" at bounding box center [335, 447] width 26 height 26
click at [452, 616] on button "December" at bounding box center [462, 622] width 57 height 45
type input "Dec, 2024"
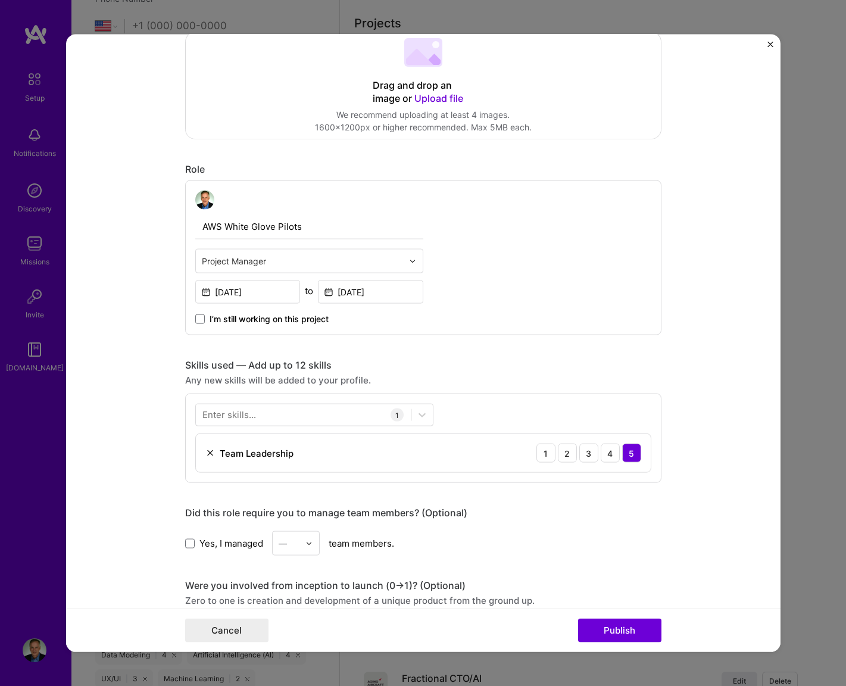
scroll to position [289, 0]
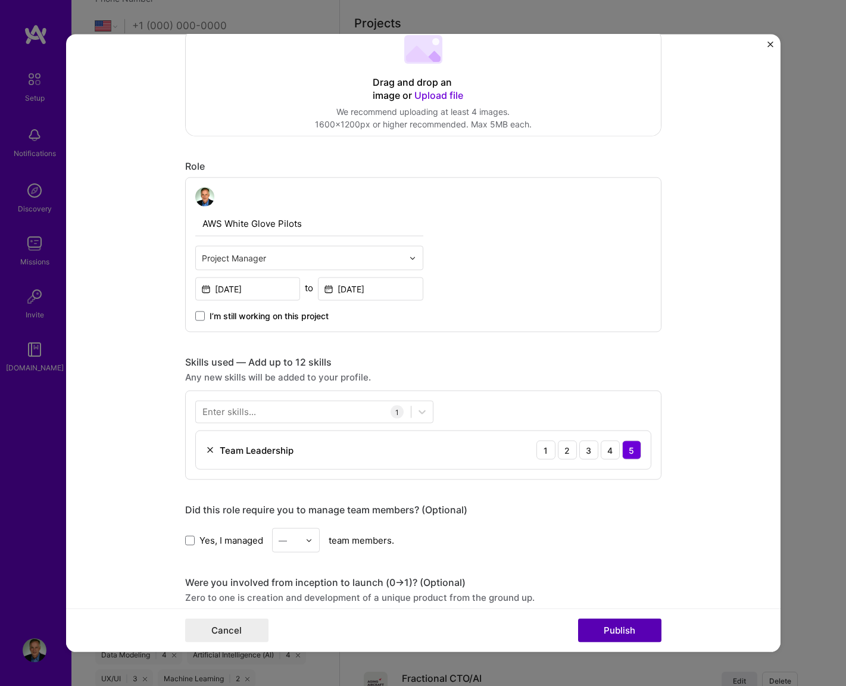
click at [603, 630] on button "Publish" at bounding box center [619, 630] width 83 height 24
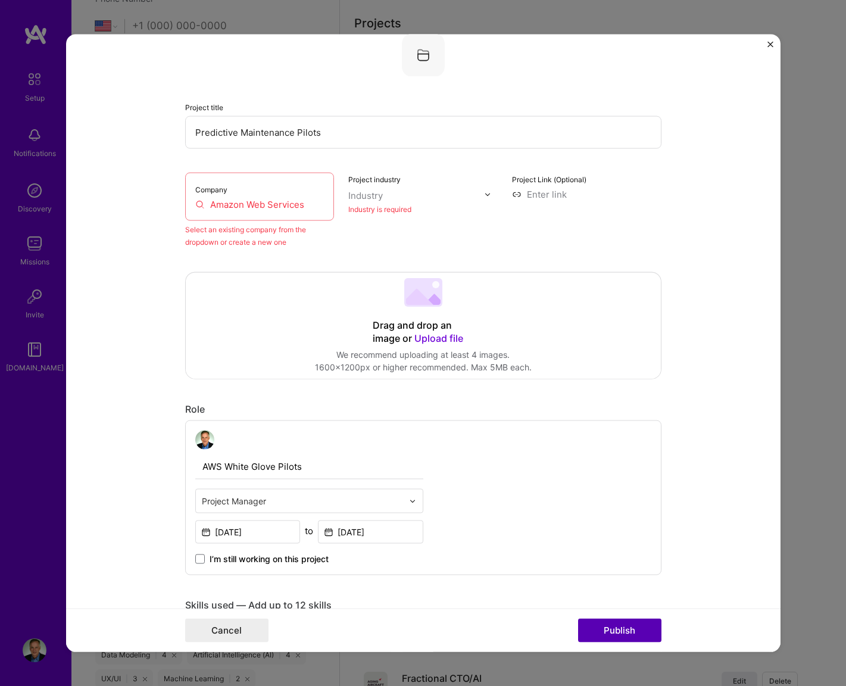
scroll to position [78, 0]
click at [292, 209] on input "Amazon Web Services" at bounding box center [259, 205] width 129 height 13
click at [292, 210] on input "Amazon Web Services" at bounding box center [259, 205] width 129 height 13
click at [270, 202] on input "Amazon Web Services" at bounding box center [259, 205] width 129 height 13
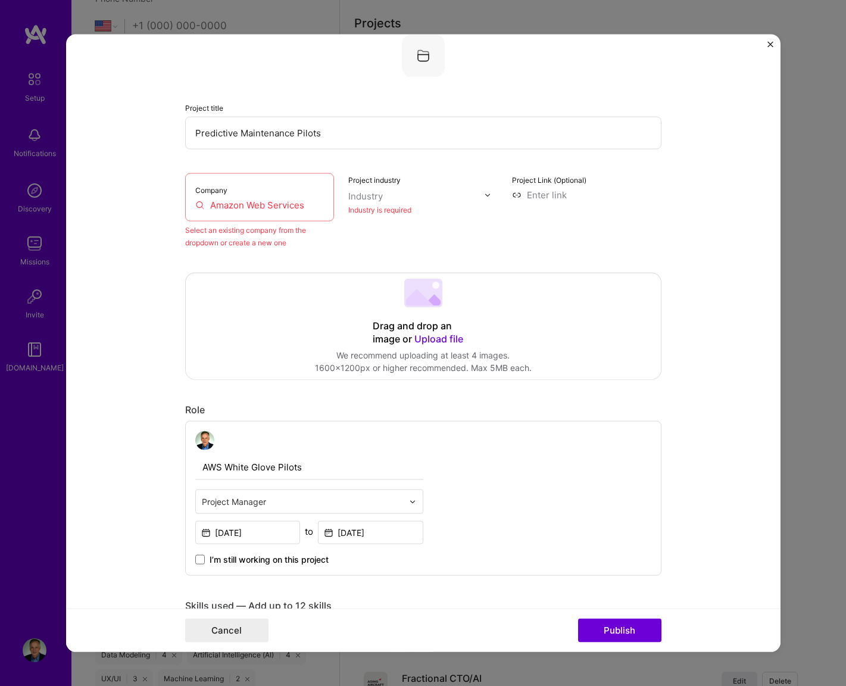
click at [270, 202] on input "Amazon Web Services" at bounding box center [259, 205] width 129 height 13
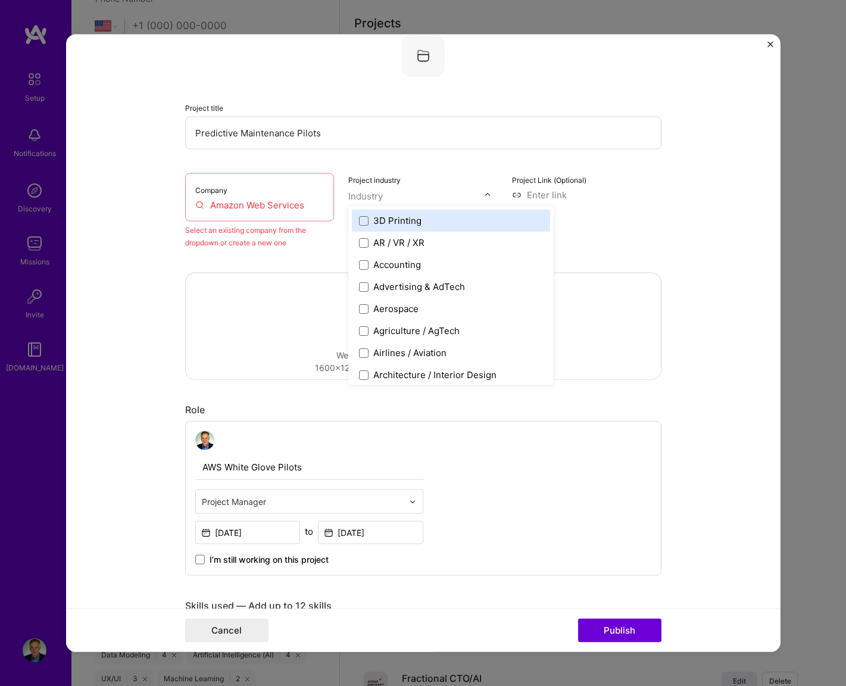
click at [376, 197] on div "Industry" at bounding box center [365, 196] width 35 height 13
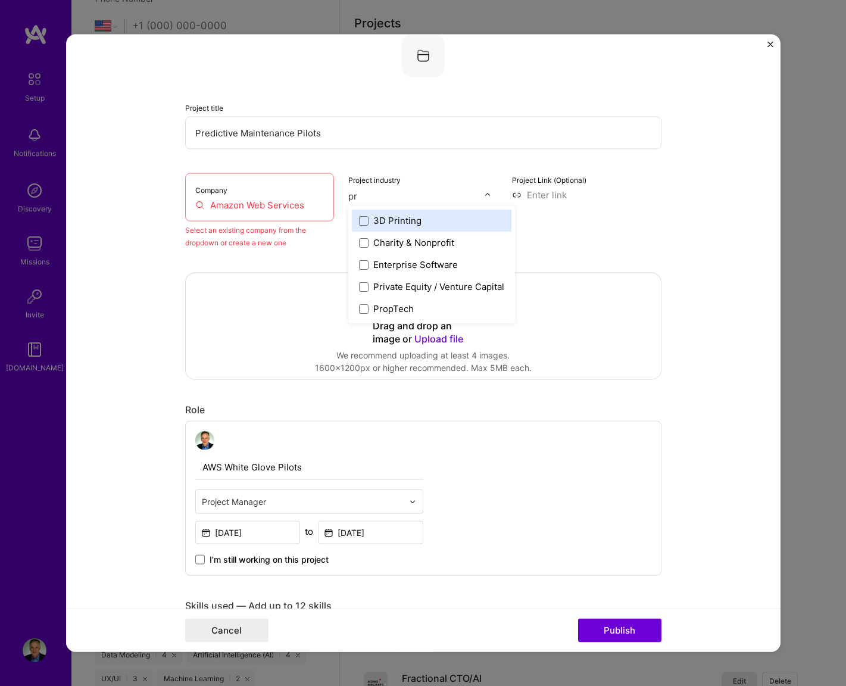
type input "p"
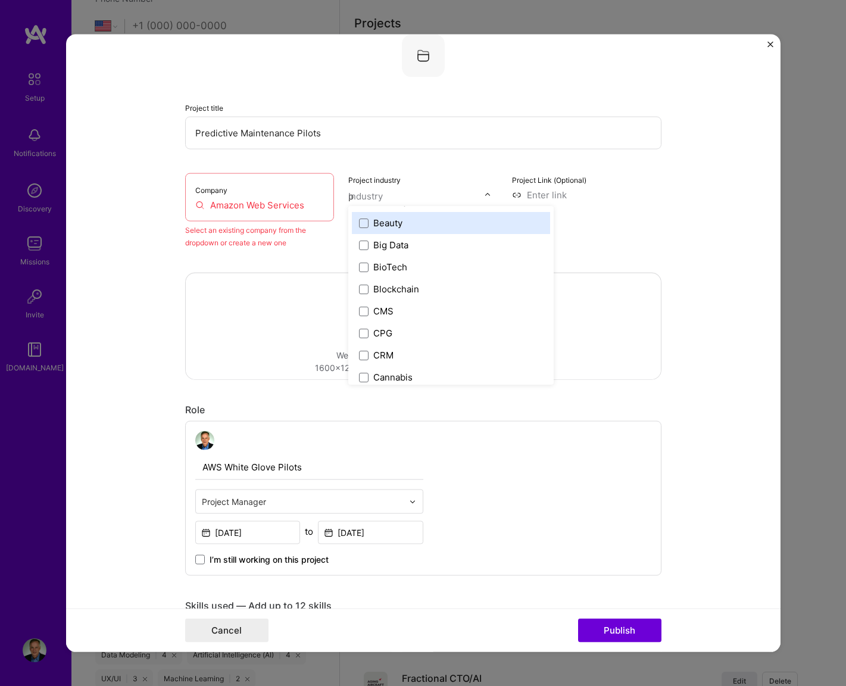
scroll to position [0, 0]
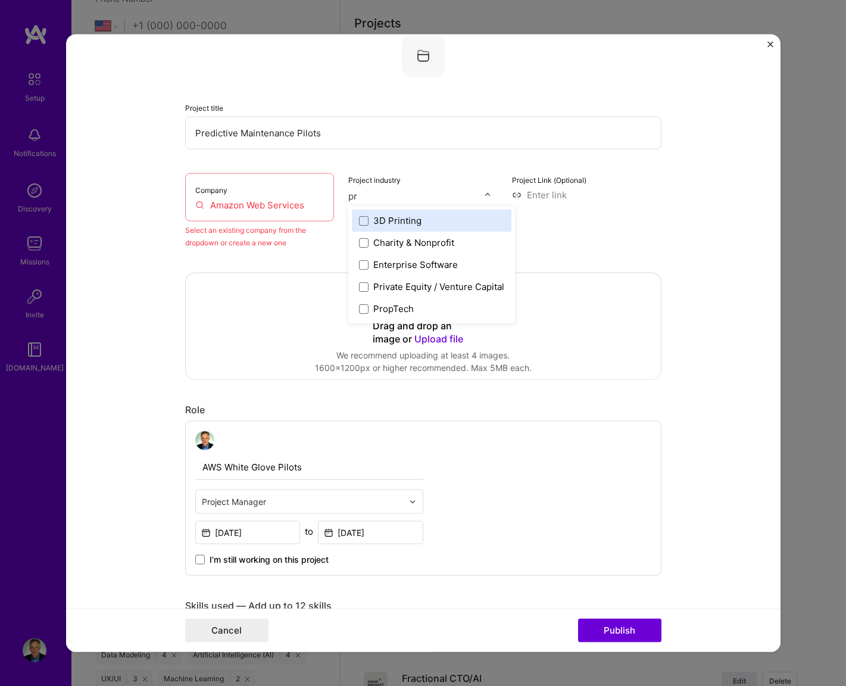
type input "p"
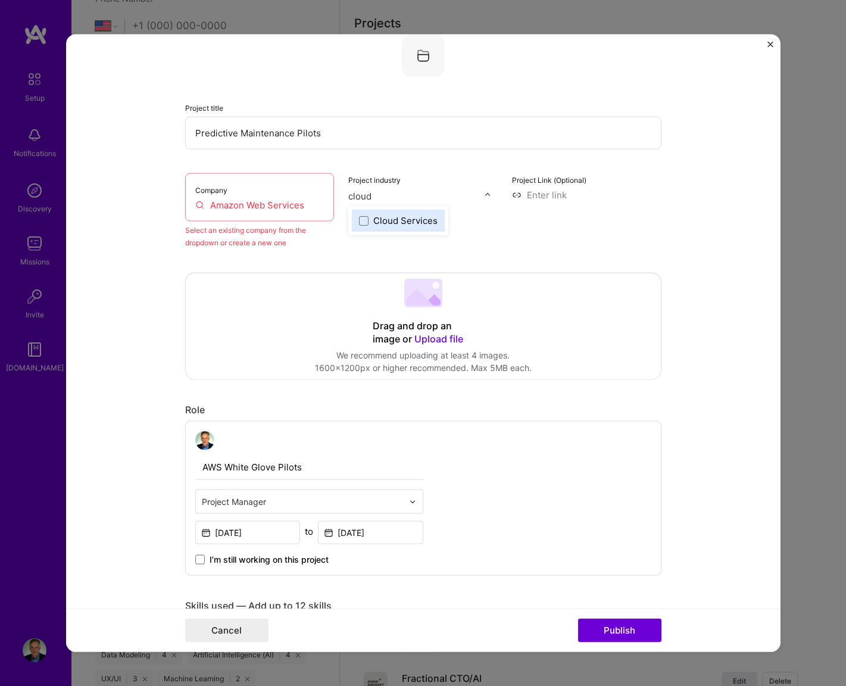
drag, startPoint x: 372, startPoint y: 197, endPoint x: 344, endPoint y: 198, distance: 28.6
click at [344, 198] on div "Company Amazon Web Services Select an existing company from the dropdown or cre…" at bounding box center [423, 211] width 477 height 76
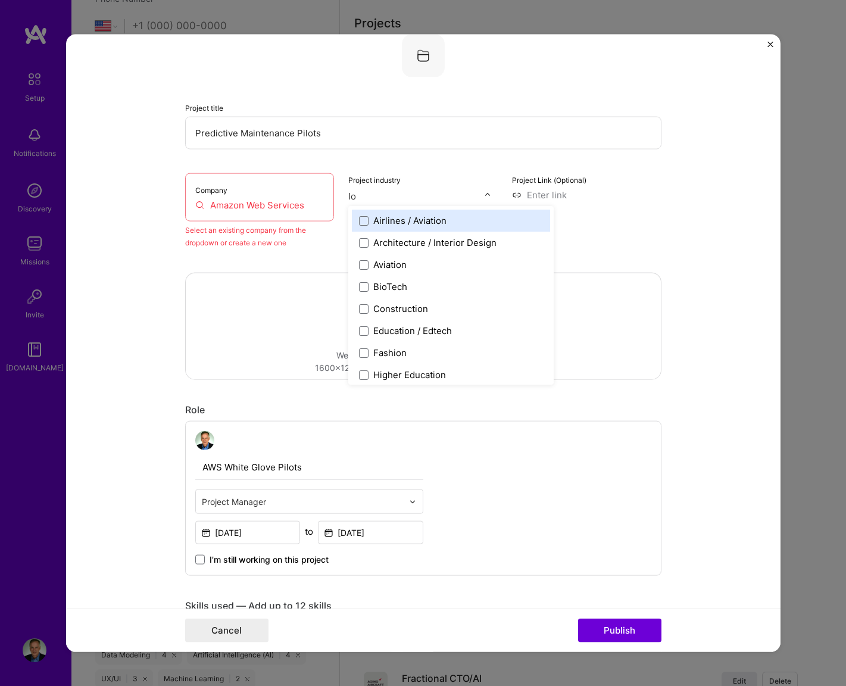
type input "Iot"
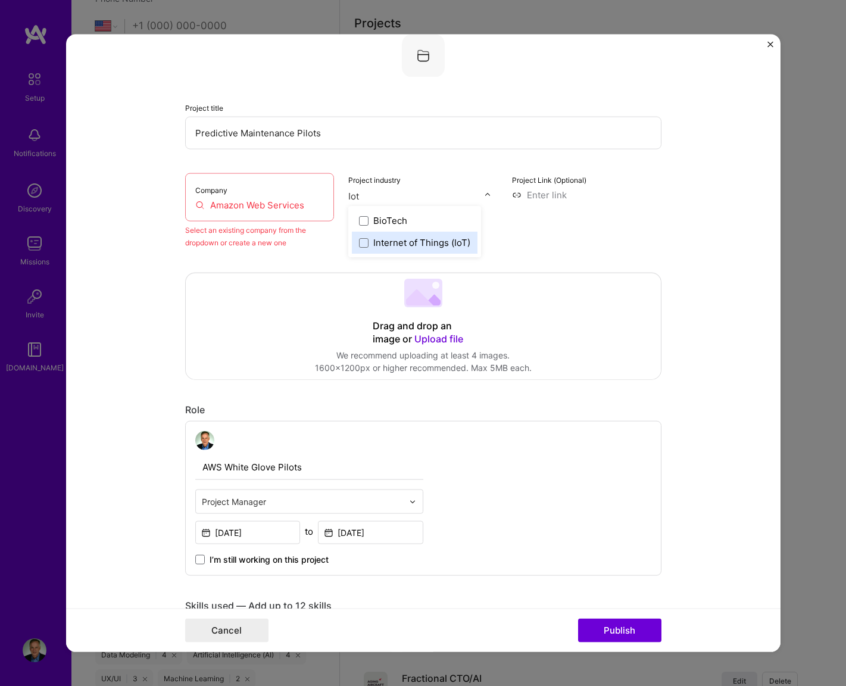
click at [359, 241] on div "Internet of Things (IoT)" at bounding box center [415, 243] width 126 height 22
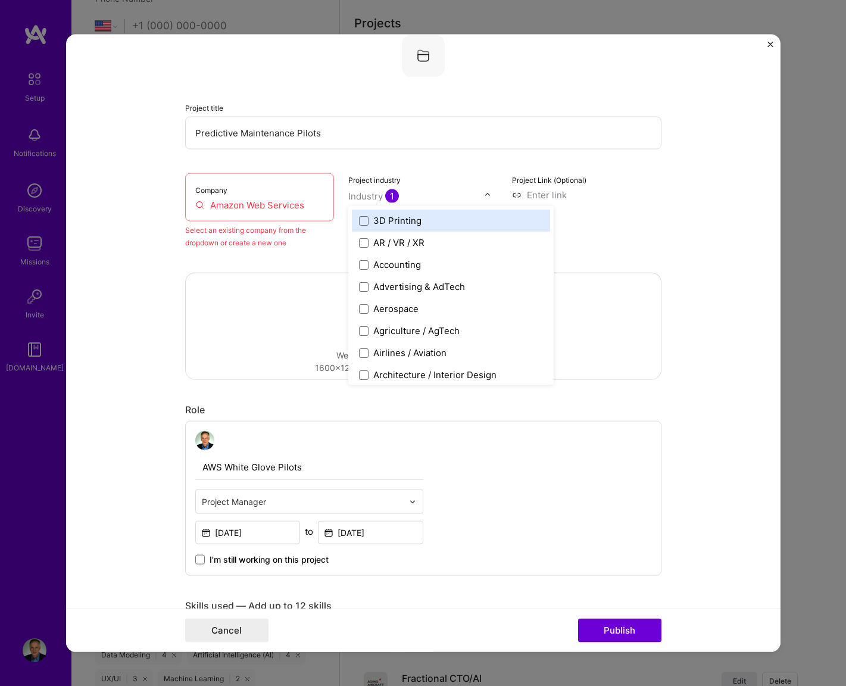
click at [427, 193] on input "text" at bounding box center [416, 196] width 136 height 13
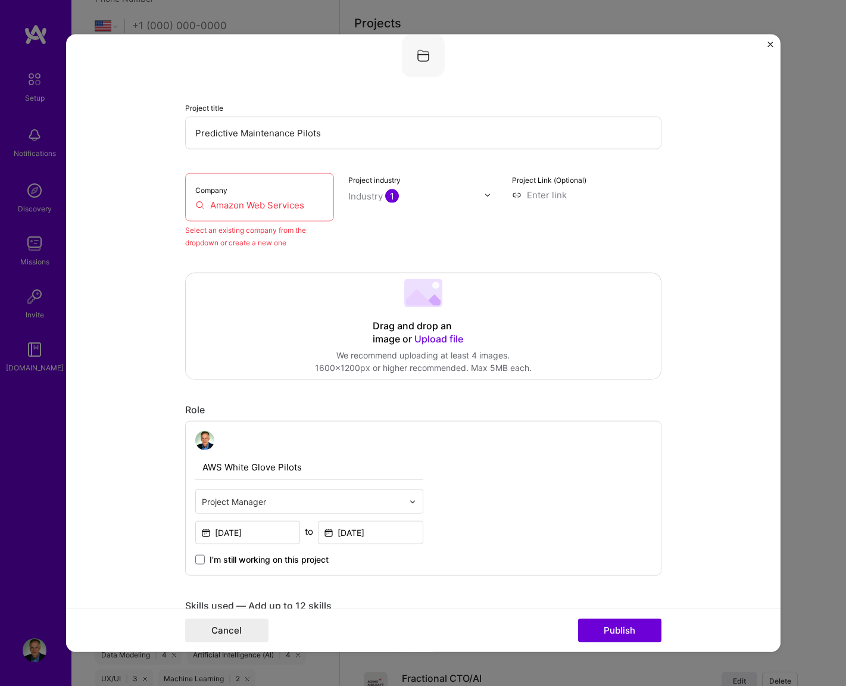
click at [615, 234] on div "Project Link (Optional)" at bounding box center [587, 211] width 150 height 76
click at [289, 207] on input "Amazon Web Services" at bounding box center [259, 205] width 129 height 13
click at [287, 207] on input "Amazon Web Services" at bounding box center [259, 205] width 129 height 13
drag, startPoint x: 310, startPoint y: 203, endPoint x: 218, endPoint y: 205, distance: 92.4
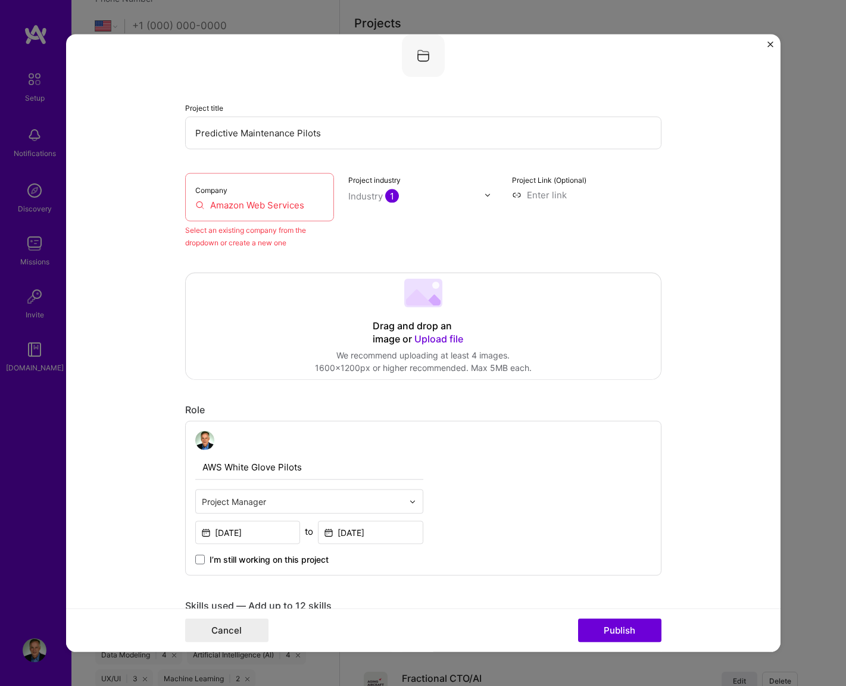
click at [218, 205] on input "Amazon Web Services" at bounding box center [259, 205] width 129 height 13
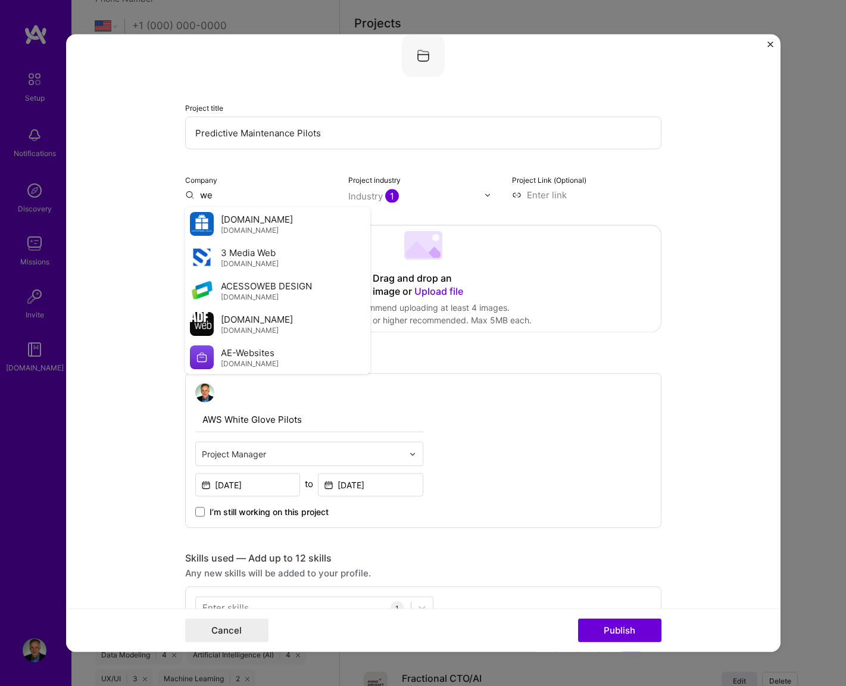
drag, startPoint x: 219, startPoint y: 199, endPoint x: 201, endPoint y: 199, distance: 17.9
click at [201, 199] on input "we" at bounding box center [260, 195] width 150 height 13
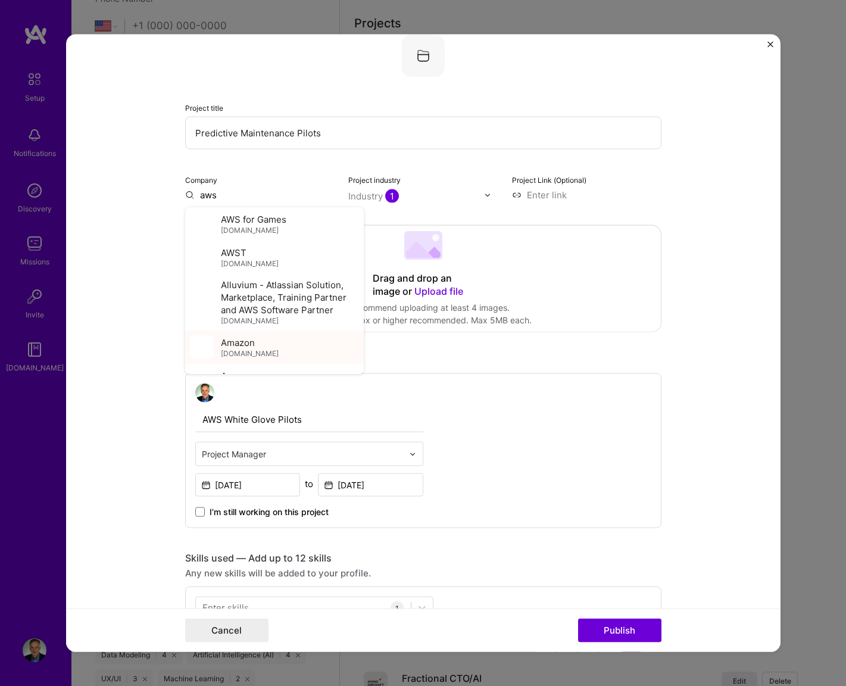
click at [238, 345] on span "Amazon" at bounding box center [238, 342] width 34 height 13
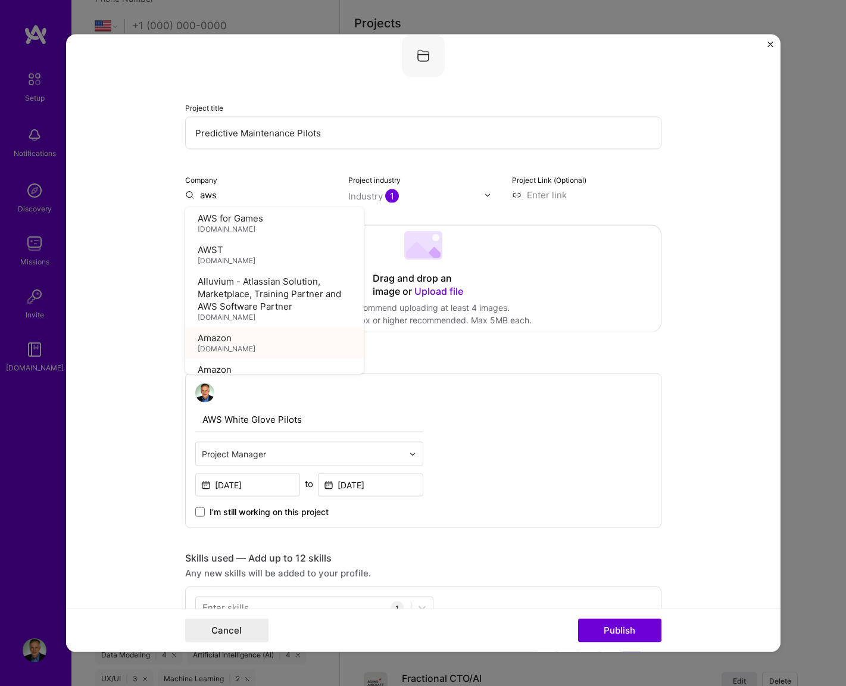
type input "Amazon"
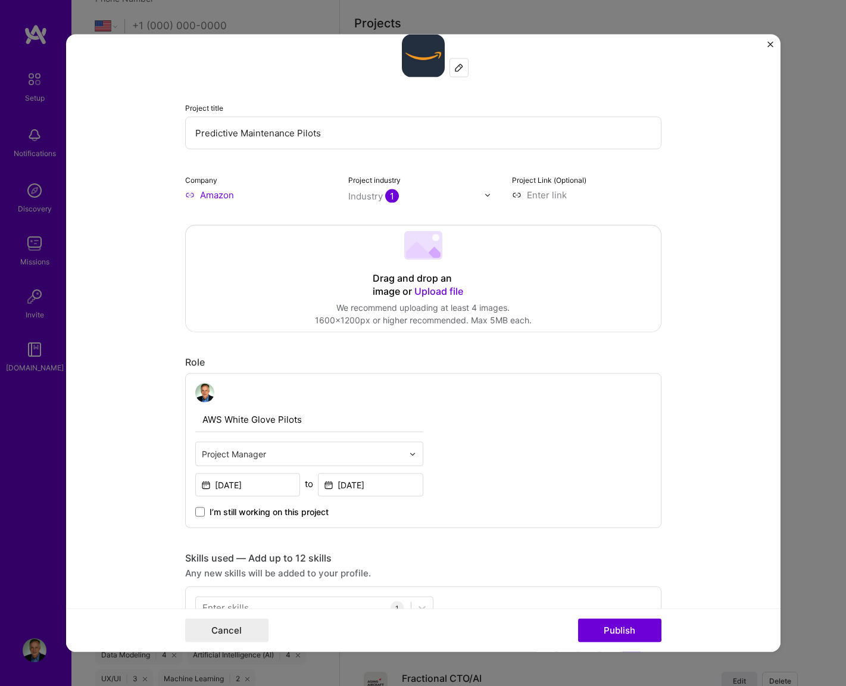
click at [300, 414] on input "AWS White Glove Pilots" at bounding box center [309, 419] width 228 height 25
click at [215, 421] on input "AWS White Glove Pilots for Predictive Maintenance" at bounding box center [309, 419] width 228 height 25
click at [296, 421] on input "White Glove Pilots for Predictive Maintenance" at bounding box center [309, 419] width 228 height 25
drag, startPoint x: 328, startPoint y: 422, endPoint x: 416, endPoint y: 424, distance: 88.2
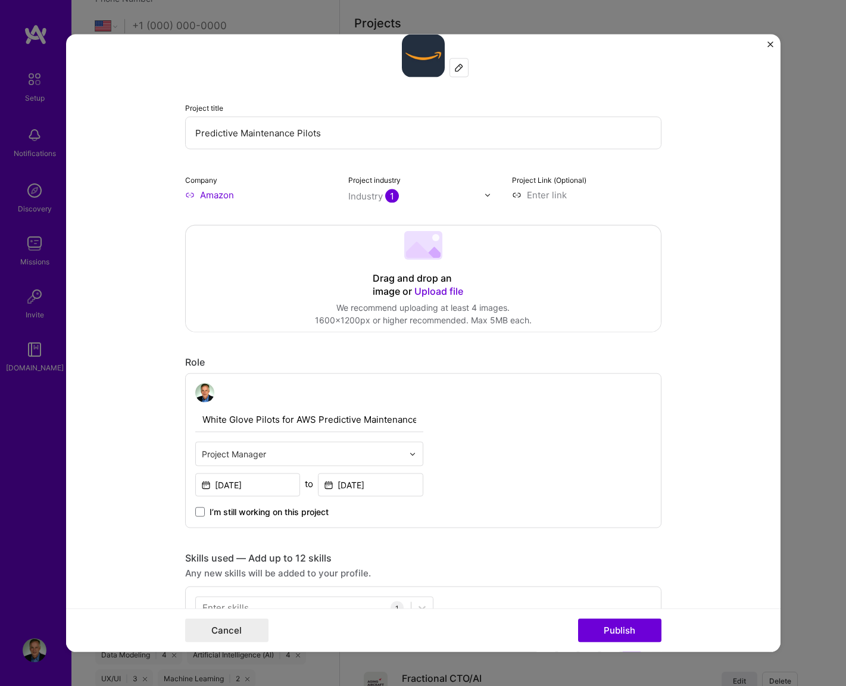
click at [417, 424] on input "White Glove Pilots for AWS Predictive Maintenance" at bounding box center [309, 419] width 228 height 25
click at [203, 421] on input "White Glove Pilots for AWS" at bounding box center [309, 419] width 228 height 25
paste input "Predictive Maintenance"
drag, startPoint x: 379, startPoint y: 423, endPoint x: 422, endPoint y: 424, distance: 42.9
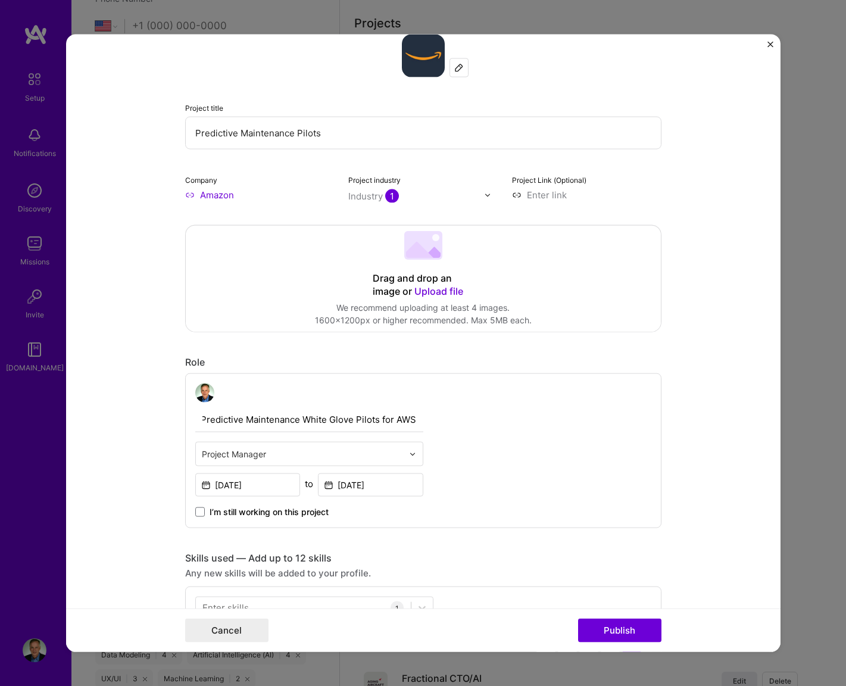
click at [422, 424] on input "Predictive Maintenance White Glove Pilots for AWS" at bounding box center [309, 419] width 228 height 25
click at [408, 422] on input "Predictive Maintenance White Glove Pilots for AWS" at bounding box center [309, 419] width 228 height 25
click at [307, 421] on input "Predictive Maintenance White Glove Pilots" at bounding box center [309, 419] width 228 height 25
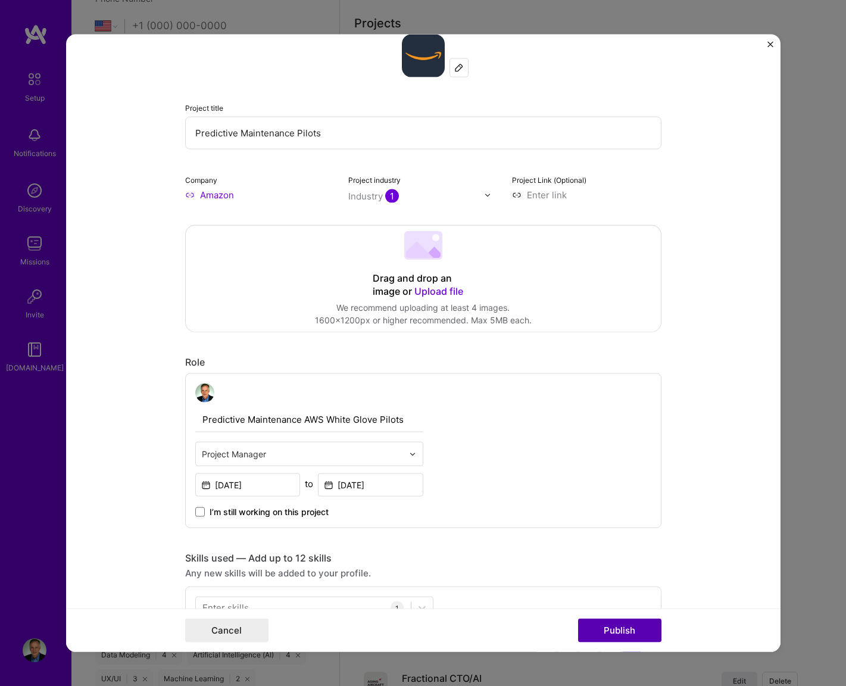
type input "Predictive Maintenance AWS White Glove Pilots"
click at [601, 624] on button "Publish" at bounding box center [619, 630] width 83 height 24
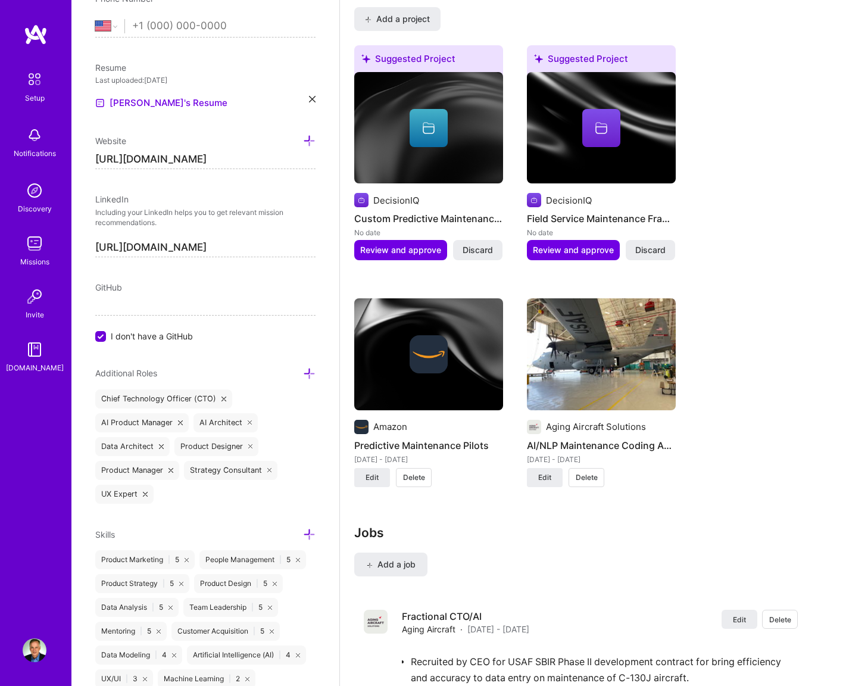
scroll to position [997, 0]
